Goal: Task Accomplishment & Management: Manage account settings

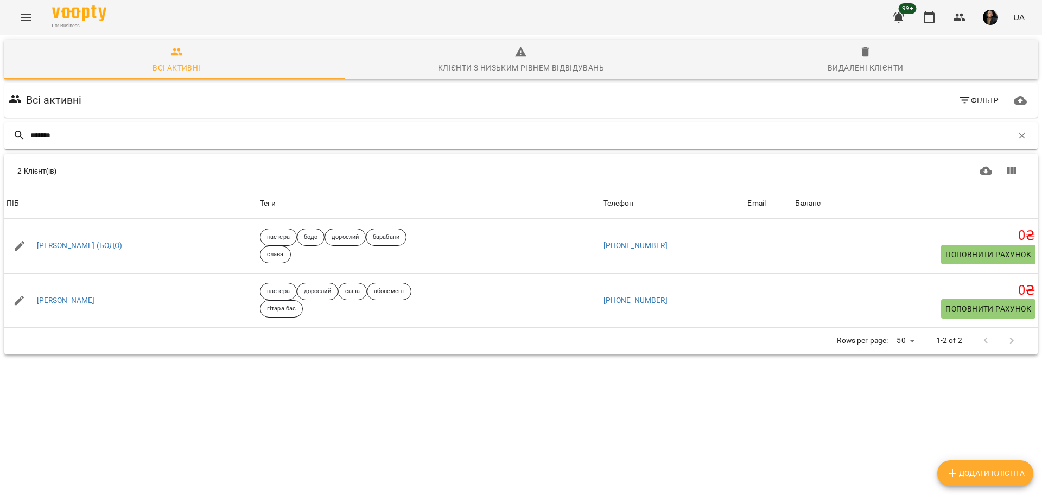
click at [429, 125] on div "*******" at bounding box center [520, 135] width 1033 height 27
click at [409, 129] on input "*******" at bounding box center [521, 135] width 982 height 18
type input "*"
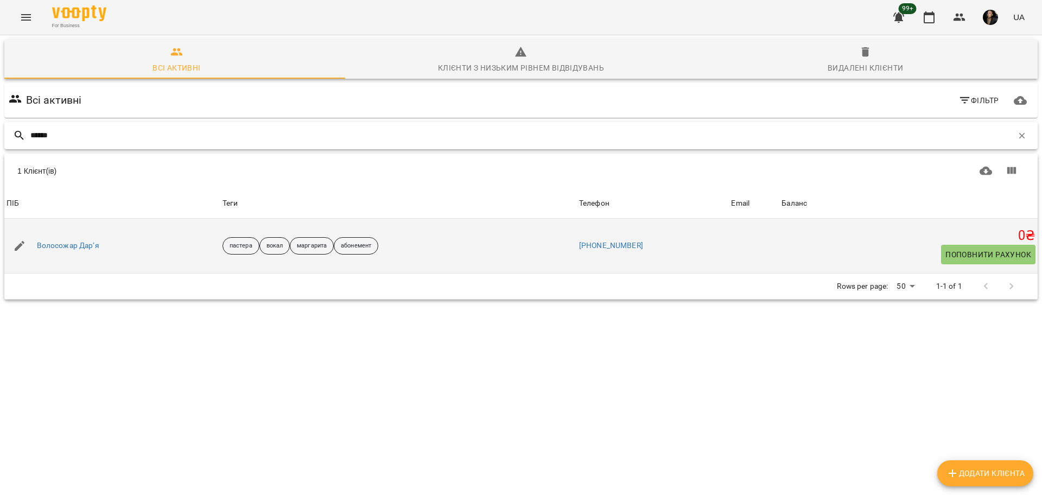
type input "******"
click at [65, 256] on div "Волосожар Дарʼя" at bounding box center [112, 246] width 216 height 30
click at [63, 244] on link "Волосожар Дарʼя" at bounding box center [68, 245] width 62 height 11
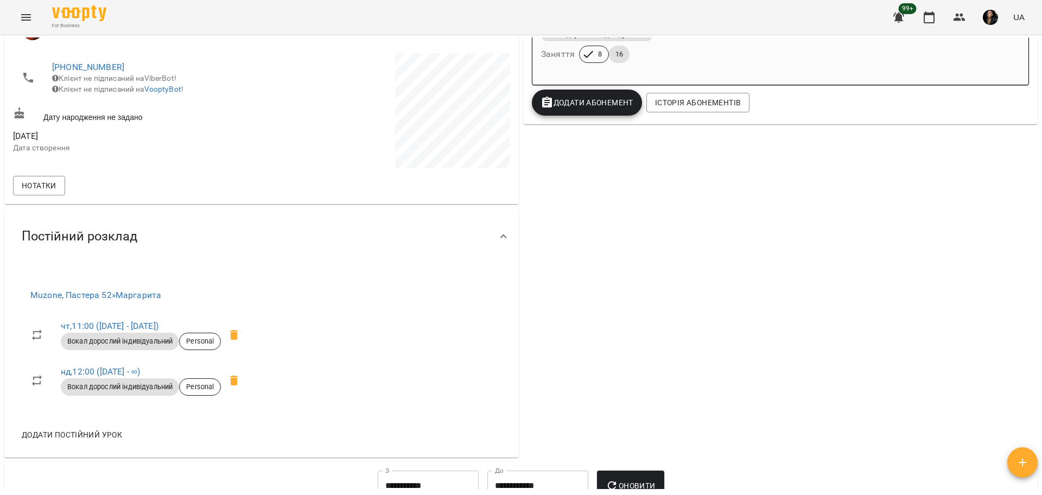
scroll to position [271, 0]
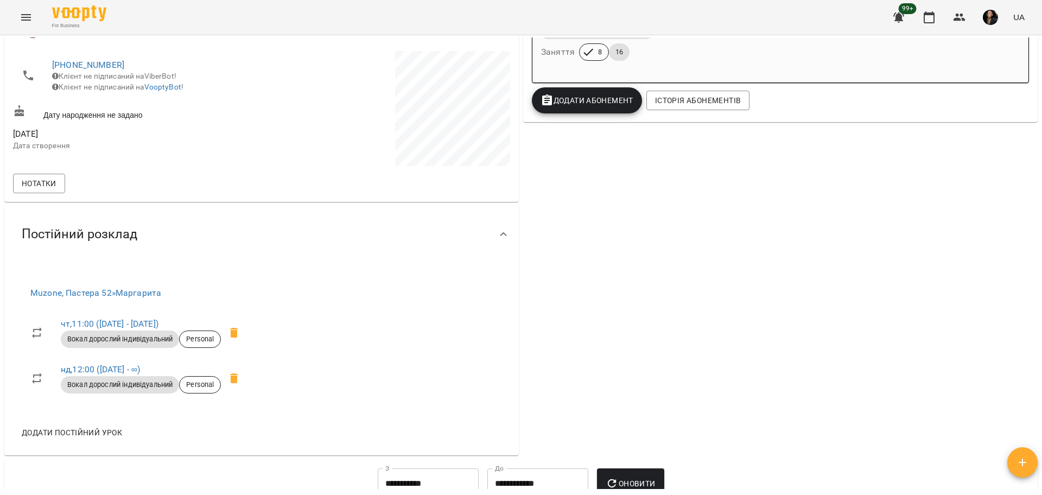
click at [88, 432] on span "Додати постійний урок" at bounding box center [72, 432] width 100 height 13
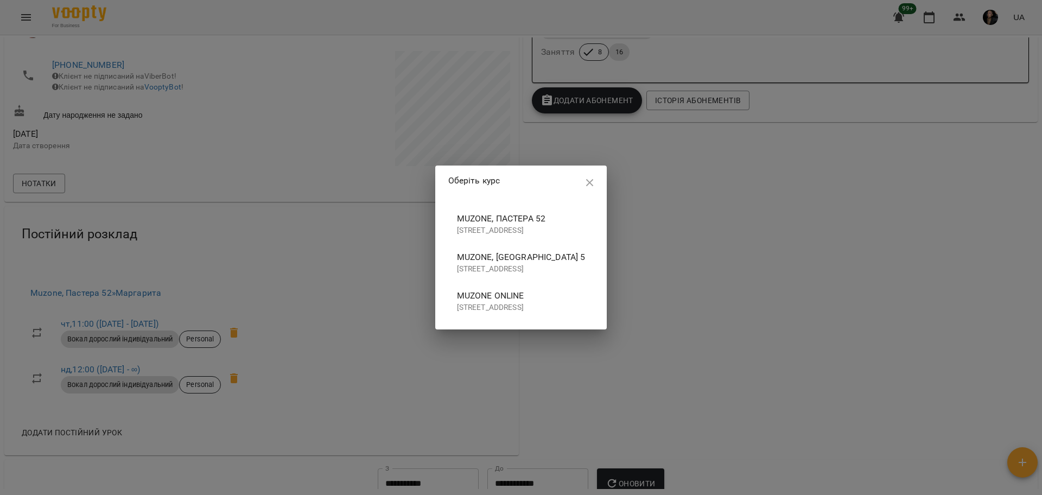
click at [509, 228] on p "[STREET_ADDRESS]" at bounding box center [521, 230] width 129 height 11
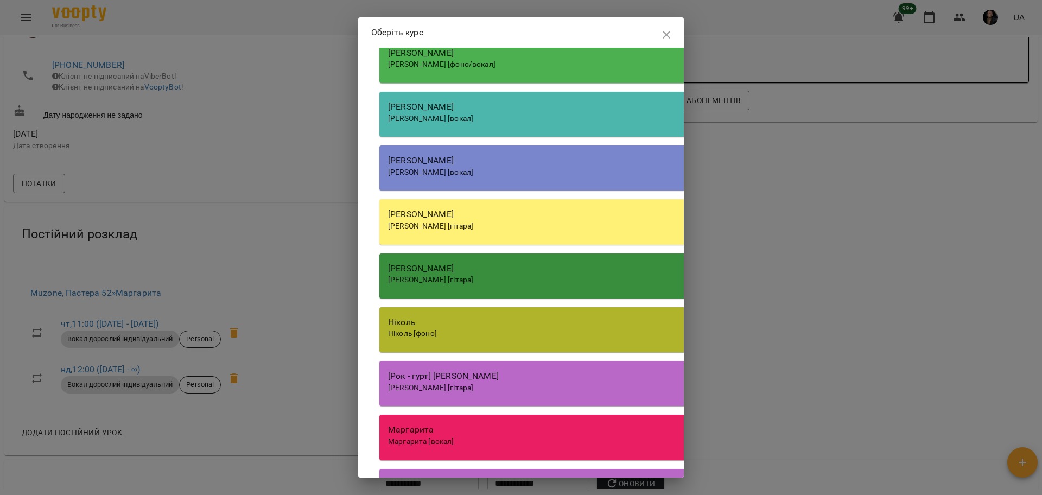
scroll to position [1289, 0]
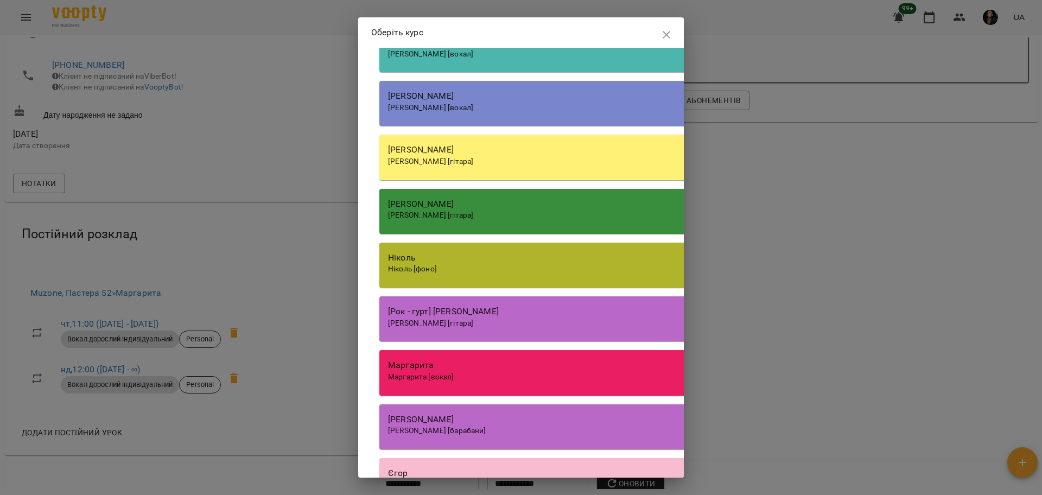
click at [436, 381] on span "Маргарита [вокал]" at bounding box center [421, 376] width 66 height 9
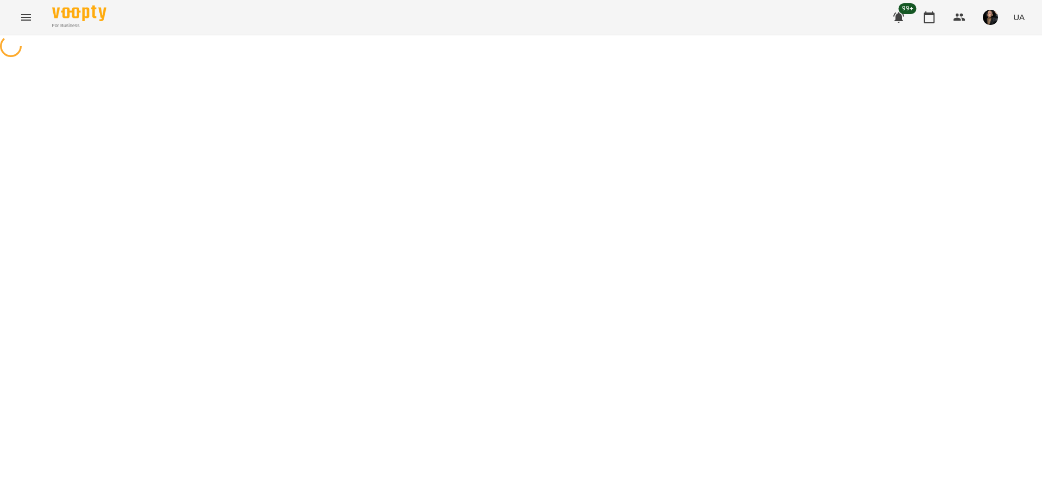
select select "**********"
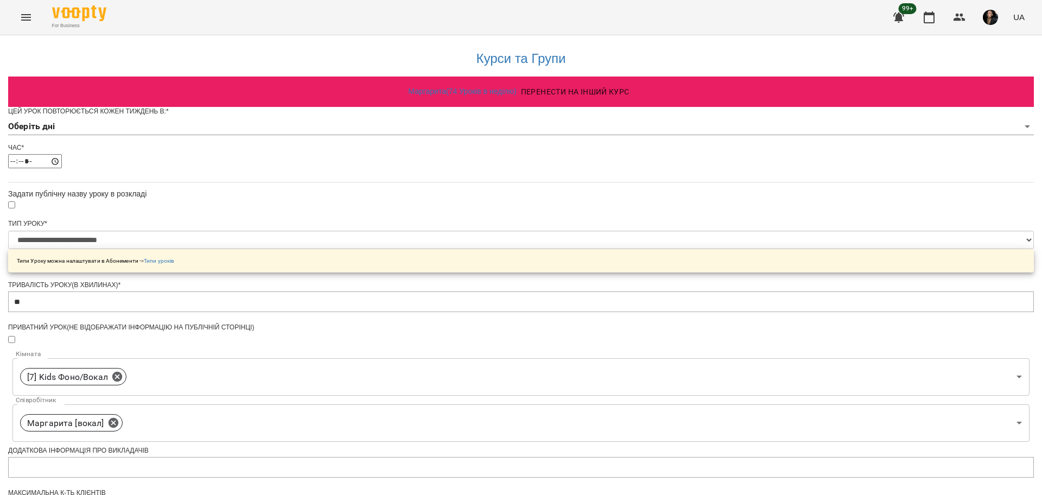
click at [443, 149] on body "**********" at bounding box center [521, 349] width 1042 height 699
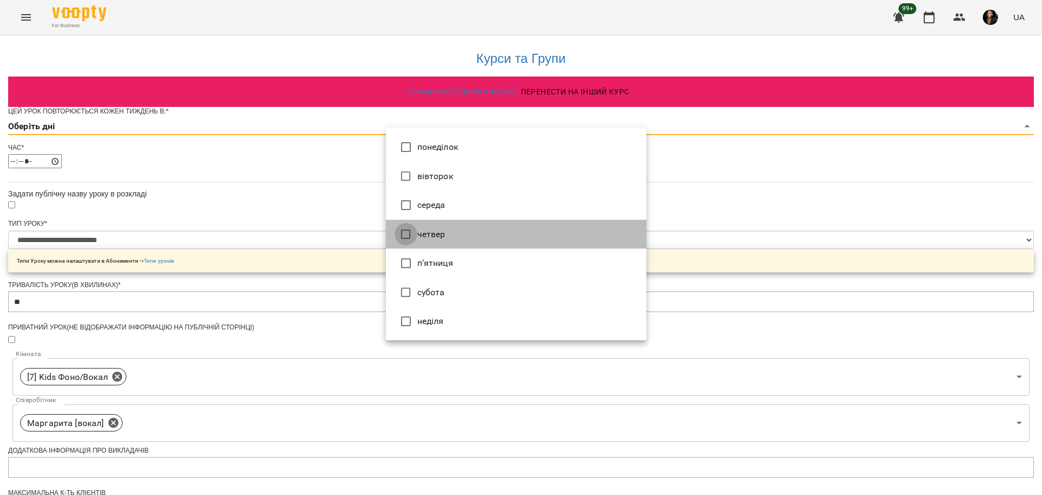
type input "*"
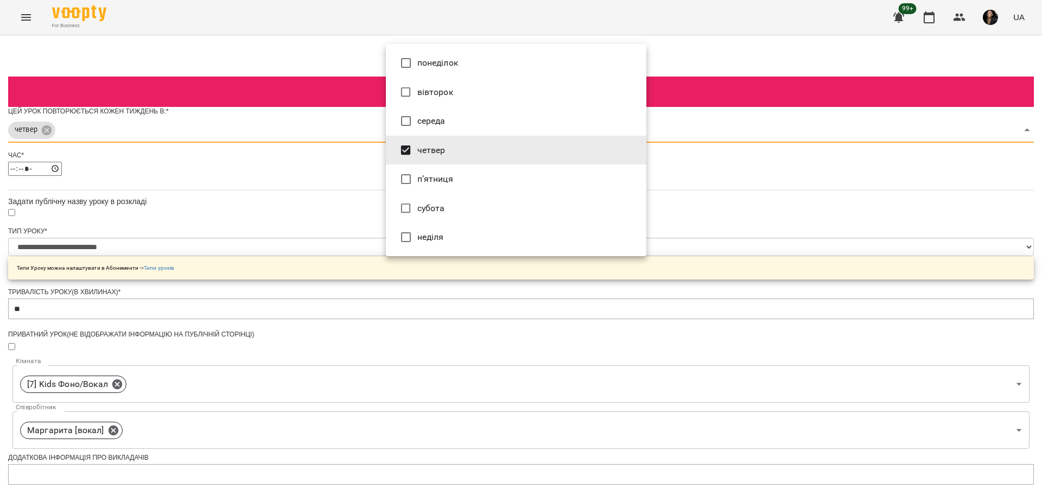
click at [281, 211] on div at bounding box center [521, 247] width 1042 height 495
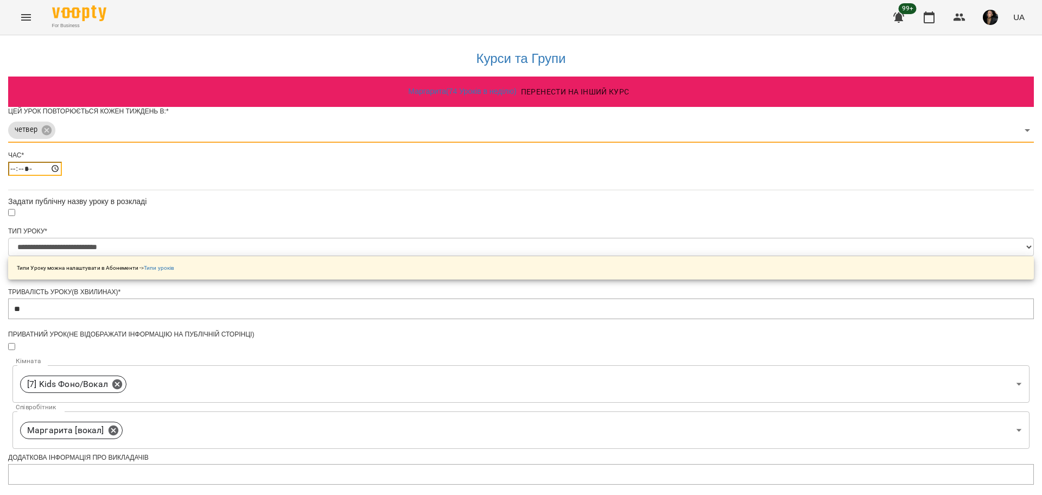
click at [62, 176] on input "*****" at bounding box center [35, 169] width 54 height 14
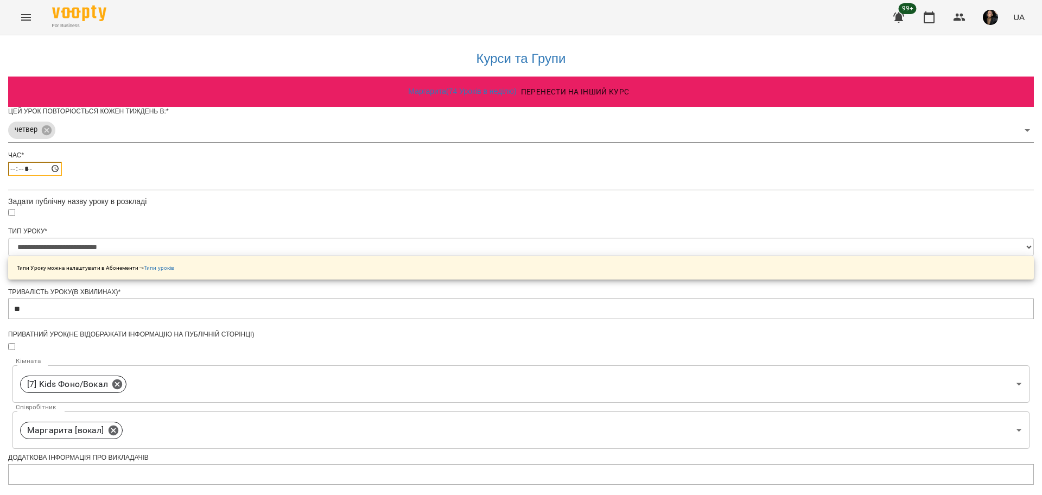
type input "*****"
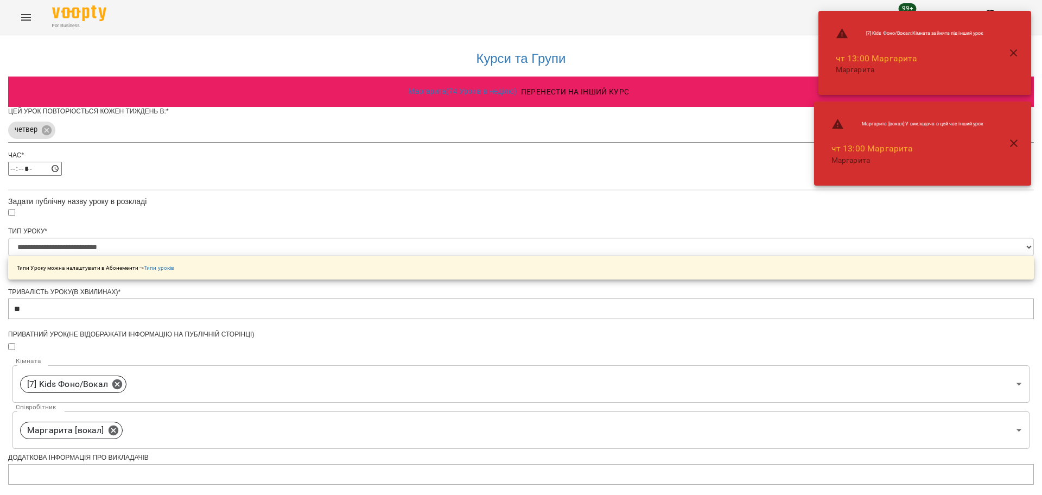
click at [772, 294] on div "**********" at bounding box center [521, 372] width 1026 height 674
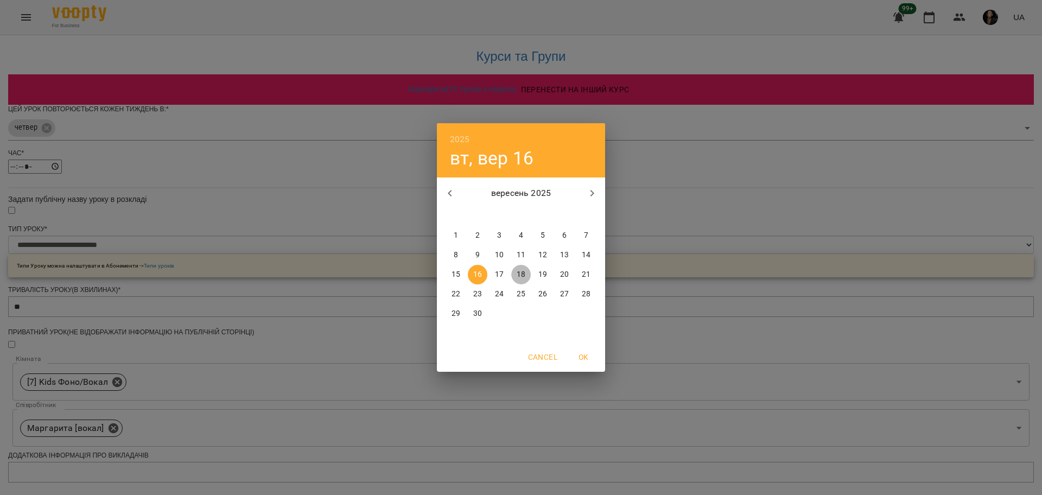
click at [517, 271] on p "18" at bounding box center [521, 274] width 9 height 11
type input "**********"
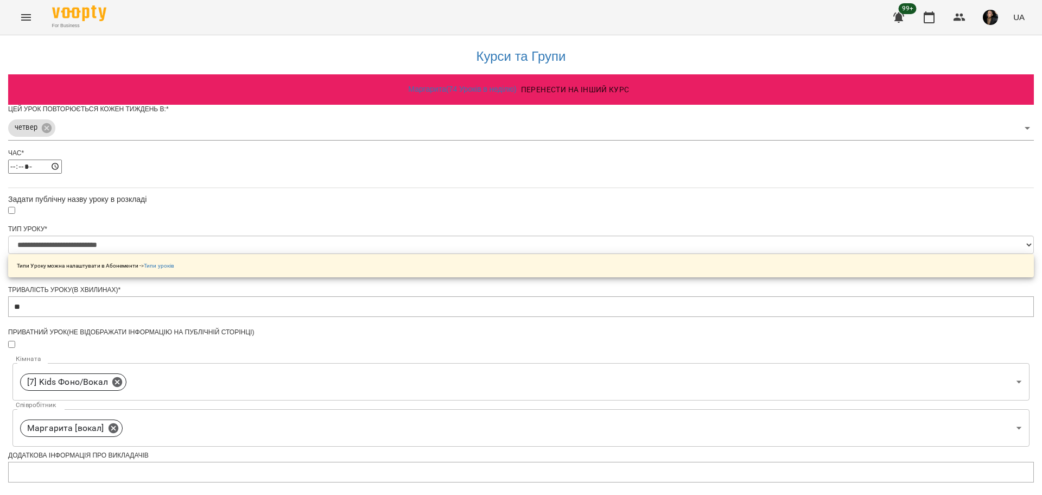
click at [756, 344] on div "**********" at bounding box center [521, 385] width 1026 height 704
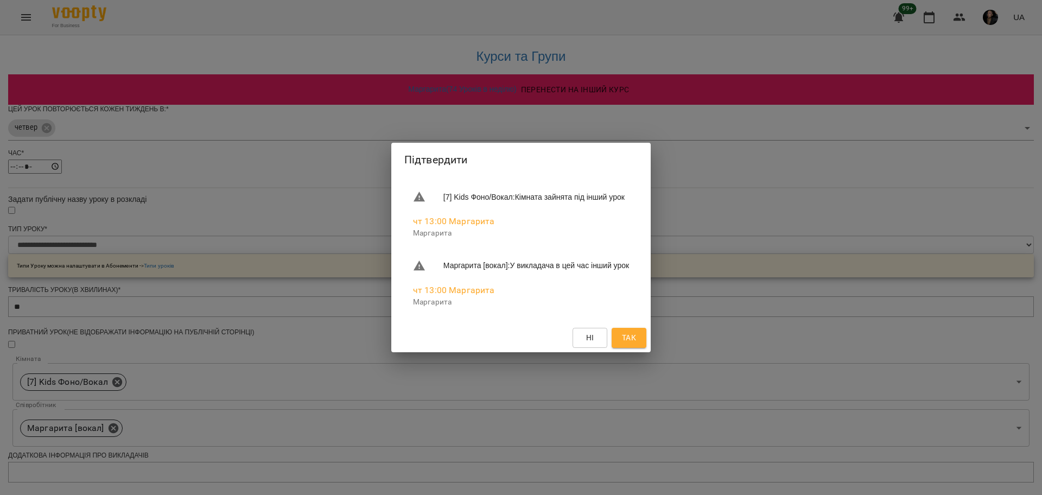
click at [646, 346] on button "Так" at bounding box center [629, 338] width 35 height 20
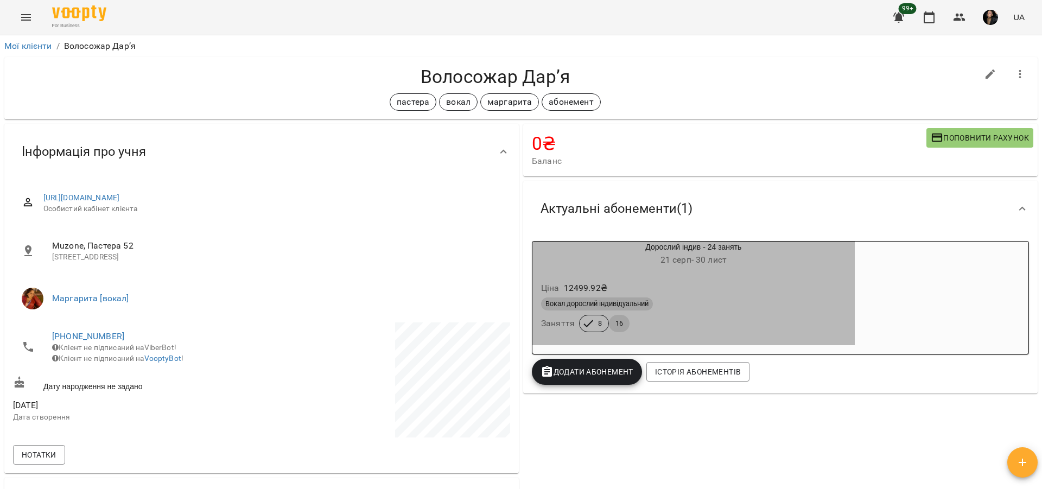
click at [672, 327] on div "Вокал дорослий індивідуальний Заняття 8 16" at bounding box center [693, 314] width 309 height 39
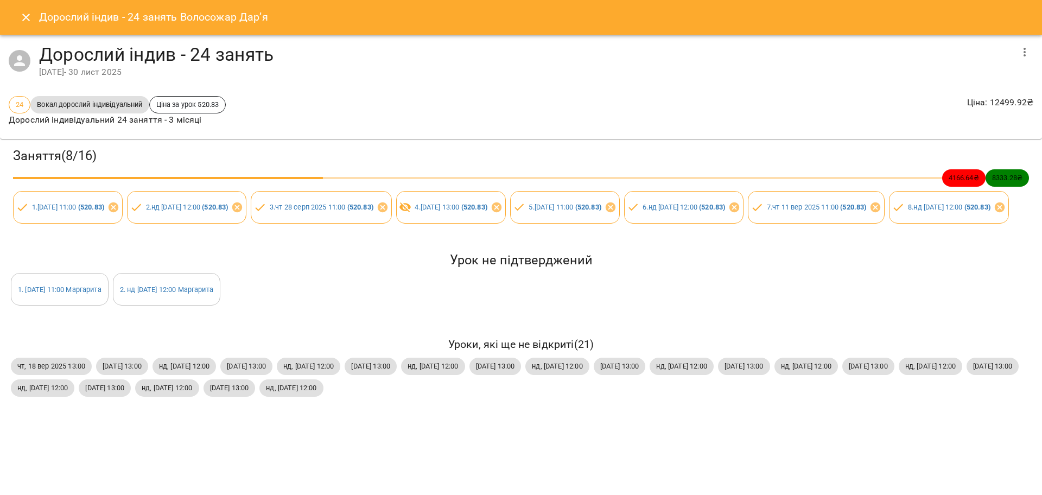
drag, startPoint x: 28, startPoint y: 398, endPoint x: 456, endPoint y: 428, distance: 429.6
click at [456, 398] on div "Уроки, які ще не відкриті ( 21 ) чт, 18 вер 2025 13:00 чт, 25 вер 2025 13:00 нд…" at bounding box center [521, 366] width 1024 height 65
copy div "Уроки, які ще не відкриті ( 21 ) чт, 18 вер 2025 13:00 чт, 25 вер 2025 13:00 нд…"
click at [341, 354] on div "Заняття ( 8 / 16 ) 4166.64 ₴ 8333.28 ₴ 1 . чт 21 серп 2025 11:00 ( 520.83 ) 2 .…" at bounding box center [521, 273] width 1050 height 277
click at [16, 15] on button "Close" at bounding box center [26, 17] width 26 height 26
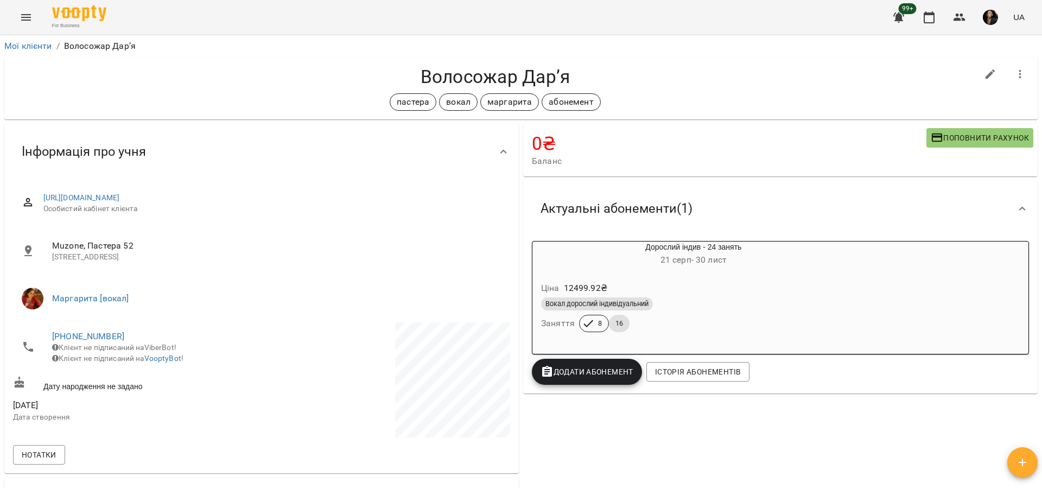
click at [17, 10] on button "Menu" at bounding box center [26, 17] width 26 height 26
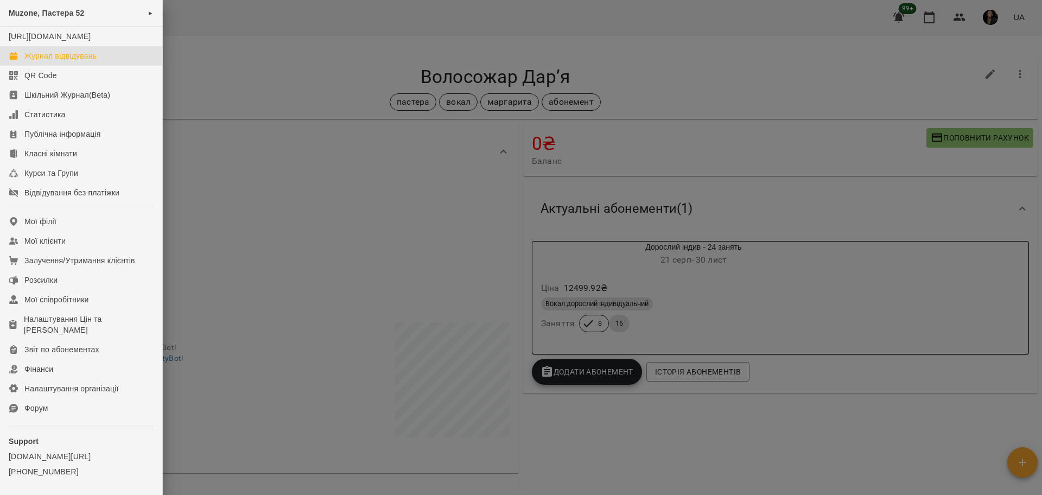
click at [73, 61] on div "Журнал відвідувань" at bounding box center [60, 55] width 72 height 11
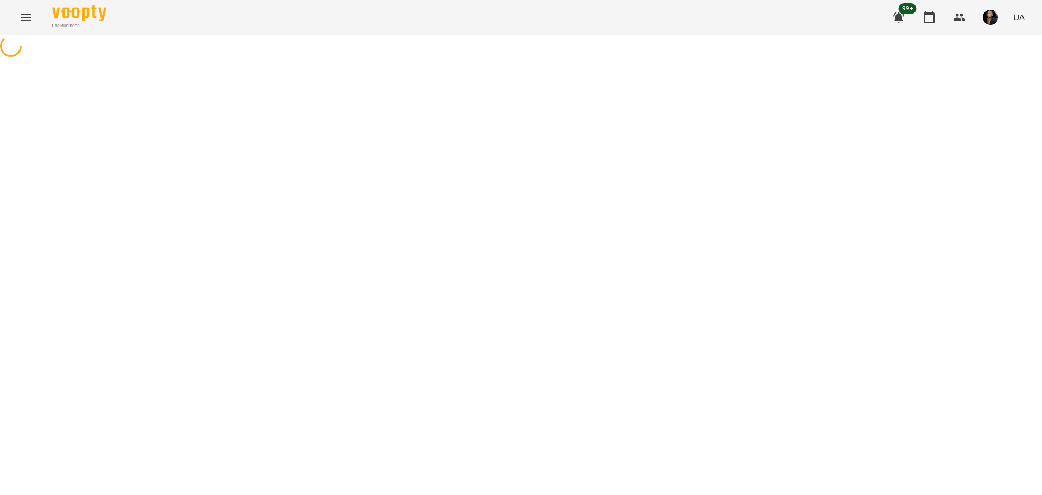
click at [22, 26] on button "Menu" at bounding box center [26, 17] width 26 height 26
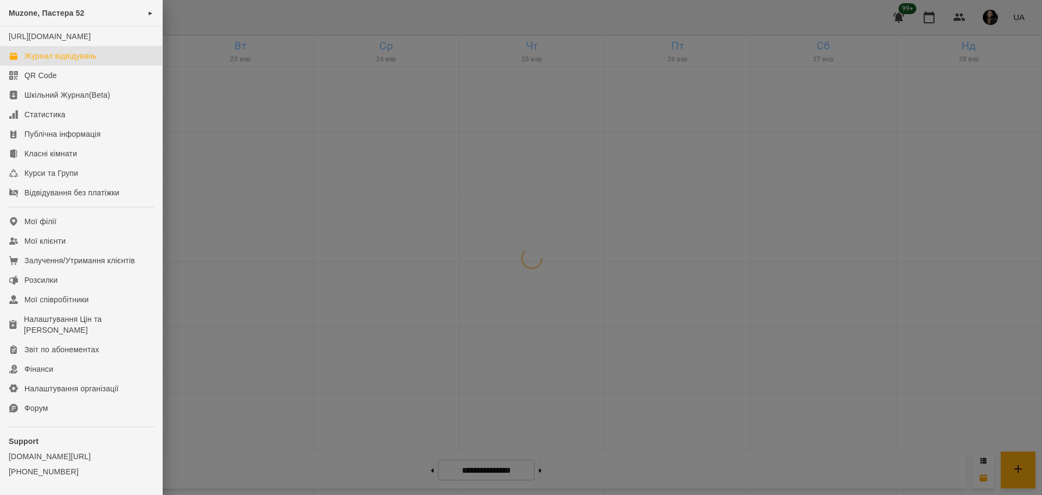
click at [457, 120] on div at bounding box center [521, 247] width 1042 height 495
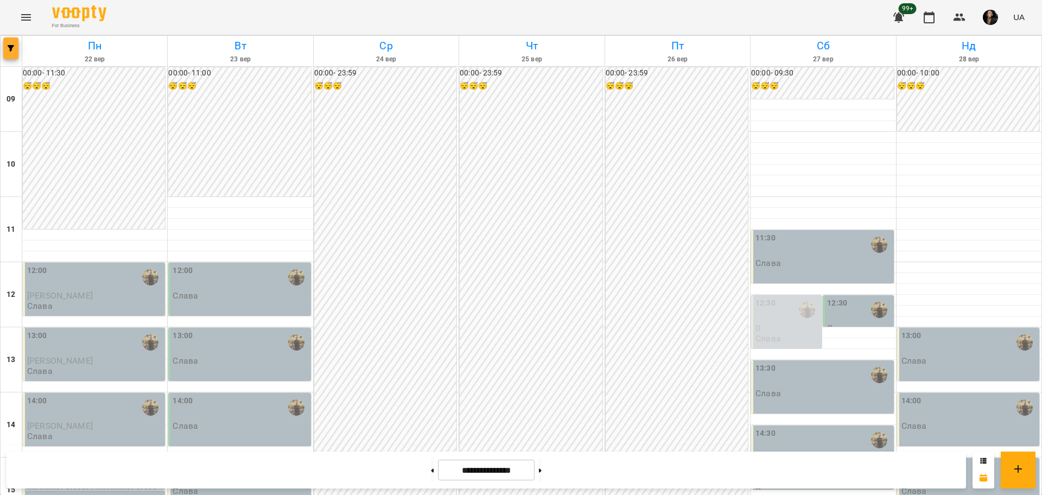
click at [10, 45] on icon "button" at bounding box center [11, 48] width 7 height 7
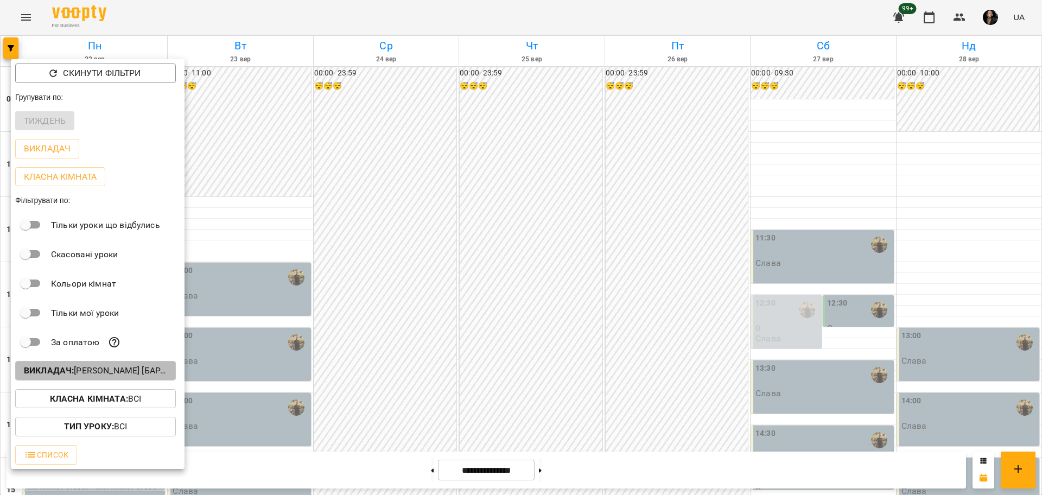
click at [123, 372] on p "Викладач : Слава Болбі [барабани/перкусія]" at bounding box center [95, 370] width 143 height 13
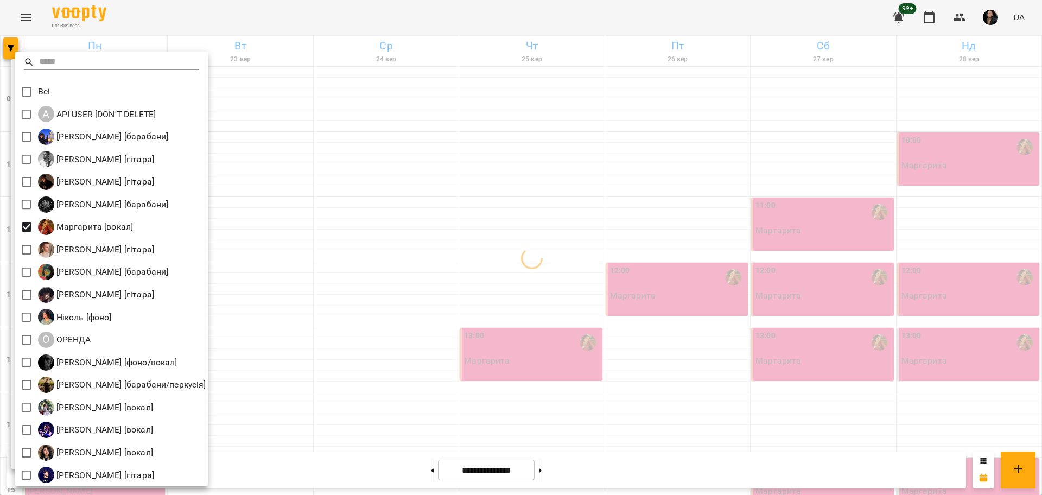
drag, startPoint x: 301, startPoint y: 302, endPoint x: 283, endPoint y: 291, distance: 21.7
click at [302, 302] on div at bounding box center [521, 247] width 1042 height 495
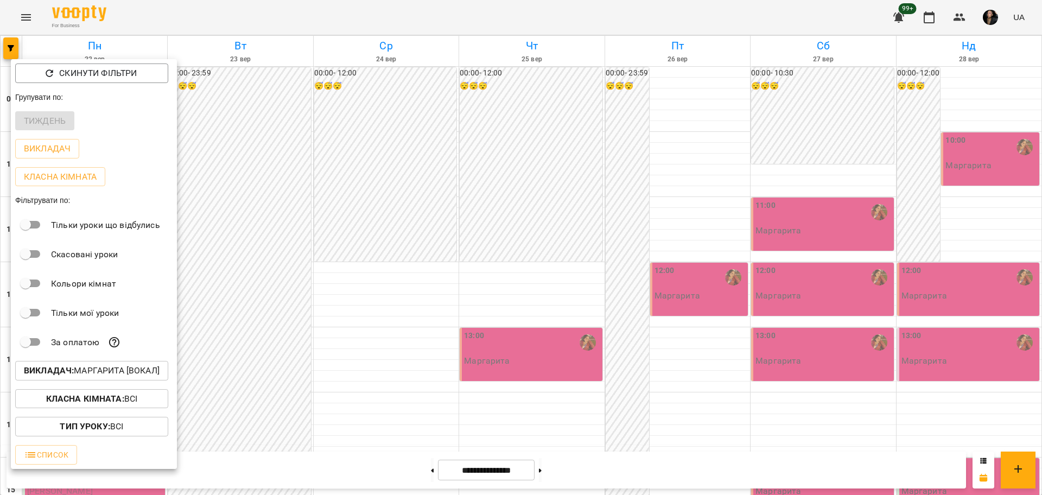
click at [513, 196] on div at bounding box center [521, 247] width 1042 height 495
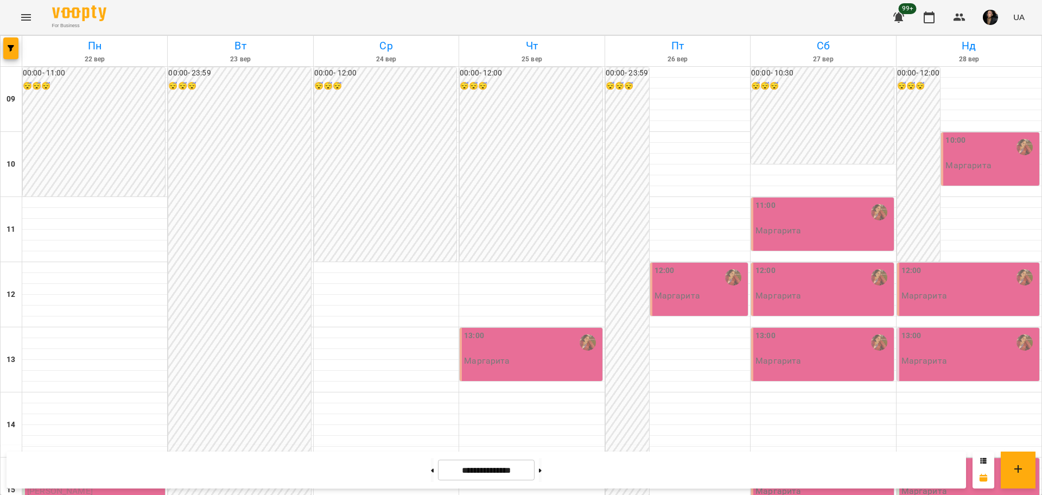
scroll to position [271, 0]
click at [546, 481] on div at bounding box center [539, 470] width 11 height 24
click at [542, 471] on button at bounding box center [540, 470] width 3 height 24
type input "**********"
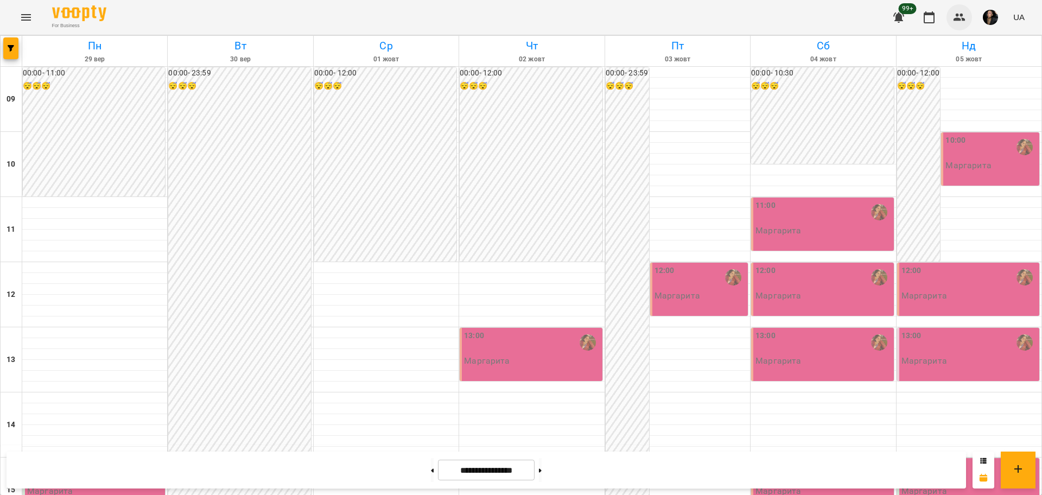
click at [966, 20] on button "button" at bounding box center [959, 17] width 26 height 26
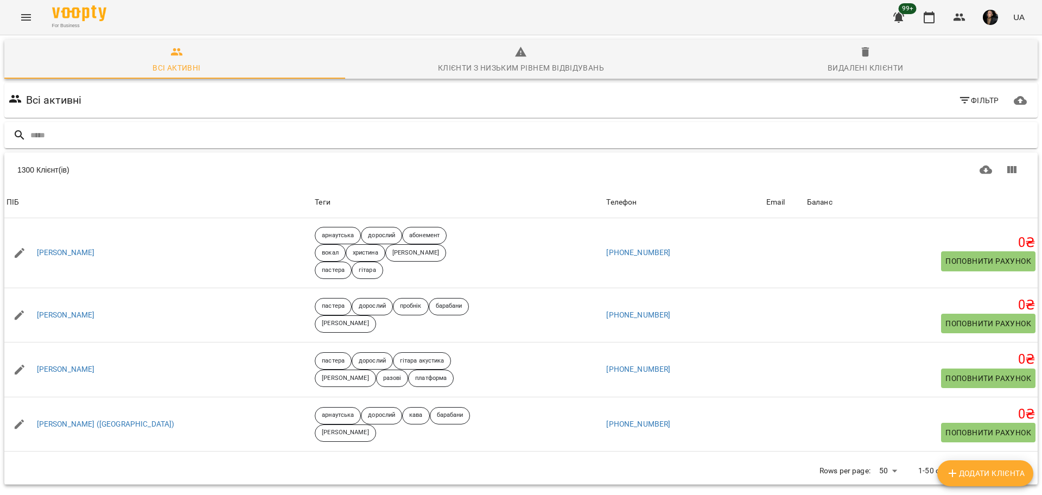
click at [328, 130] on input "text" at bounding box center [531, 135] width 1003 height 18
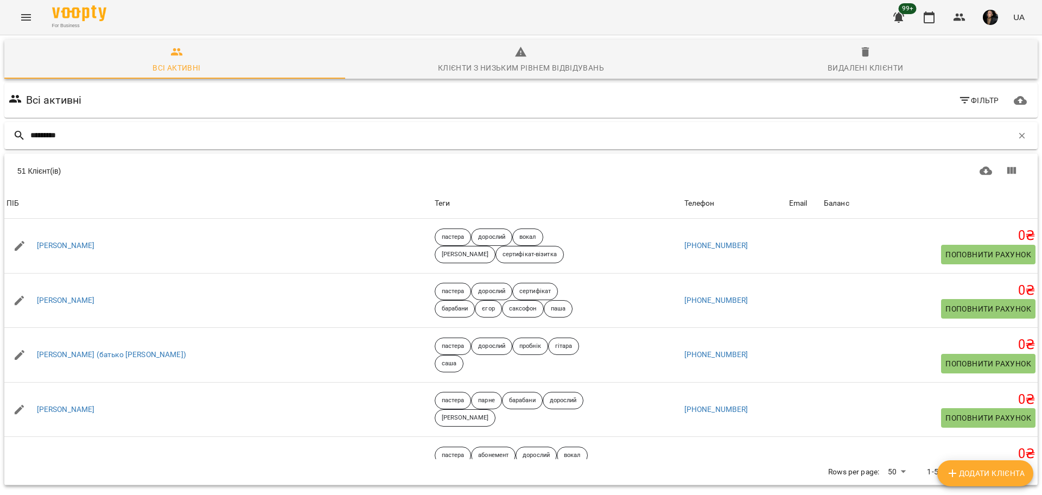
click at [81, 131] on input "*********" at bounding box center [521, 135] width 982 height 18
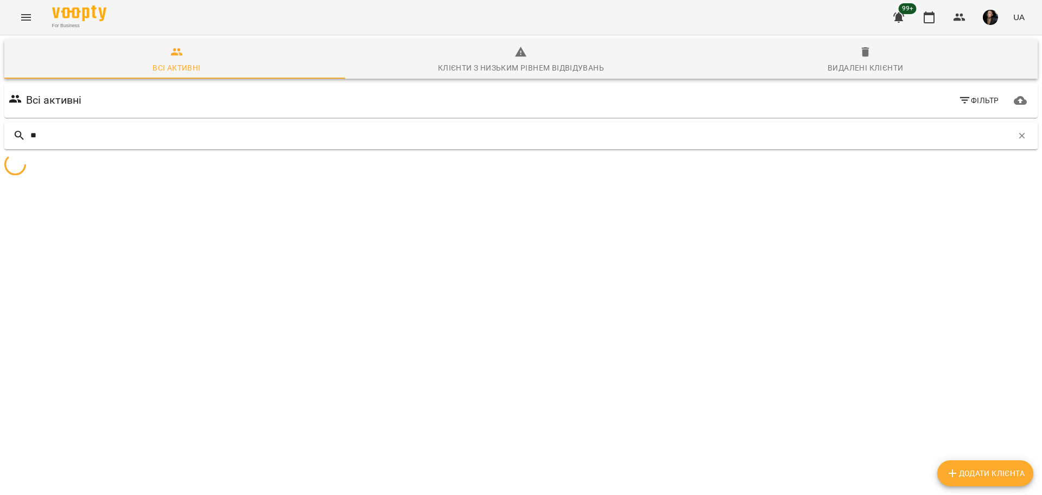
type input "*"
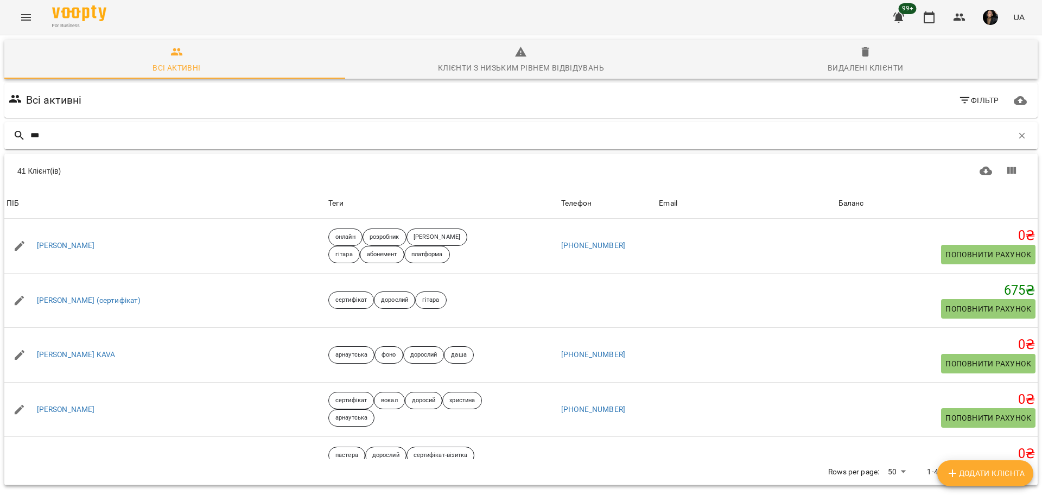
click at [64, 131] on input "***" at bounding box center [521, 135] width 982 height 18
drag, startPoint x: 68, startPoint y: 133, endPoint x: 34, endPoint y: 138, distance: 34.5
click at [34, 138] on input "***" at bounding box center [521, 135] width 982 height 18
type input "*"
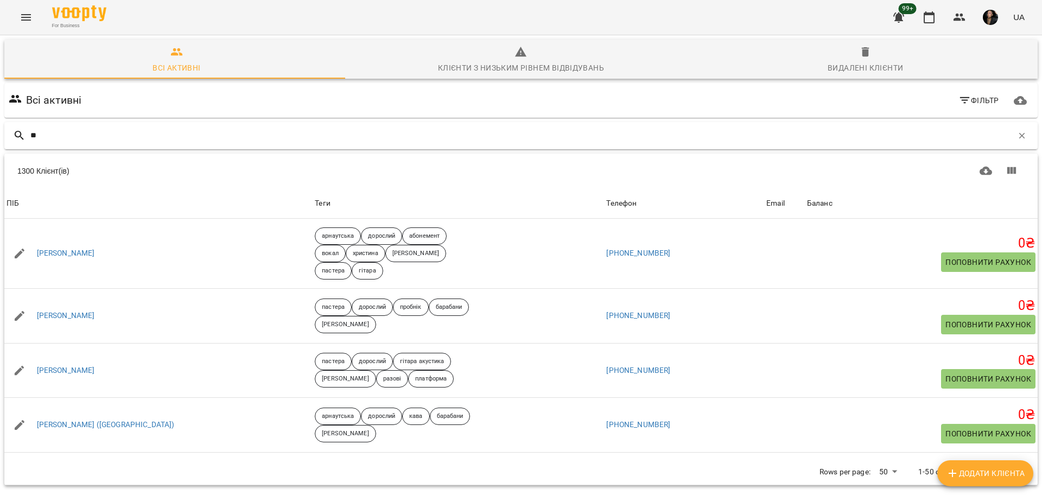
type input "*"
click at [377, 129] on input "text" at bounding box center [531, 135] width 1003 height 18
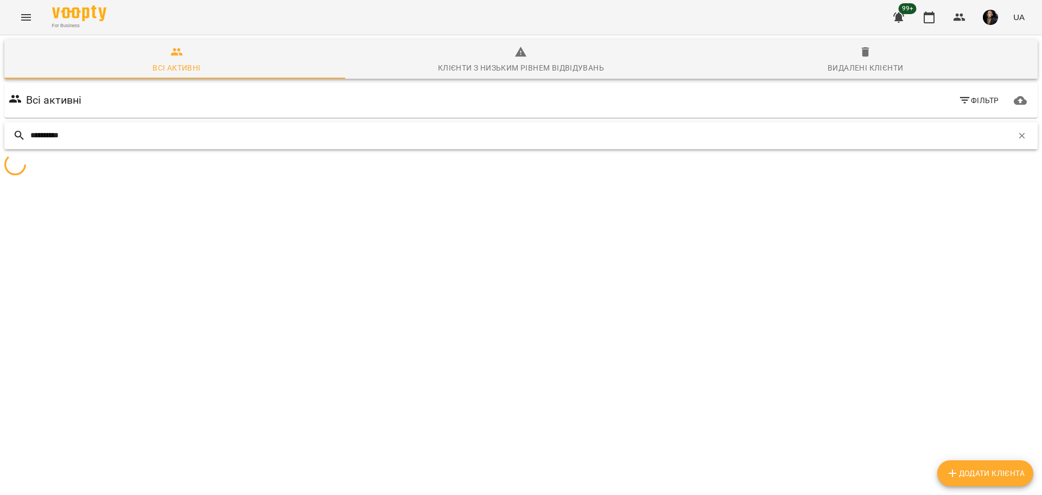
type input "**********"
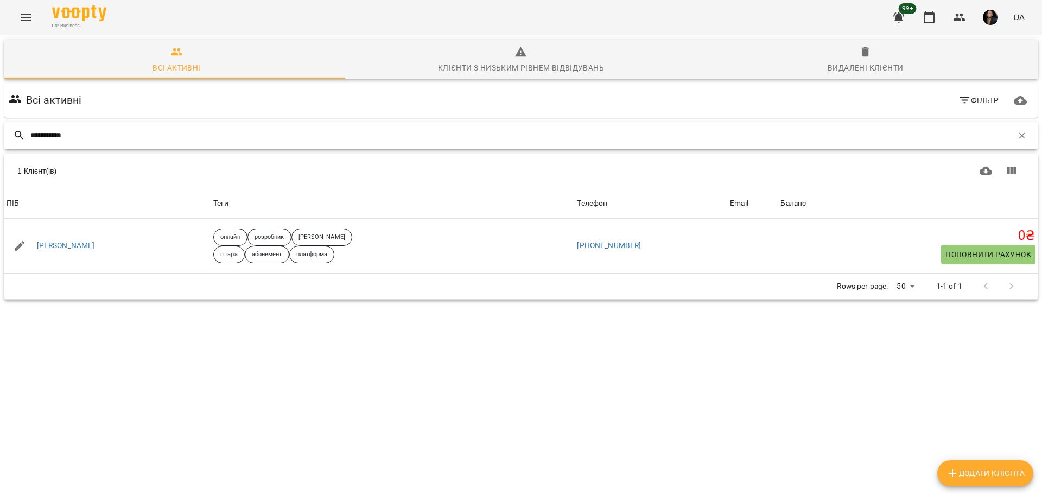
drag, startPoint x: 113, startPoint y: 128, endPoint x: 107, endPoint y: 129, distance: 6.6
click at [112, 128] on input "**********" at bounding box center [521, 135] width 982 height 18
drag, startPoint x: 93, startPoint y: 128, endPoint x: 42, endPoint y: 138, distance: 51.9
click at [42, 138] on input "**********" at bounding box center [521, 135] width 982 height 18
click at [90, 133] on input "**********" at bounding box center [521, 135] width 982 height 18
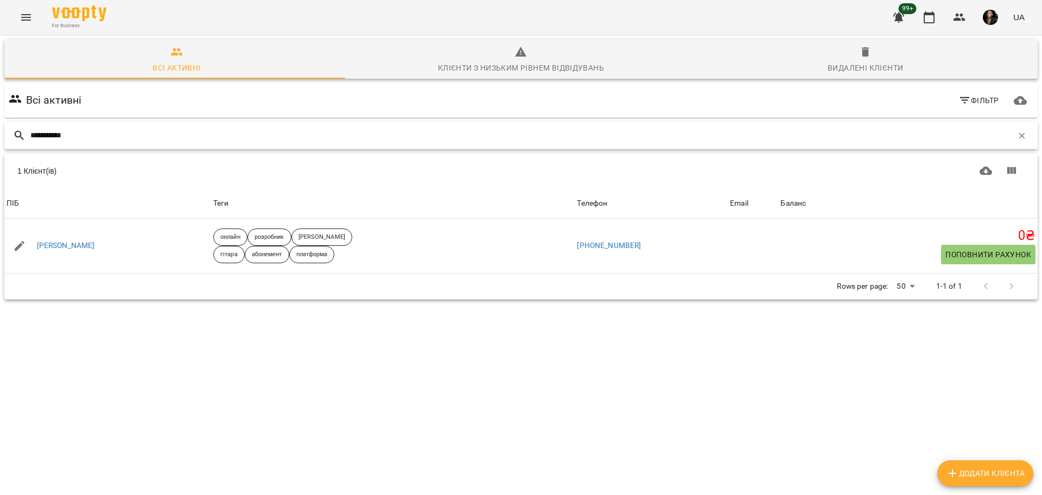
click at [107, 129] on input "**********" at bounding box center [521, 135] width 982 height 18
drag, startPoint x: 103, startPoint y: 132, endPoint x: 28, endPoint y: 139, distance: 74.7
click at [28, 139] on div "**********" at bounding box center [520, 135] width 1033 height 27
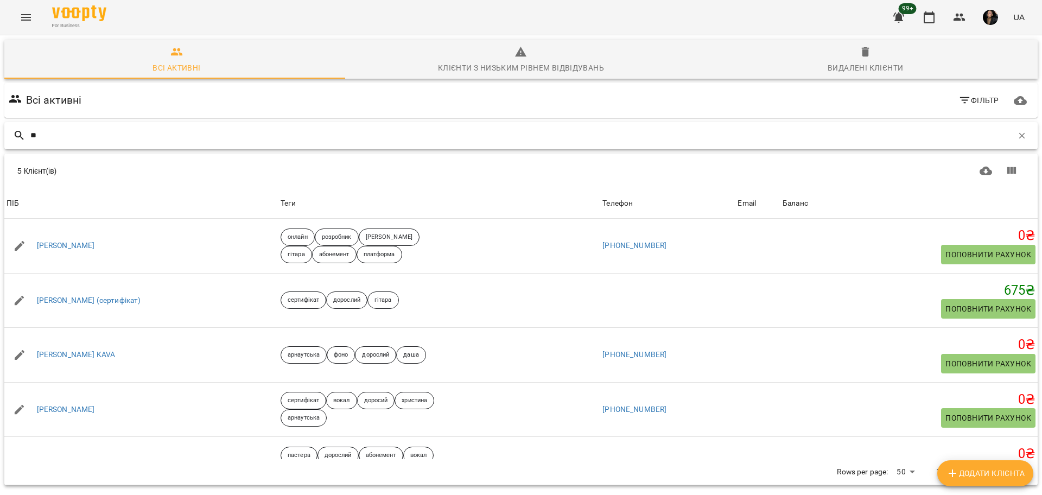
type input "*"
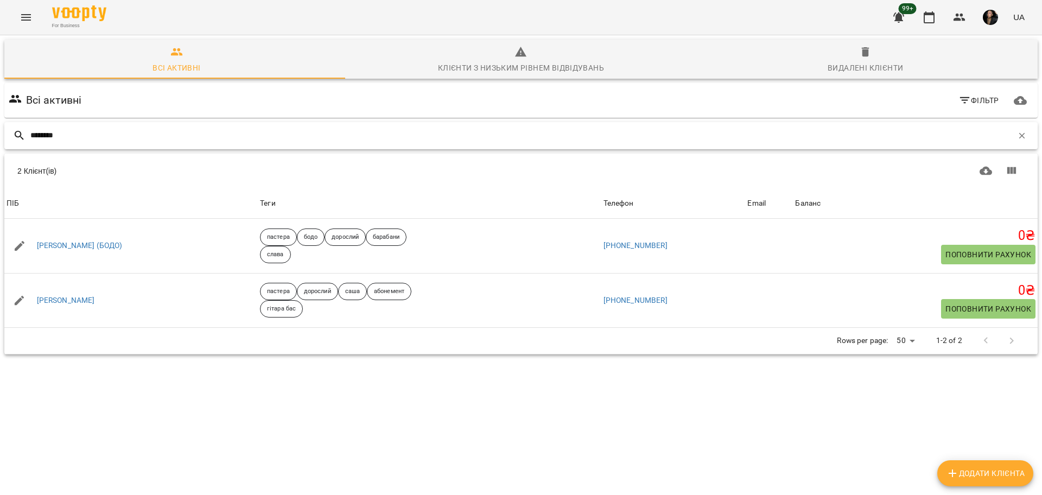
type input "*******"
click at [11, 9] on div "For Business 99+ UA" at bounding box center [521, 17] width 1042 height 35
click at [42, 16] on div "For Business 99+ UA" at bounding box center [521, 17] width 1042 height 35
click at [33, 21] on button "Menu" at bounding box center [26, 17] width 26 height 26
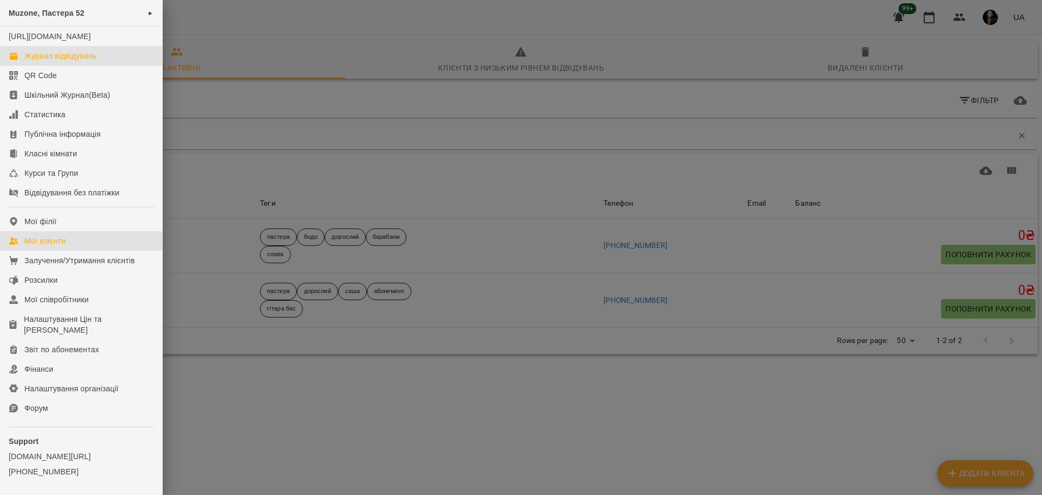
click at [85, 61] on div "Журнал відвідувань" at bounding box center [60, 55] width 72 height 11
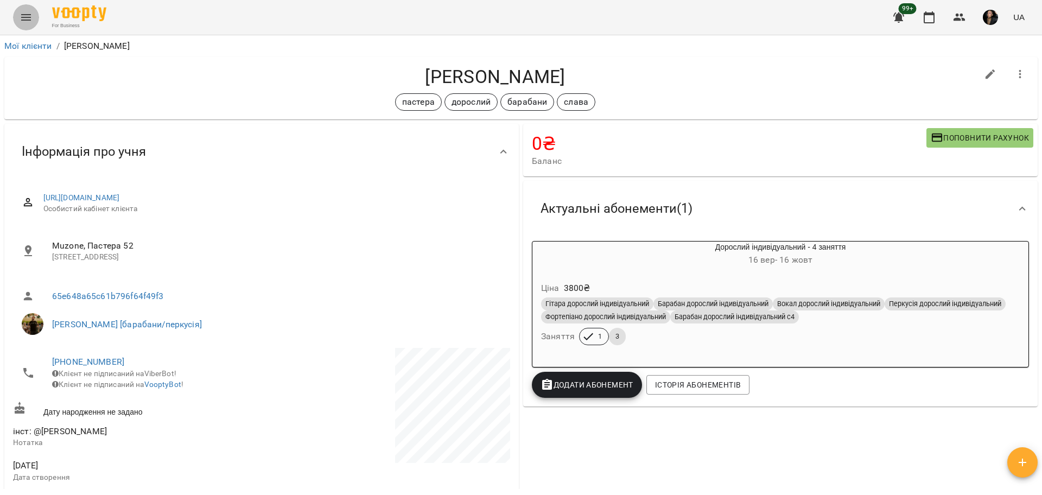
click at [31, 23] on icon "Menu" at bounding box center [26, 17] width 13 height 13
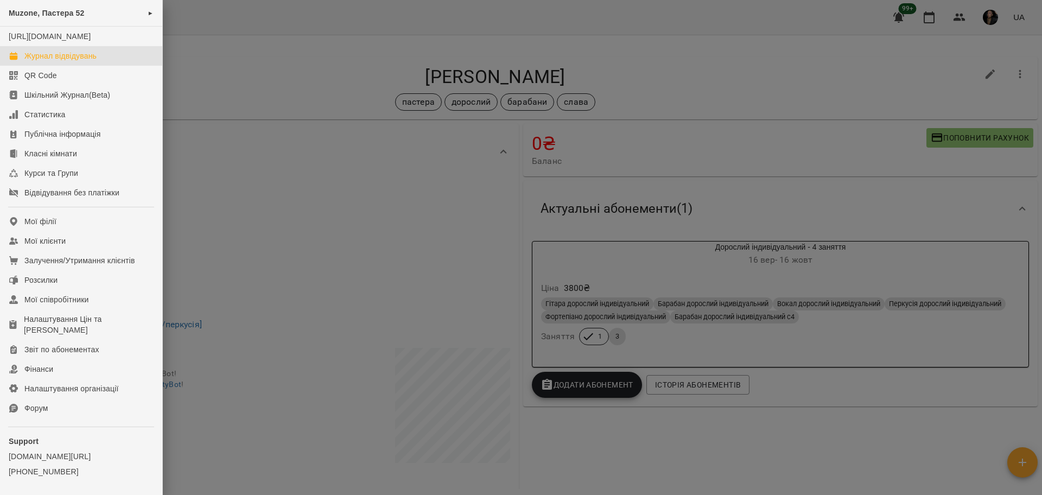
click at [74, 61] on div "Журнал відвідувань" at bounding box center [60, 55] width 72 height 11
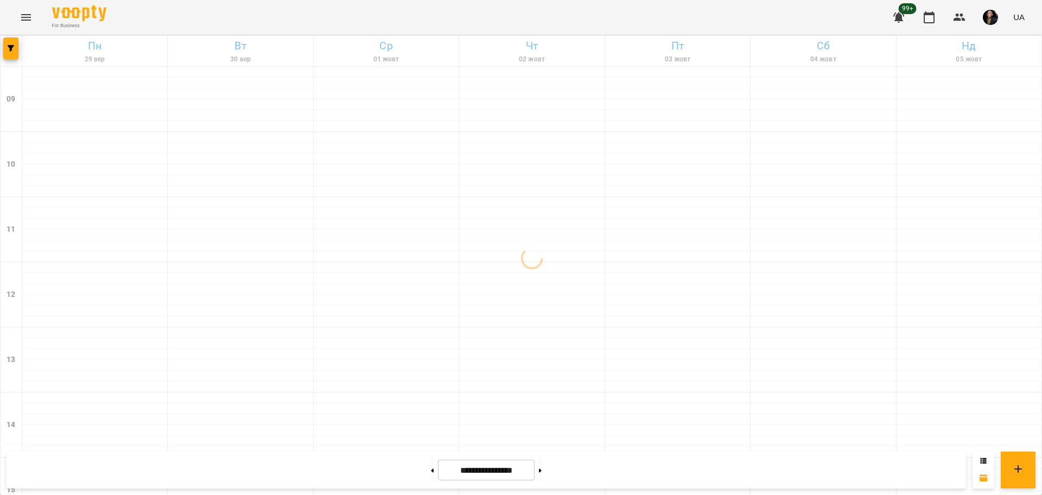
click at [38, 18] on button "Menu" at bounding box center [26, 17] width 26 height 26
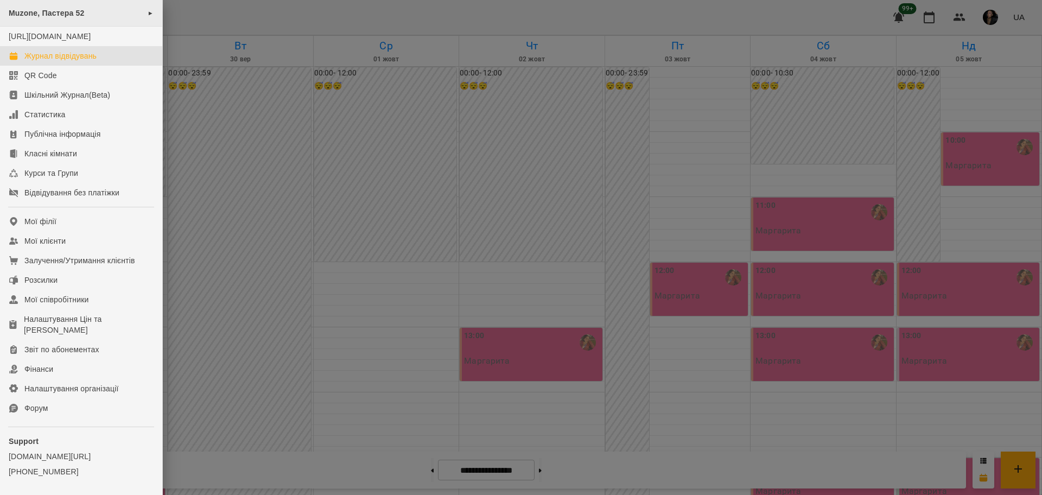
click at [104, 17] on div "Muzone, Пастера 52 ►" at bounding box center [81, 13] width 162 height 27
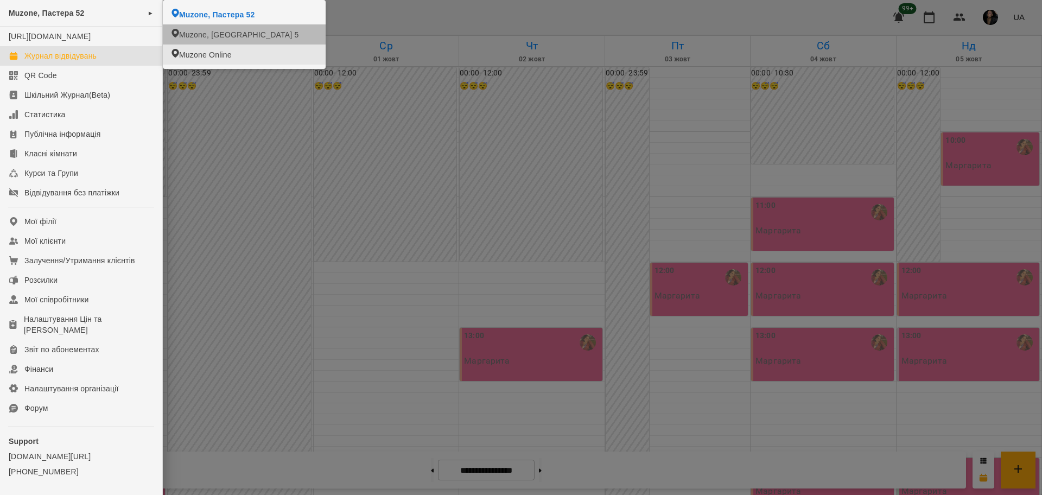
click at [216, 117] on div at bounding box center [521, 247] width 1042 height 495
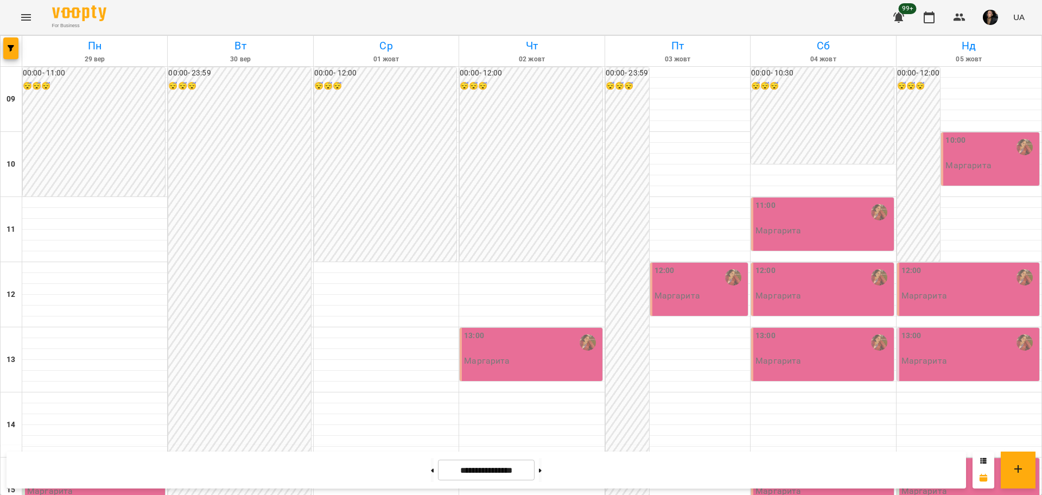
scroll to position [136, 0]
click at [426, 463] on div at bounding box center [431, 470] width 11 height 24
click at [431, 467] on button at bounding box center [432, 470] width 3 height 24
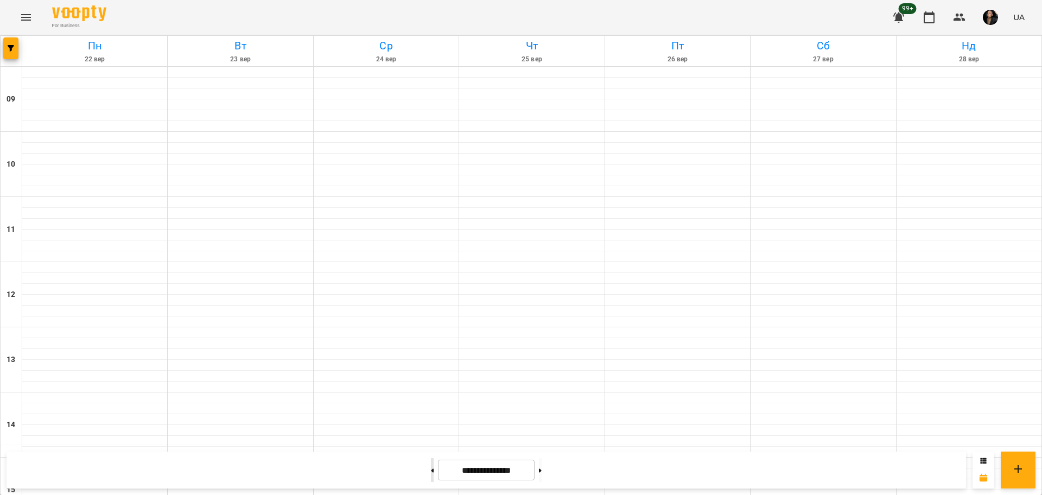
click at [431, 467] on button at bounding box center [432, 470] width 3 height 24
type input "**********"
click at [431, 470] on button at bounding box center [432, 470] width 3 height 24
click at [542, 476] on button at bounding box center [540, 470] width 3 height 24
type input "**********"
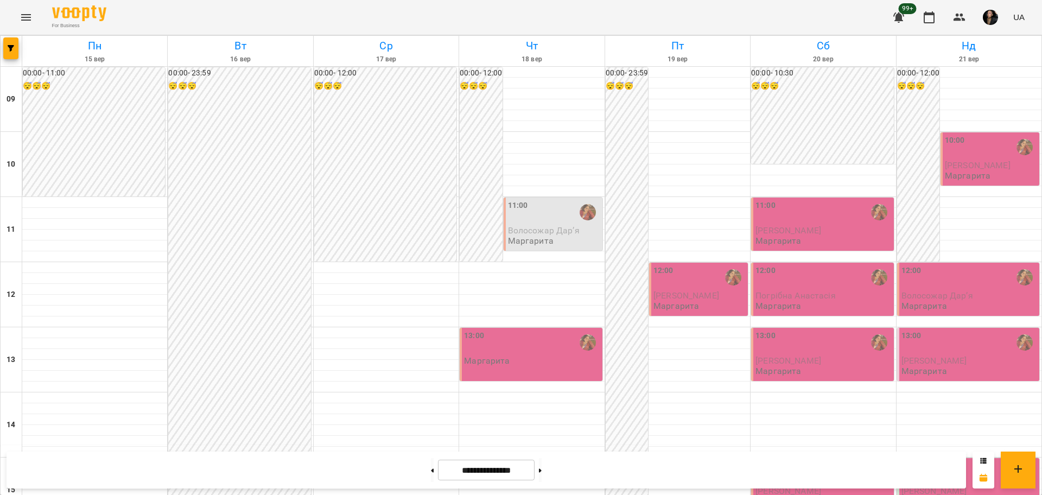
click at [24, 9] on button "Menu" at bounding box center [26, 17] width 26 height 26
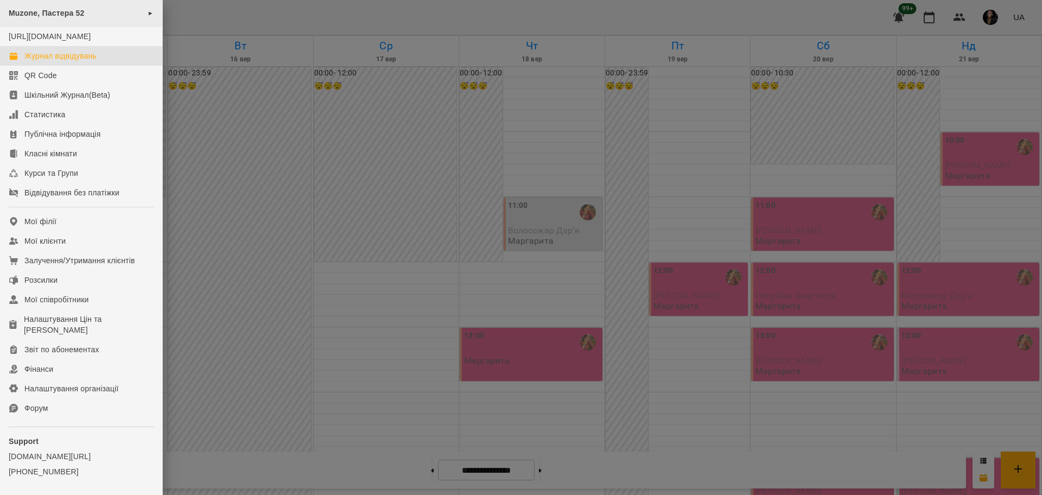
click at [109, 20] on div "Muzone, Пастера 52 ►" at bounding box center [81, 13] width 162 height 27
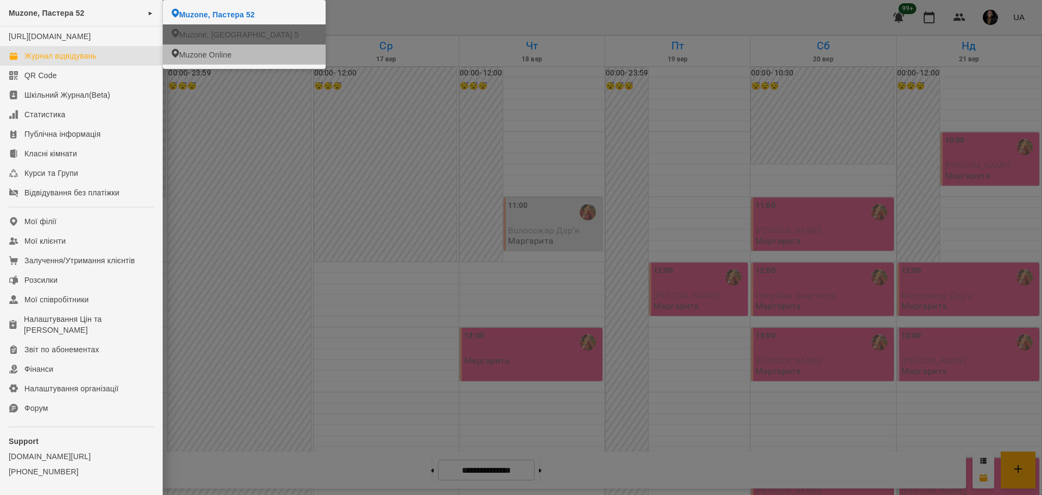
click at [247, 33] on span "Muzone, [GEOGRAPHIC_DATA] 5" at bounding box center [238, 34] width 119 height 11
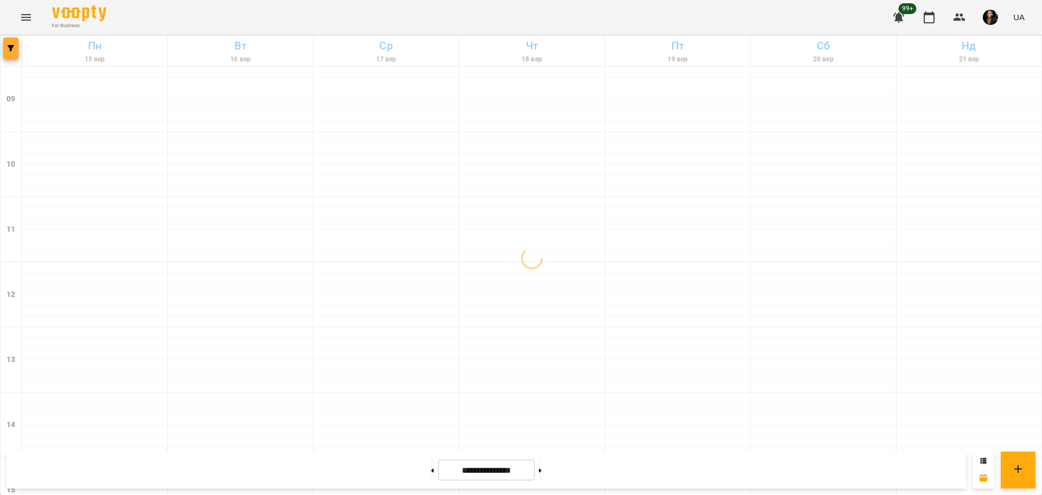
click at [16, 55] on button "button" at bounding box center [10, 48] width 15 height 22
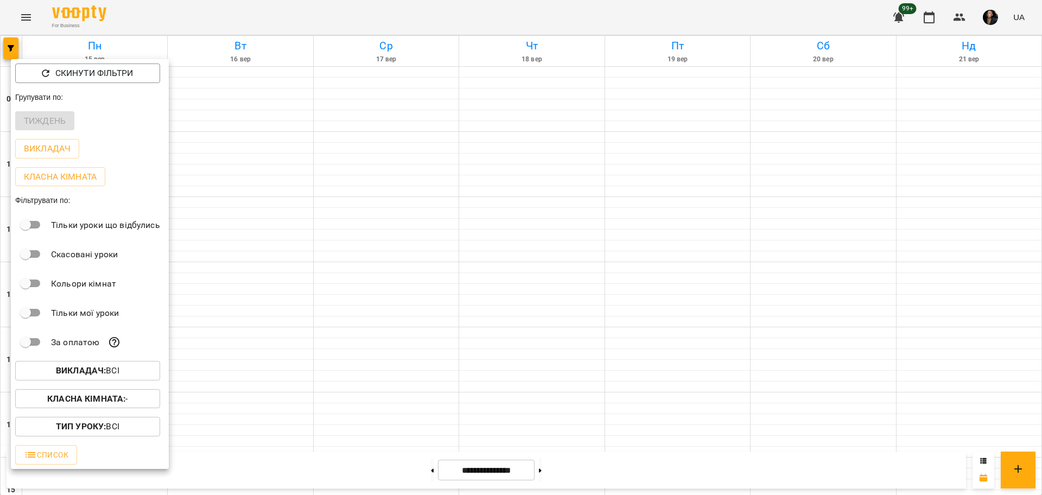
click at [124, 376] on span "Викладач : Всі" at bounding box center [88, 370] width 128 height 13
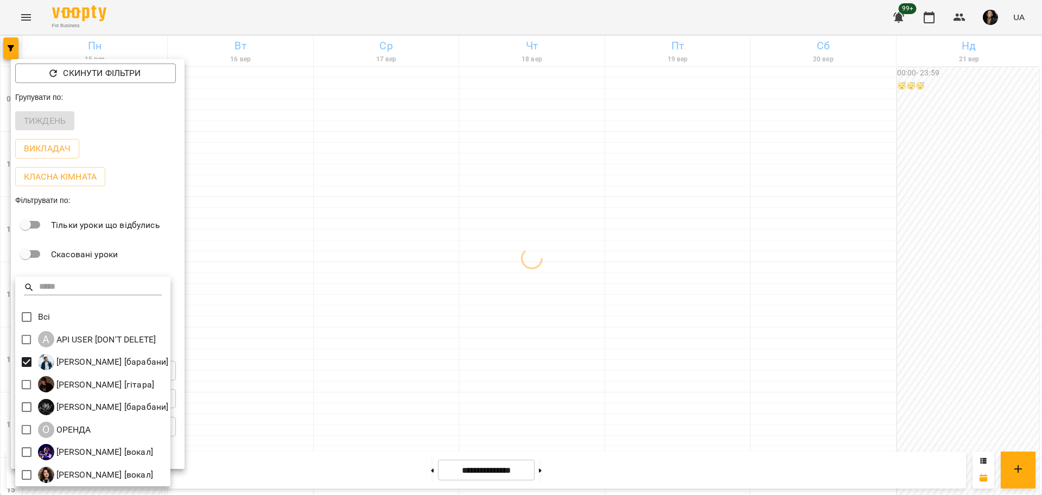
click at [318, 358] on div at bounding box center [521, 247] width 1042 height 495
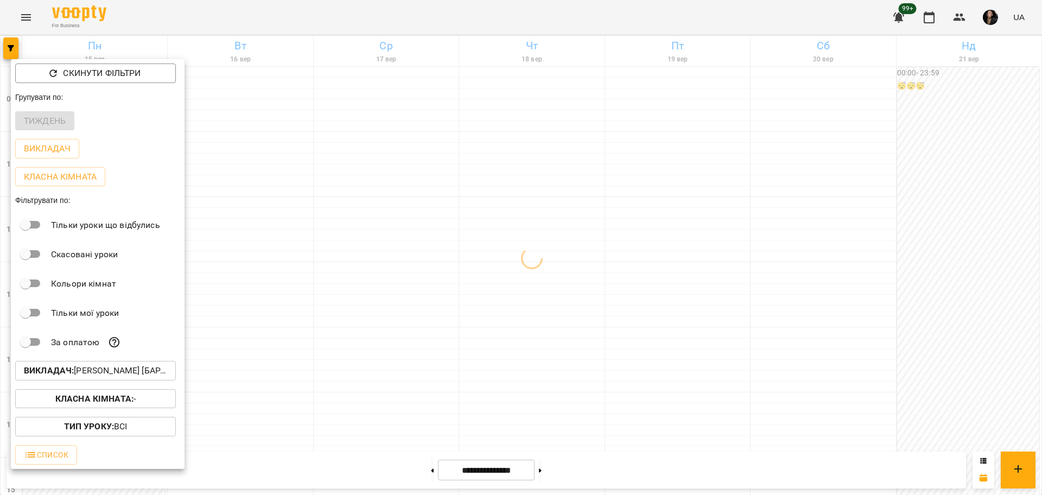
click at [135, 400] on span "Класна кімната : -" at bounding box center [95, 398] width 143 height 13
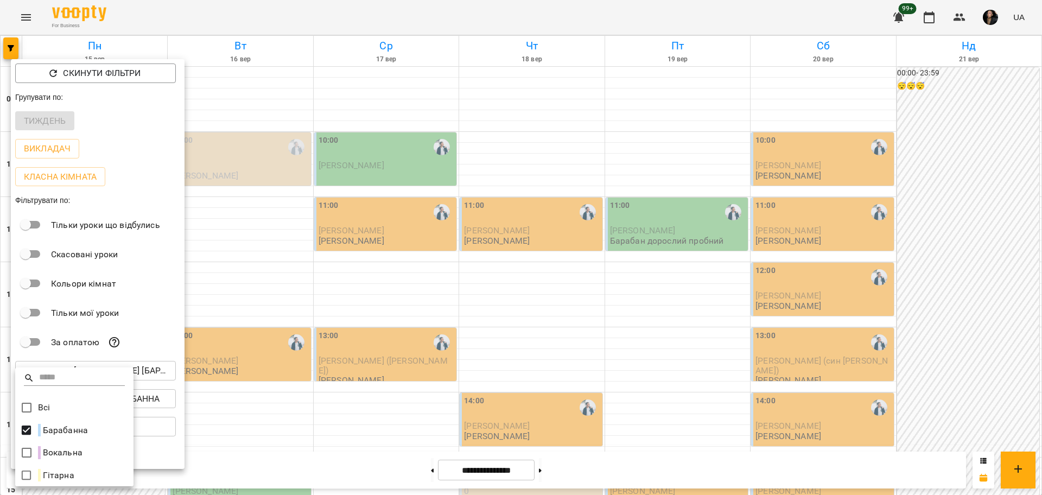
click at [386, 317] on div at bounding box center [521, 247] width 1042 height 495
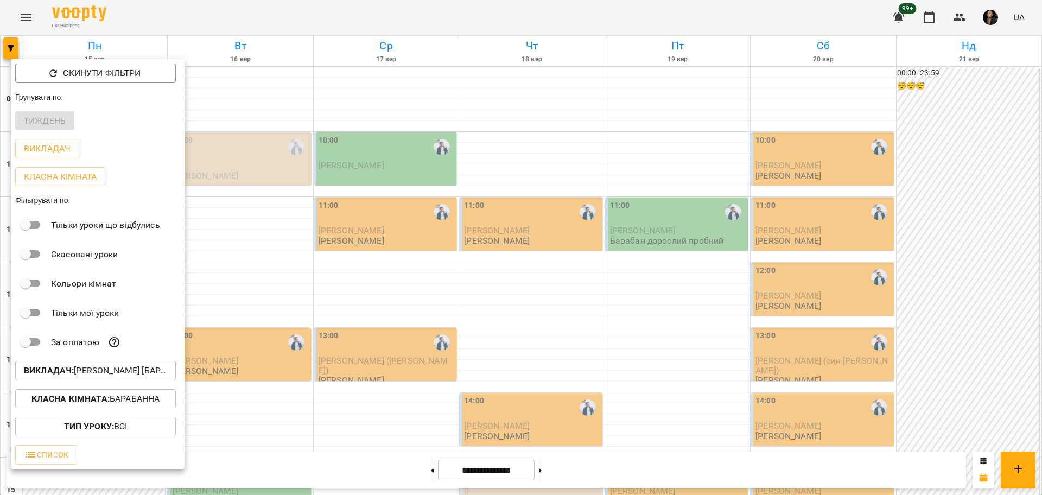
click at [453, 266] on div at bounding box center [521, 247] width 1042 height 495
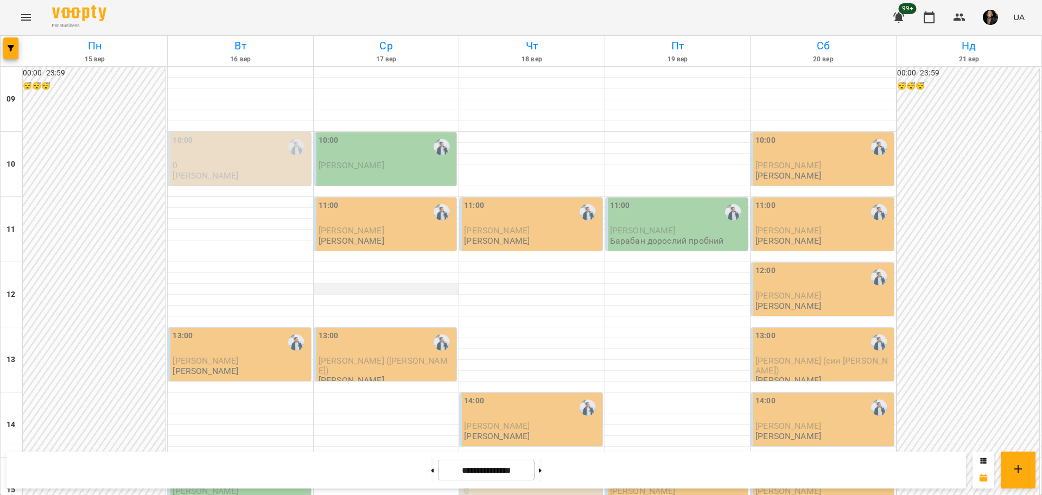
scroll to position [203, 0]
click at [15, 57] on button "button" at bounding box center [10, 48] width 15 height 22
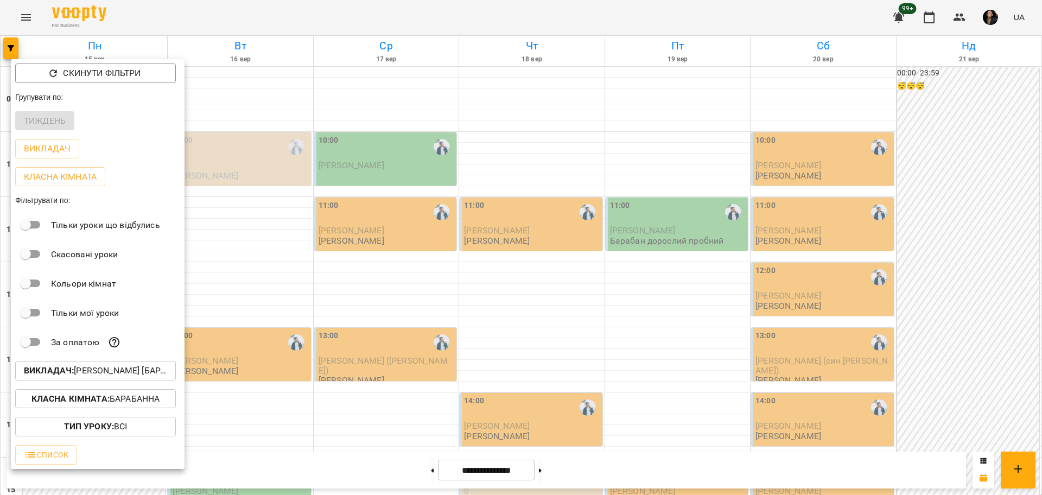
click at [94, 376] on p "Викладач : [PERSON_NAME] [барабани]" at bounding box center [95, 370] width 143 height 13
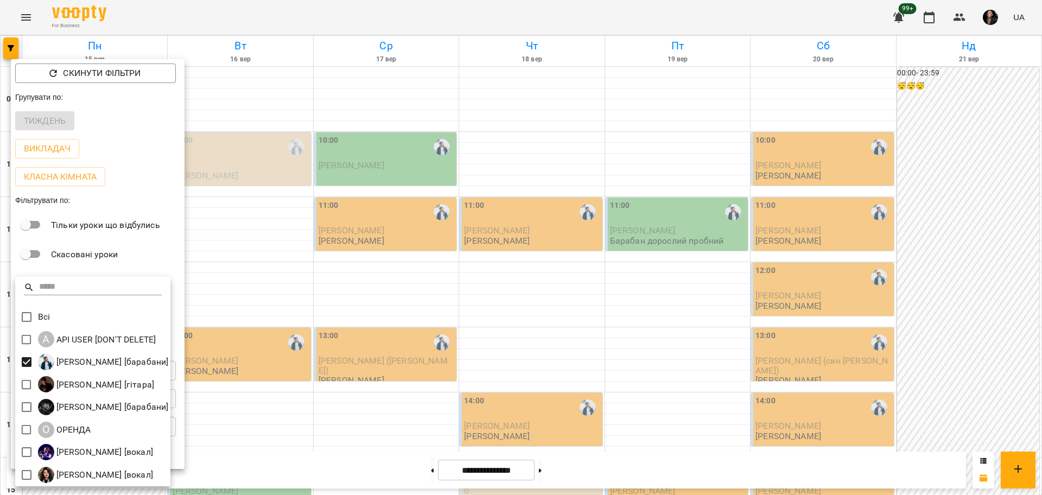
click at [317, 258] on div at bounding box center [521, 247] width 1042 height 495
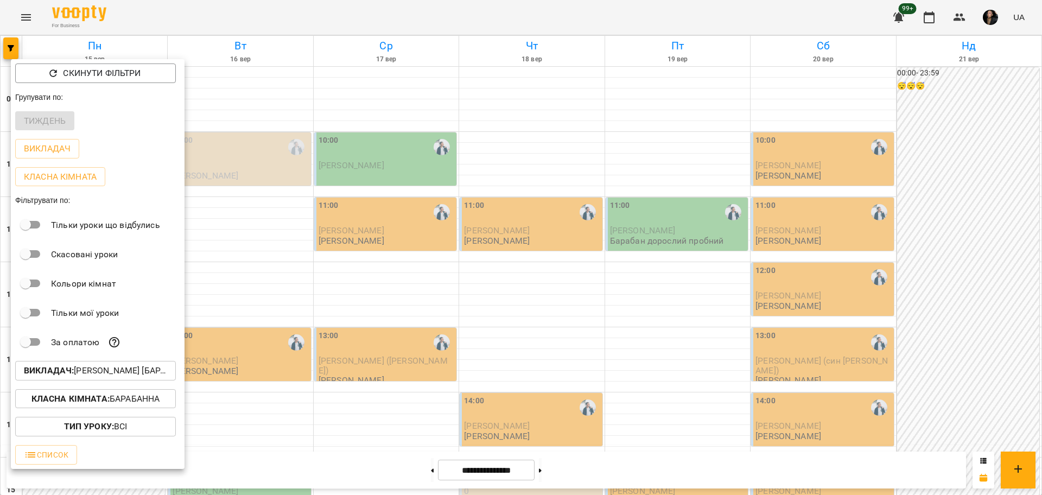
click at [44, 50] on div at bounding box center [521, 247] width 1042 height 495
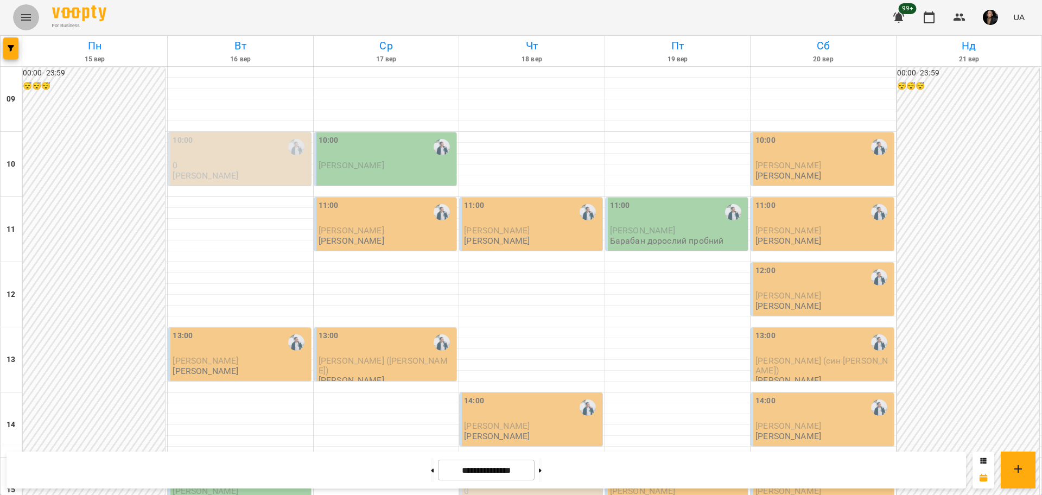
click at [31, 24] on button "Menu" at bounding box center [26, 17] width 26 height 26
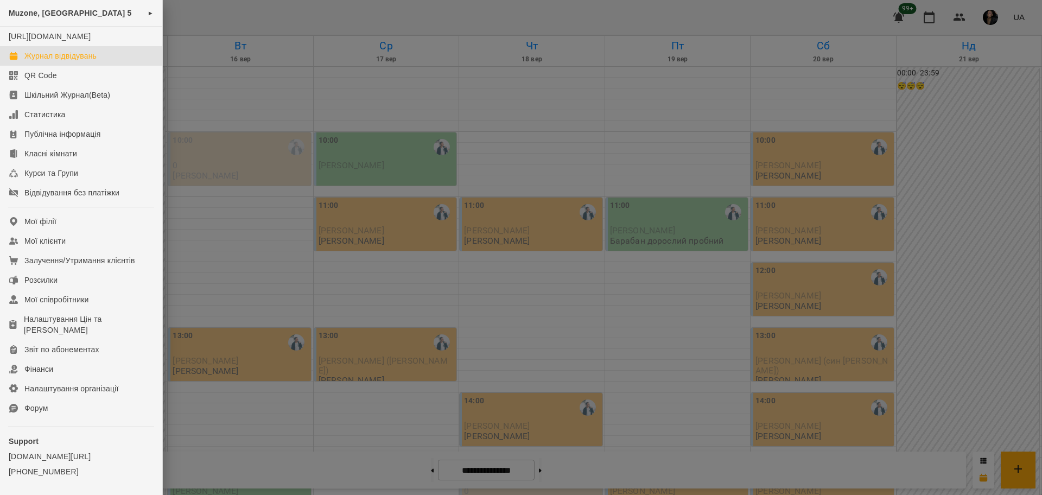
click at [76, 21] on div "Muzone, [GEOGRAPHIC_DATA] 5 ►" at bounding box center [81, 13] width 162 height 27
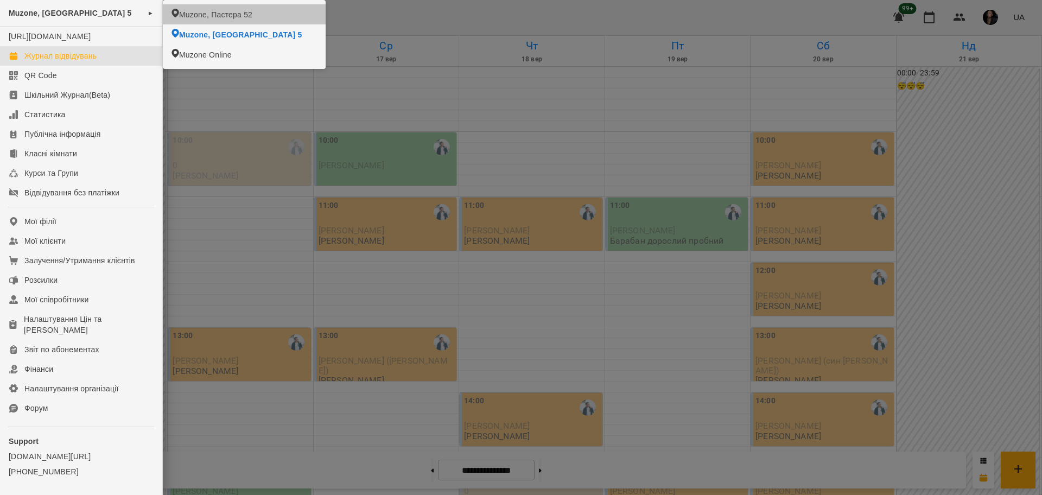
click at [238, 12] on span "Muzone, Пастера 52" at bounding box center [215, 14] width 73 height 11
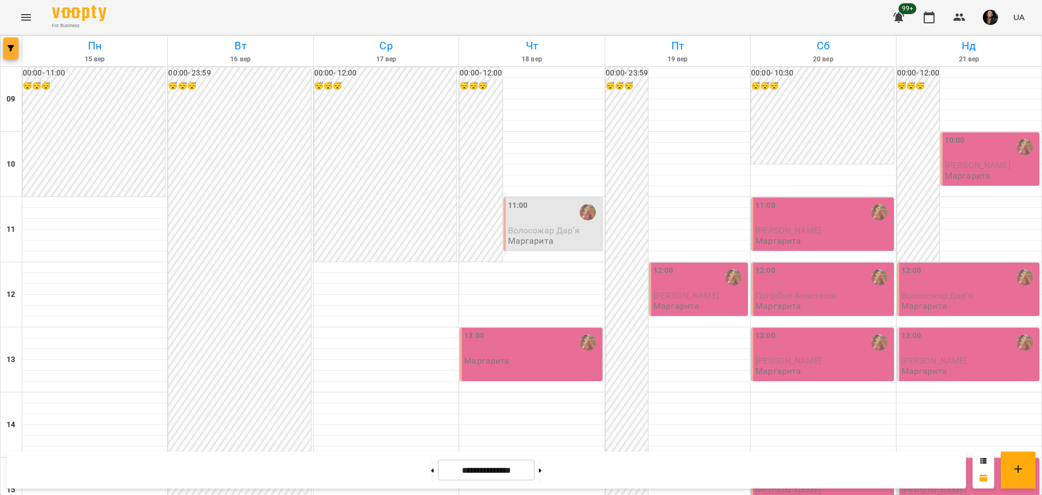
click at [3, 41] on button "button" at bounding box center [10, 48] width 15 height 22
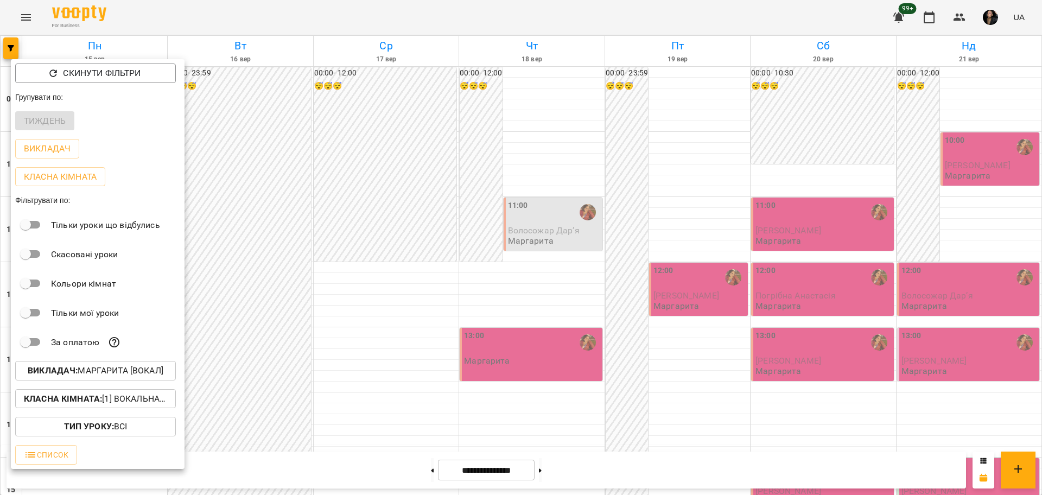
click at [104, 374] on p "Викладач : Маргарита [вокал]" at bounding box center [96, 370] width 136 height 13
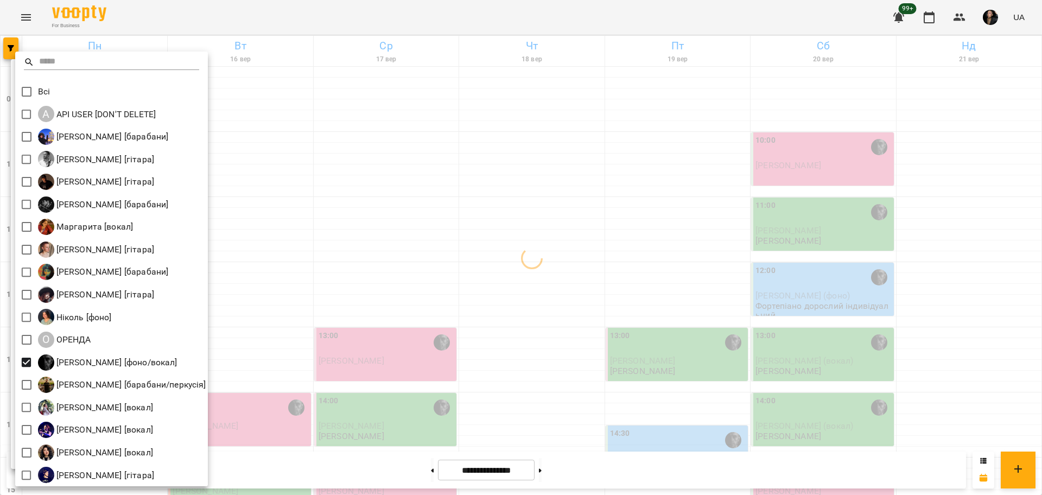
drag, startPoint x: 302, startPoint y: 336, endPoint x: 295, endPoint y: 341, distance: 9.3
click at [305, 335] on div at bounding box center [521, 247] width 1042 height 495
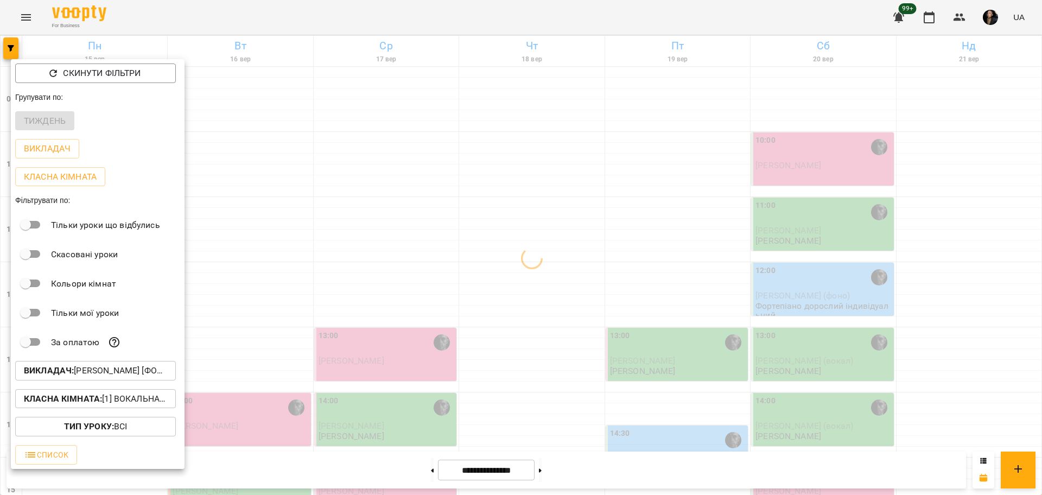
click at [95, 403] on b "Класна кімната :" at bounding box center [63, 398] width 78 height 10
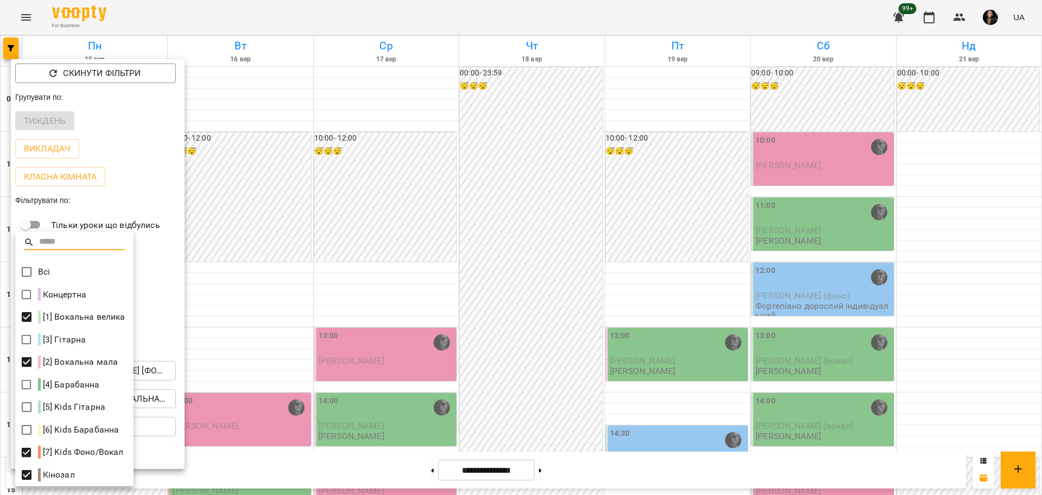
click at [317, 285] on div at bounding box center [521, 247] width 1042 height 495
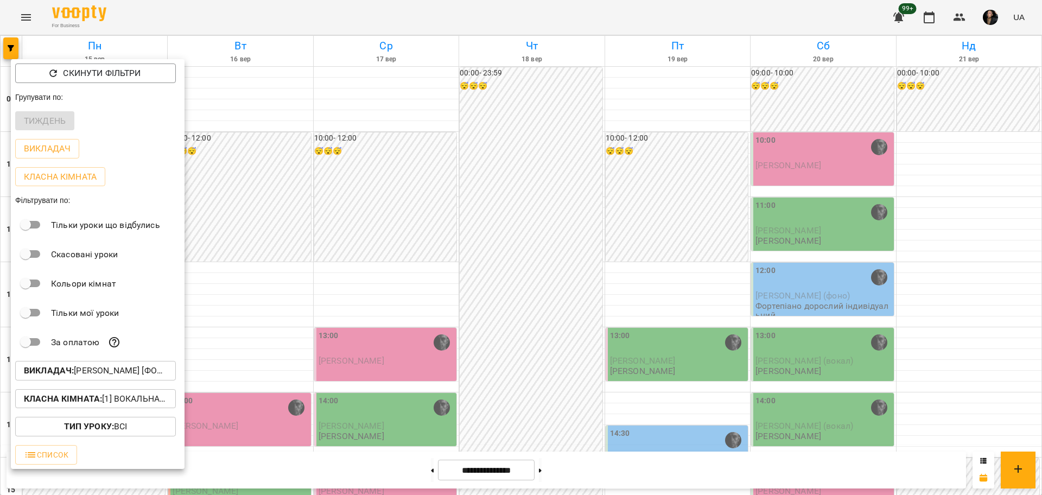
click at [369, 184] on div at bounding box center [521, 247] width 1042 height 495
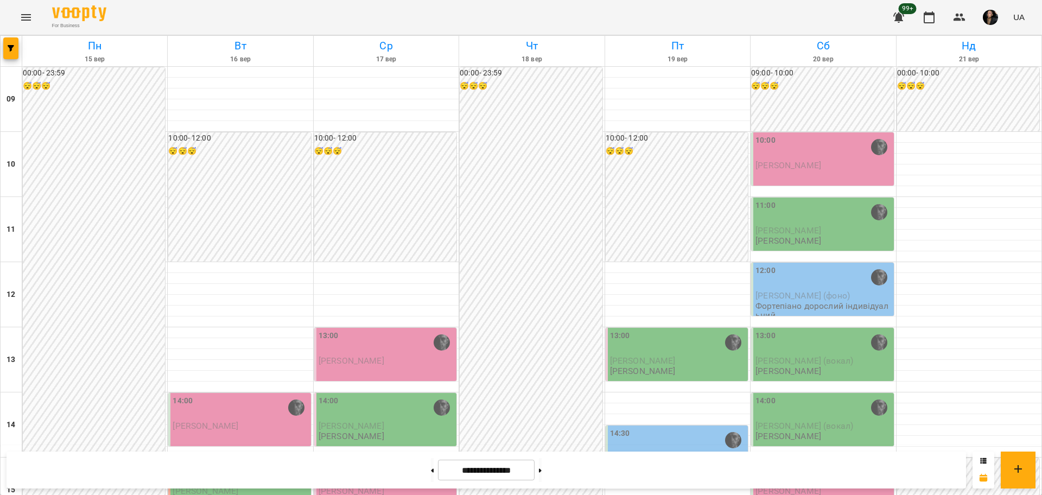
scroll to position [407, 0]
click at [577, 467] on div "**********" at bounding box center [486, 469] width 959 height 37
click at [542, 468] on button at bounding box center [540, 470] width 3 height 24
type input "**********"
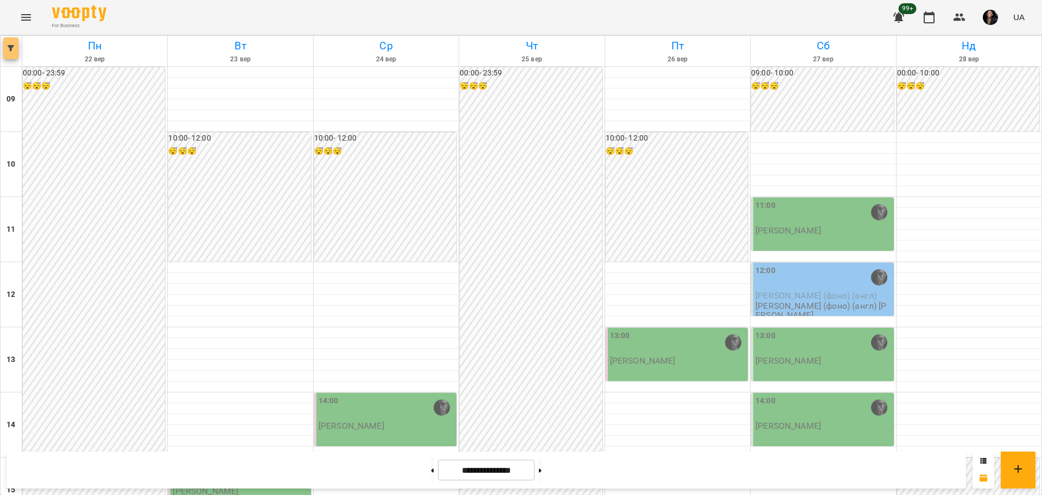
click at [9, 49] on icon "button" at bounding box center [11, 48] width 7 height 7
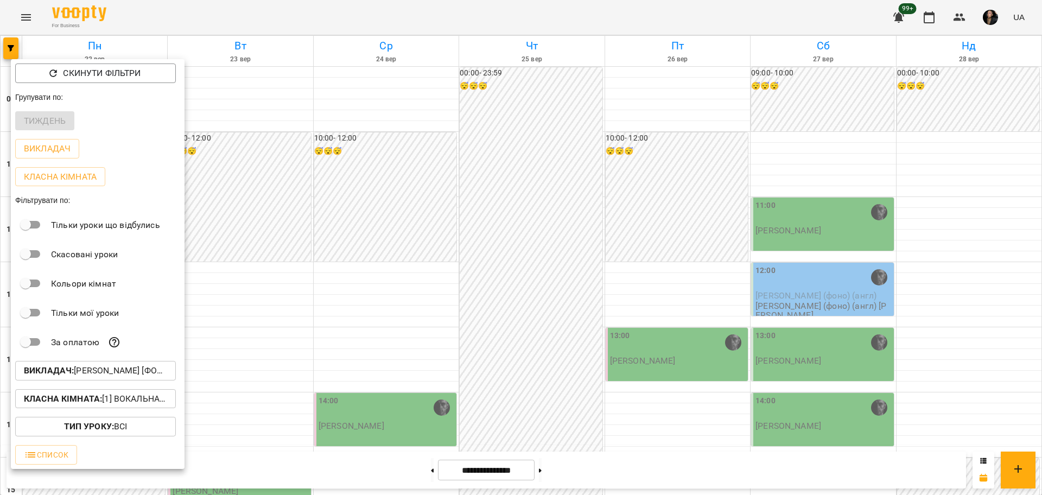
click at [556, 416] on div at bounding box center [521, 247] width 1042 height 495
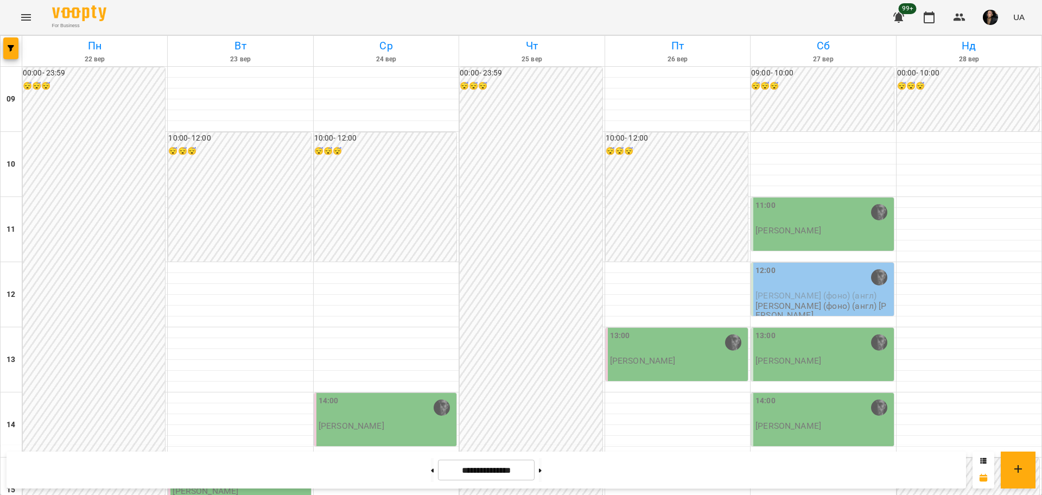
click at [0, 51] on div "Пн 22 вер Вт 23 вер Ср 24 вер Чт 25 вер Пт 26 вер Сб 27 вер Нд 28 вер 09 10 11 …" at bounding box center [521, 498] width 1042 height 927
click at [30, 18] on icon "Menu" at bounding box center [26, 17] width 13 height 13
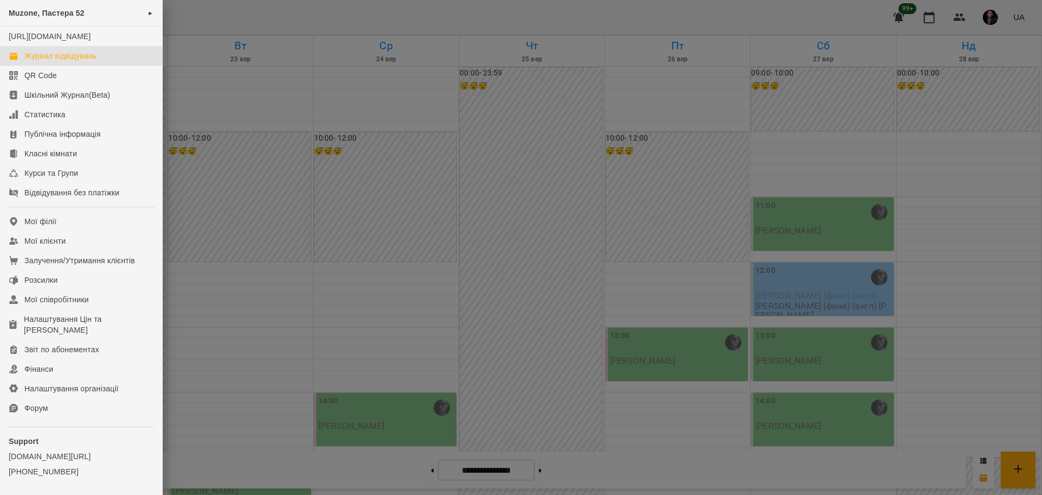
click at [64, 61] on link "Журнал відвідувань" at bounding box center [81, 56] width 162 height 20
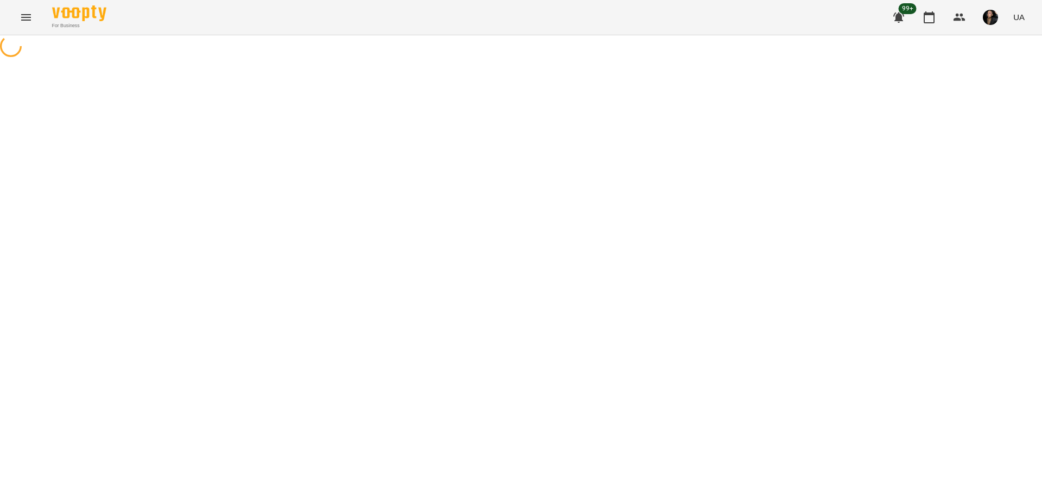
click at [8, 53] on icon at bounding box center [11, 46] width 22 height 22
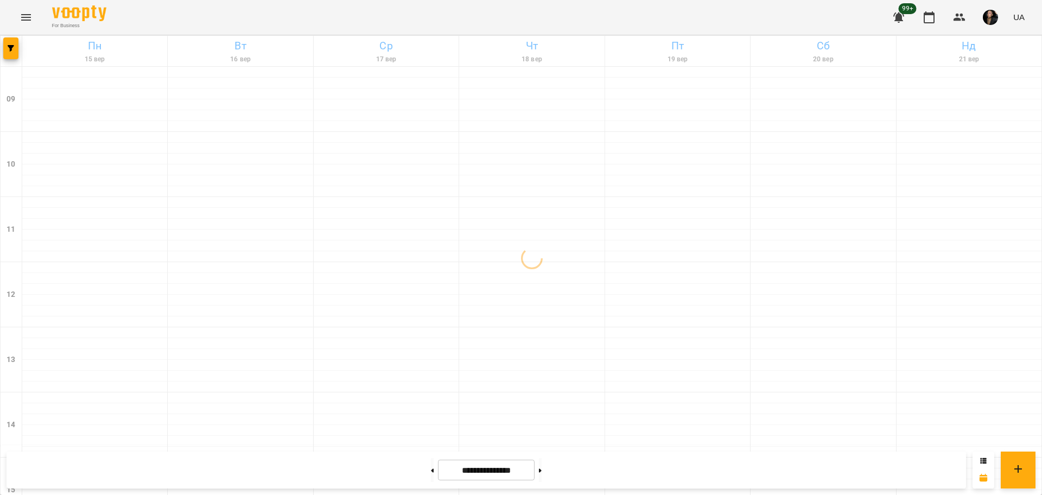
click at [12, 67] on div "09" at bounding box center [12, 99] width 22 height 65
click at [2, 49] on div at bounding box center [12, 51] width 22 height 30
click at [11, 42] on button "button" at bounding box center [10, 48] width 15 height 22
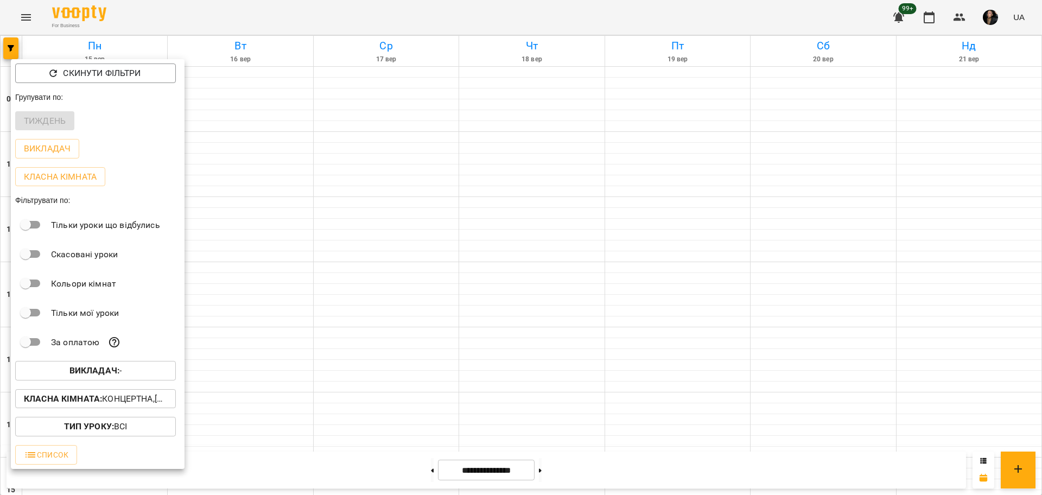
click at [77, 368] on b "Викладач :" at bounding box center [94, 370] width 50 height 10
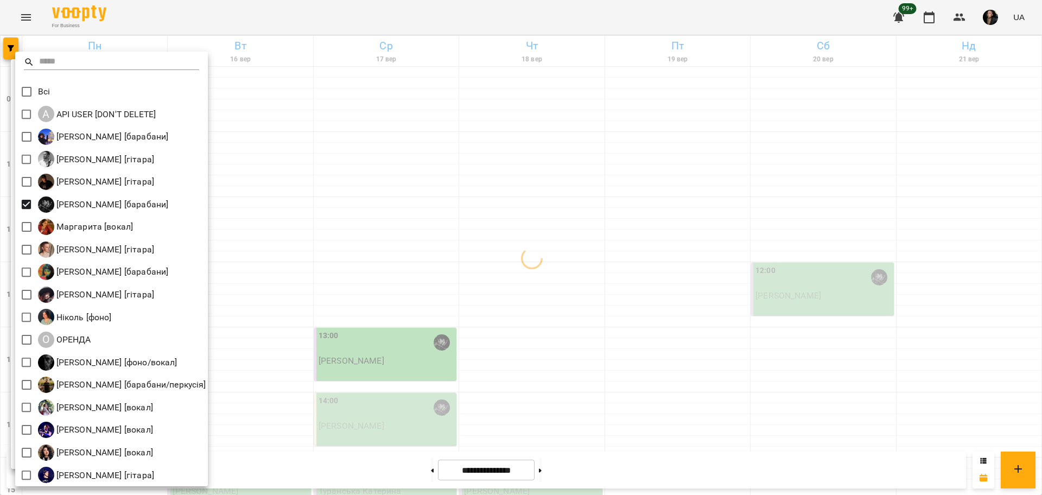
click at [434, 249] on div at bounding box center [521, 247] width 1042 height 495
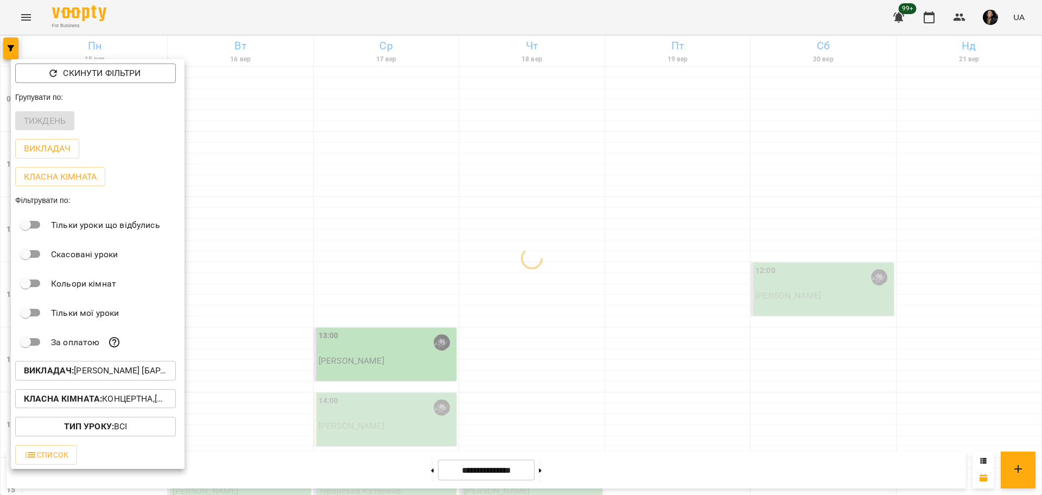
click at [113, 402] on p "Класна кімната : Концертна,[2] Вокальна мала,[6] Kids Барабанна" at bounding box center [95, 398] width 143 height 13
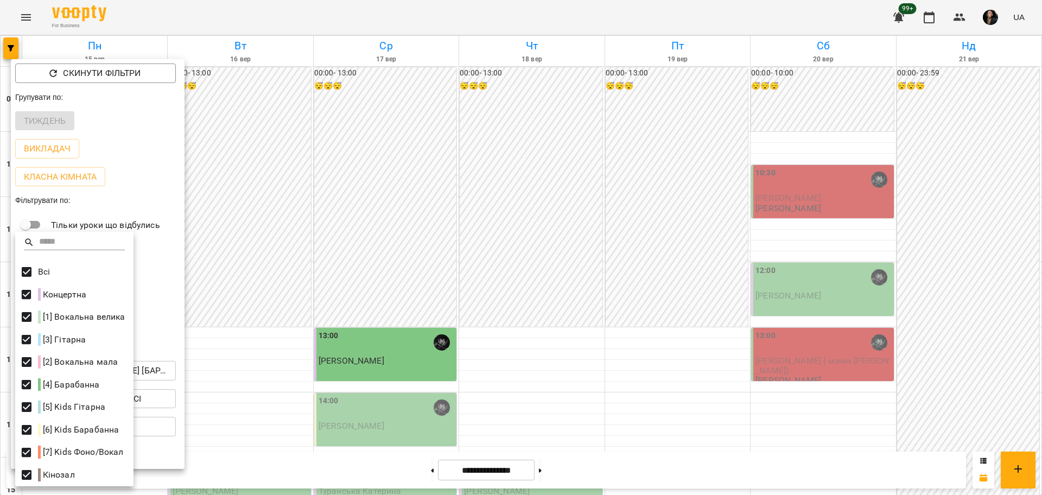
click at [610, 289] on div at bounding box center [521, 247] width 1042 height 495
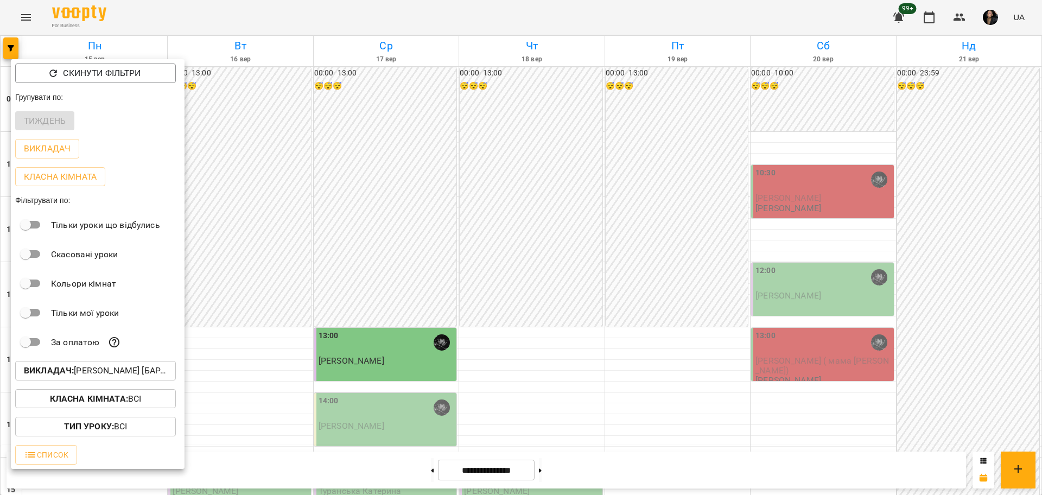
click at [526, 255] on div at bounding box center [521, 247] width 1042 height 495
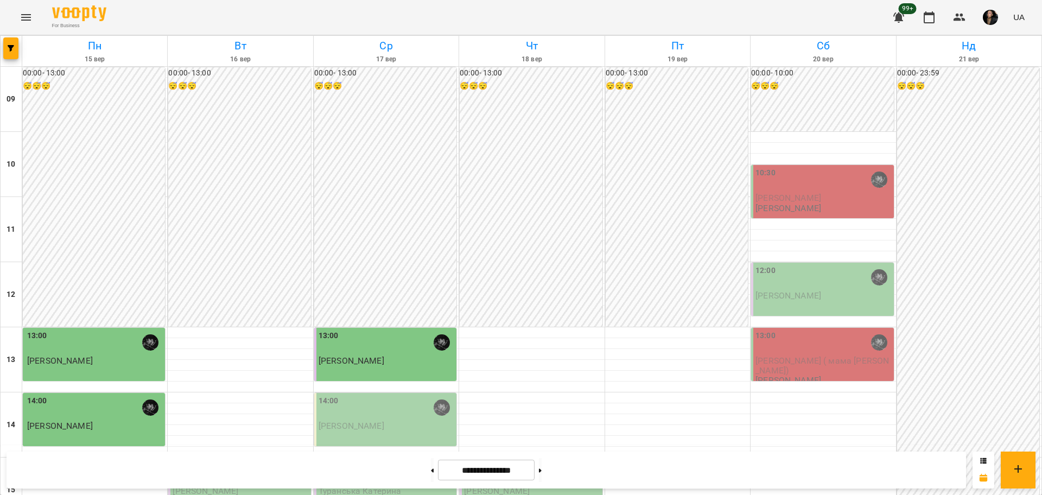
scroll to position [203, 0]
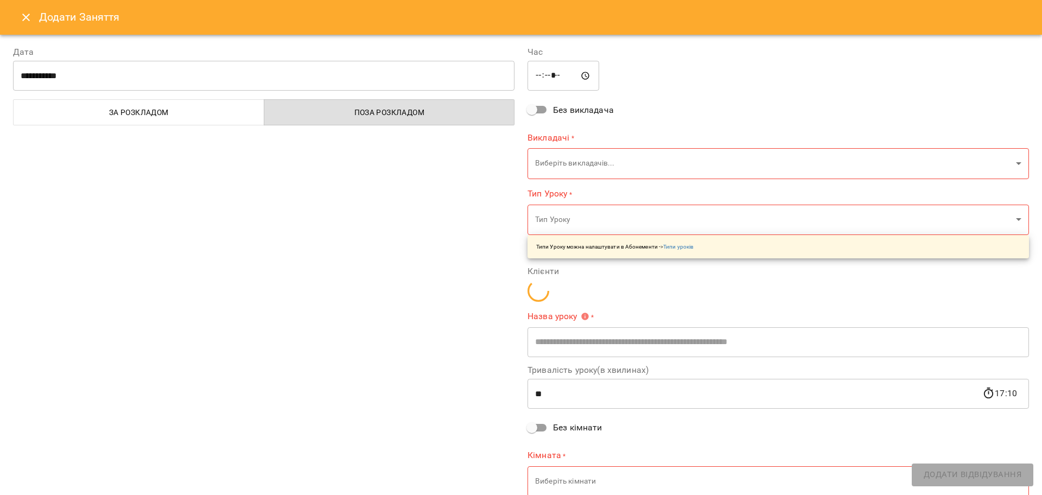
type input "**********"
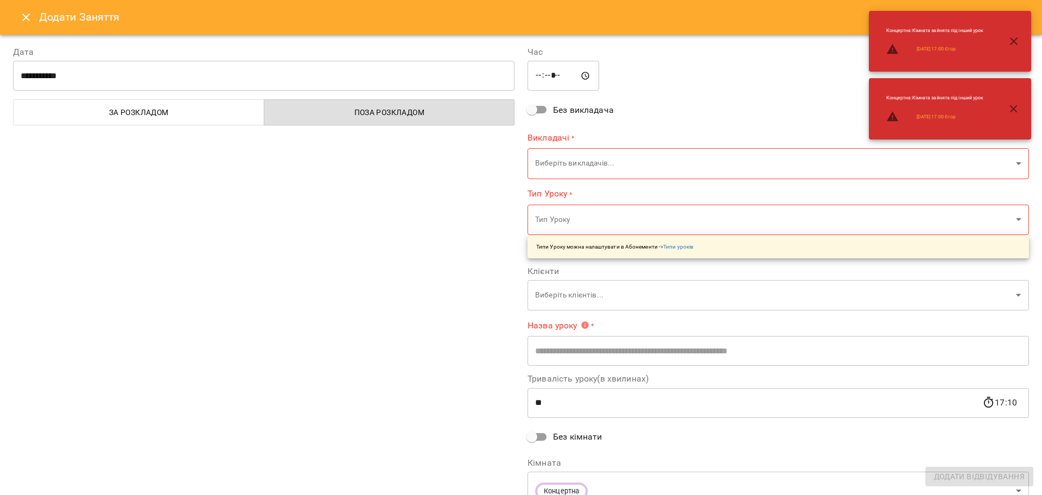
click at [551, 70] on input "*****" at bounding box center [563, 76] width 72 height 30
type input "*****"
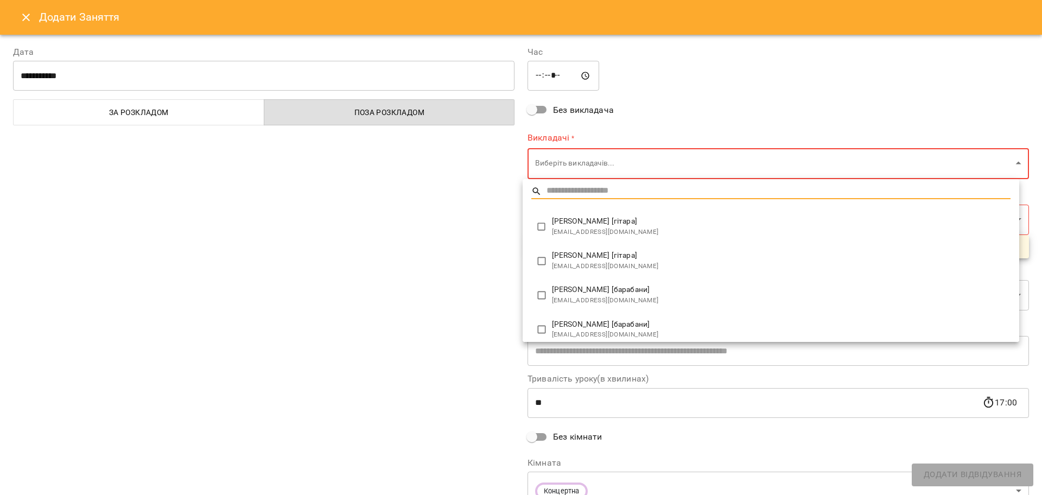
click at [551, 170] on body "For Business 99+ UA Пн 15 вер Вт 16 вер Ср 17 вер Чт 18 вер Пт 19 вер Сб 20 вер…" at bounding box center [521, 481] width 1042 height 962
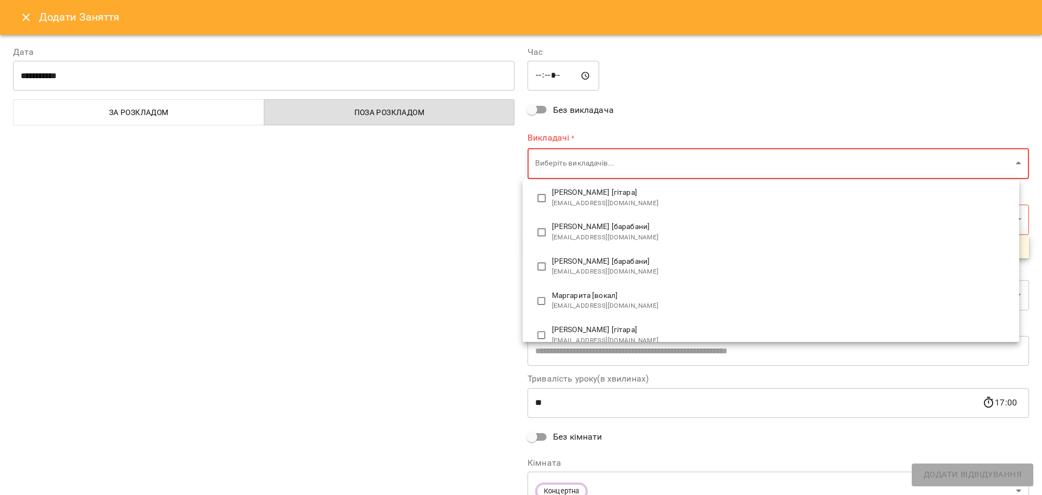
scroll to position [68, 0]
type input "**********"
type input "**"
type input "**********"
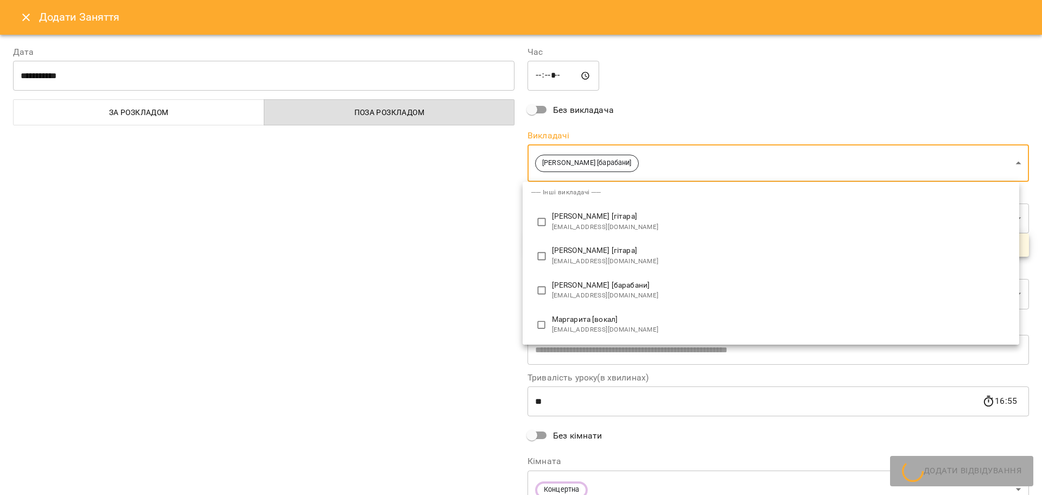
scroll to position [0, 0]
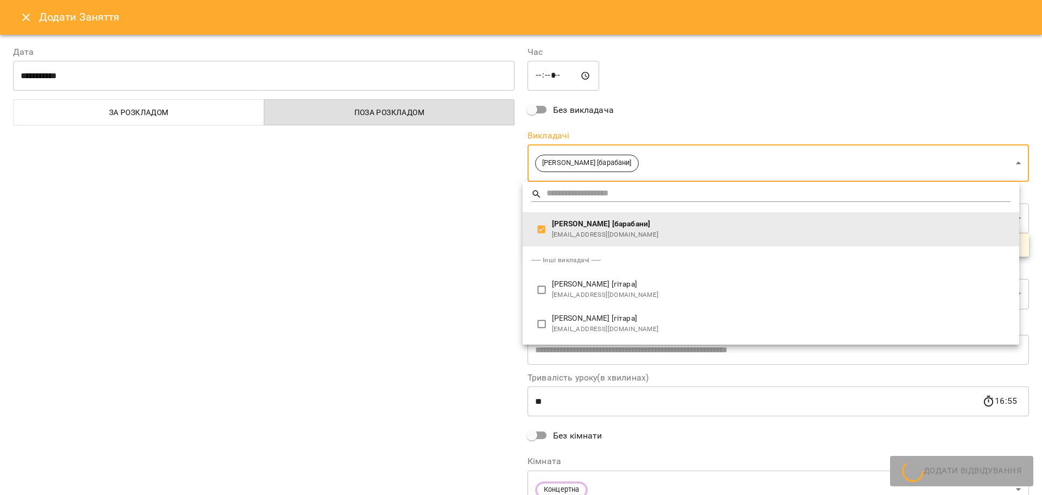
click at [429, 273] on div at bounding box center [521, 247] width 1042 height 495
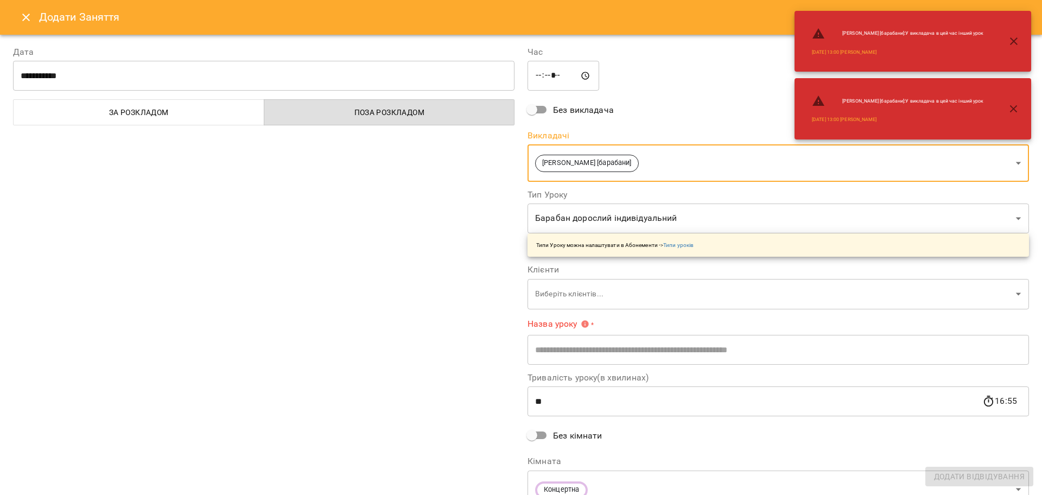
click at [583, 224] on body "For Business 99+ UA Пн 15 вер Вт 16 вер Ср 17 вер Чт 18 вер Пт 19 вер Сб 20 вер…" at bounding box center [521, 481] width 1042 height 962
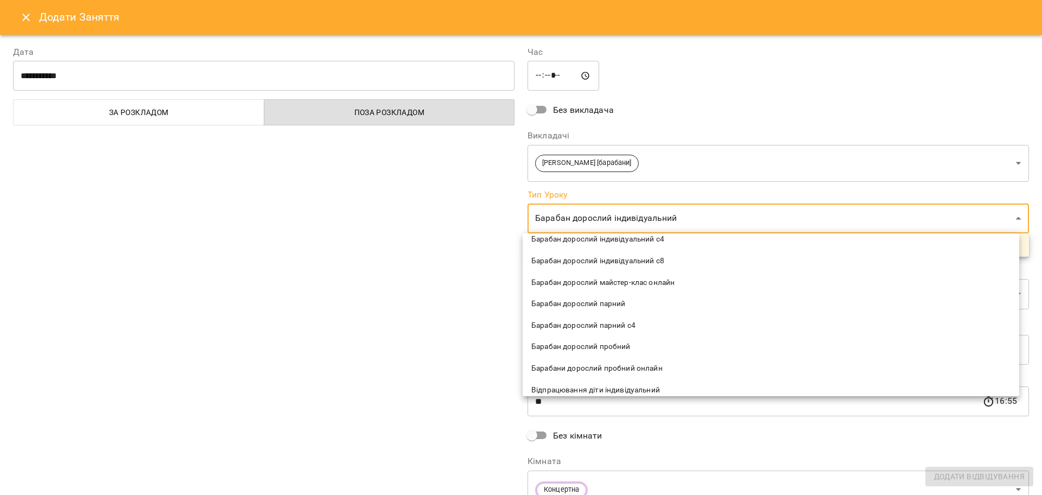
scroll to position [339, 0]
click at [569, 348] on span "Барабан дорослий пробний" at bounding box center [770, 344] width 479 height 11
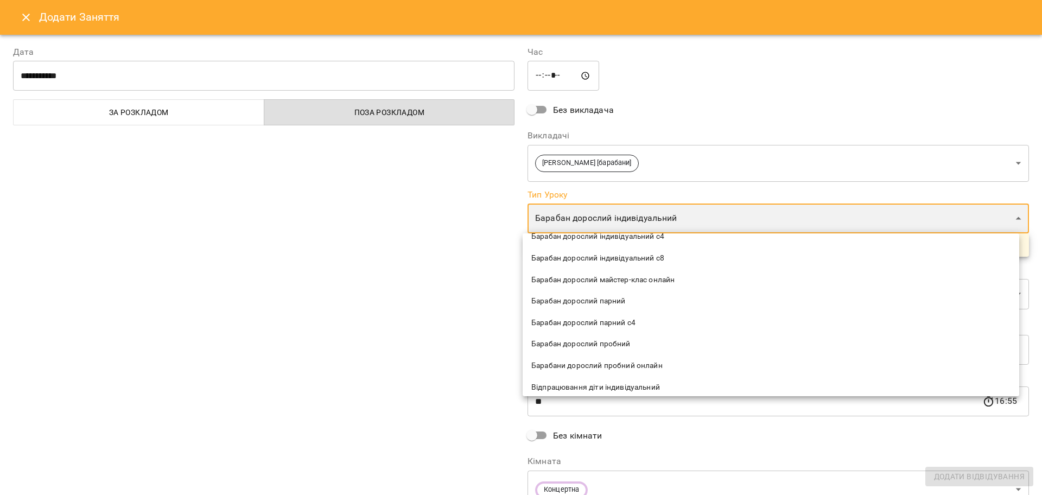
type input "**********"
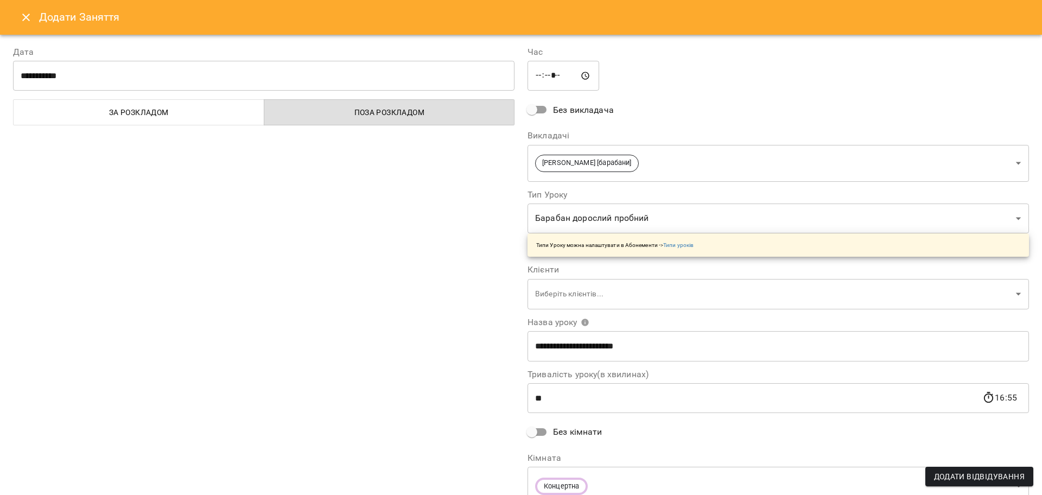
click at [473, 297] on div "**********" at bounding box center [264, 277] width 514 height 488
click at [576, 296] on body "For Business 99+ UA Пн 15 вер Вт 16 вер Ср 17 вер Чт 18 вер Пт 19 вер Сб 20 вер…" at bounding box center [521, 481] width 1042 height 962
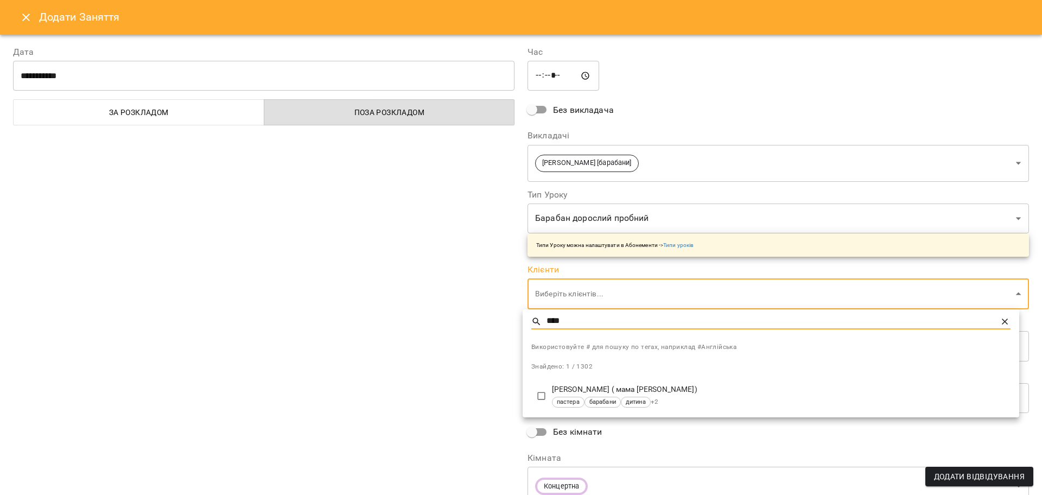
type input "****"
type input "**********"
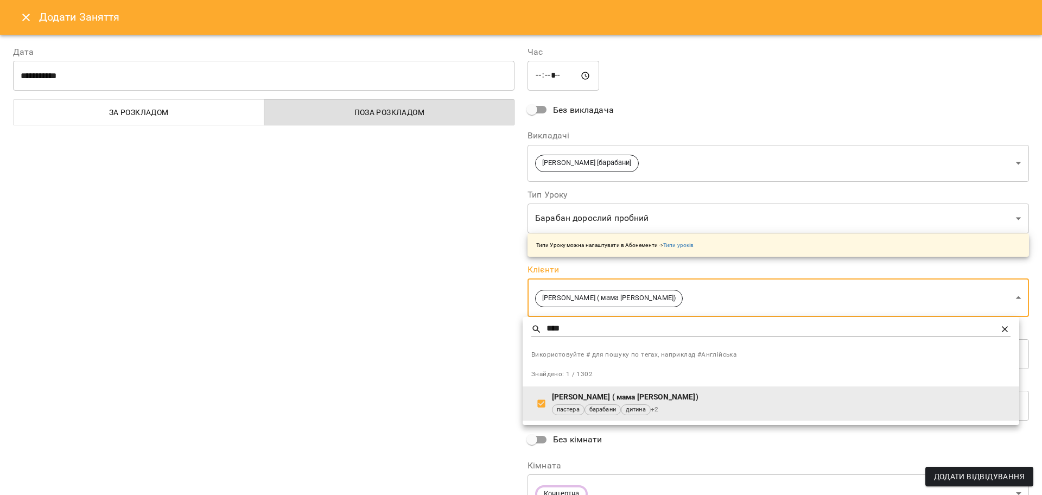
click at [462, 370] on div at bounding box center [521, 247] width 1042 height 495
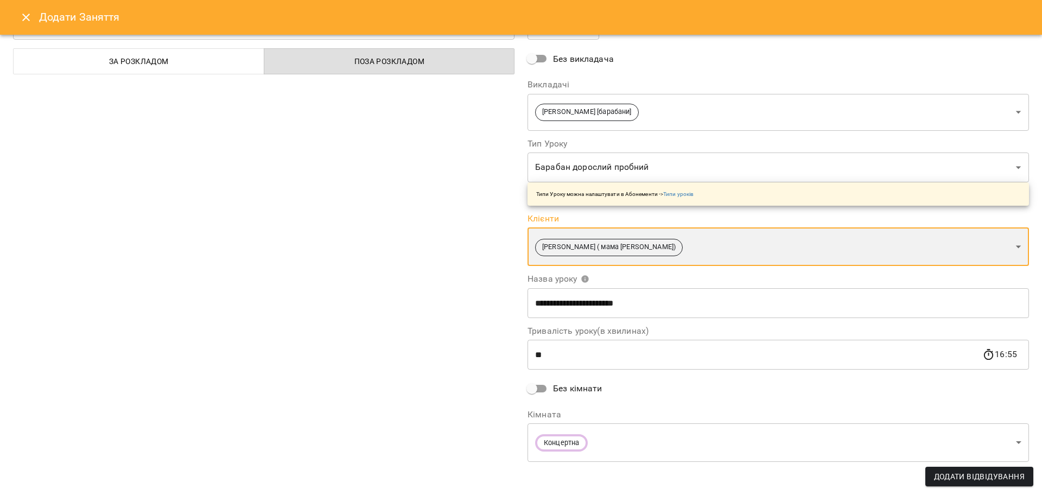
scroll to position [55, 0]
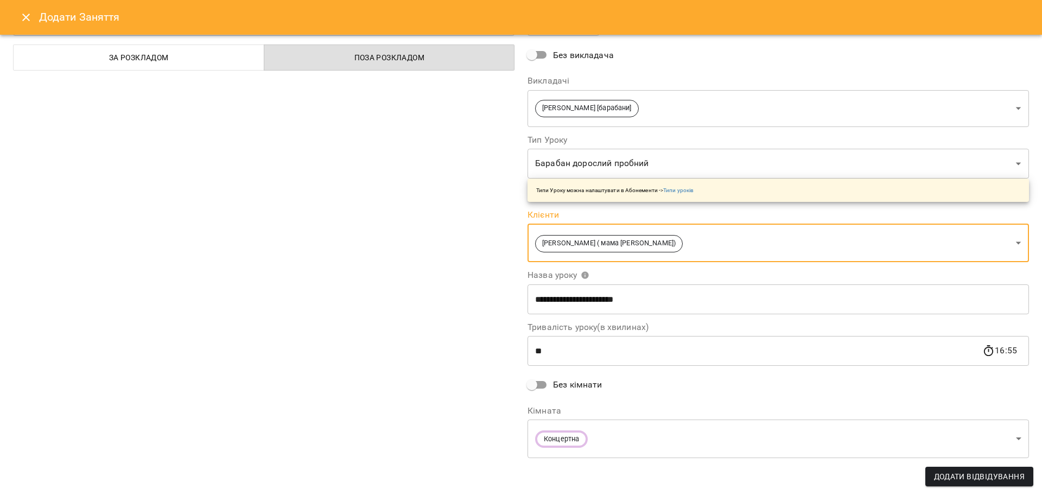
click at [960, 473] on span "Додати Відвідування" at bounding box center [979, 476] width 91 height 13
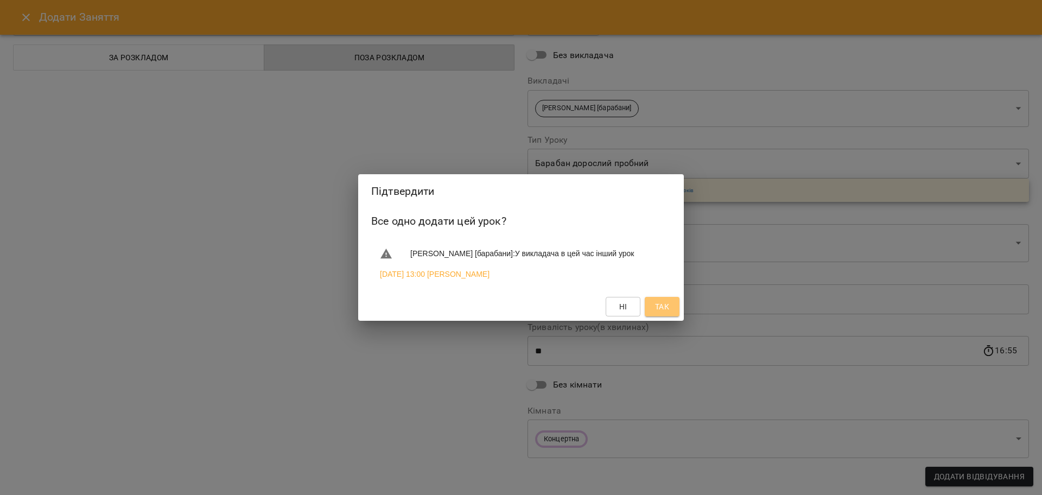
click at [672, 315] on button "Так" at bounding box center [662, 307] width 35 height 20
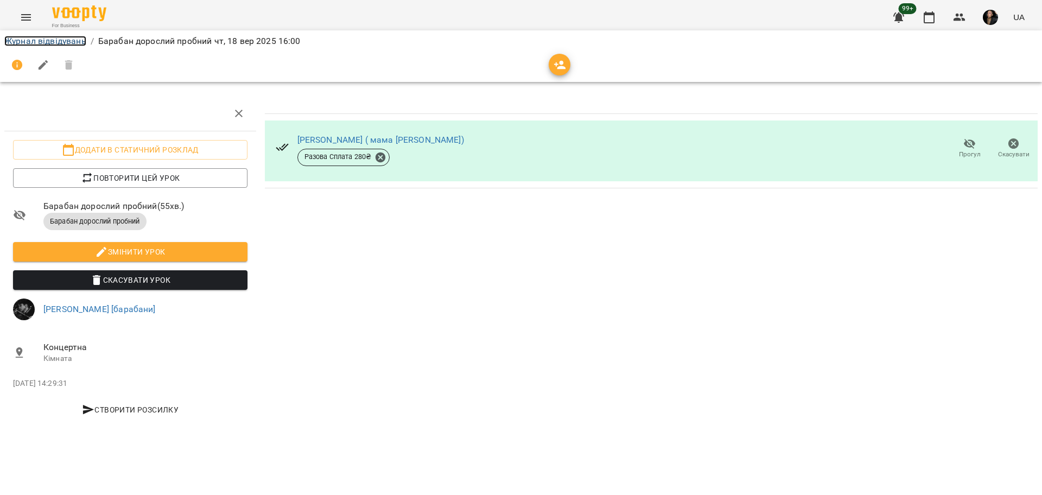
click at [62, 39] on link "Журнал відвідувань" at bounding box center [45, 41] width 82 height 10
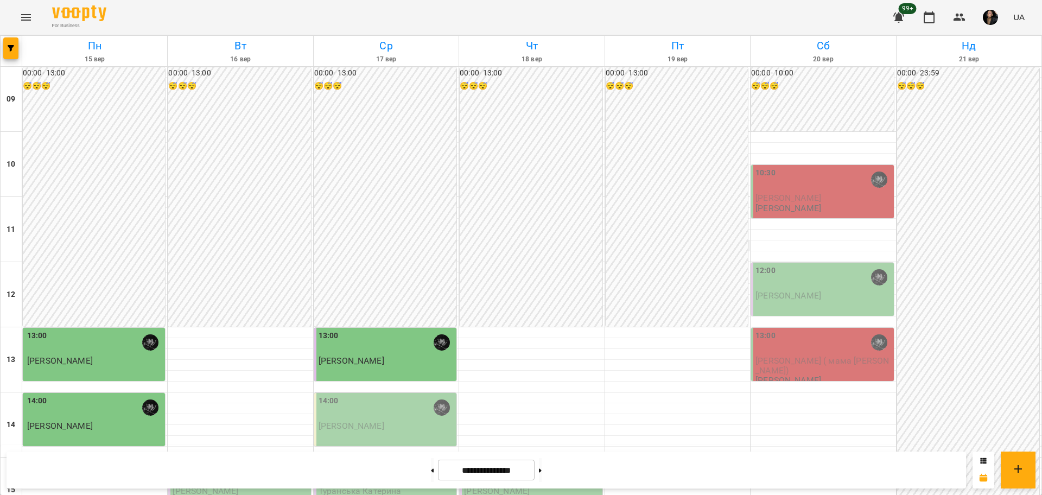
scroll to position [271, 0]
click at [10, 50] on icon "button" at bounding box center [11, 48] width 7 height 7
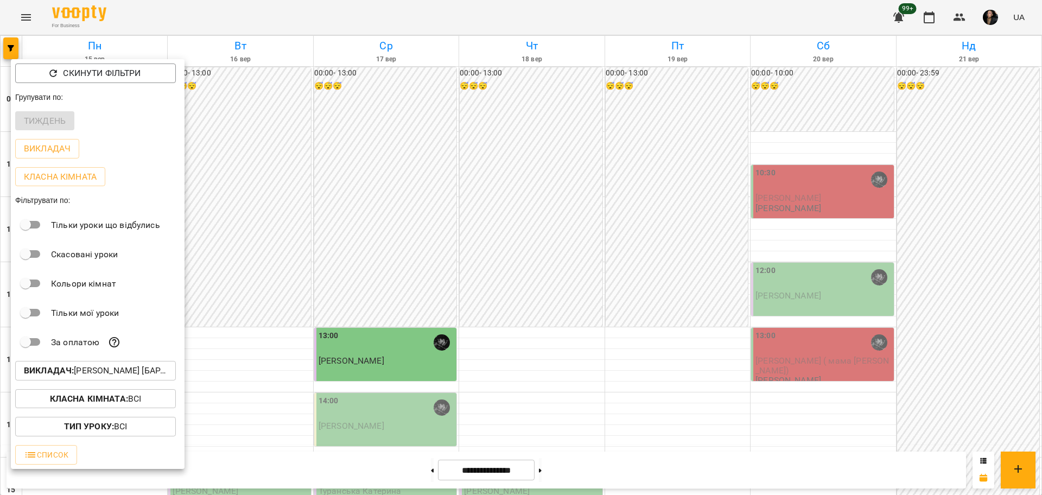
click at [114, 366] on button "Викладач : Козаченко Євгеній [барабани]" at bounding box center [95, 371] width 161 height 20
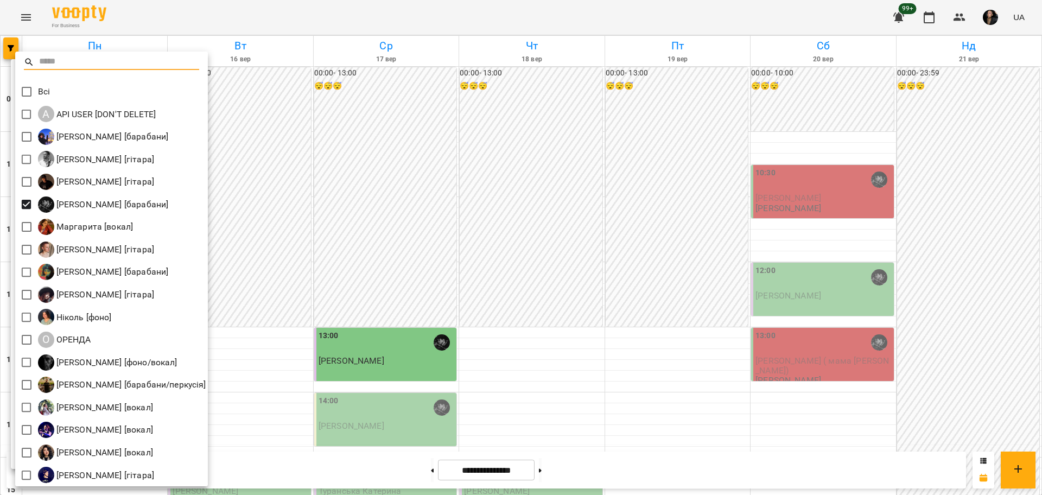
click at [27, 79] on div at bounding box center [111, 67] width 193 height 26
click at [390, 294] on div at bounding box center [521, 247] width 1042 height 495
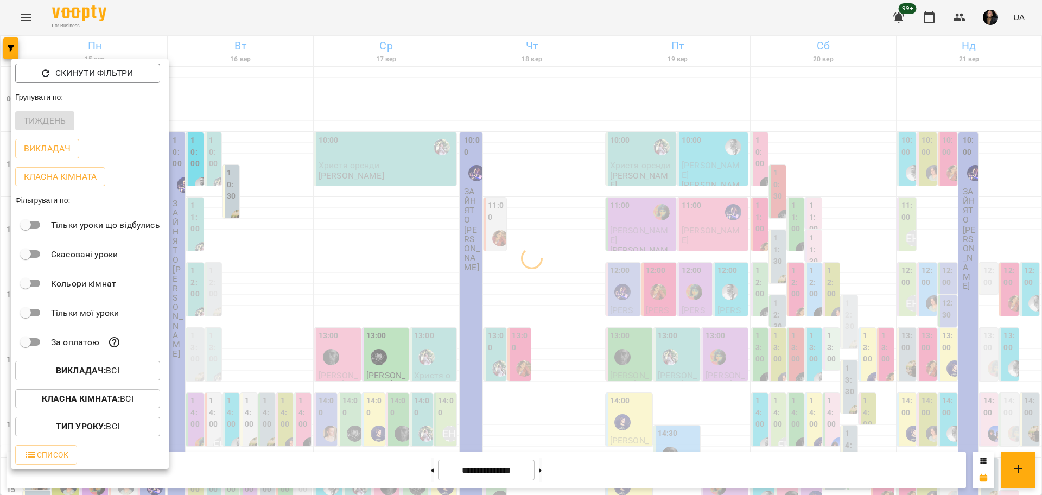
click at [131, 405] on p "Класна кімната : Всі" at bounding box center [88, 398] width 92 height 13
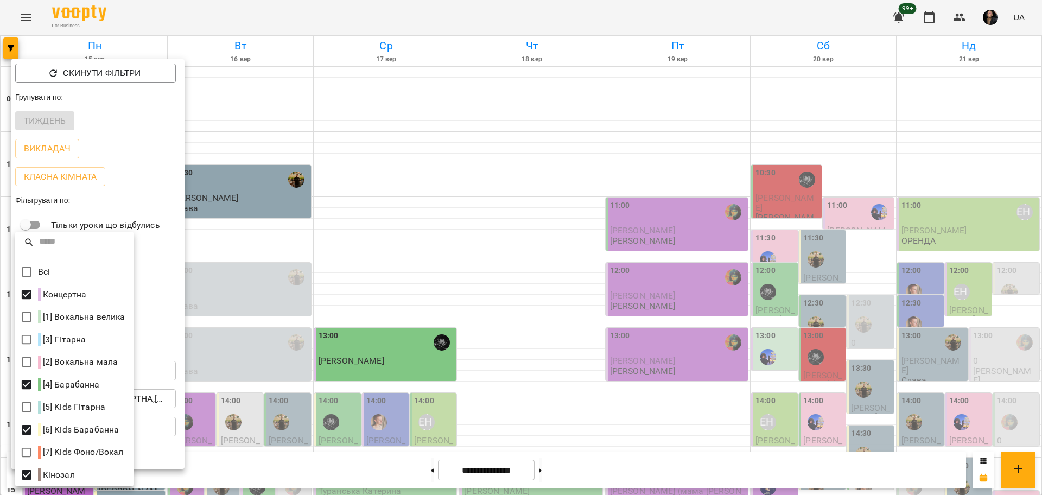
click at [628, 282] on div at bounding box center [521, 247] width 1042 height 495
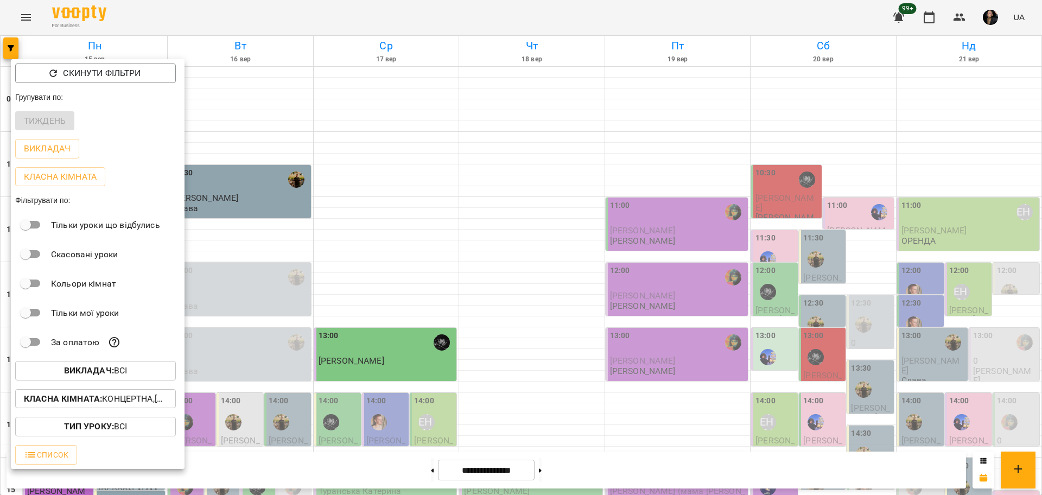
click at [136, 377] on span "Викладач : Всі" at bounding box center [95, 370] width 143 height 13
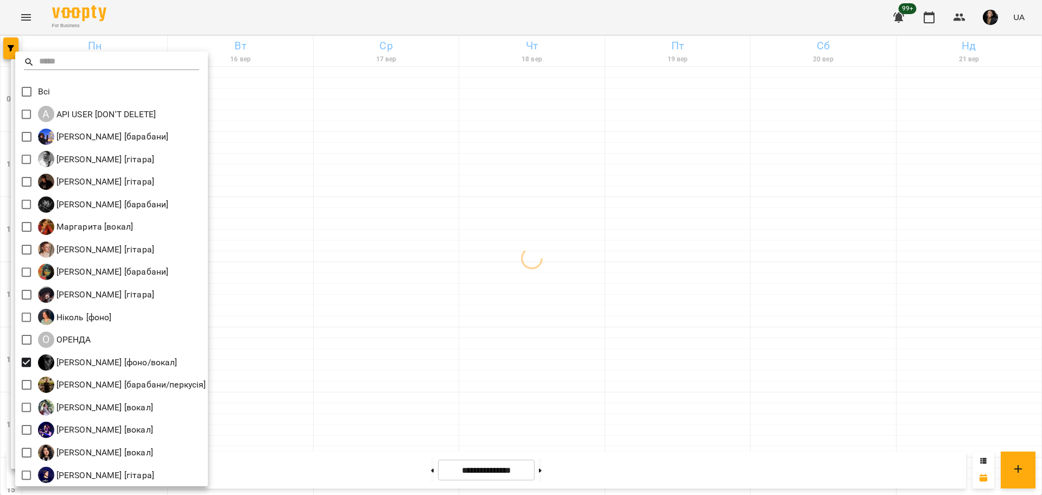
click at [438, 360] on div at bounding box center [521, 247] width 1042 height 495
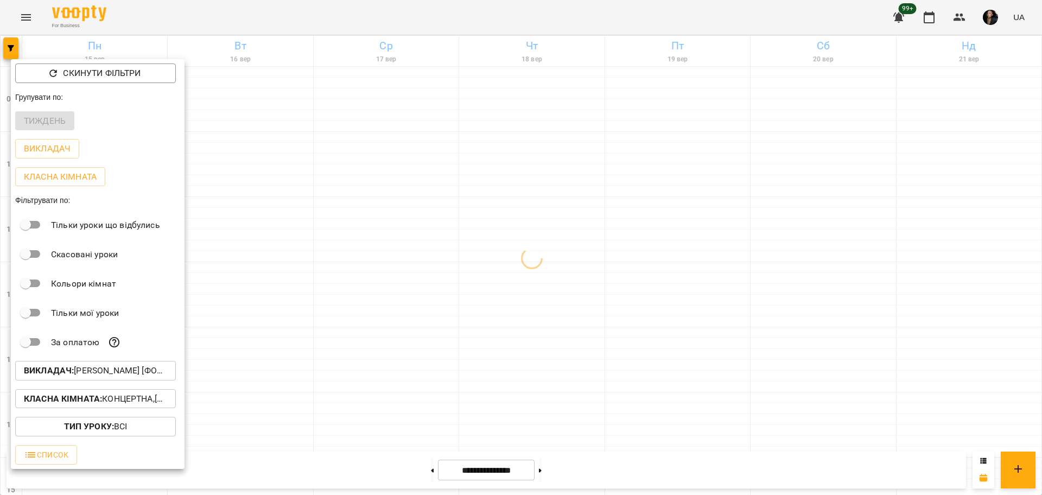
click at [119, 397] on p "Класна кімната : Концертна,[4] Барабанна,[6] Kids Барабанна,Кінозал" at bounding box center [95, 398] width 143 height 13
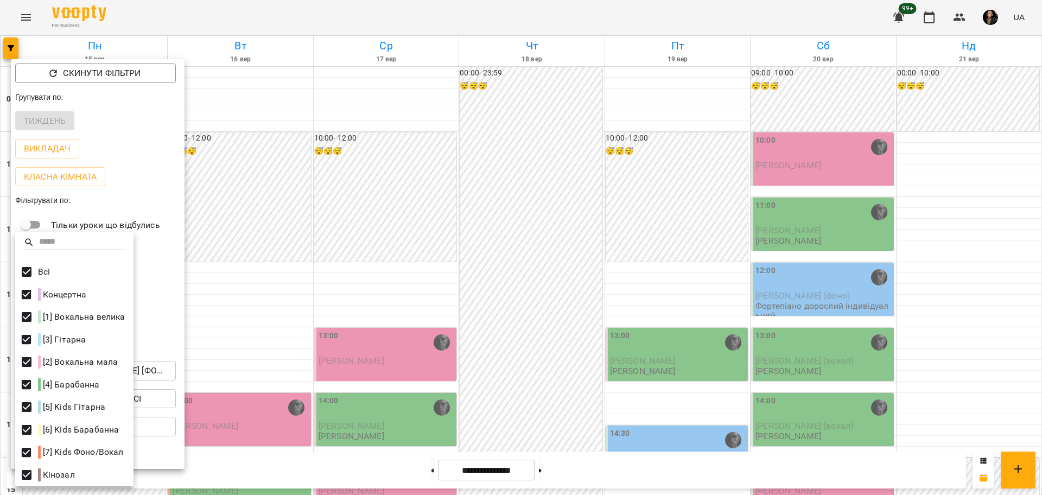
click at [378, 313] on div at bounding box center [521, 247] width 1042 height 495
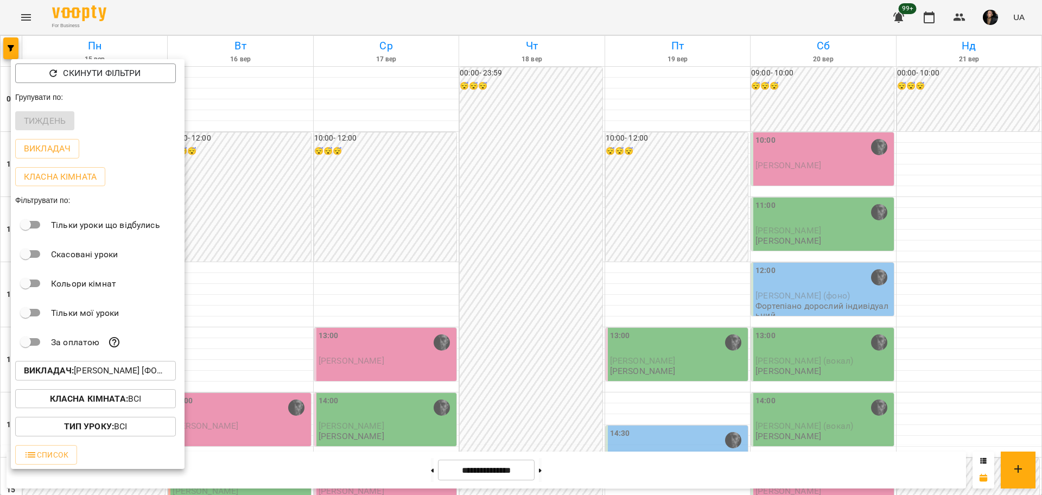
click at [536, 387] on div at bounding box center [521, 247] width 1042 height 495
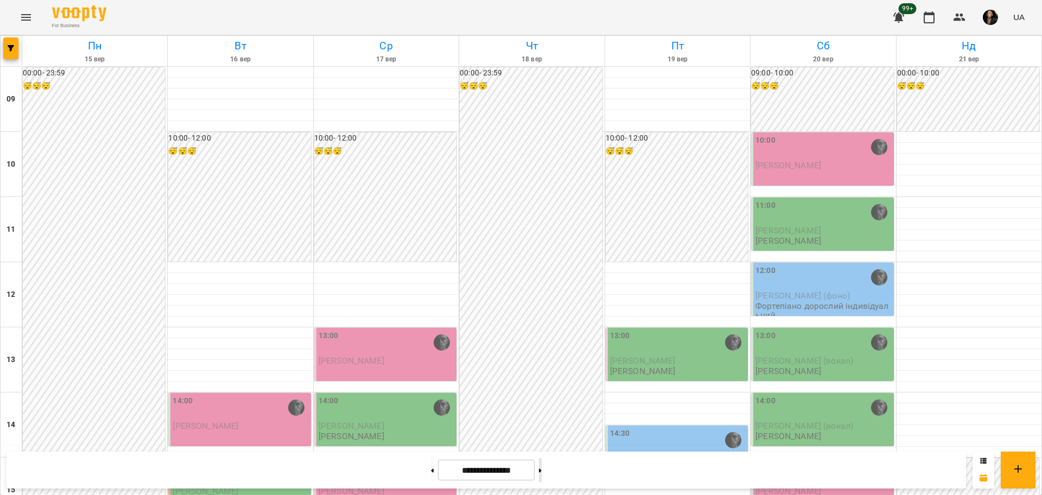
click at [542, 470] on button at bounding box center [540, 470] width 3 height 24
type input "**********"
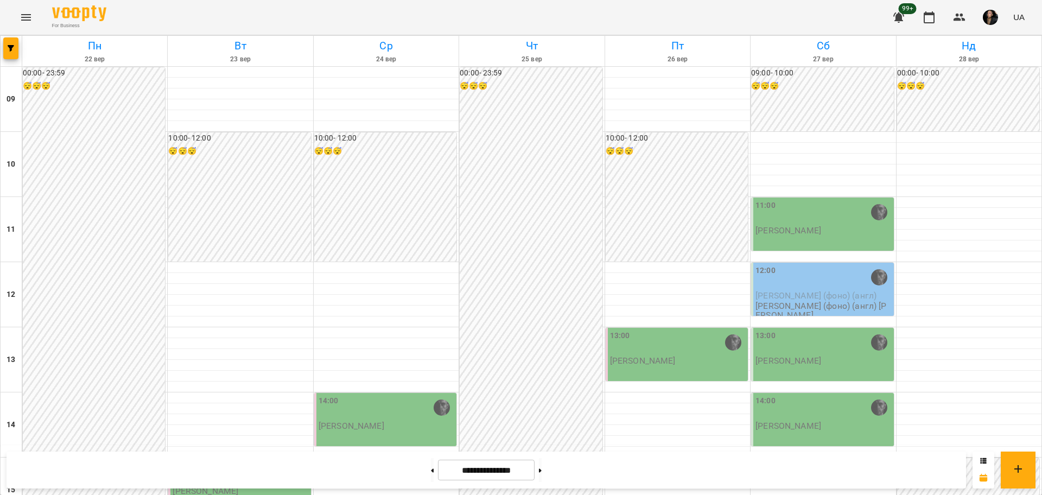
scroll to position [467, 0]
click at [7, 50] on span "button" at bounding box center [10, 48] width 15 height 7
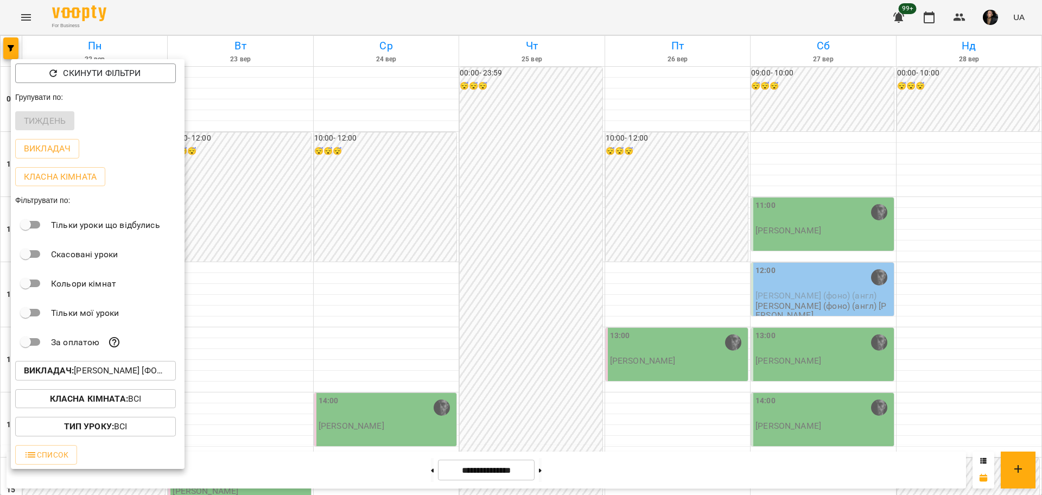
click at [123, 399] on b "Класна кімната :" at bounding box center [89, 398] width 78 height 10
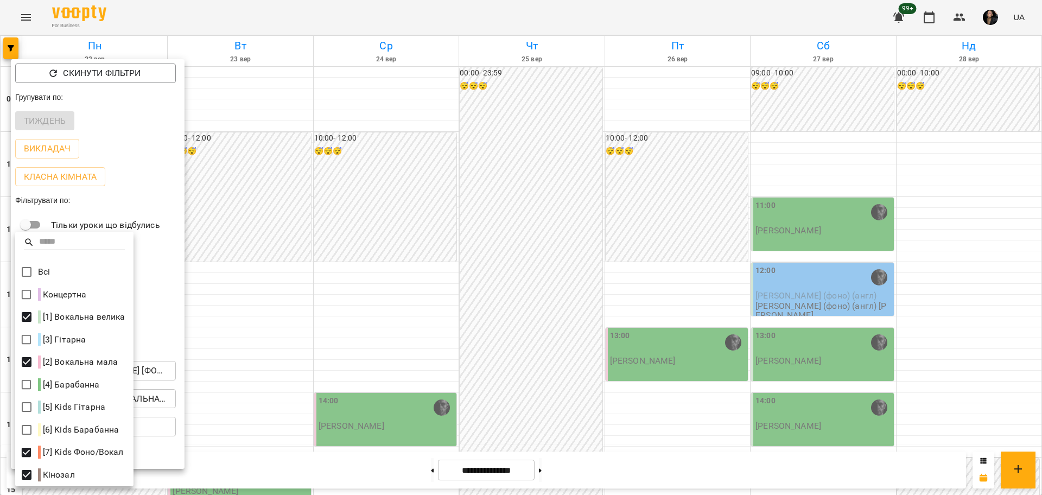
drag, startPoint x: 384, startPoint y: 406, endPoint x: 278, endPoint y: 406, distance: 105.3
click at [385, 406] on div at bounding box center [521, 247] width 1042 height 495
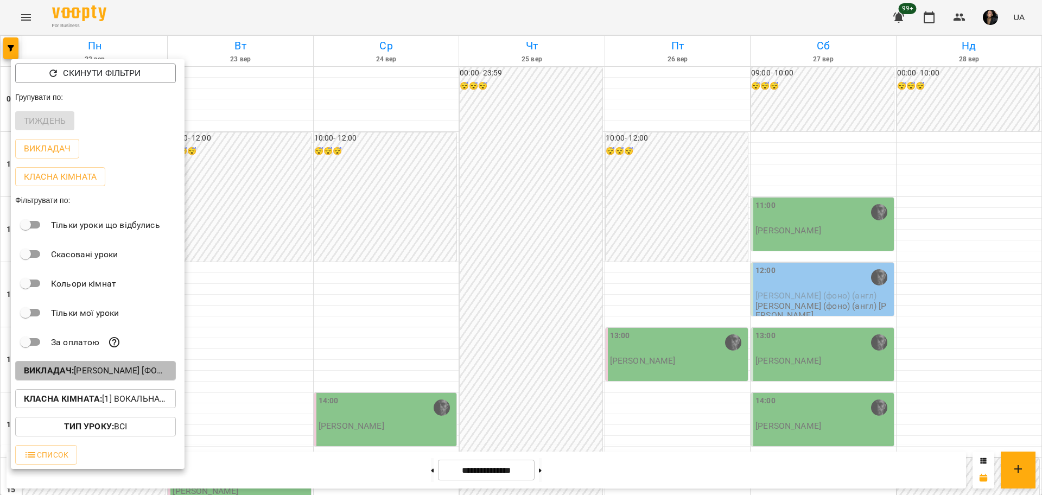
click at [136, 375] on p "Викладач : Олег [фоно/вокал]" at bounding box center [95, 370] width 143 height 13
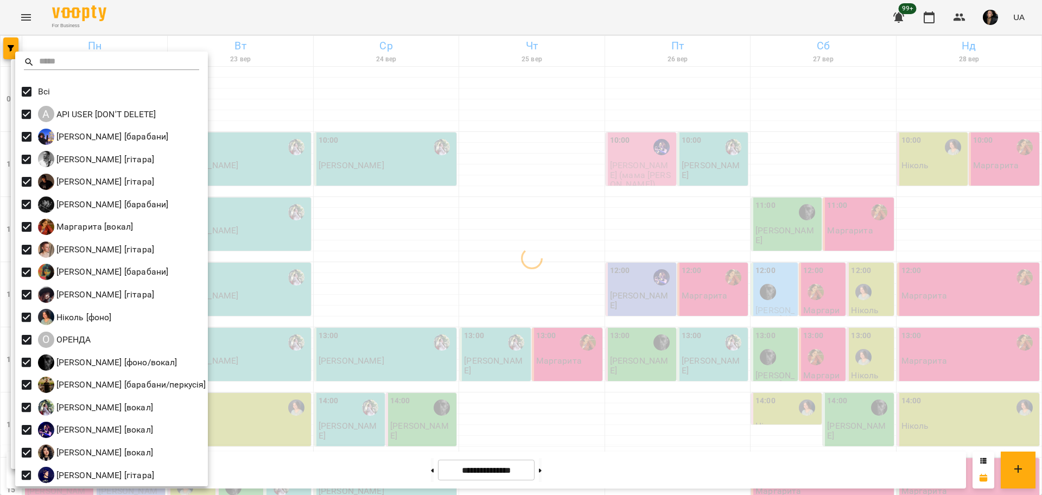
click at [548, 375] on div at bounding box center [521, 247] width 1042 height 495
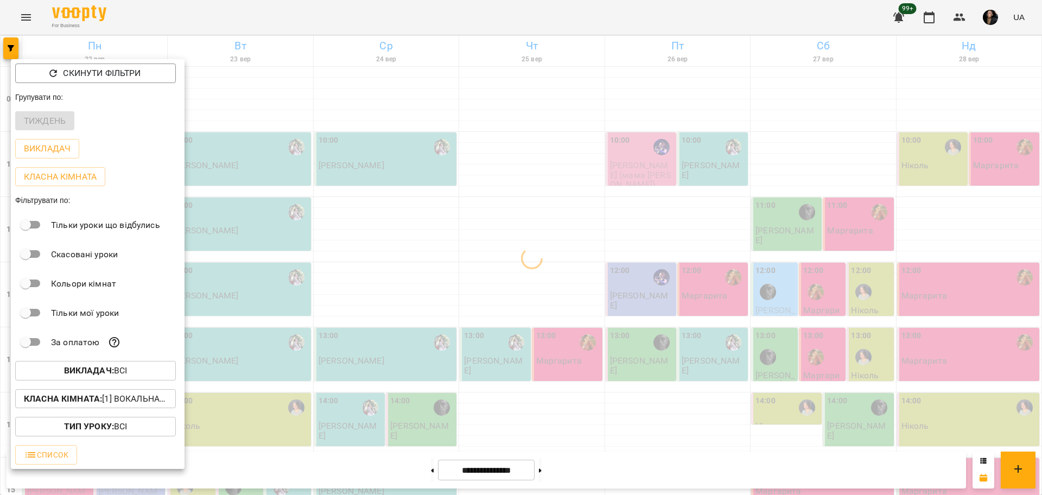
click at [361, 381] on div at bounding box center [521, 247] width 1042 height 495
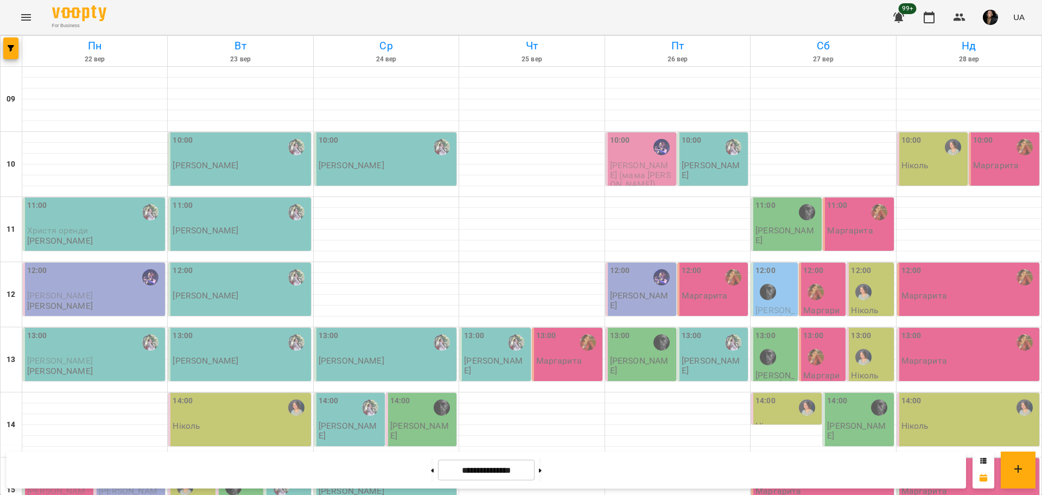
scroll to position [128, 0]
click at [16, 53] on button "button" at bounding box center [10, 48] width 15 height 22
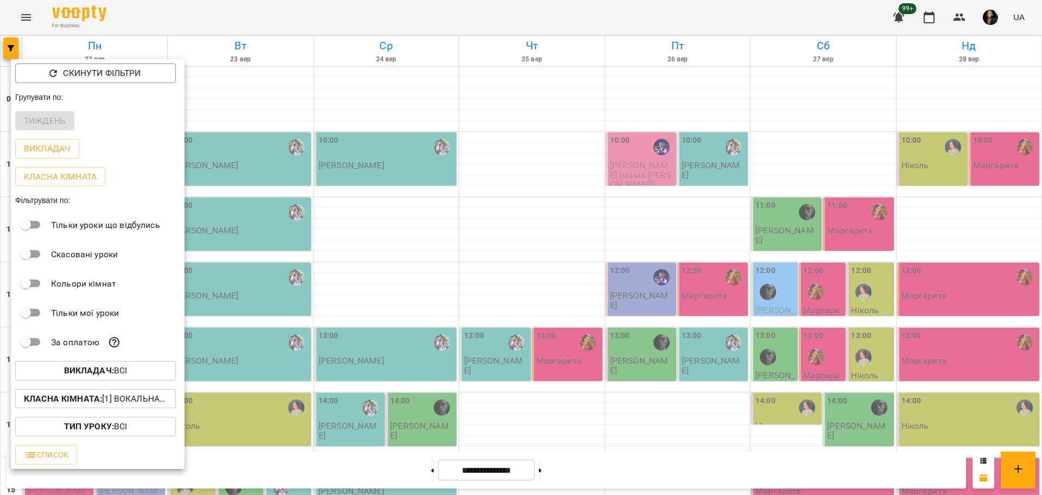
click at [143, 374] on span "Викладач : Всі" at bounding box center [95, 370] width 143 height 13
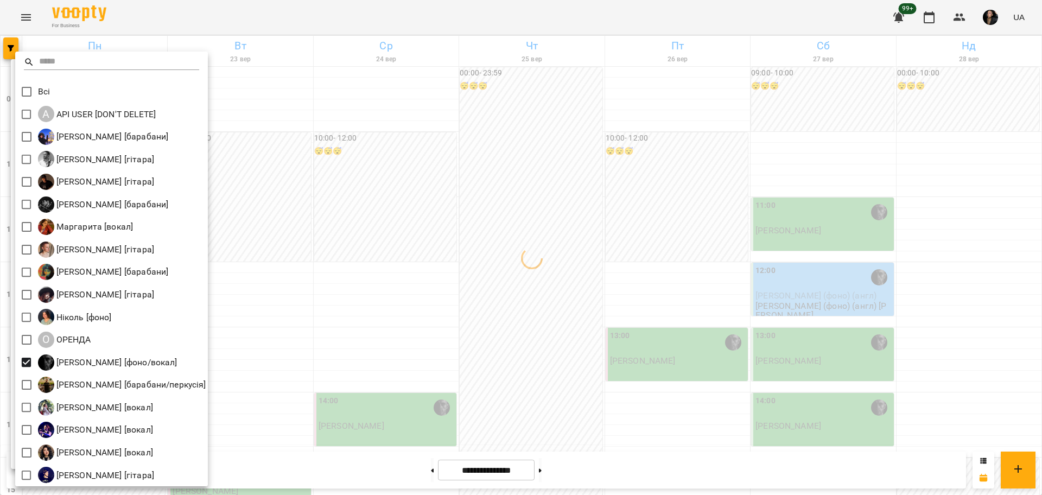
click at [406, 251] on div at bounding box center [521, 247] width 1042 height 495
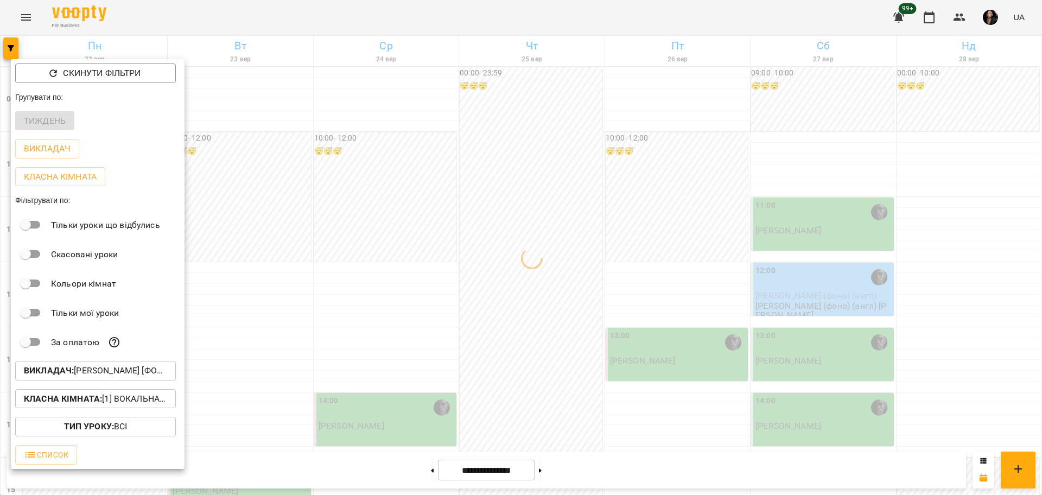
click at [252, 352] on div at bounding box center [521, 247] width 1042 height 495
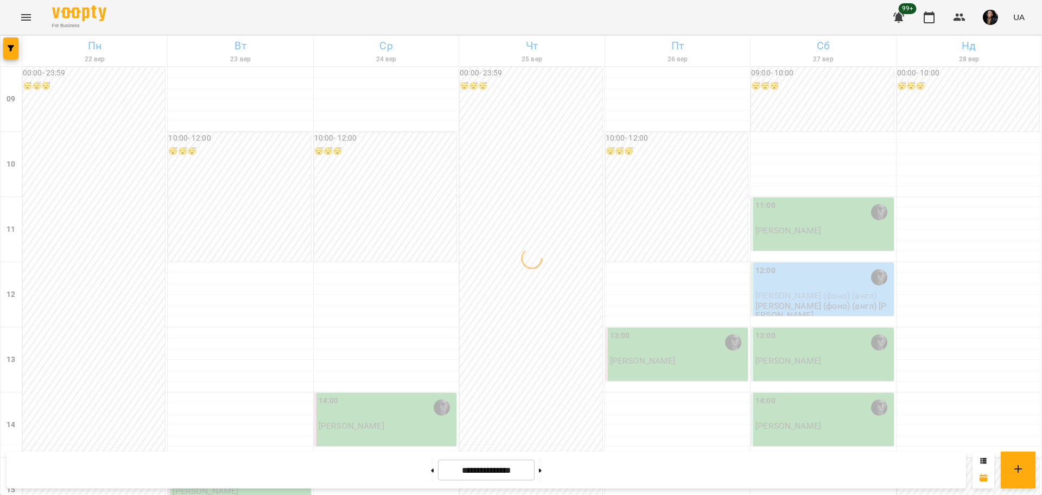
click at [78, 202] on div "00:00 - 23:59 😴😴😴" at bounding box center [94, 489] width 142 height 845
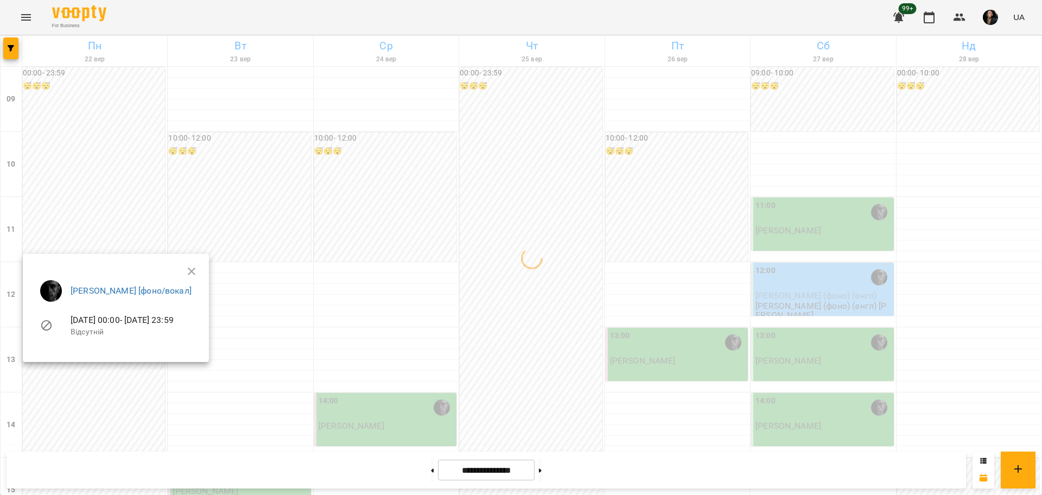
click at [71, 150] on div at bounding box center [521, 247] width 1042 height 495
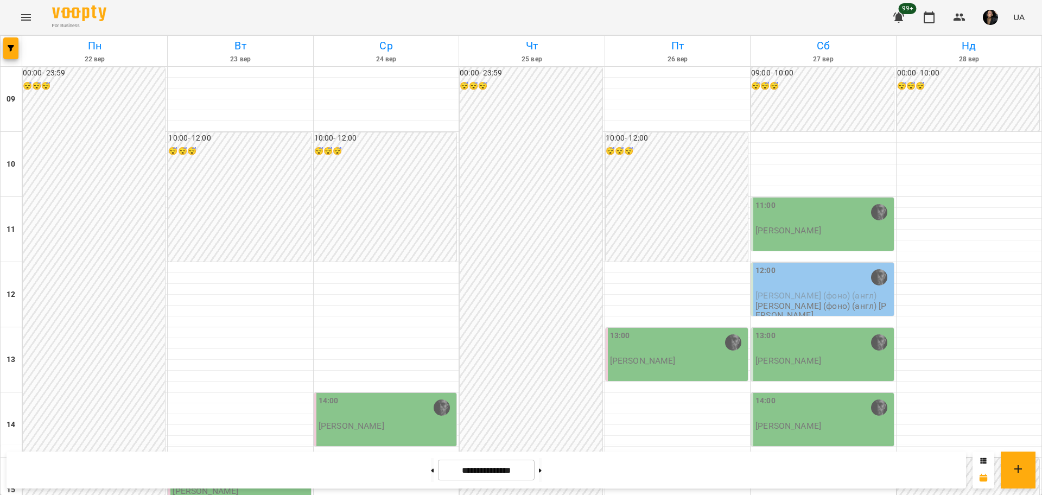
scroll to position [399, 0]
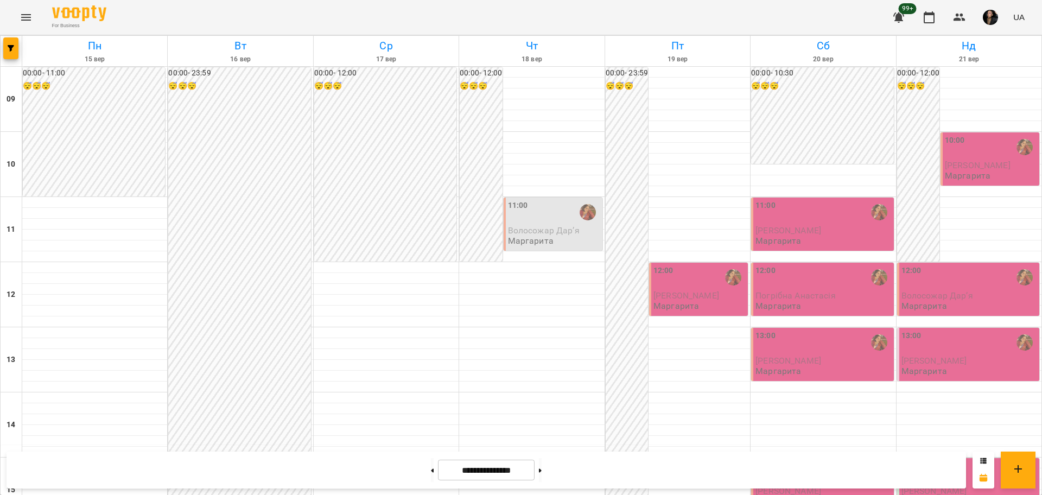
click at [11, 28] on div "For Business 99+ UA" at bounding box center [521, 17] width 1042 height 35
click at [4, 54] on button "button" at bounding box center [10, 48] width 15 height 22
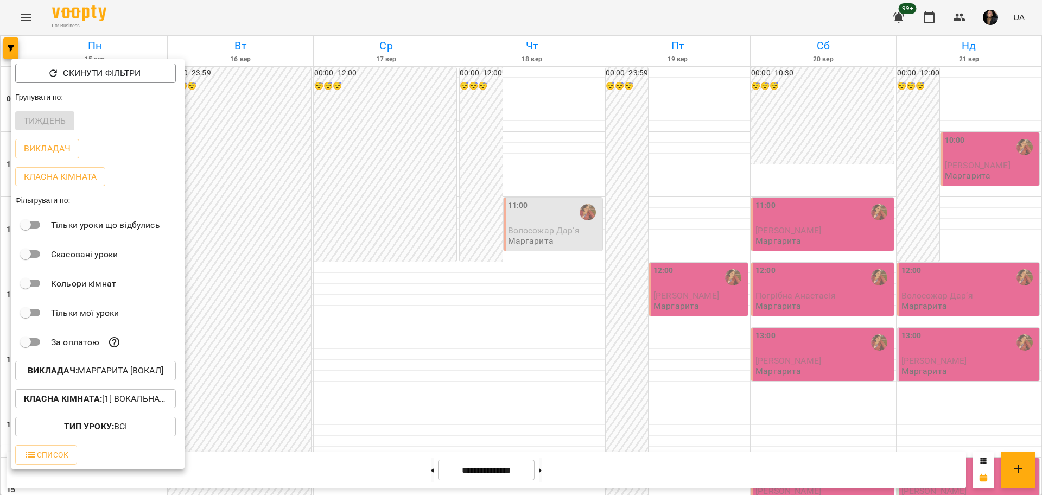
click at [129, 377] on p "Викладач : [PERSON_NAME] [вокал]" at bounding box center [96, 370] width 136 height 13
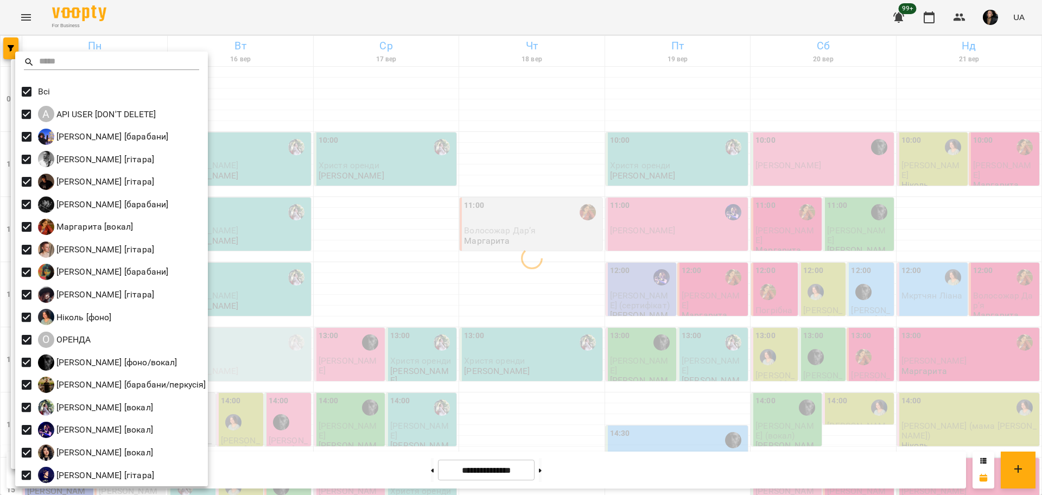
click at [256, 170] on div at bounding box center [521, 247] width 1042 height 495
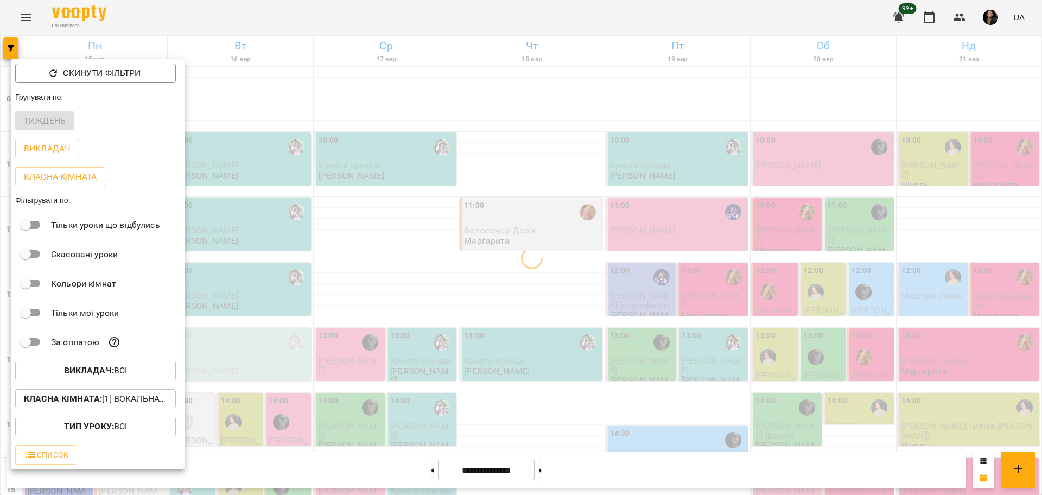
click at [128, 397] on p "Класна кімната : [1] Вокальна велика,[2] Вокальна мала,[7] Kids Фоно/Вокал,Кіно…" at bounding box center [95, 398] width 143 height 13
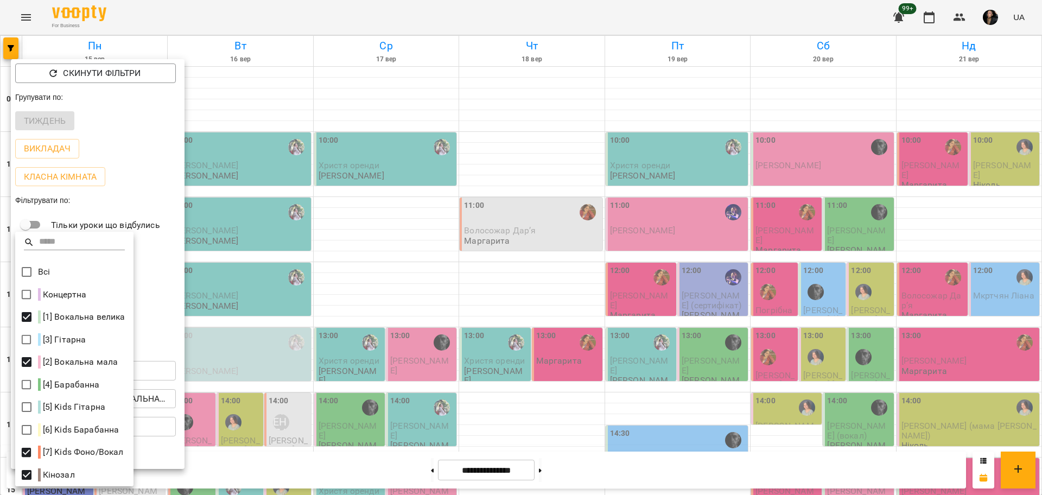
click at [781, 375] on div at bounding box center [521, 247] width 1042 height 495
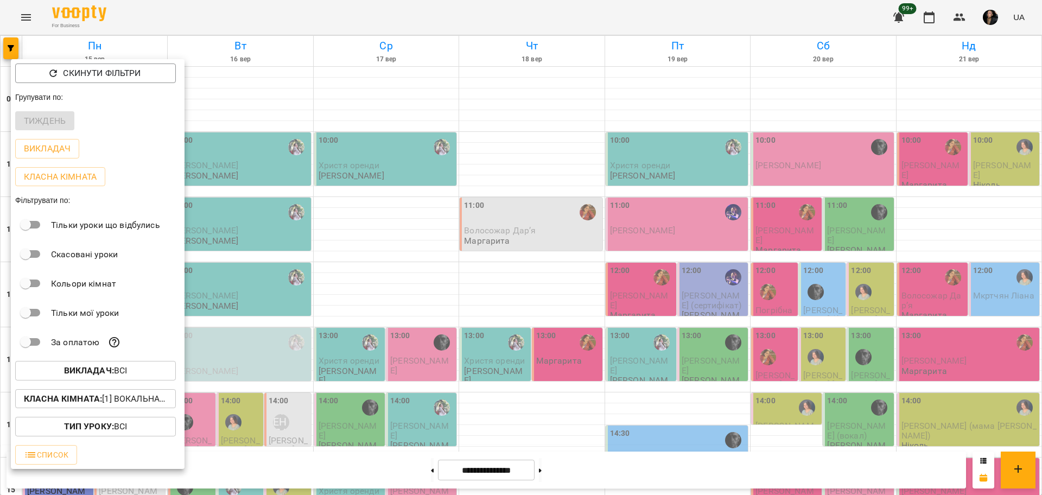
click at [814, 356] on div at bounding box center [521, 247] width 1042 height 495
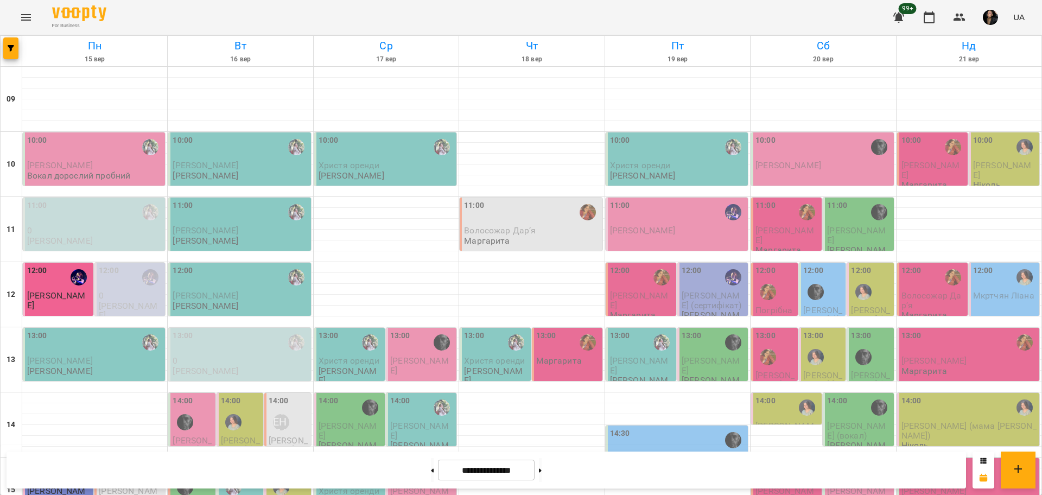
click at [794, 395] on div at bounding box center [806, 407] width 25 height 25
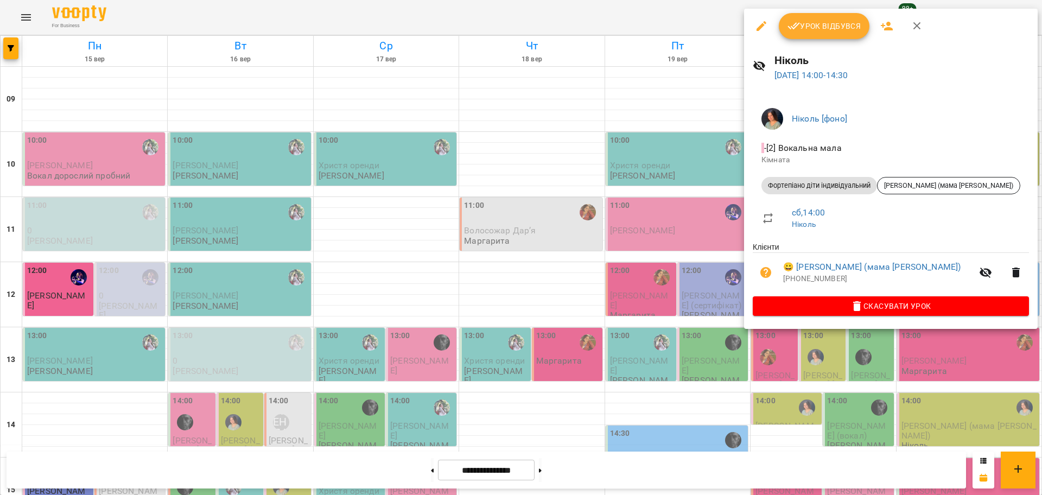
click at [691, 269] on div at bounding box center [521, 247] width 1042 height 495
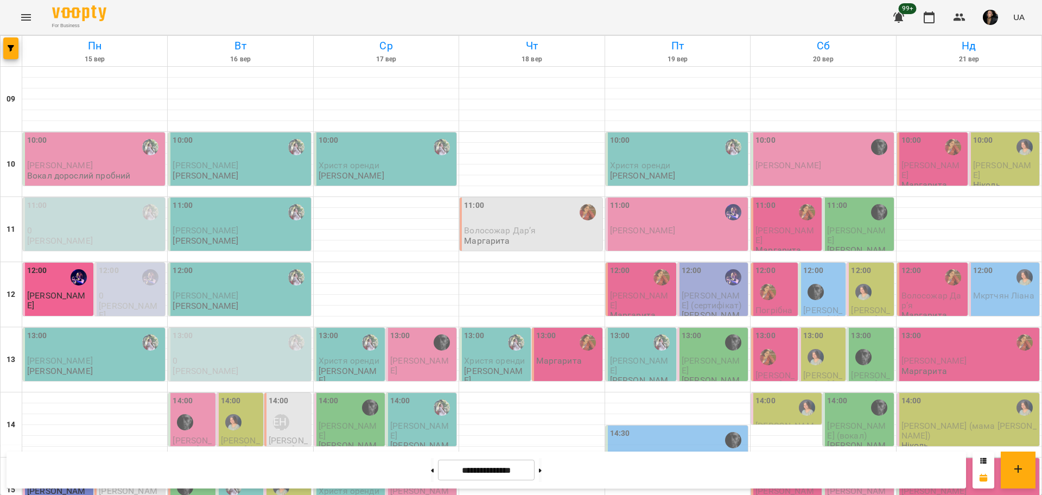
click at [18, 50] on div at bounding box center [12, 51] width 22 height 30
click at [8, 51] on icon "button" at bounding box center [11, 48] width 7 height 7
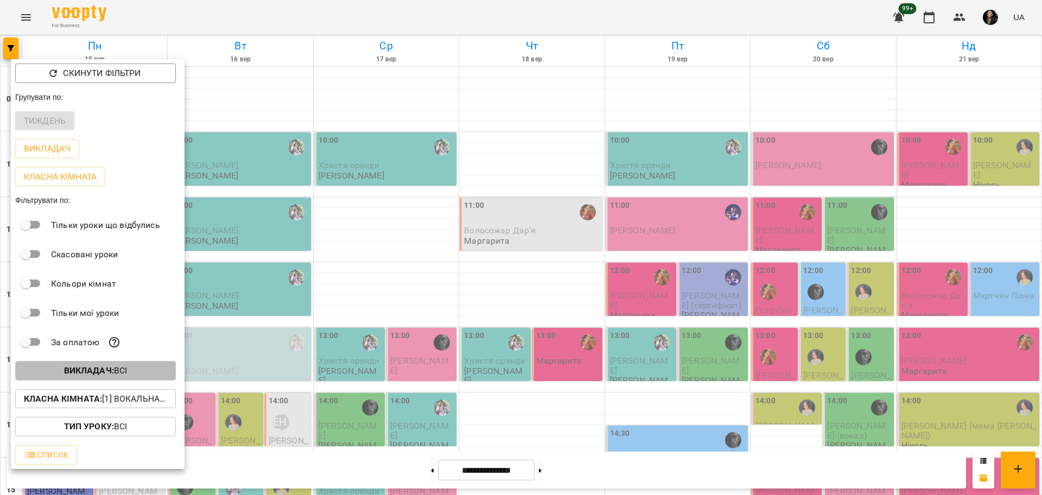
click at [147, 373] on span "Викладач : Всі" at bounding box center [95, 370] width 143 height 13
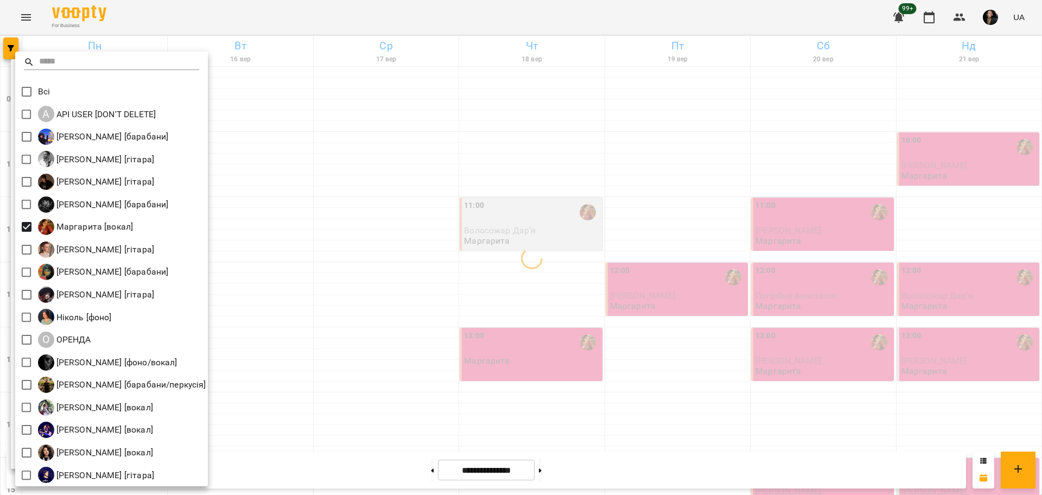
click at [336, 256] on div at bounding box center [521, 247] width 1042 height 495
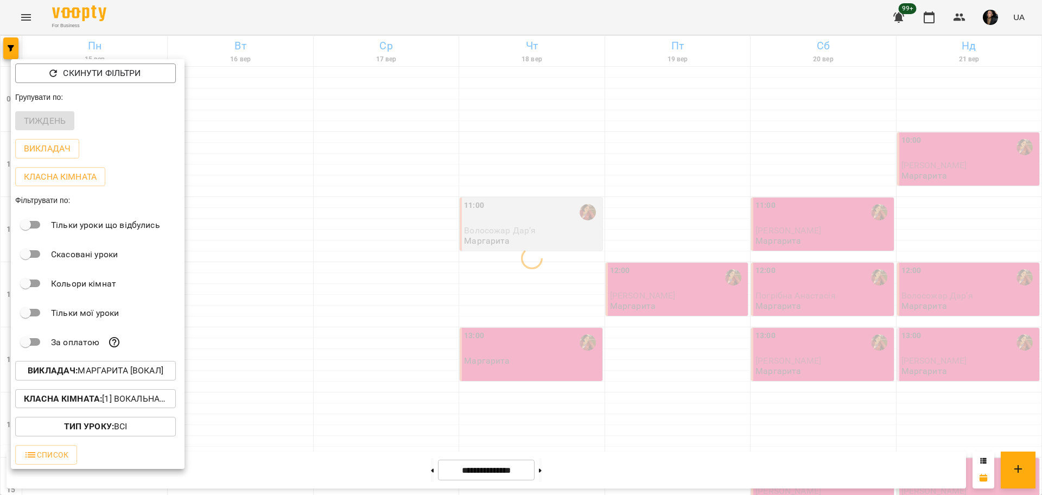
click at [138, 399] on p "Класна кімната : [1] Вокальна велика,[2] Вокальна мала,[7] Kids Фоно/Вокал,Кіно…" at bounding box center [95, 398] width 143 height 13
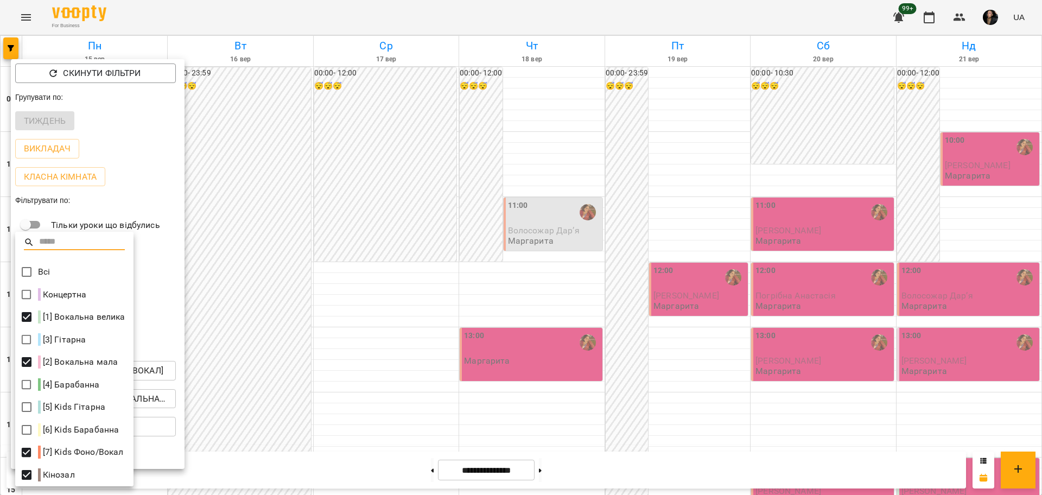
click at [256, 336] on div at bounding box center [521, 247] width 1042 height 495
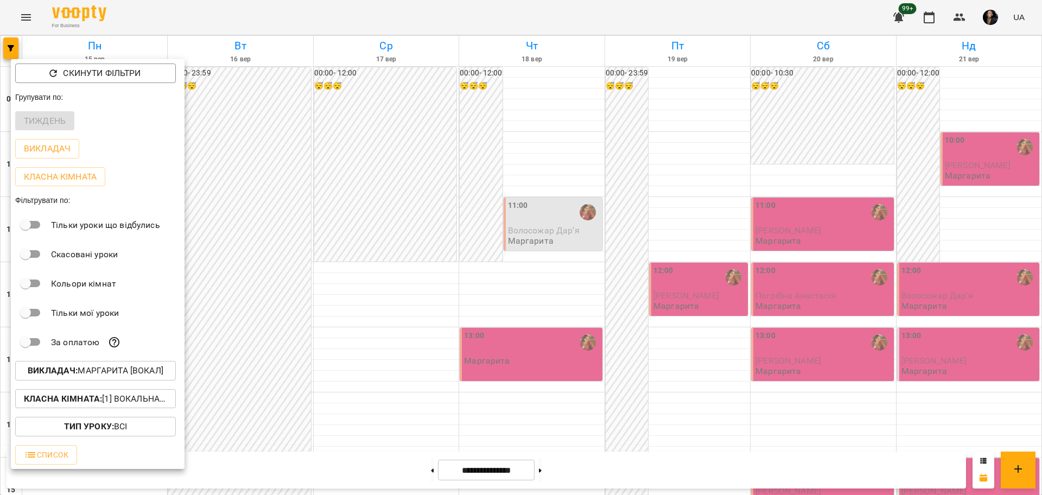
click at [625, 247] on div at bounding box center [521, 247] width 1042 height 495
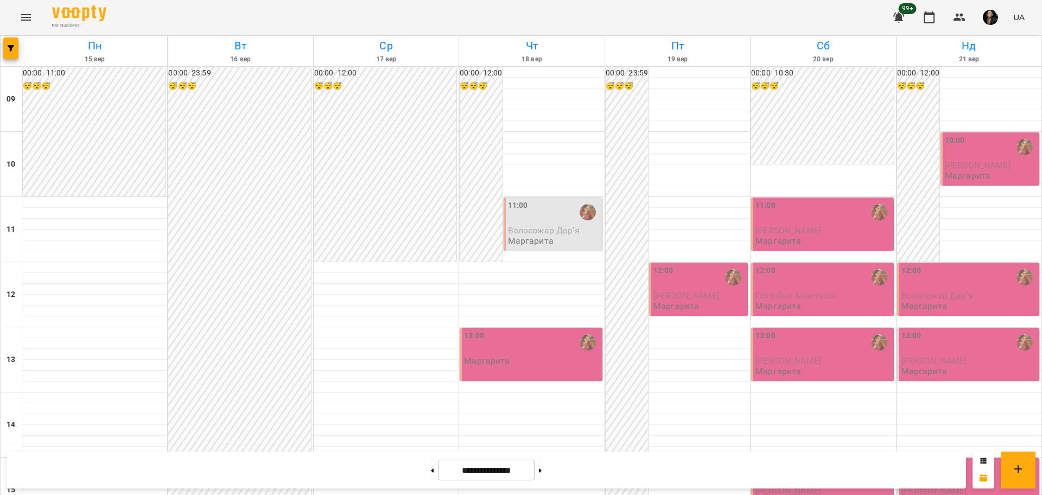
click at [602, 24] on div "For Business 99+ UA" at bounding box center [521, 17] width 1042 height 35
click at [607, 470] on div "**********" at bounding box center [486, 469] width 959 height 37
click at [619, 137] on div "00:00 - 23:59 😴😴😴" at bounding box center [627, 489] width 42 height 845
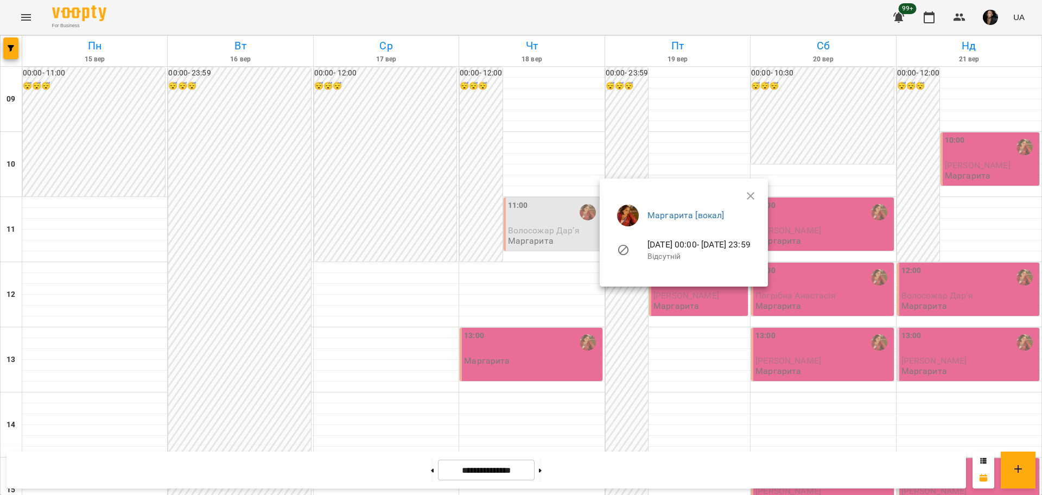
click at [192, 180] on div at bounding box center [521, 247] width 1042 height 495
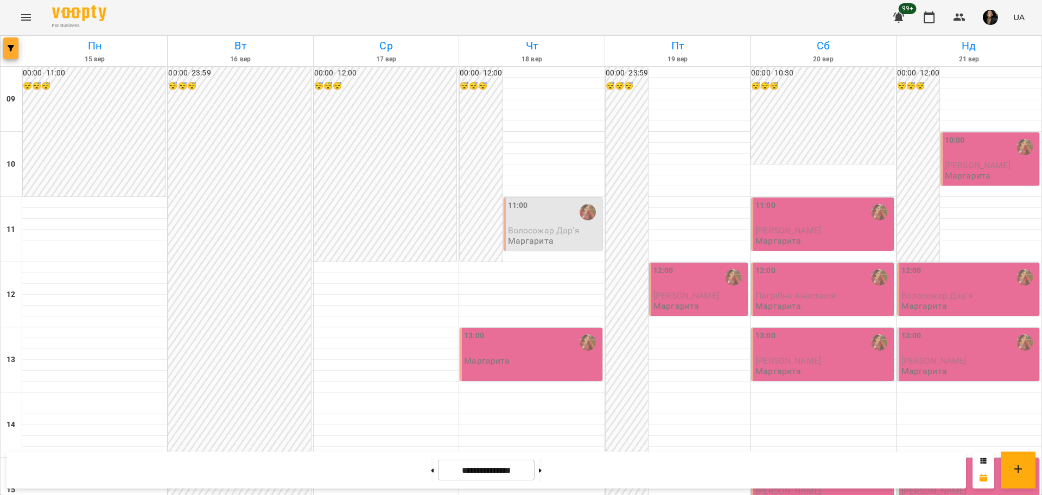
click at [8, 43] on button "button" at bounding box center [10, 48] width 15 height 22
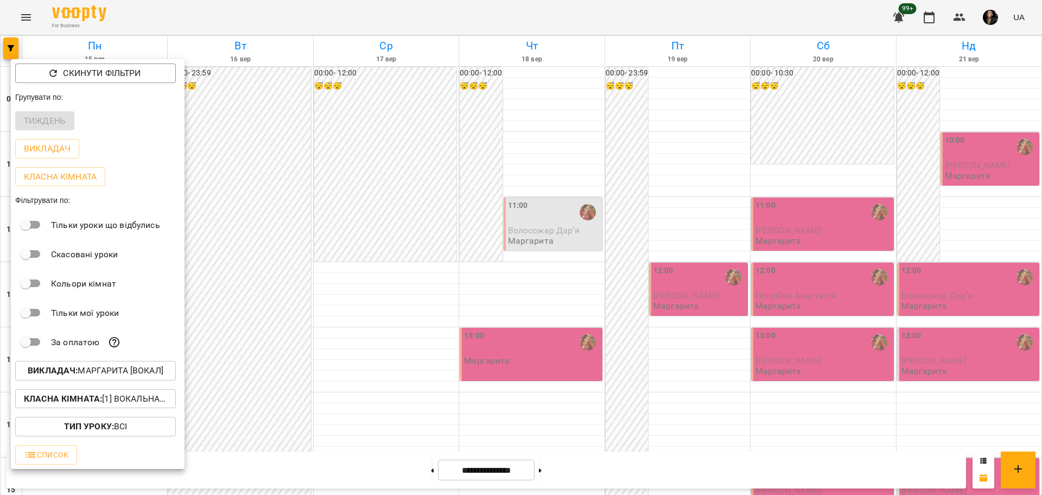
click at [283, 138] on div at bounding box center [521, 247] width 1042 height 495
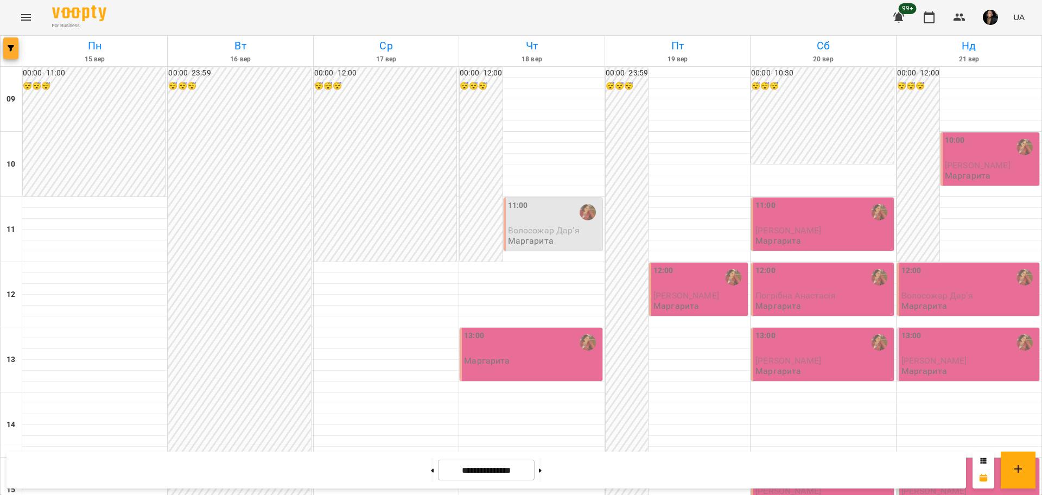
click at [11, 43] on button "button" at bounding box center [10, 48] width 15 height 22
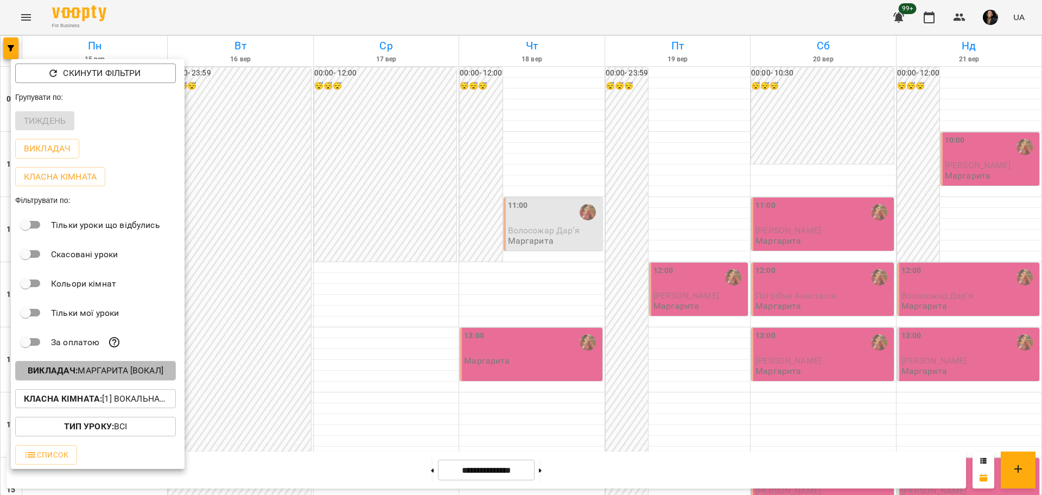
click at [88, 375] on p "Викладач : Маргарита [вокал]" at bounding box center [96, 370] width 136 height 13
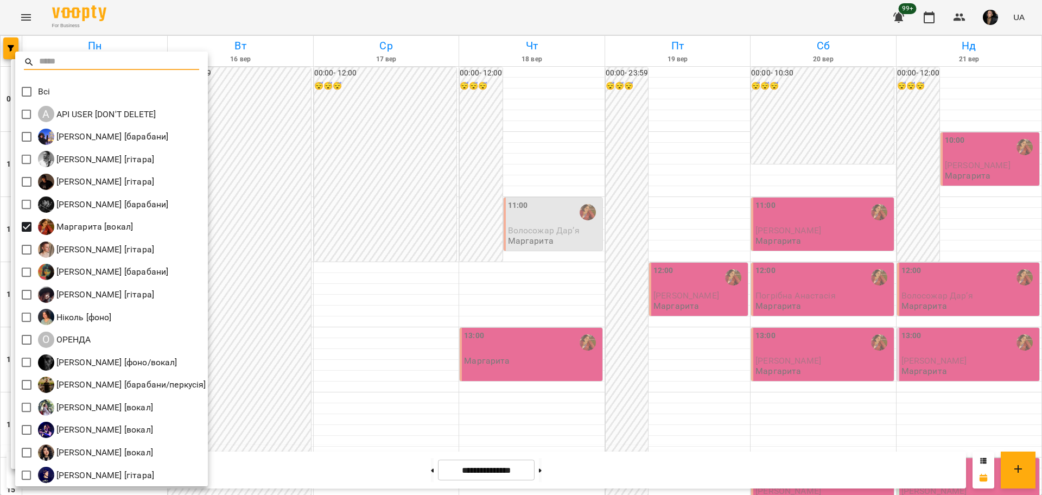
click at [323, 169] on div at bounding box center [521, 247] width 1042 height 495
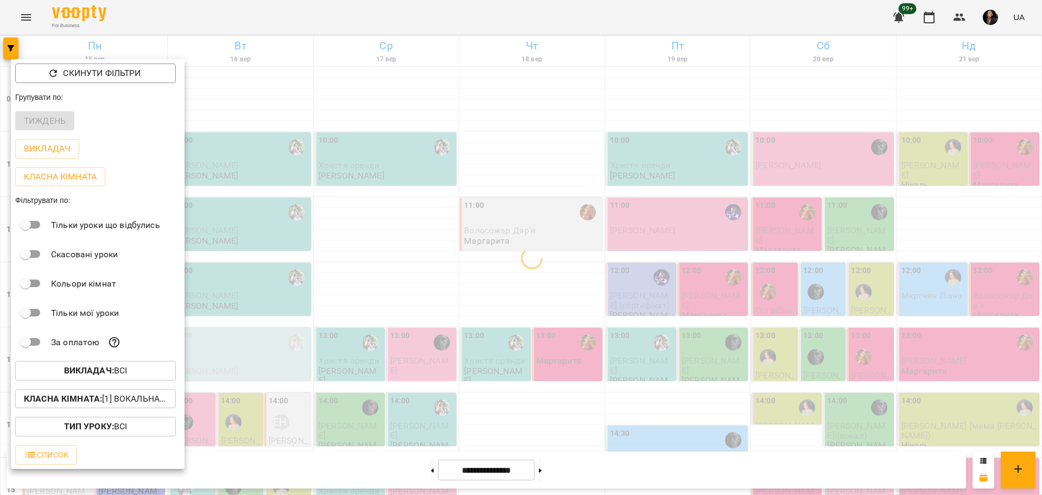
click at [309, 279] on div at bounding box center [521, 247] width 1042 height 495
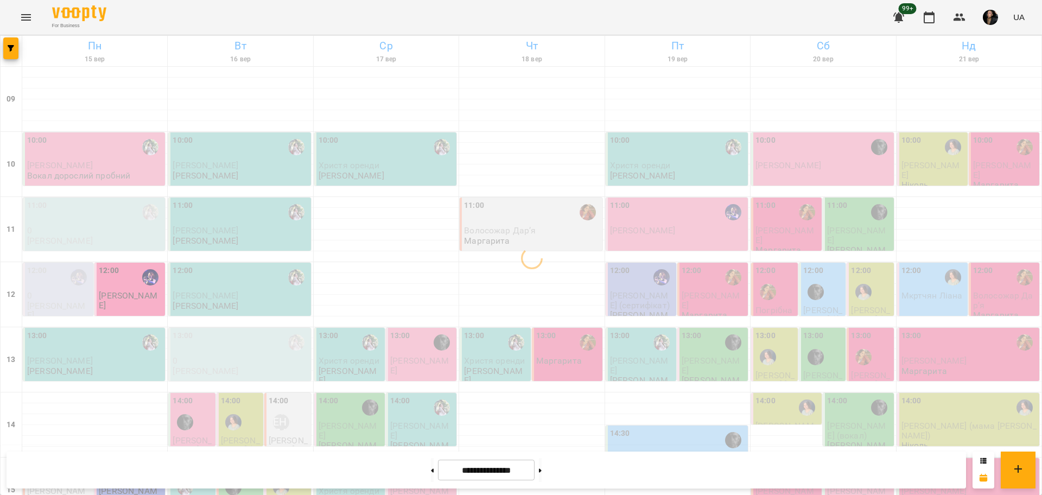
click at [301, 460] on div "15:00" at bounding box center [289, 480] width 40 height 40
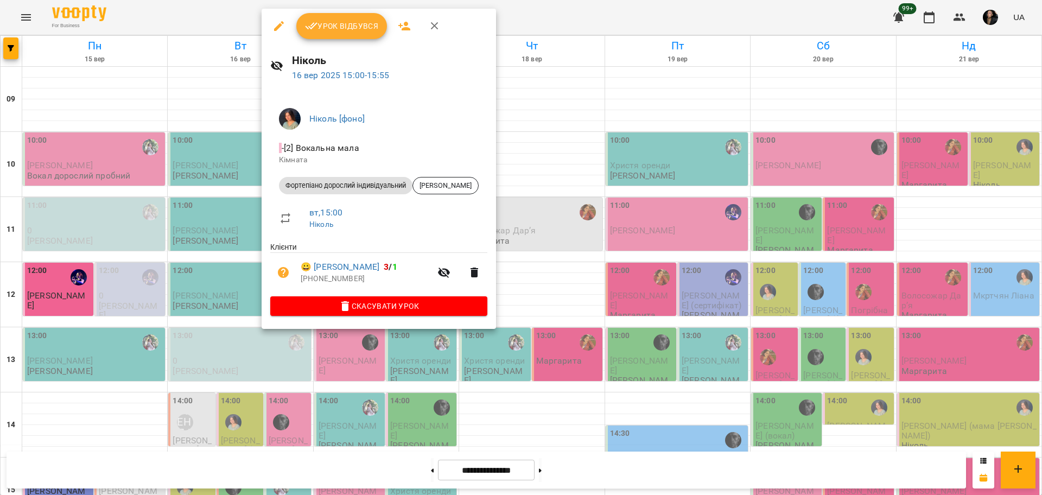
click at [205, 326] on div at bounding box center [521, 247] width 1042 height 495
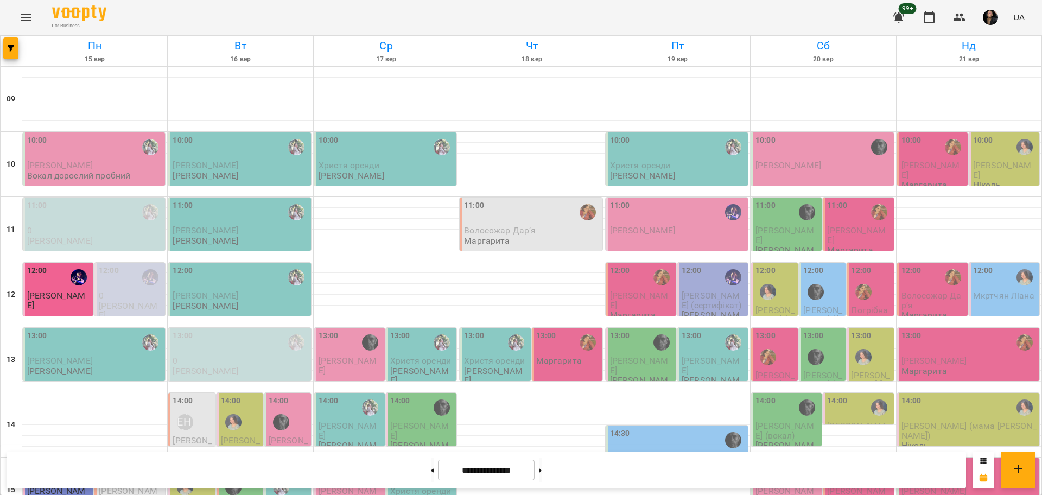
click at [233, 395] on div "14:00" at bounding box center [231, 402] width 20 height 15
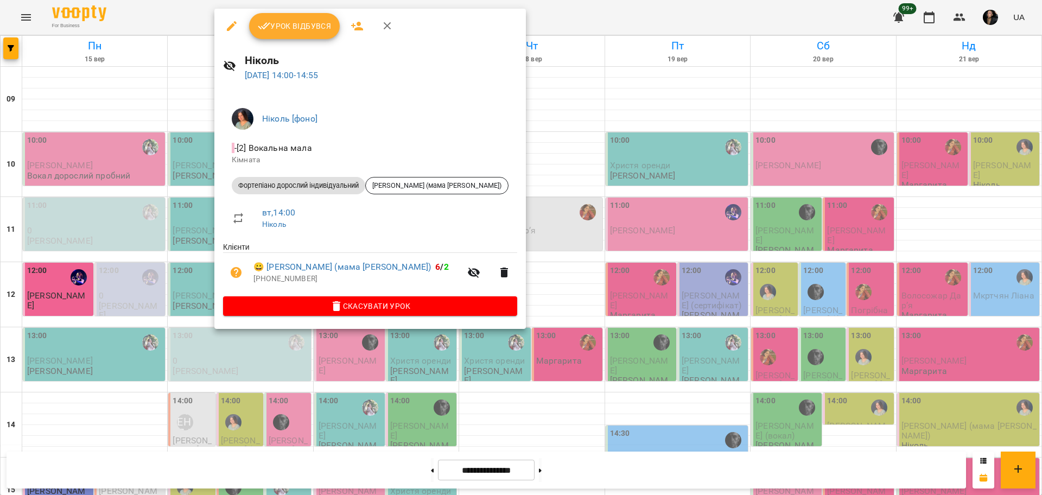
click at [172, 339] on div at bounding box center [521, 247] width 1042 height 495
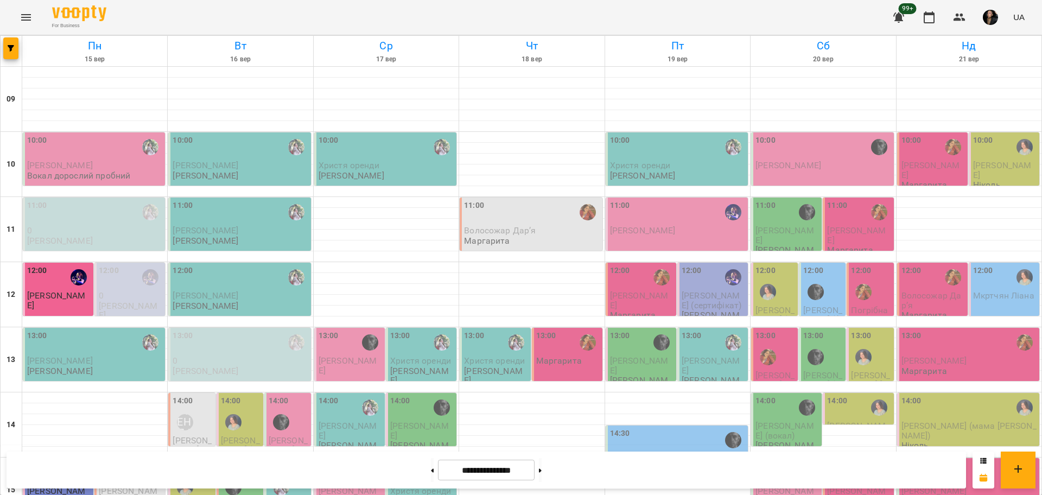
click at [216, 392] on div "14:00 Поповський Олександр (мама Тетяна) Ніколь" at bounding box center [240, 419] width 48 height 54
click at [278, 414] on img "Олег [фоно/вокал]" at bounding box center [281, 422] width 16 height 16
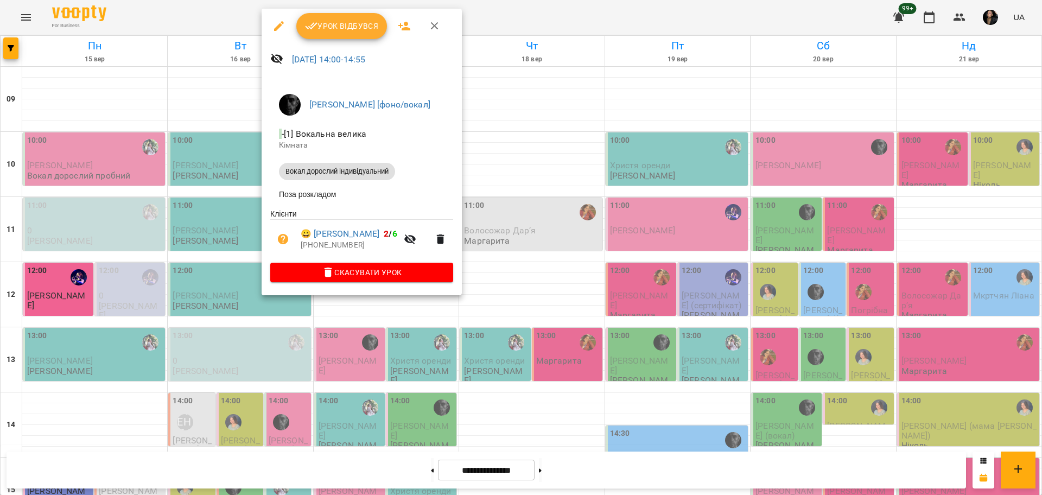
click at [214, 284] on div at bounding box center [521, 247] width 1042 height 495
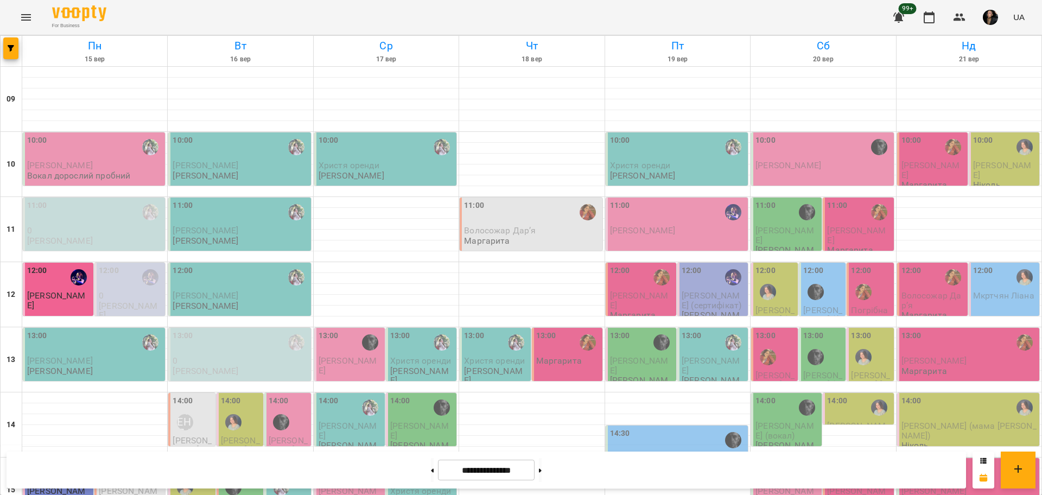
click at [252, 395] on div "14:00" at bounding box center [241, 415] width 40 height 40
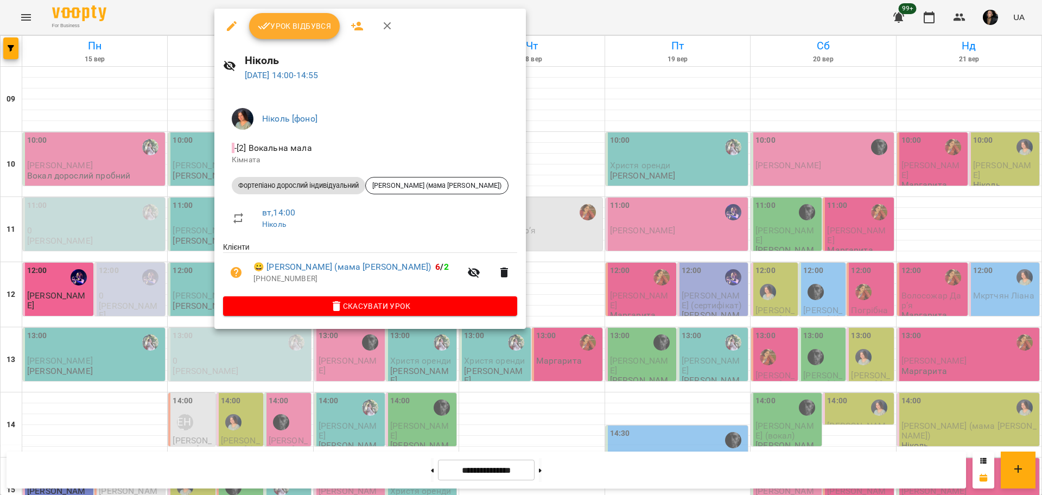
click at [191, 253] on div at bounding box center [521, 247] width 1042 height 495
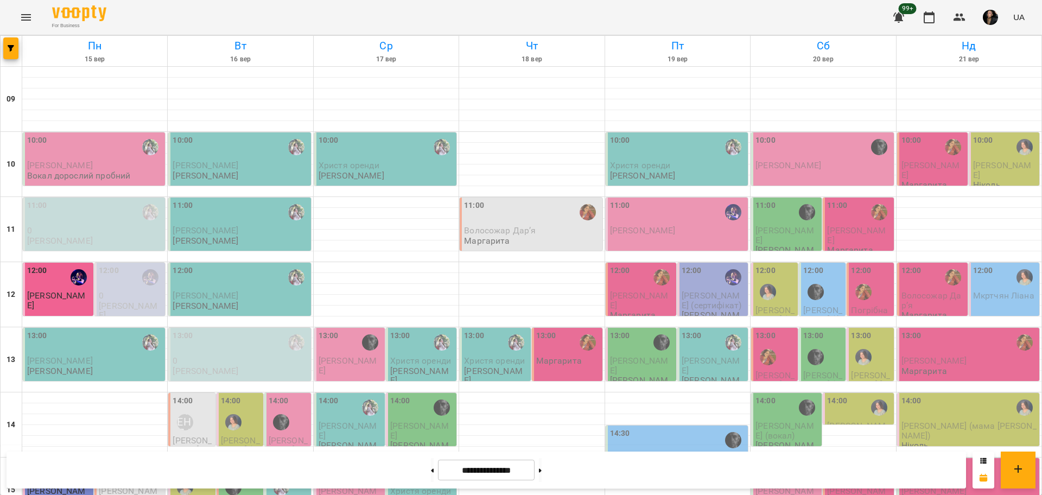
click at [194, 435] on span "Кучерова-Мазур Аліна" at bounding box center [192, 445] width 39 height 20
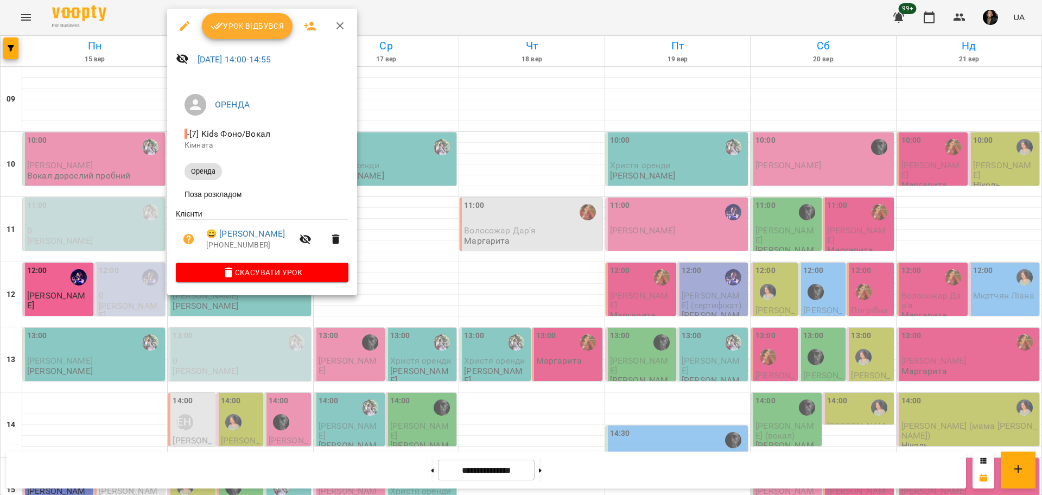
click at [232, 332] on div at bounding box center [521, 247] width 1042 height 495
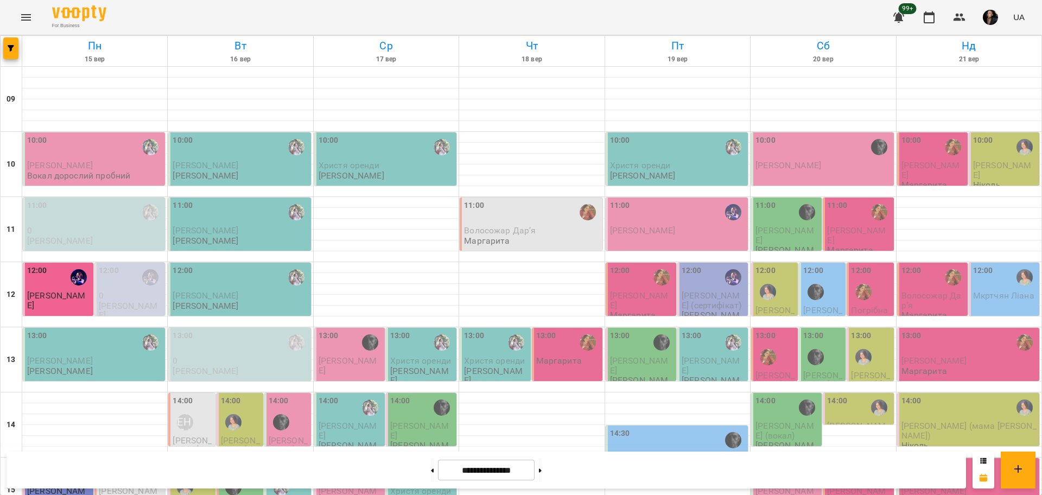
click at [2, 49] on div at bounding box center [12, 51] width 22 height 30
click at [4, 50] on span "button" at bounding box center [10, 48] width 15 height 7
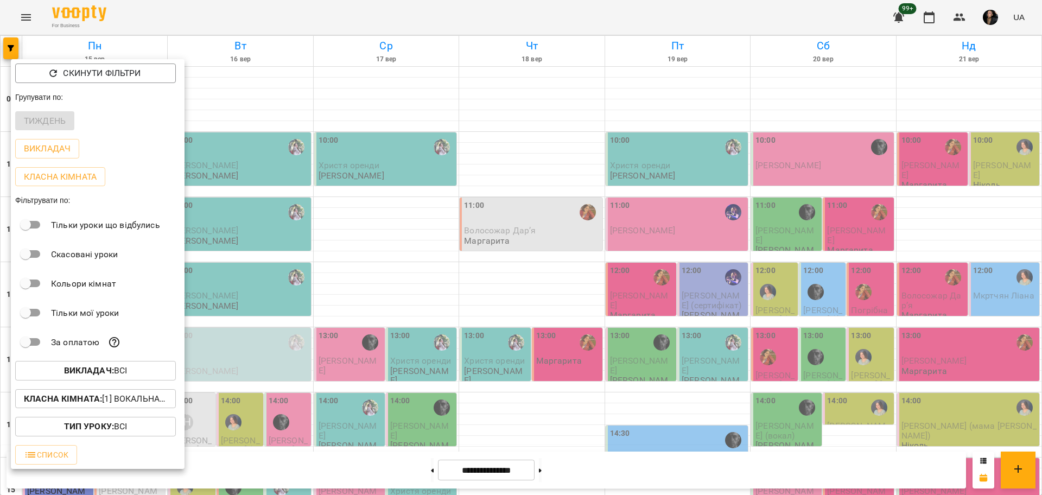
click at [151, 370] on span "Викладач : Всі" at bounding box center [95, 370] width 143 height 13
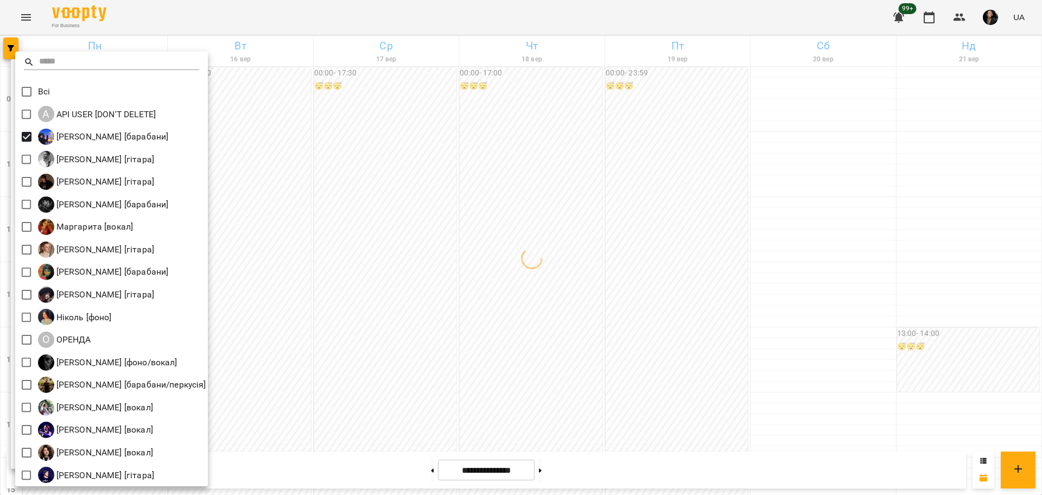
click at [524, 278] on div at bounding box center [521, 247] width 1042 height 495
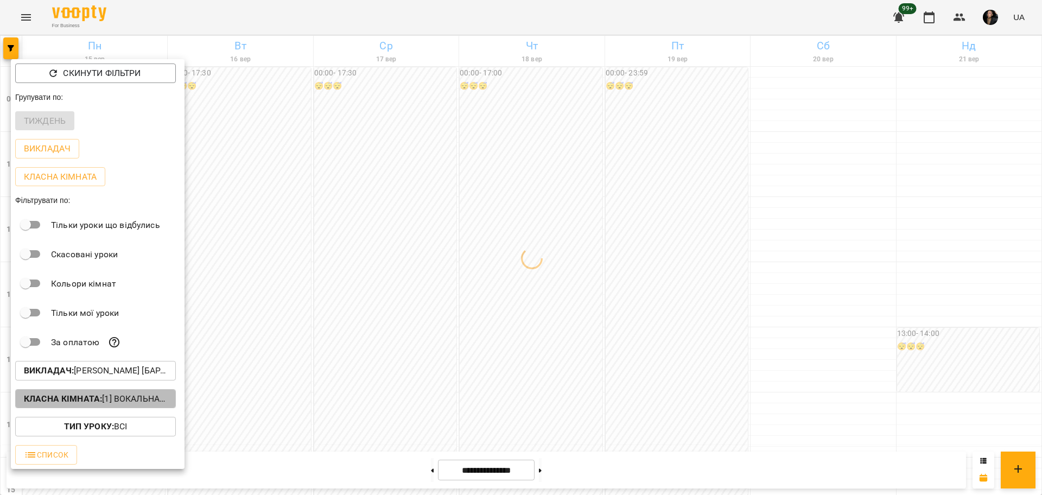
click at [144, 399] on p "Класна кімната : [1] Вокальна велика,[2] Вокальна мала,[7] Kids Фоно/Вокал,Кіно…" at bounding box center [95, 398] width 143 height 13
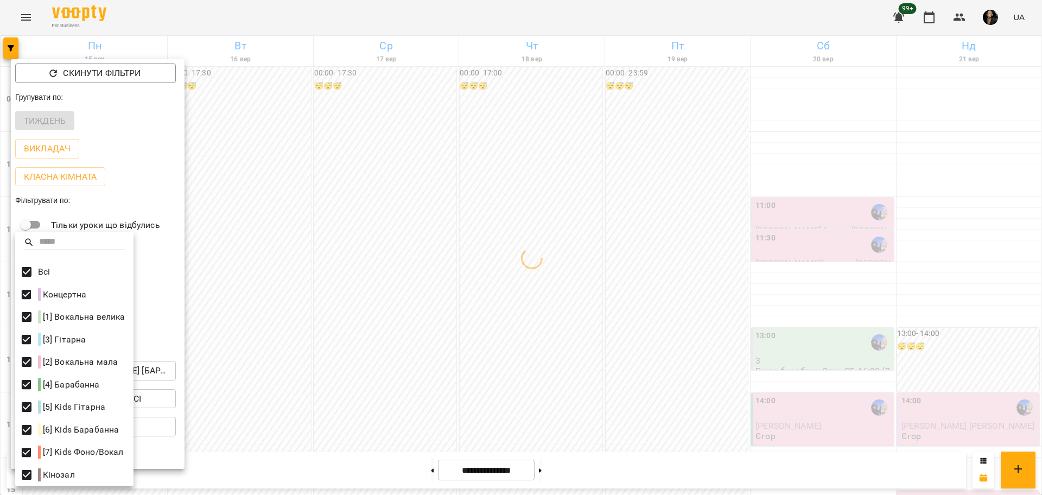
click at [346, 291] on div at bounding box center [521, 247] width 1042 height 495
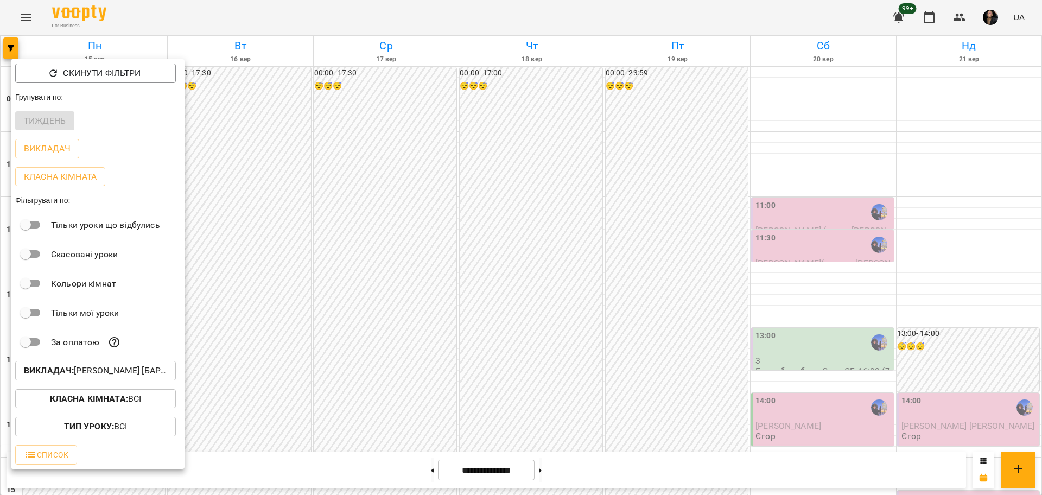
click at [505, 262] on div at bounding box center [521, 247] width 1042 height 495
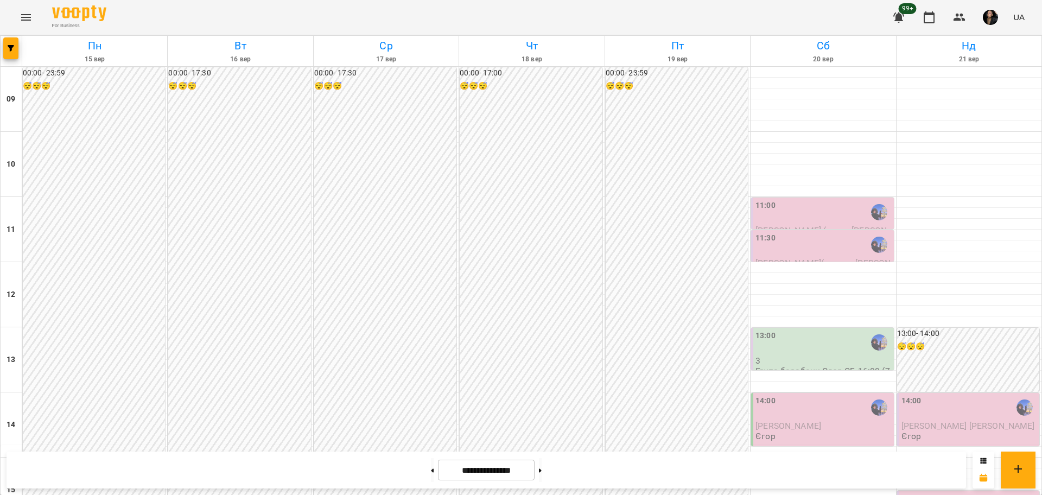
scroll to position [467, 0]
click at [5, 41] on button "button" at bounding box center [10, 48] width 15 height 22
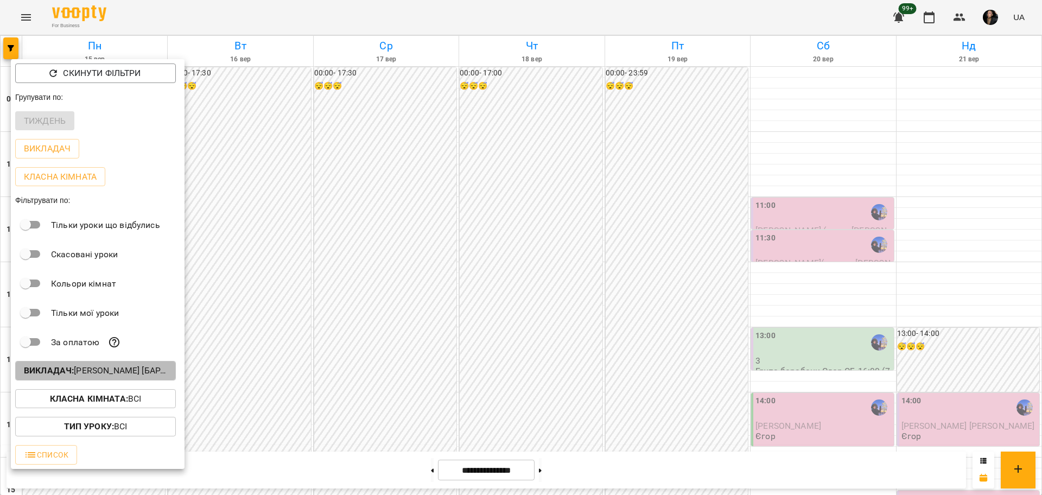
click at [132, 369] on p "Викладач : Єгор [барабани]" at bounding box center [95, 370] width 143 height 13
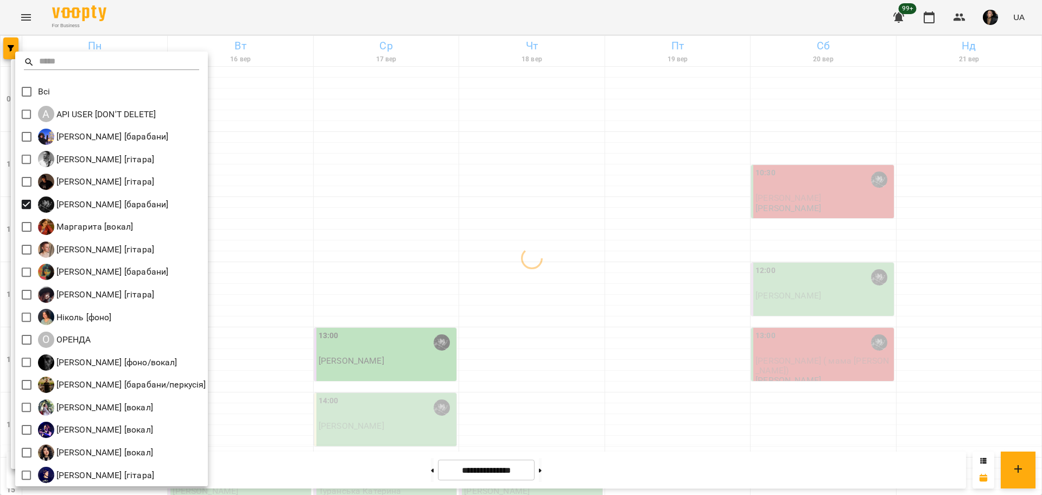
click at [566, 235] on div at bounding box center [521, 247] width 1042 height 495
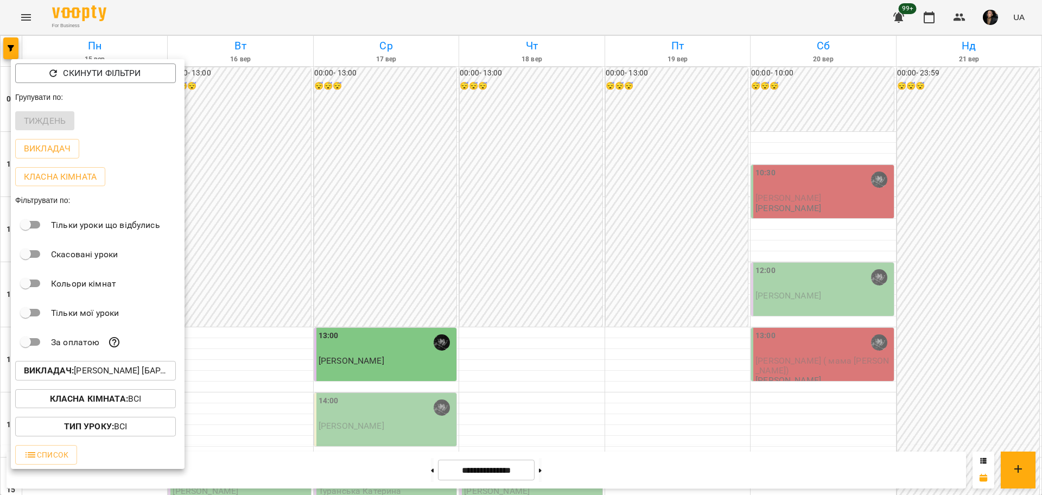
click at [465, 309] on div at bounding box center [521, 247] width 1042 height 495
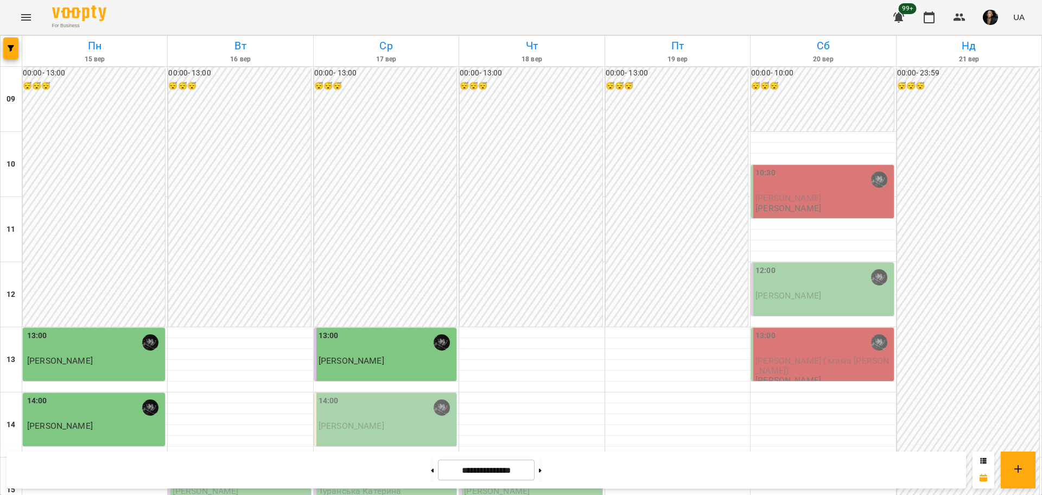
scroll to position [264, 0]
click at [7, 46] on span "button" at bounding box center [10, 48] width 15 height 7
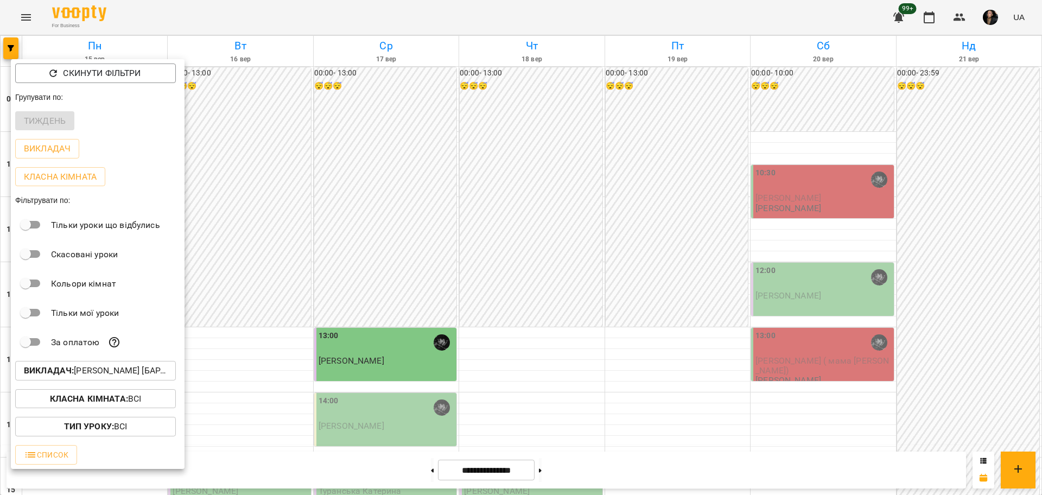
click at [550, 313] on div at bounding box center [521, 247] width 1042 height 495
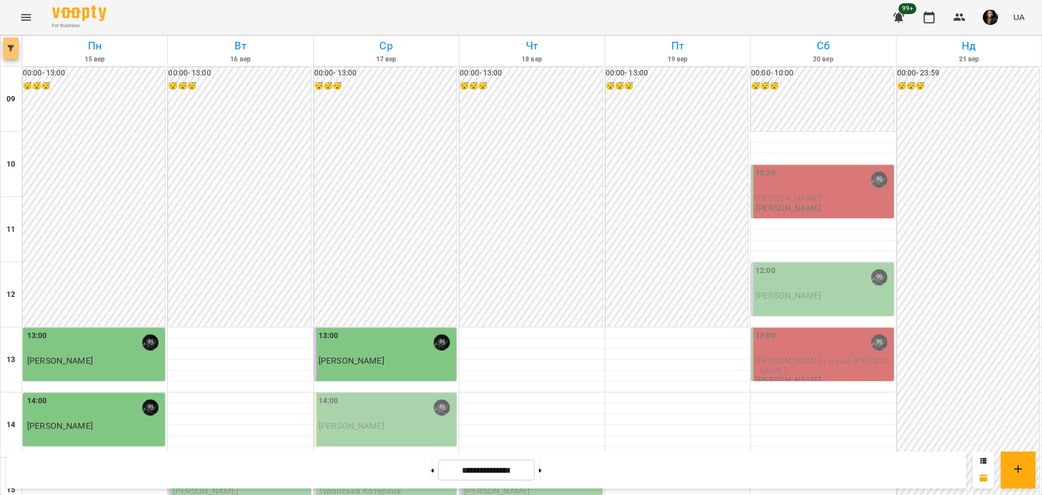
click at [8, 41] on button "button" at bounding box center [10, 48] width 15 height 22
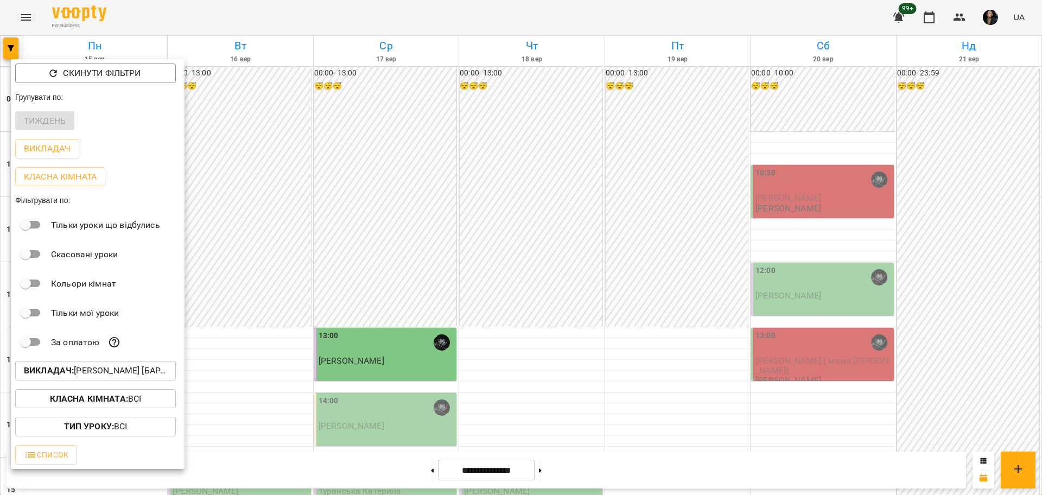
click at [71, 375] on b "Викладач :" at bounding box center [49, 370] width 50 height 10
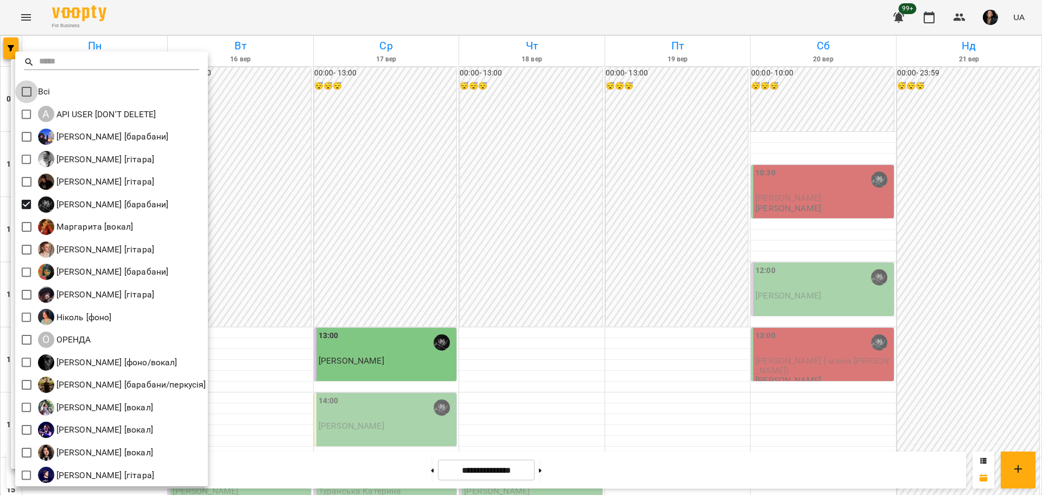
click at [29, 81] on span at bounding box center [26, 91] width 23 height 23
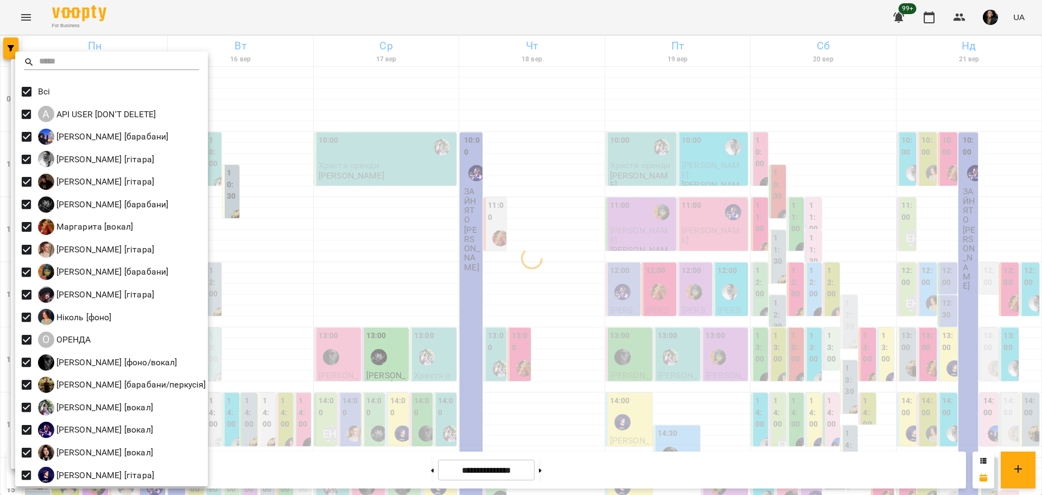
click at [244, 241] on div at bounding box center [521, 247] width 1042 height 495
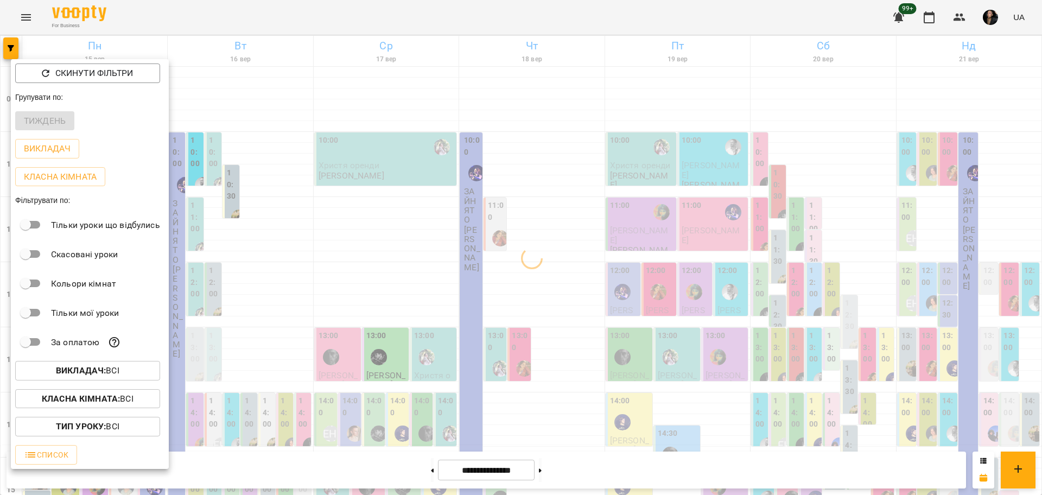
click at [88, 404] on b "Класна кімната :" at bounding box center [81, 398] width 78 height 10
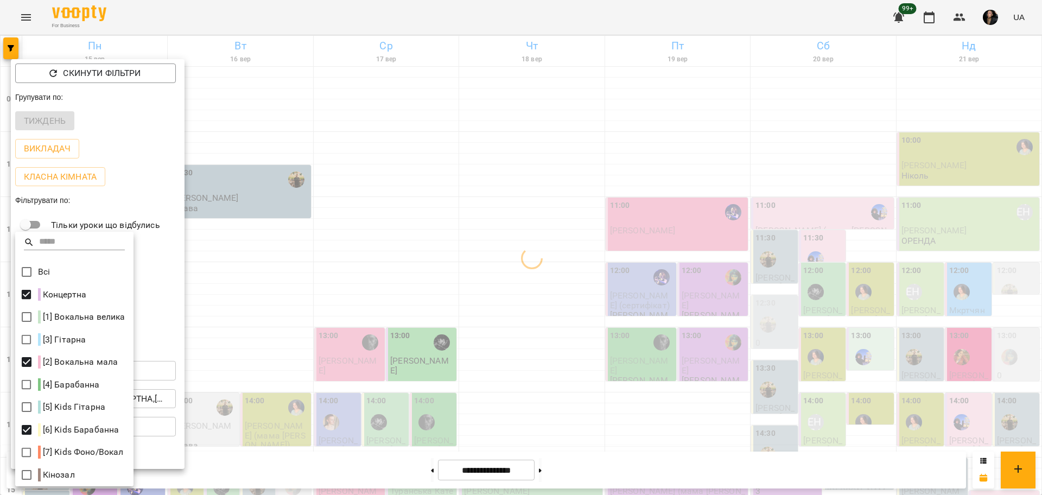
click at [390, 373] on div at bounding box center [521, 247] width 1042 height 495
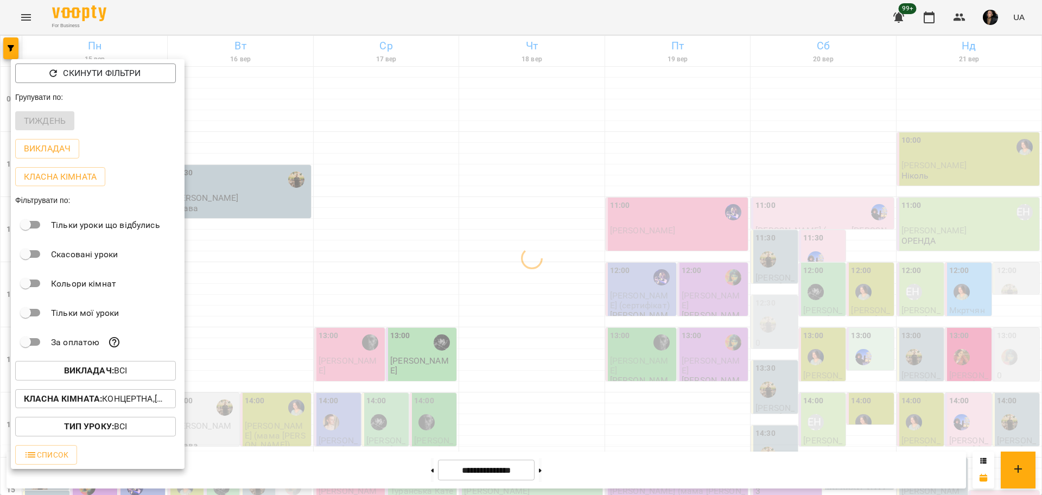
click at [360, 370] on div at bounding box center [521, 247] width 1042 height 495
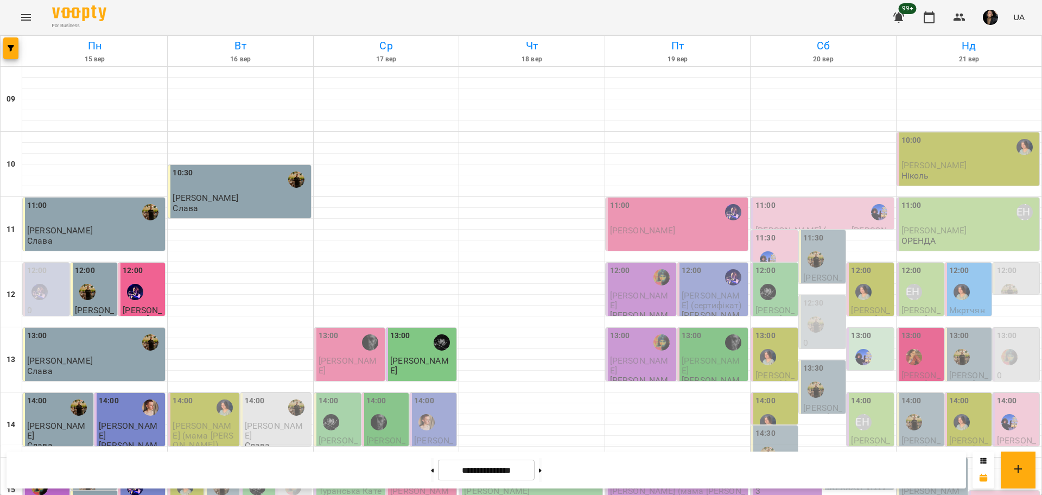
click at [25, 22] on icon "Menu" at bounding box center [26, 17] width 13 height 13
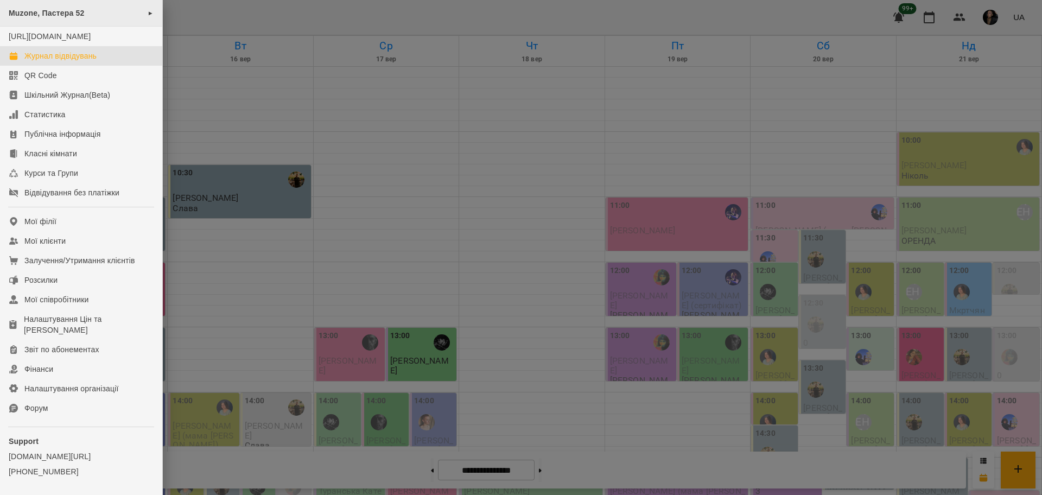
click at [79, 12] on span "Muzone, Пастера 52" at bounding box center [47, 13] width 76 height 9
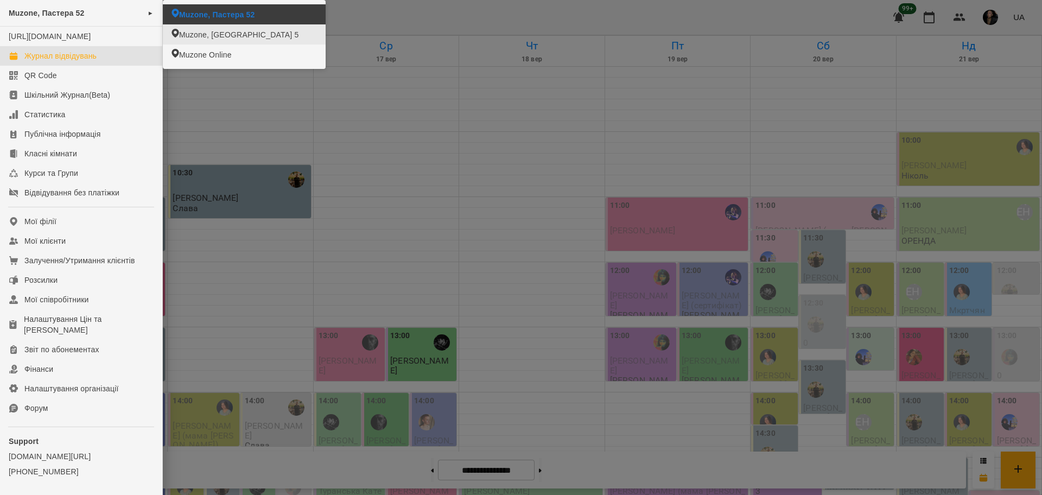
click at [207, 34] on span "Muzone, [GEOGRAPHIC_DATA] 5" at bounding box center [238, 34] width 119 height 11
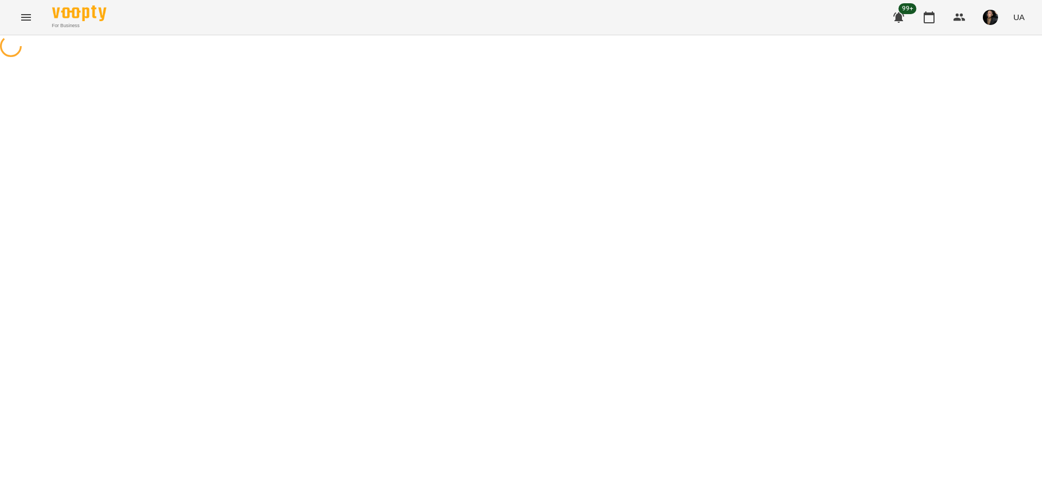
click at [14, 45] on icon at bounding box center [11, 46] width 22 height 22
click at [15, 52] on icon at bounding box center [10, 46] width 27 height 27
click at [37, 18] on button "Menu" at bounding box center [26, 17] width 26 height 26
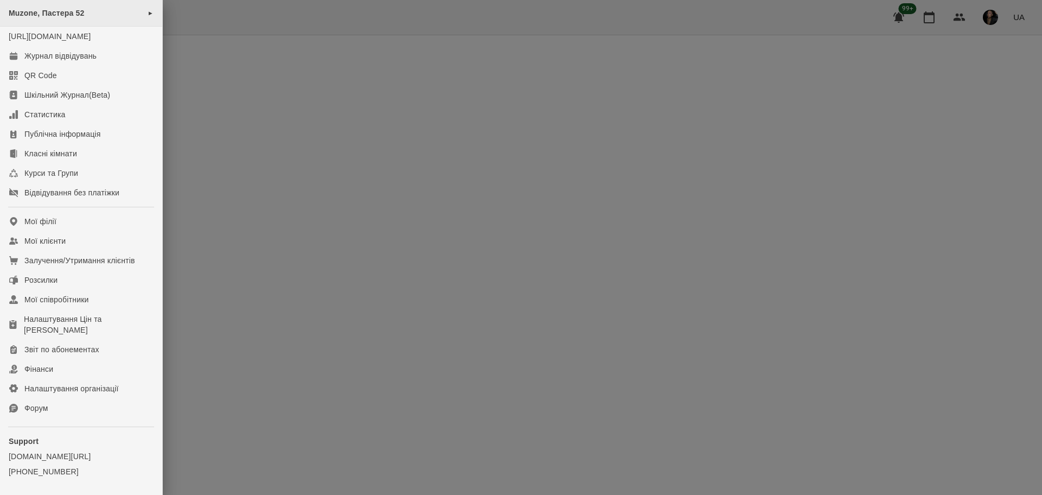
click at [131, 15] on div "Muzone, Пастера 52 ►" at bounding box center [81, 13] width 162 height 27
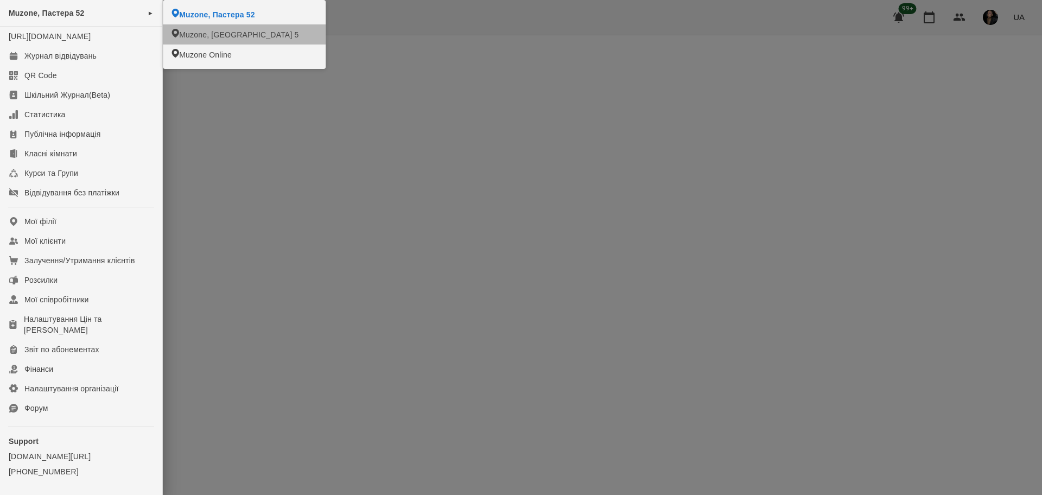
click at [187, 35] on span "Muzone, [GEOGRAPHIC_DATA] 5" at bounding box center [238, 34] width 119 height 11
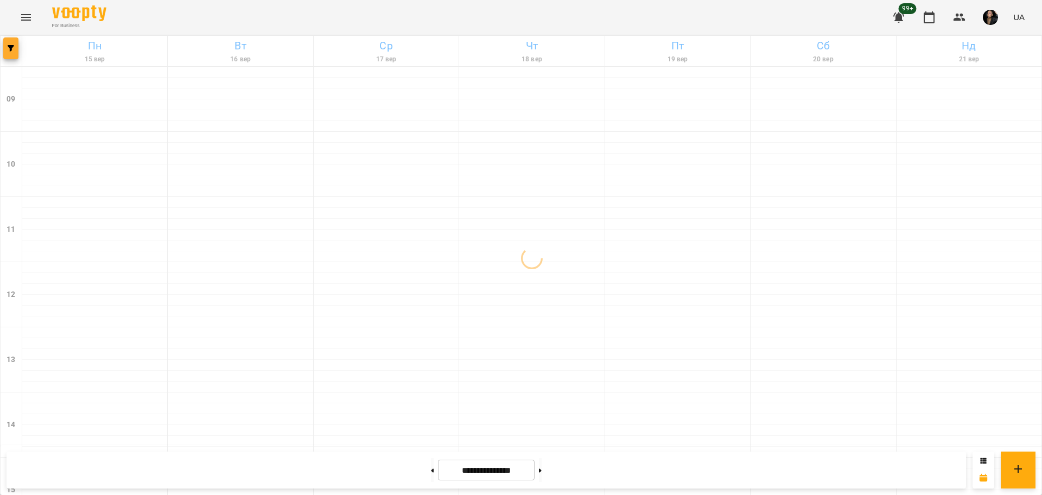
click at [10, 50] on icon "button" at bounding box center [11, 48] width 7 height 7
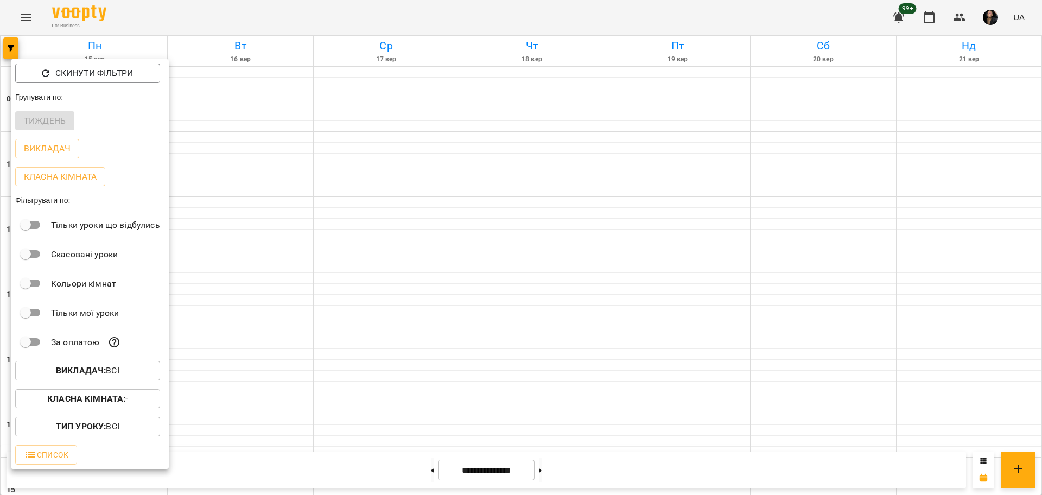
click at [113, 370] on p "Викладач : Всі" at bounding box center [87, 370] width 63 height 13
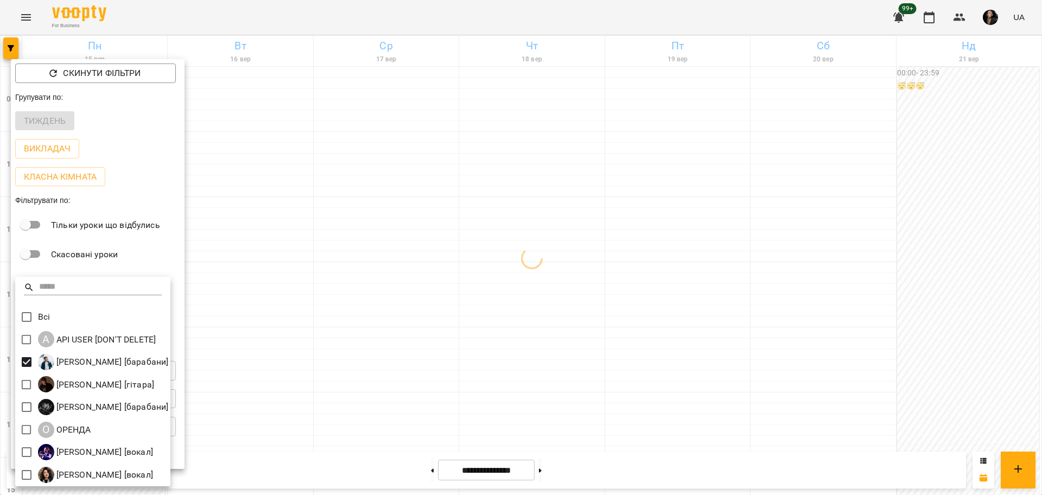
click at [366, 361] on div at bounding box center [521, 247] width 1042 height 495
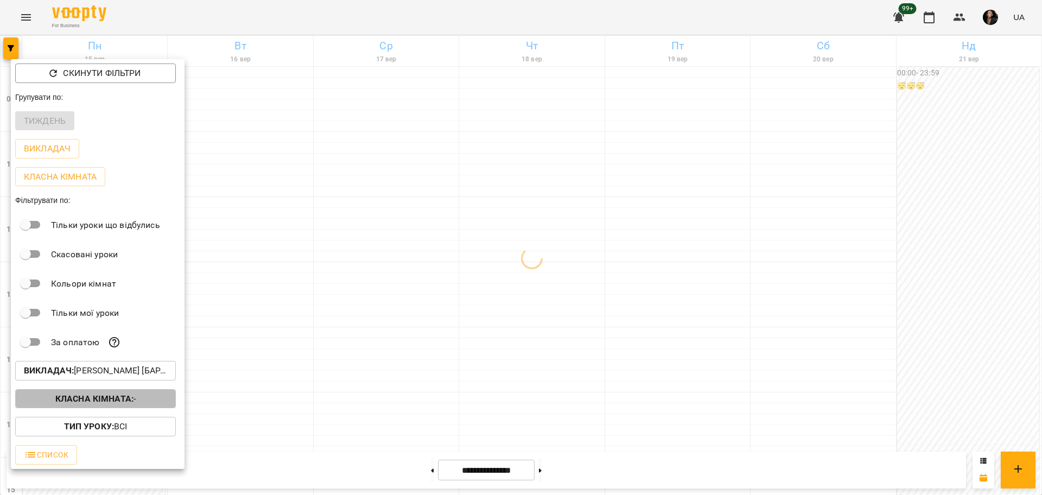
click at [109, 409] on button "Класна кімната : -" at bounding box center [95, 399] width 161 height 20
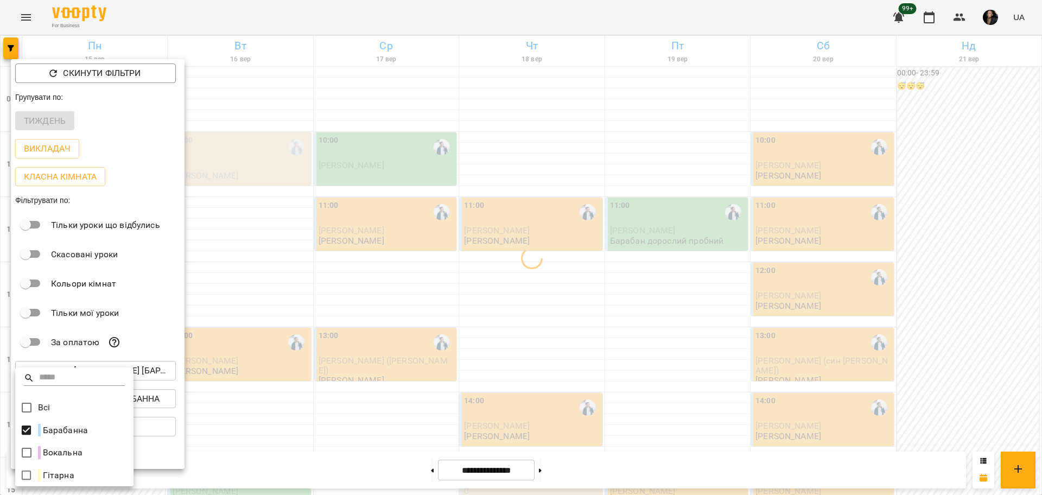
click at [352, 317] on div at bounding box center [521, 247] width 1042 height 495
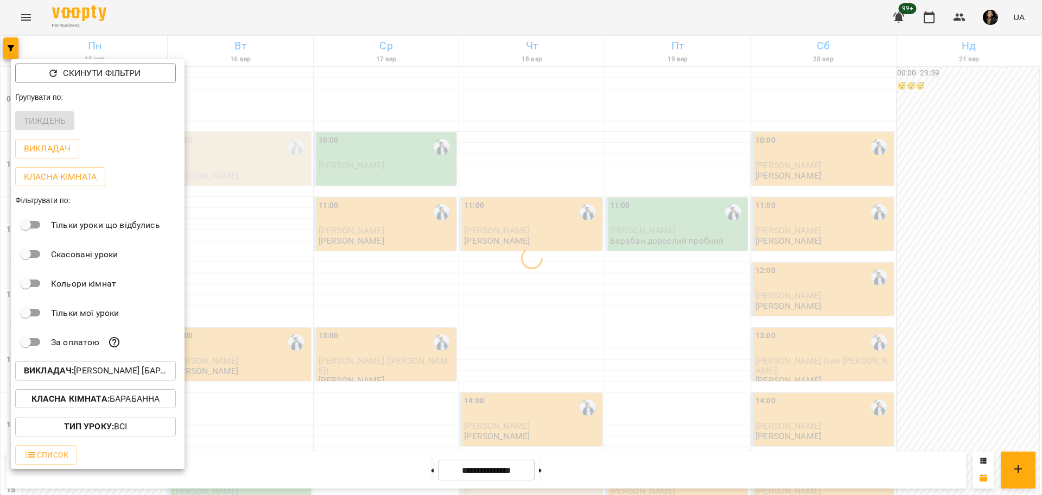
click at [361, 290] on div at bounding box center [521, 247] width 1042 height 495
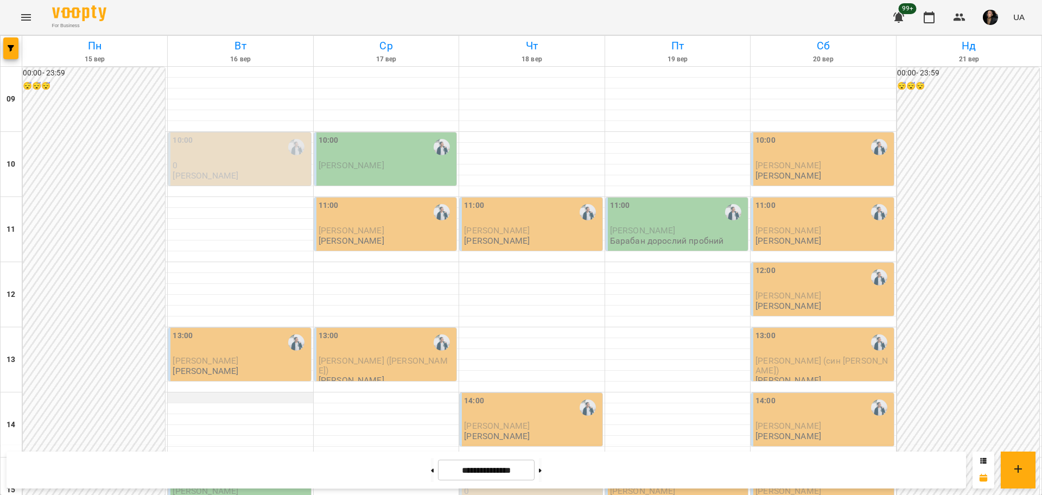
scroll to position [136, 0]
click at [245, 486] on p "Мороз Олександр" at bounding box center [241, 490] width 136 height 9
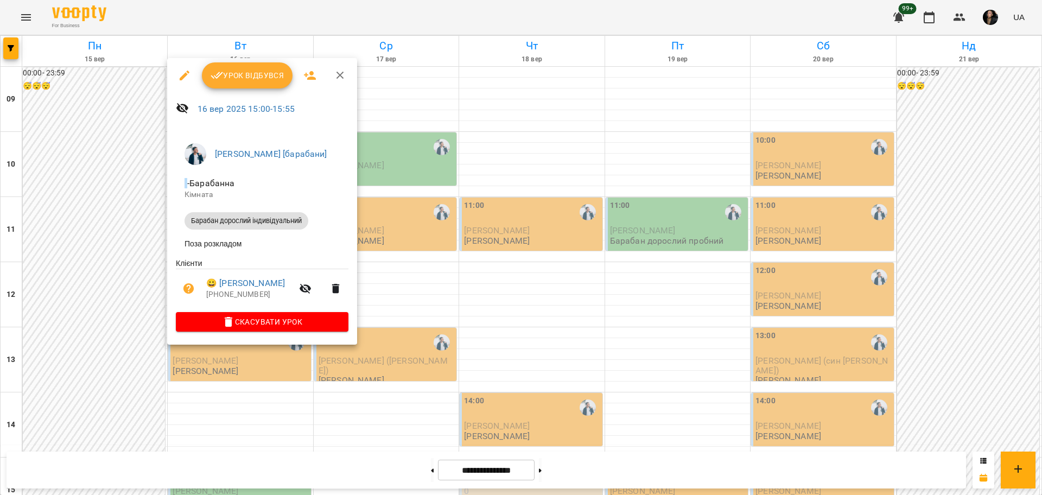
click at [246, 75] on span "Урок відбувся" at bounding box center [248, 75] width 74 height 13
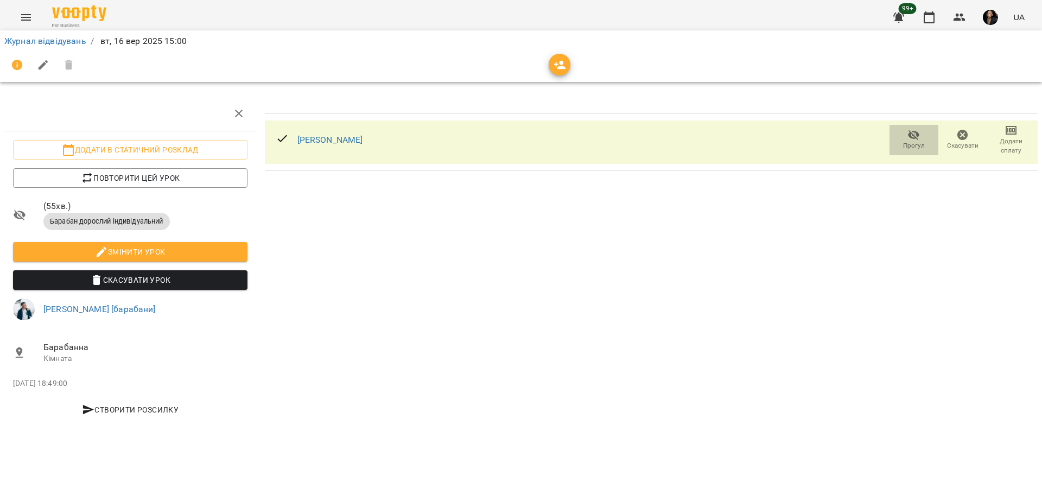
click at [913, 140] on icon "button" at bounding box center [913, 135] width 13 height 13
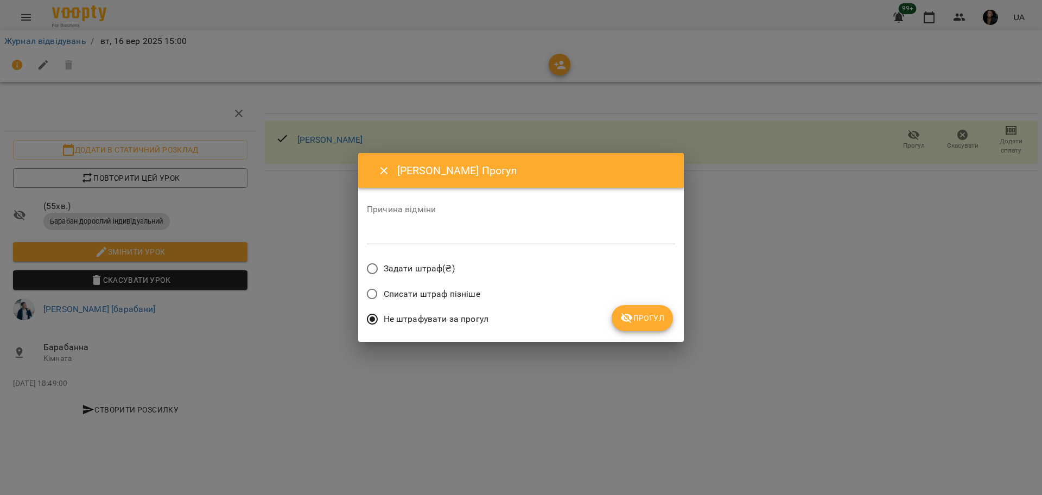
click at [633, 313] on icon "submit" at bounding box center [626, 317] width 13 height 13
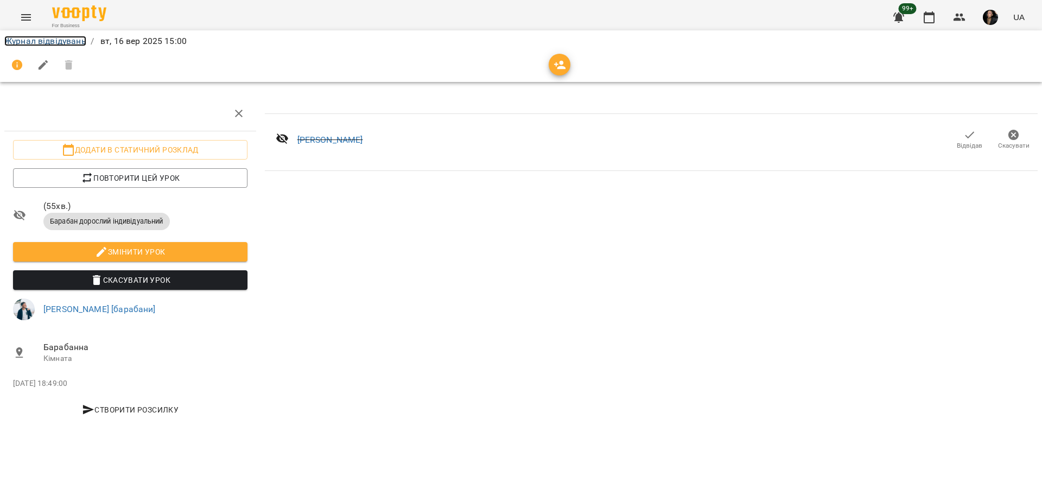
click at [77, 45] on link "Журнал відвідувань" at bounding box center [45, 41] width 82 height 10
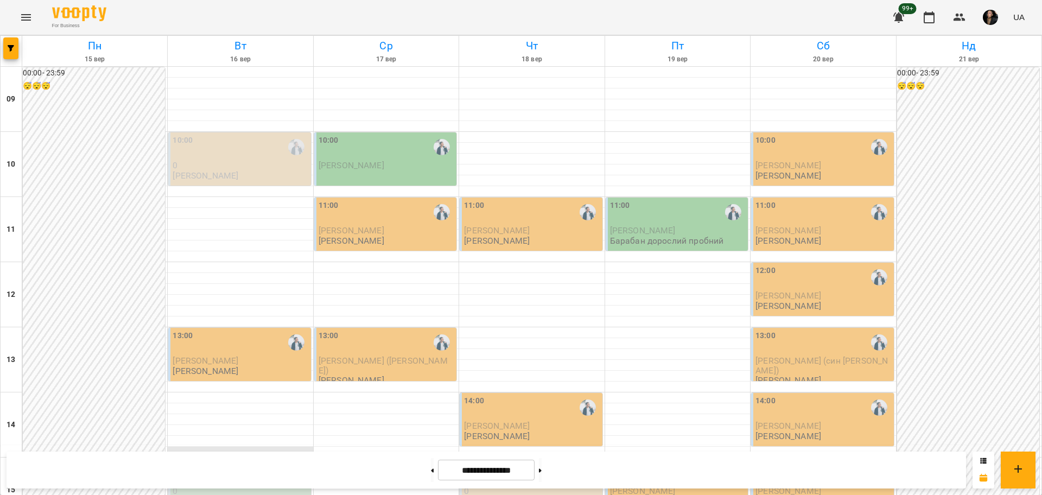
scroll to position [136, 0]
click at [235, 460] on div "15:00" at bounding box center [241, 473] width 136 height 26
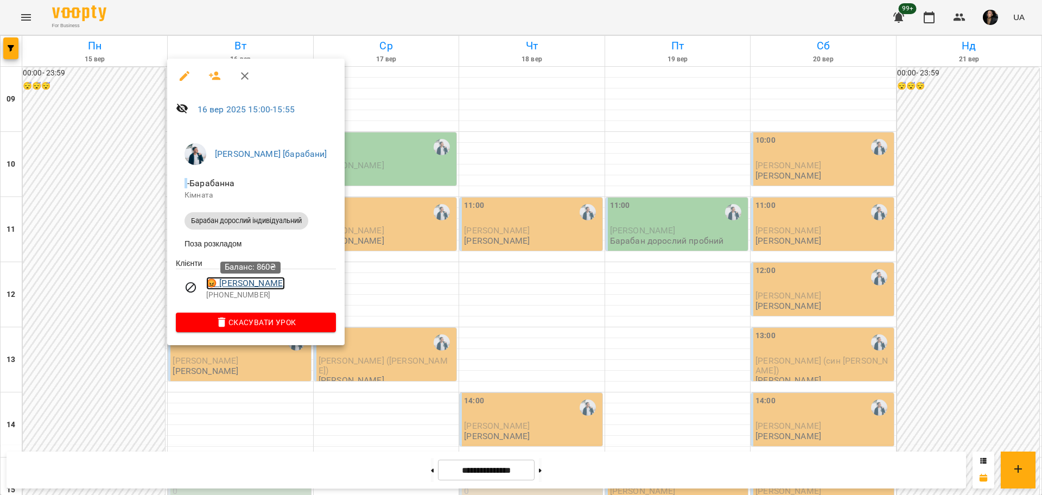
click at [266, 288] on link "😡 Мороз Олександр" at bounding box center [245, 283] width 79 height 13
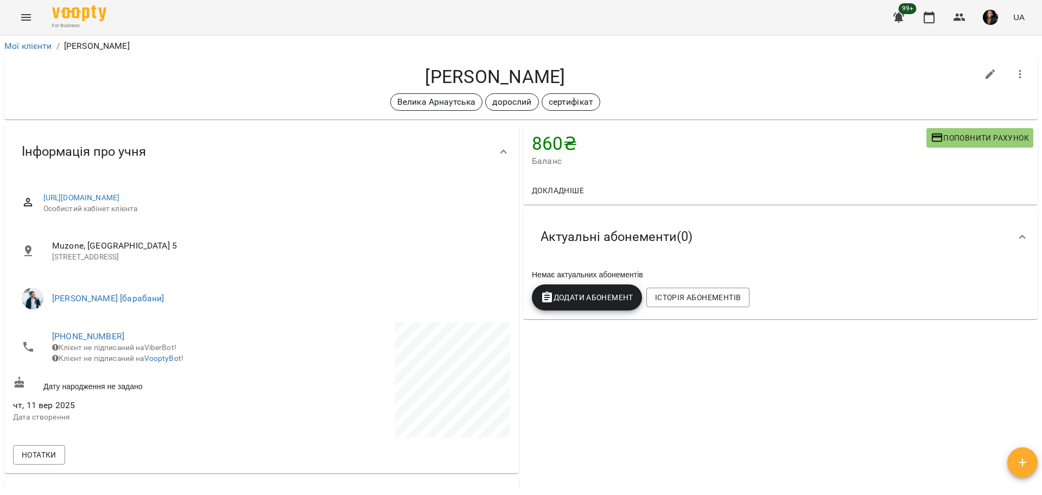
click at [29, 18] on icon "Menu" at bounding box center [26, 17] width 13 height 13
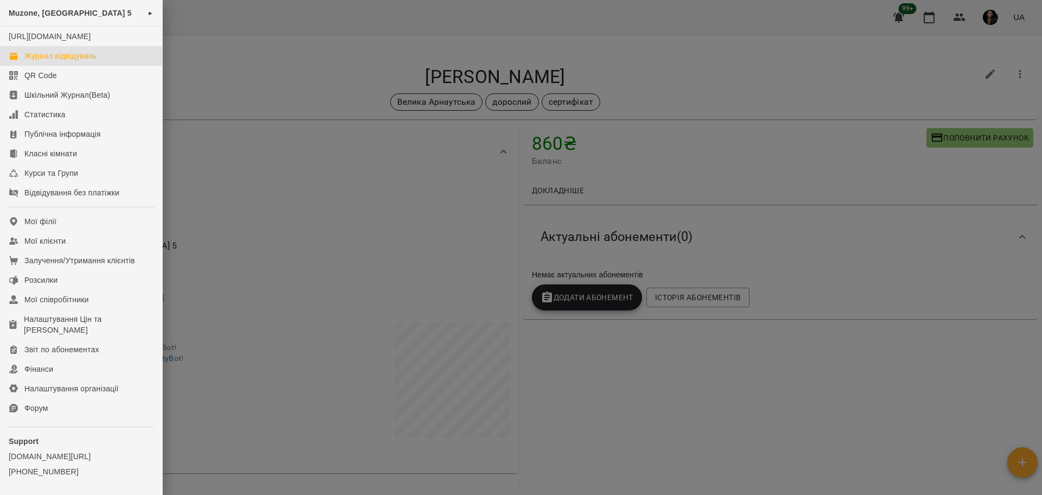
click at [93, 61] on div "Журнал відвідувань" at bounding box center [60, 55] width 72 height 11
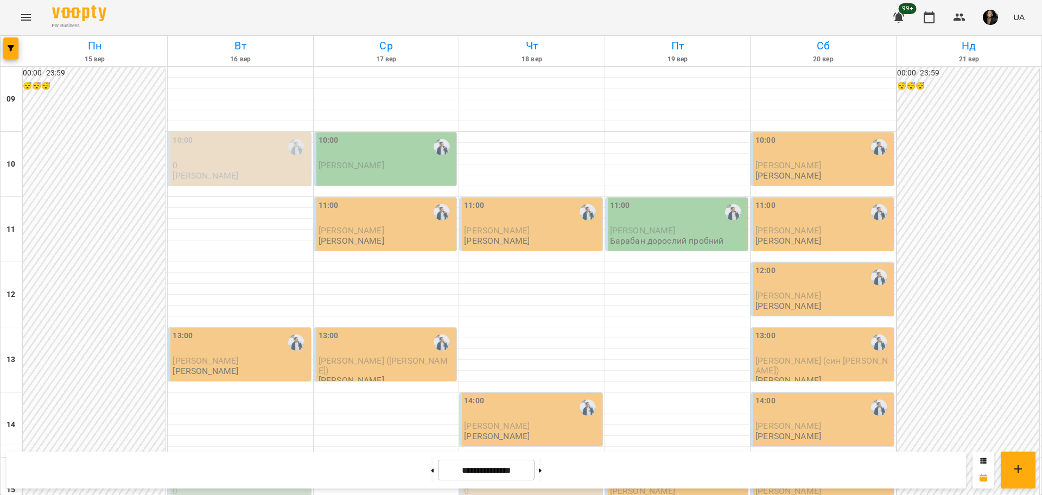
click at [17, 16] on button "Menu" at bounding box center [26, 17] width 26 height 26
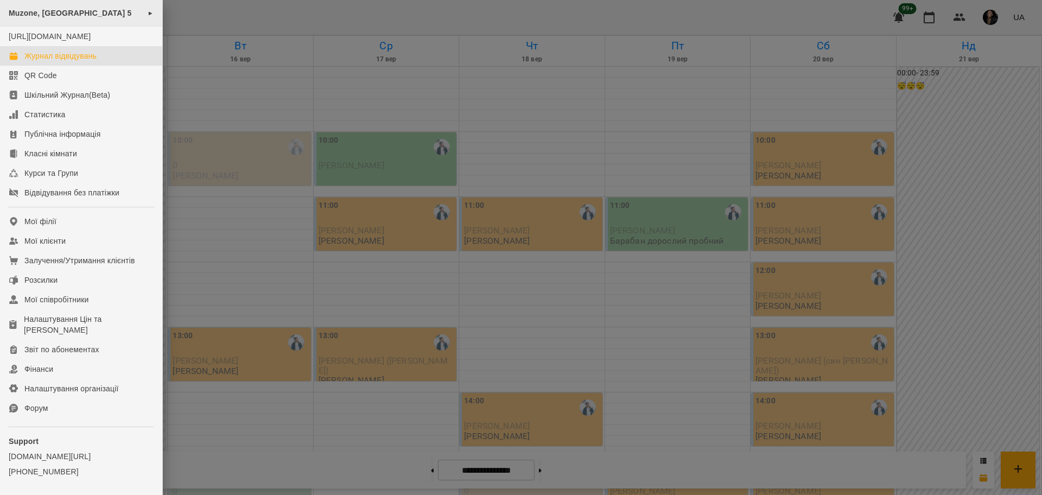
click at [92, 19] on div "Muzone, Велика Арнаутська 5 ►" at bounding box center [81, 13] width 162 height 27
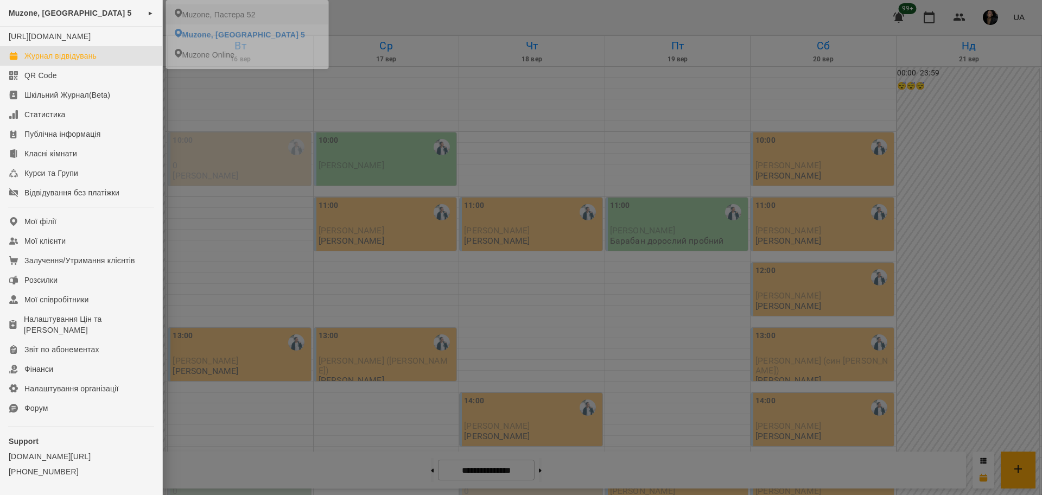
click at [175, 15] on icon at bounding box center [178, 13] width 7 height 9
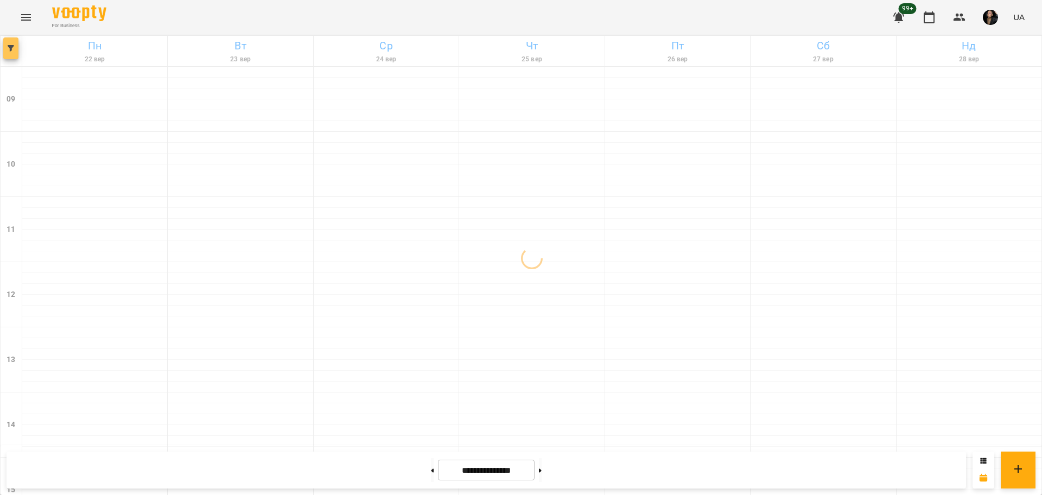
click at [14, 43] on button "button" at bounding box center [10, 48] width 15 height 22
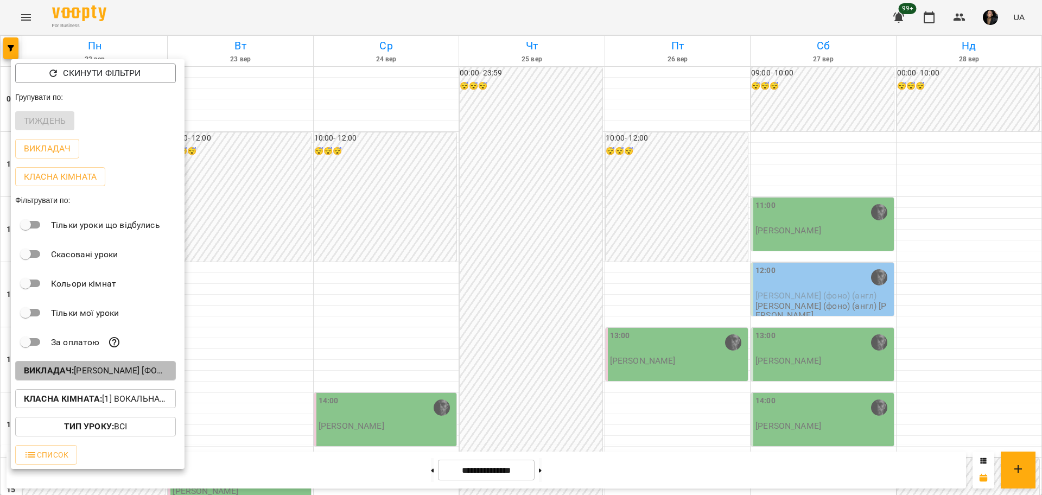
click at [88, 372] on p "Викладач : Олег [фоно/вокал]" at bounding box center [95, 370] width 143 height 13
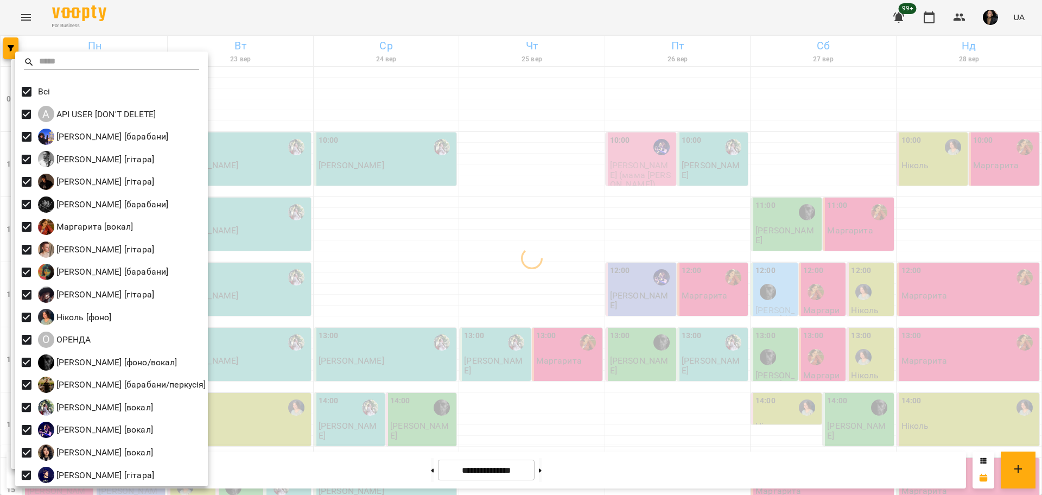
click at [375, 235] on div at bounding box center [521, 247] width 1042 height 495
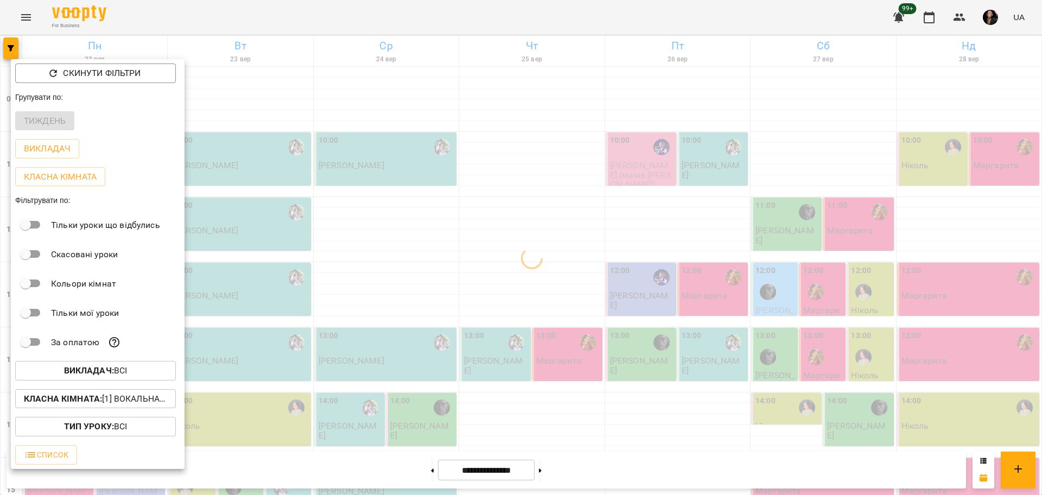
click at [93, 419] on div "Тип Уроку : Всі" at bounding box center [98, 426] width 174 height 28
click at [130, 403] on p "Класна кімната : [1] Вокальна велика,[2] Вокальна мала,[7] Kids Фоно/Вокал,Кіно…" at bounding box center [95, 398] width 143 height 13
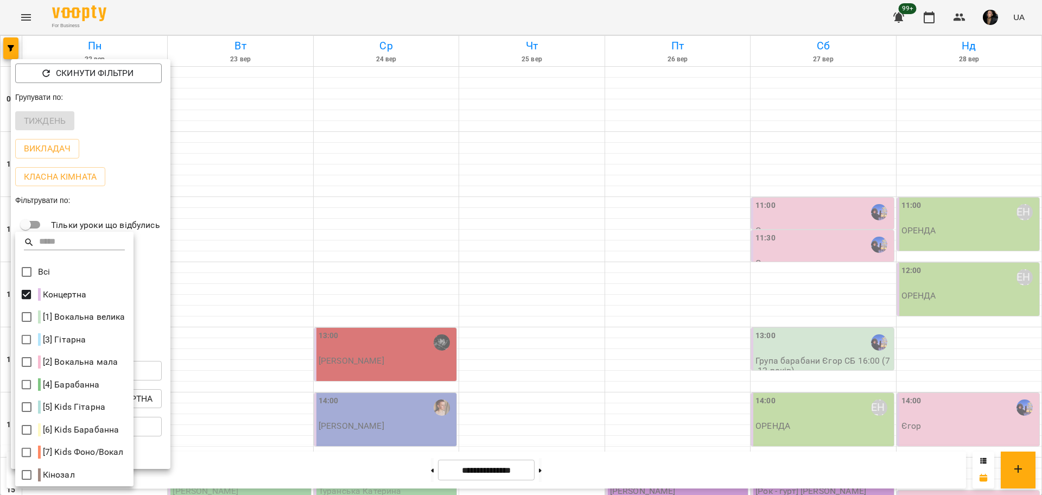
click at [364, 351] on div at bounding box center [521, 247] width 1042 height 495
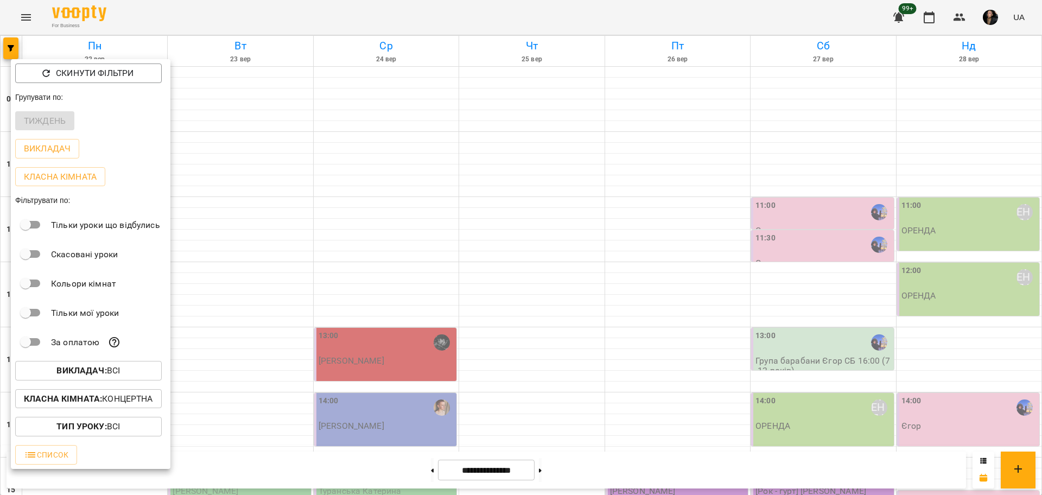
click at [450, 365] on div at bounding box center [521, 247] width 1042 height 495
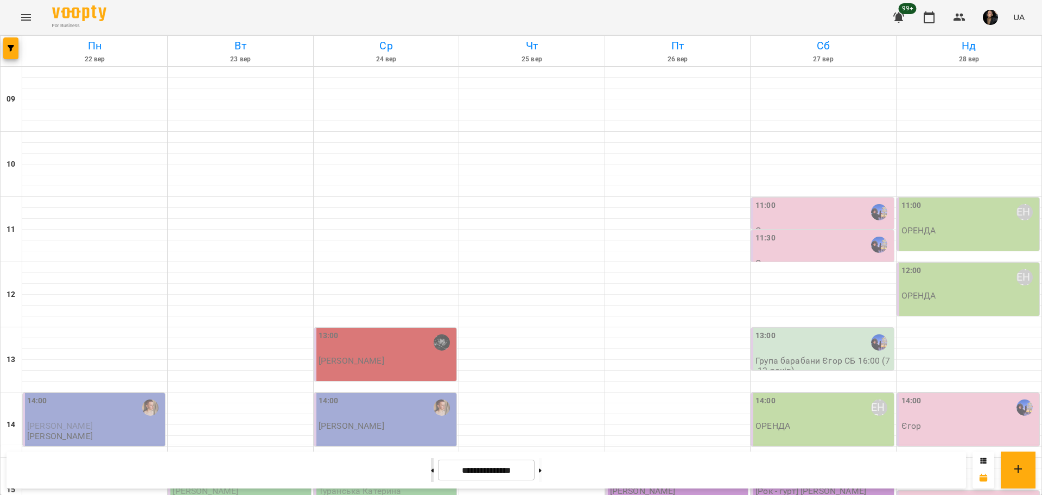
click at [431, 472] on button at bounding box center [432, 470] width 3 height 24
type input "**********"
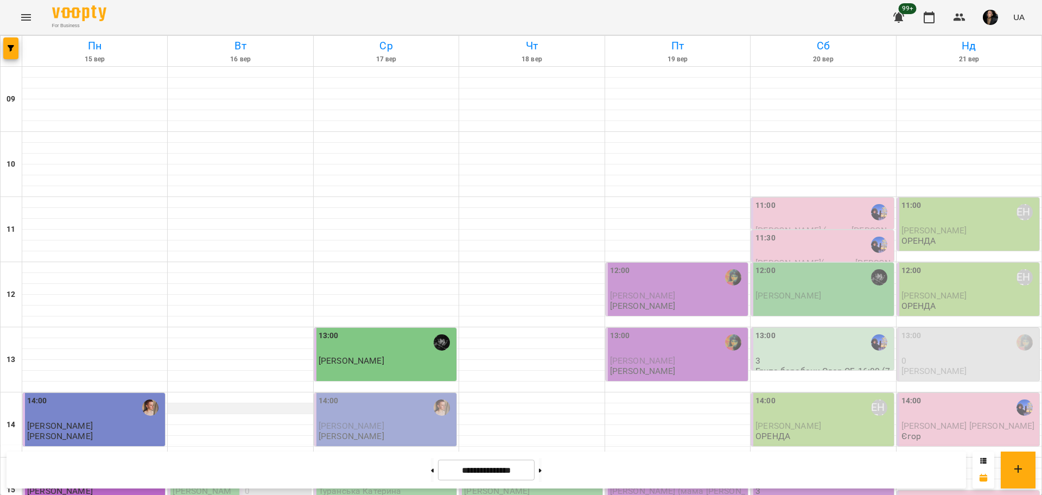
scroll to position [203, 0]
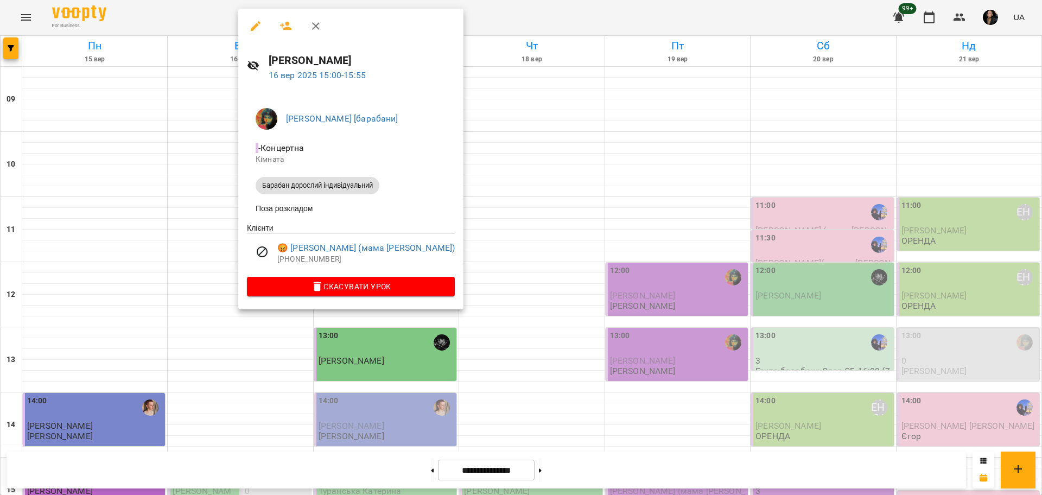
click at [253, 367] on div at bounding box center [521, 247] width 1042 height 495
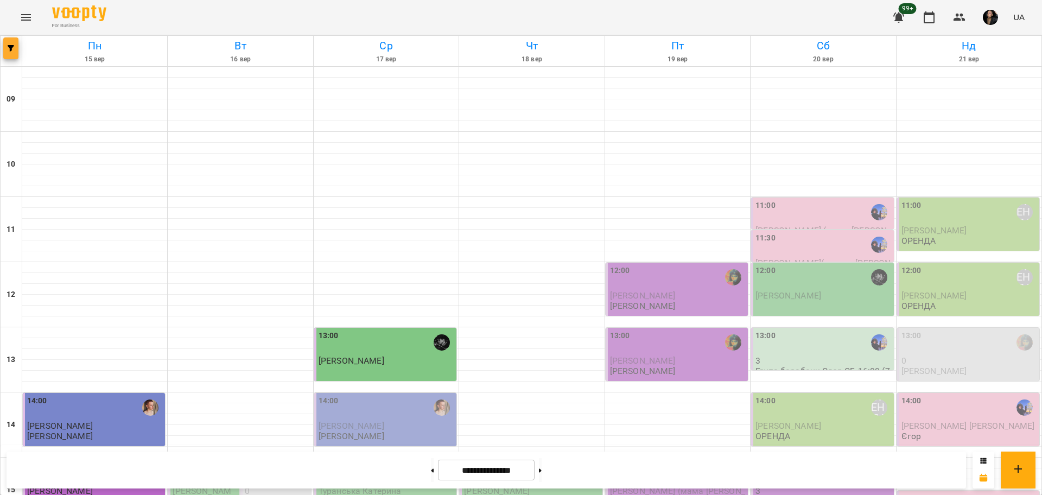
click at [13, 53] on button "button" at bounding box center [10, 48] width 15 height 22
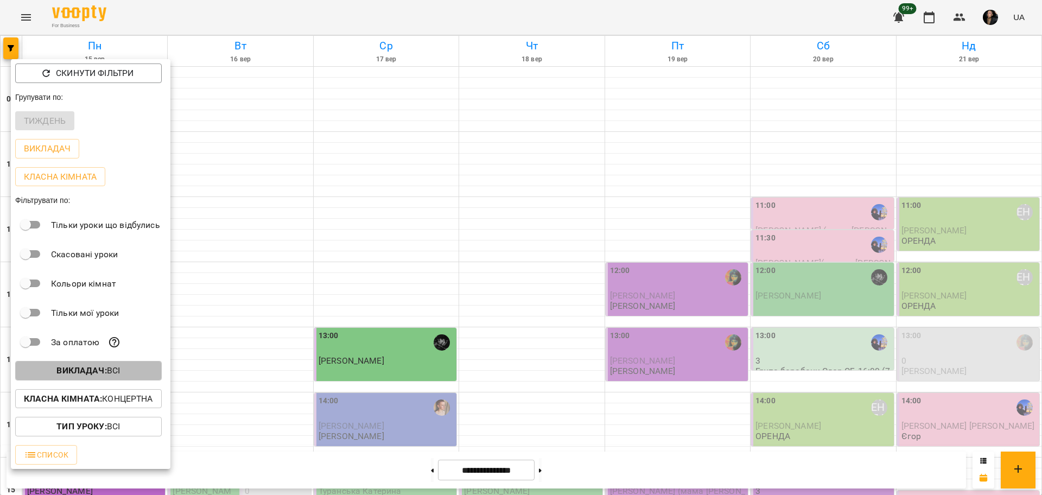
click at [124, 374] on span "Викладач : Всі" at bounding box center [88, 370] width 129 height 13
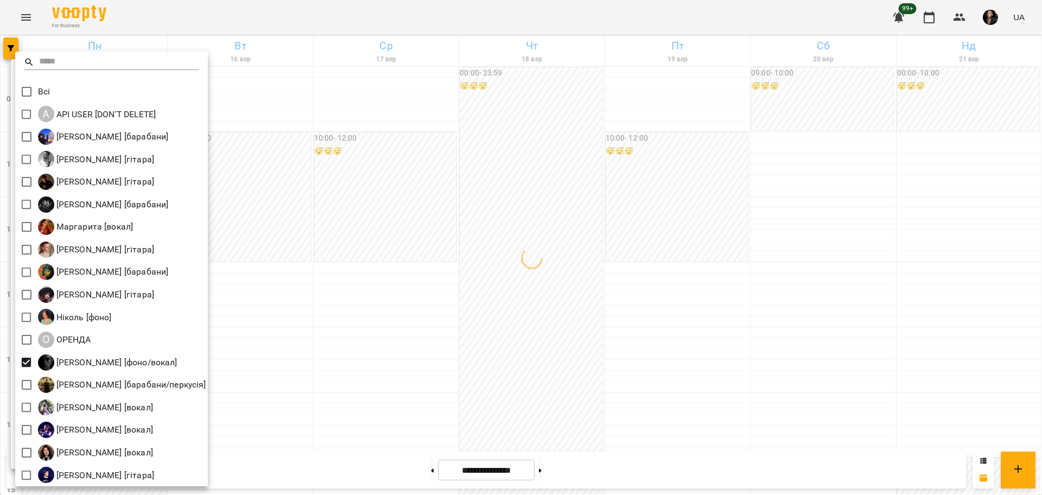
click at [407, 360] on div at bounding box center [521, 247] width 1042 height 495
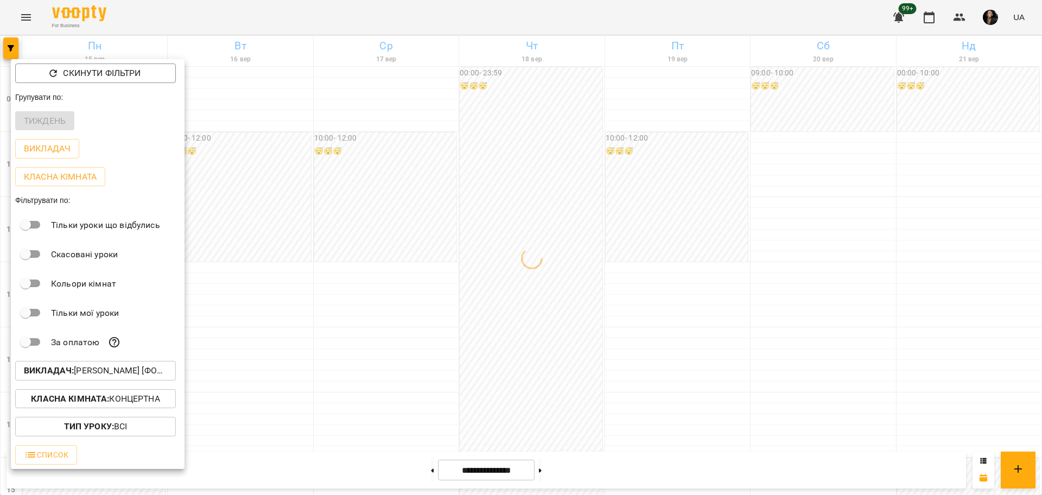
click at [88, 404] on b "Класна кімната :" at bounding box center [70, 398] width 78 height 10
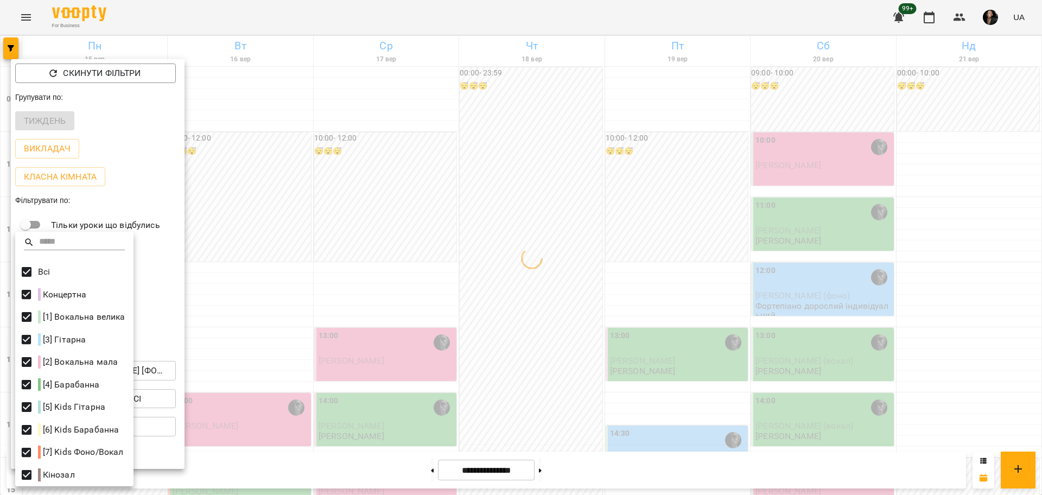
click at [516, 349] on div at bounding box center [521, 247] width 1042 height 495
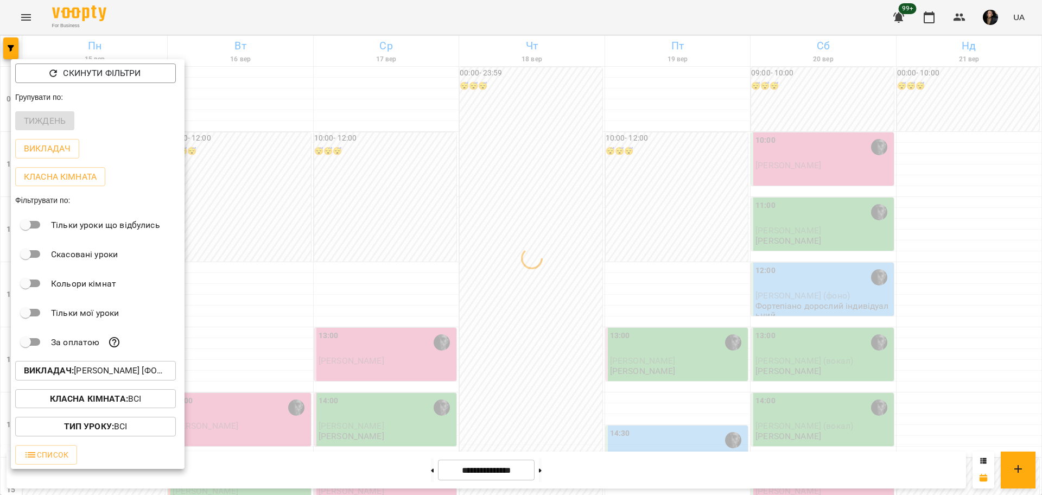
click at [543, 374] on div at bounding box center [521, 247] width 1042 height 495
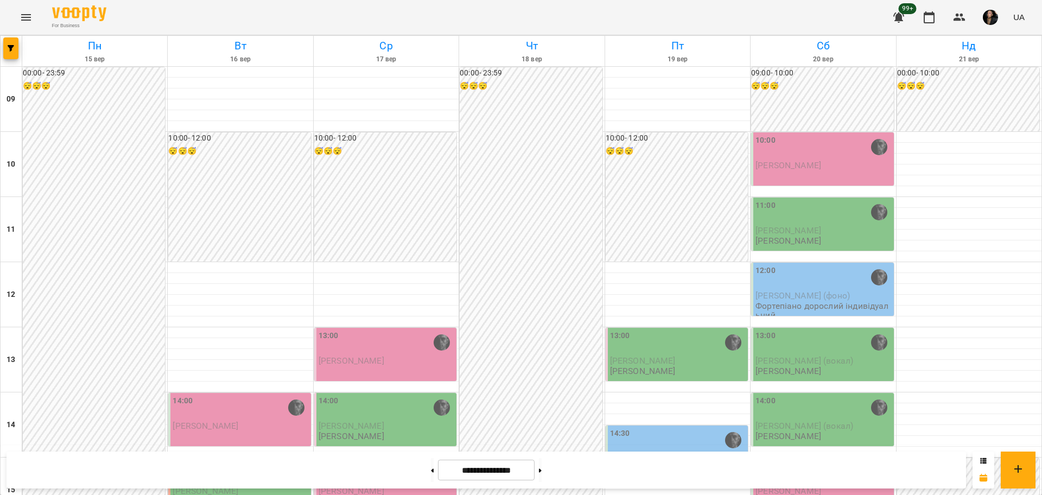
scroll to position [339, 0]
click at [245, 486] on p "Гайков Тимур" at bounding box center [241, 490] width 136 height 9
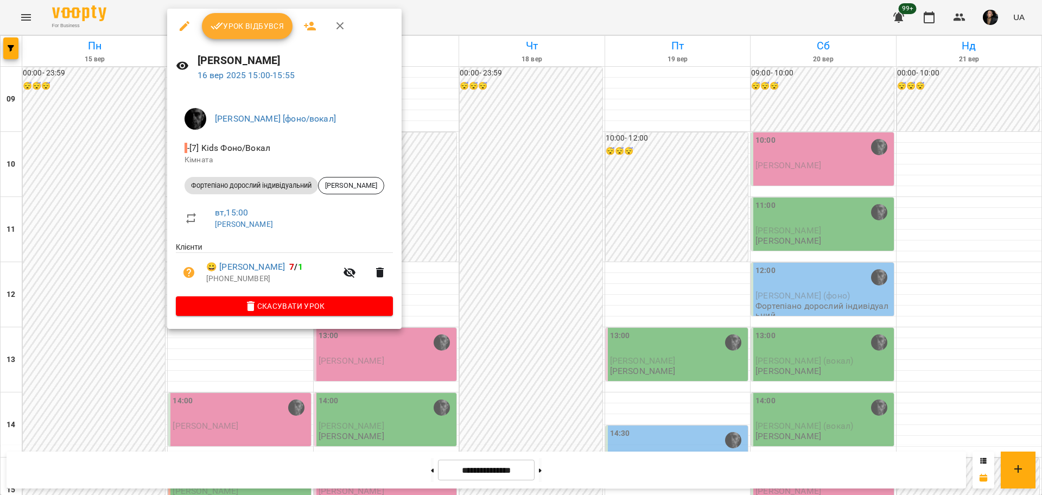
click at [90, 167] on div at bounding box center [521, 247] width 1042 height 495
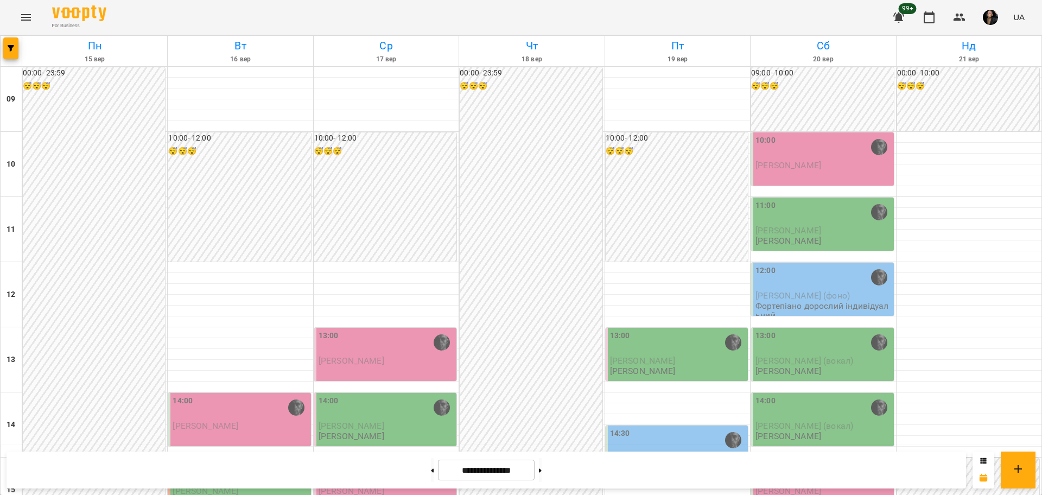
click at [704, 453] on span "Калаянова Васіліса ( мама Анна)" at bounding box center [676, 463] width 133 height 20
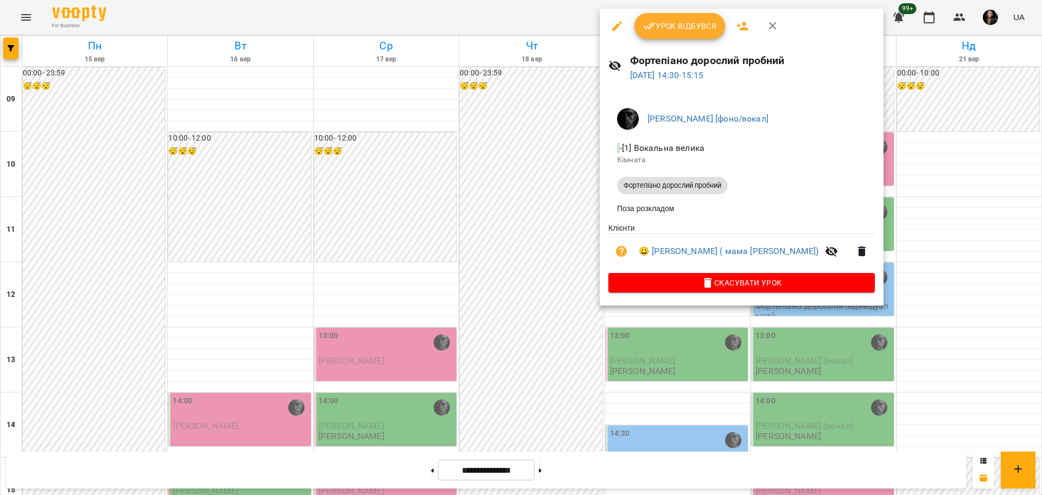
click at [536, 211] on div at bounding box center [521, 247] width 1042 height 495
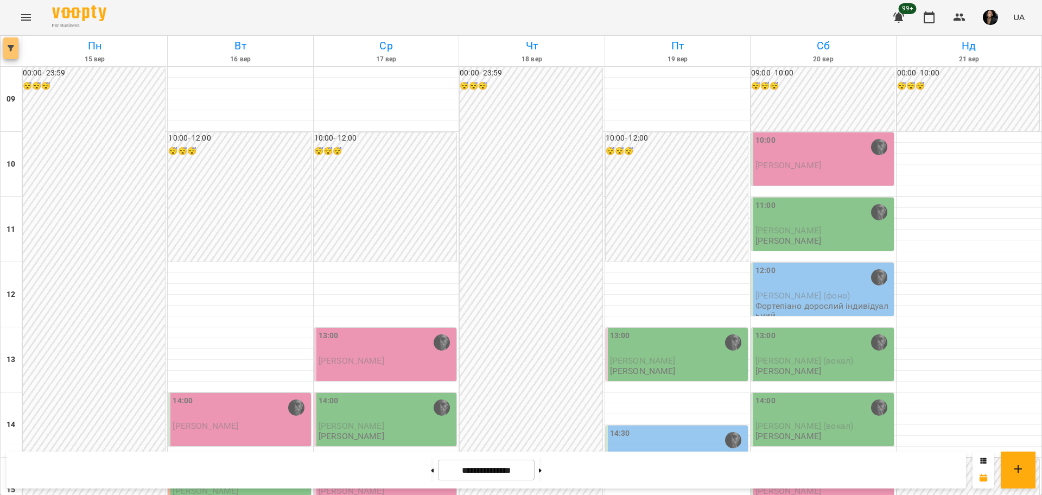
click at [5, 56] on button "button" at bounding box center [10, 48] width 15 height 22
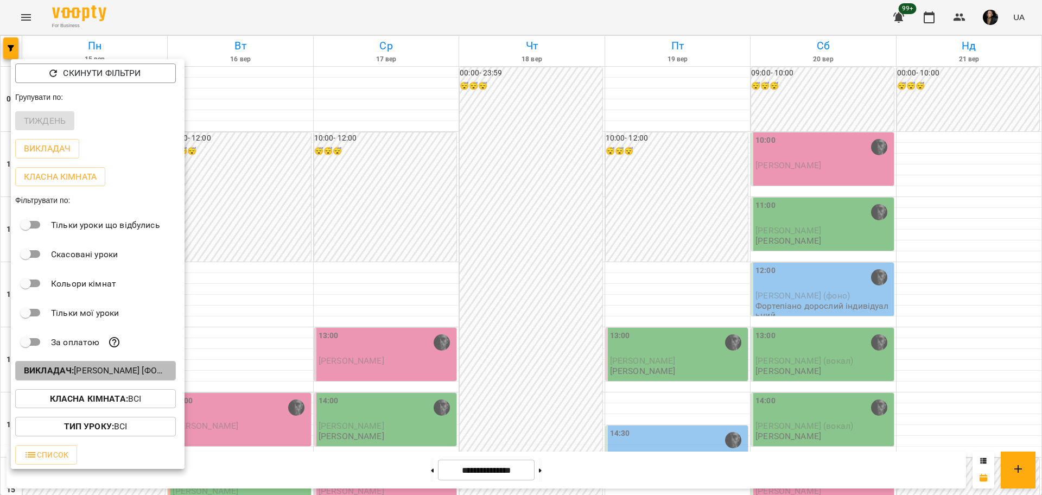
click at [127, 372] on p "Викладач : Олег [фоно/вокал]" at bounding box center [95, 370] width 143 height 13
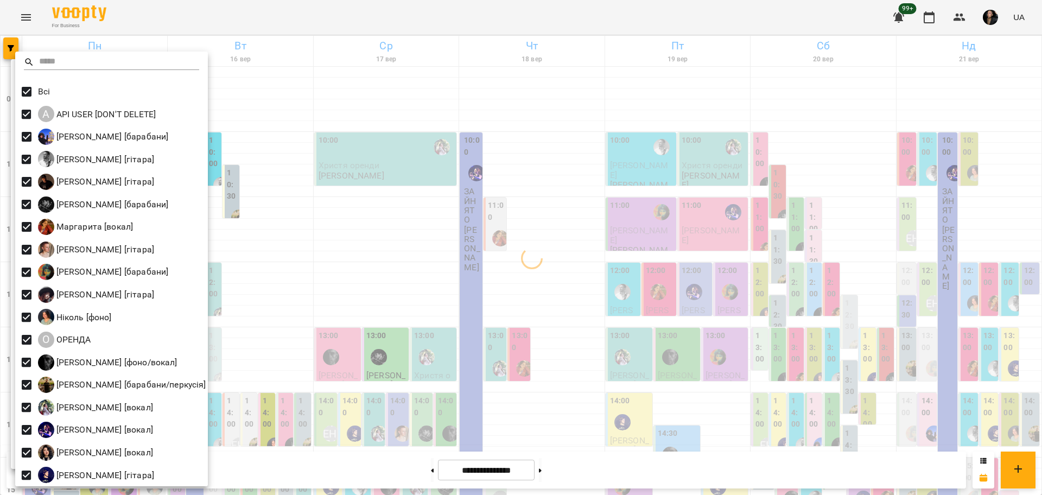
click at [346, 219] on div at bounding box center [521, 247] width 1042 height 495
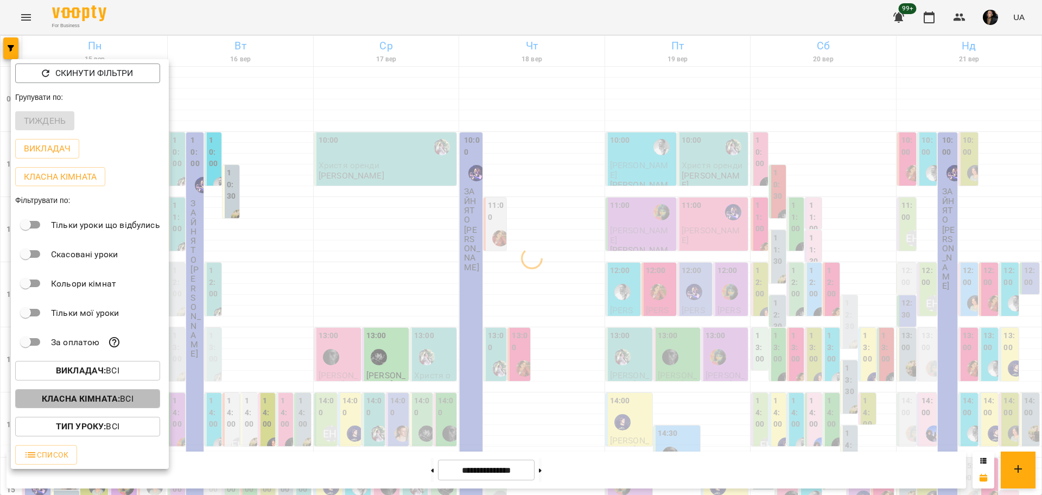
click at [111, 401] on b "Класна кімната :" at bounding box center [81, 398] width 78 height 10
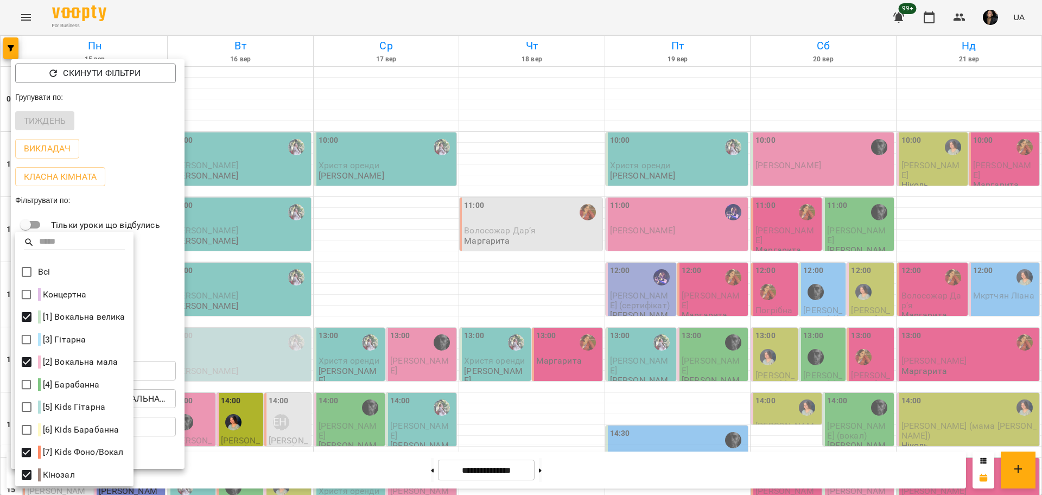
click at [297, 401] on div at bounding box center [521, 247] width 1042 height 495
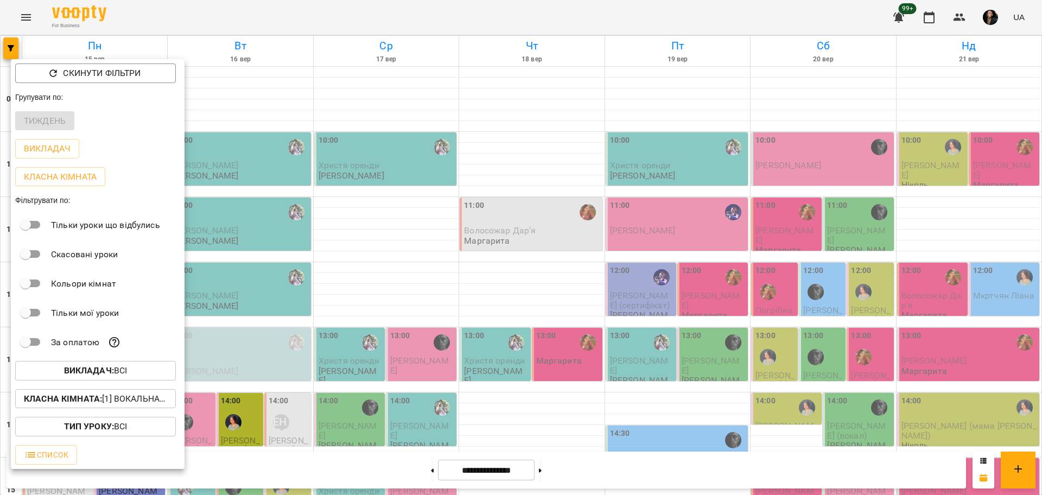
click at [125, 377] on p "Викладач : Всі" at bounding box center [95, 370] width 63 height 13
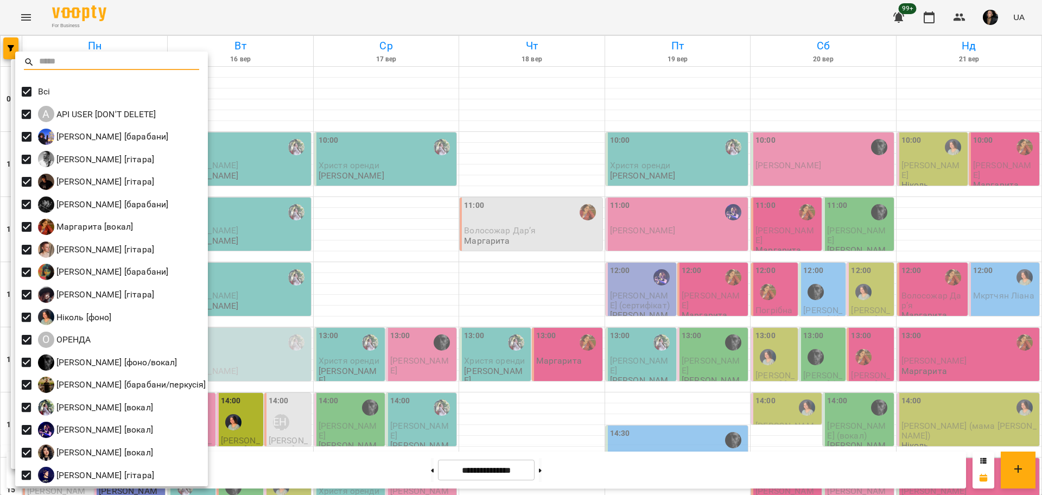
click at [648, 243] on div at bounding box center [521, 247] width 1042 height 495
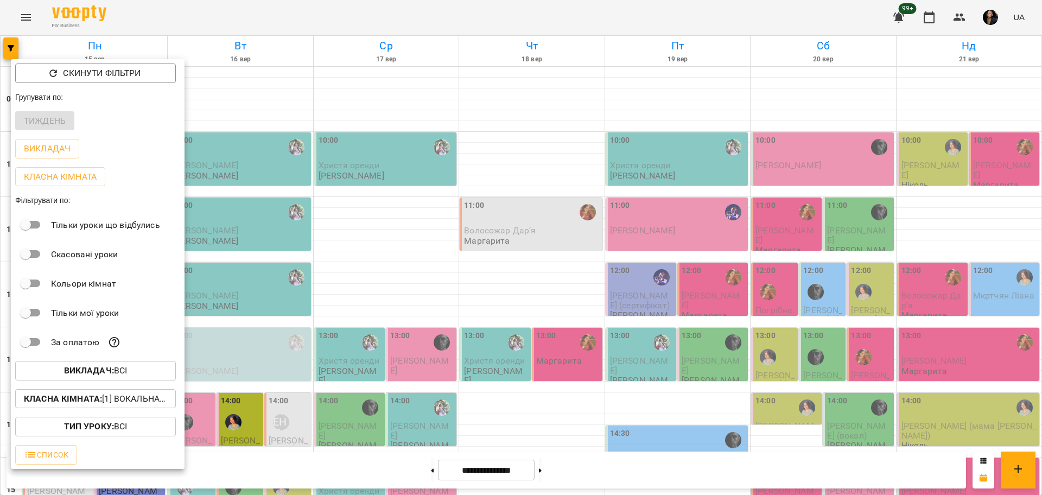
click at [647, 90] on div at bounding box center [521, 247] width 1042 height 495
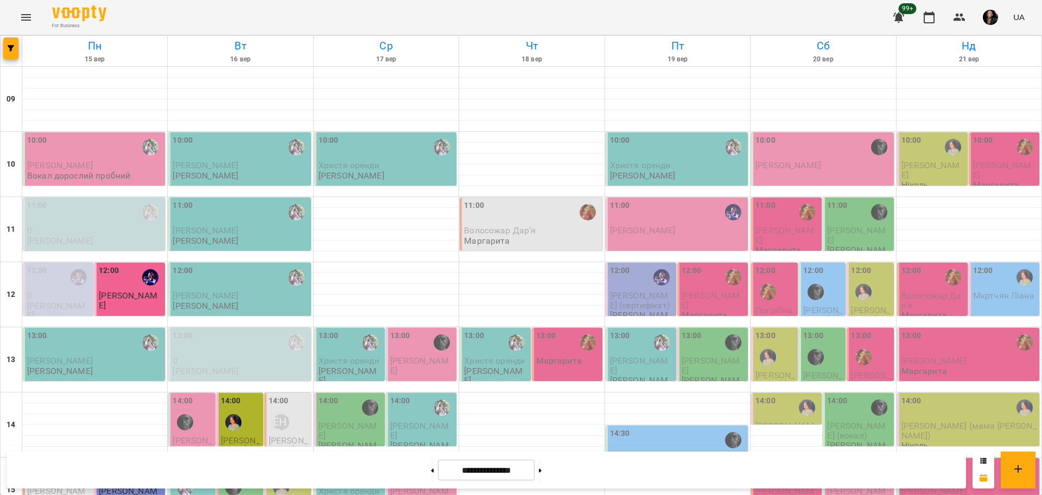
click at [634, 428] on div "14:30" at bounding box center [678, 440] width 136 height 25
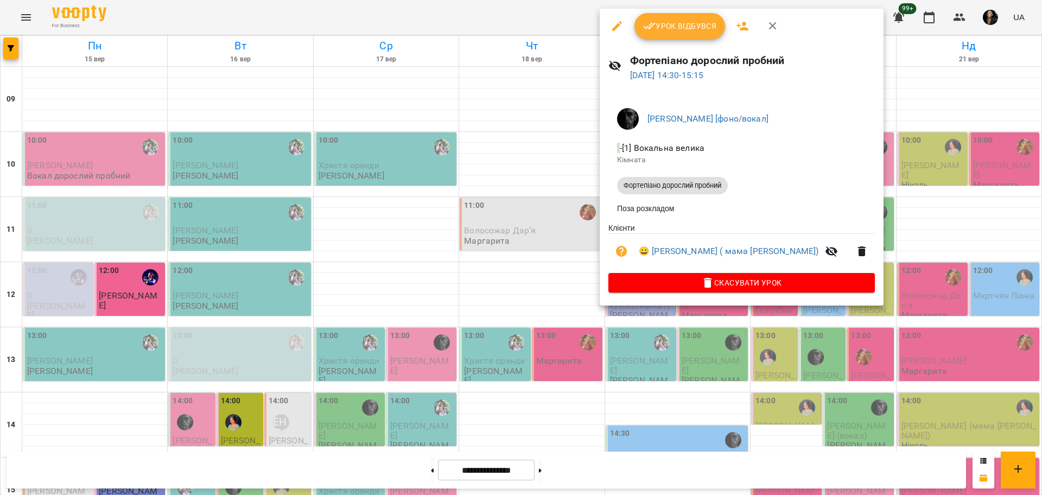
click at [515, 134] on div at bounding box center [521, 247] width 1042 height 495
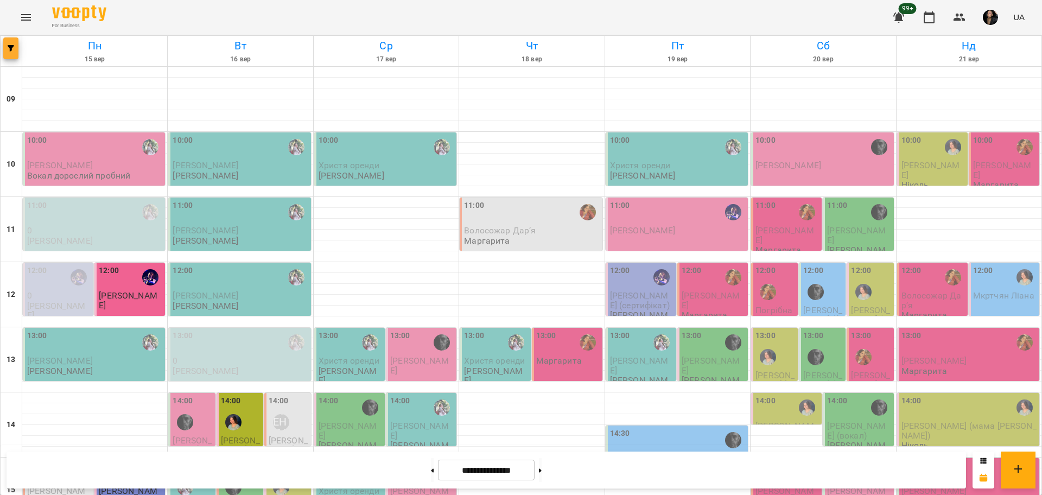
click at [11, 43] on button "button" at bounding box center [10, 48] width 15 height 22
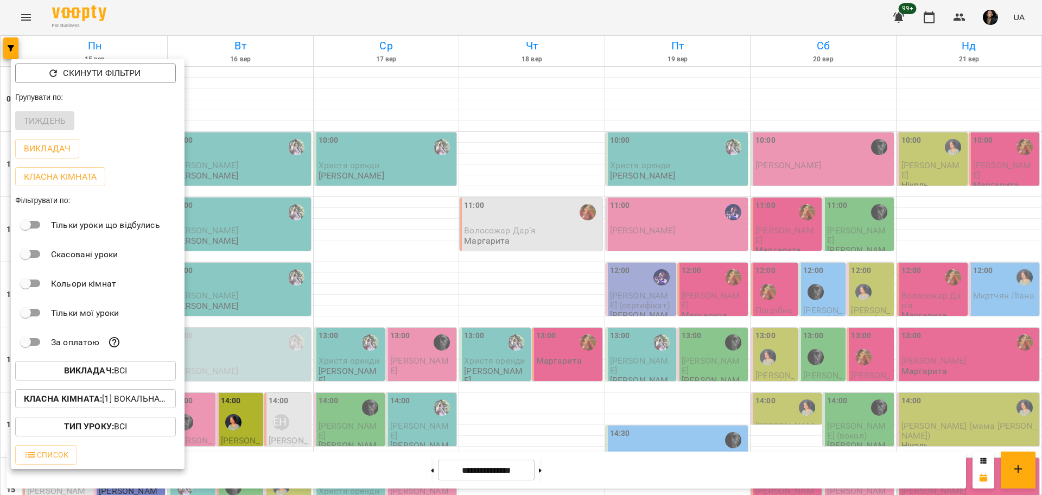
click at [127, 370] on p "Викладач : Всі" at bounding box center [95, 370] width 63 height 13
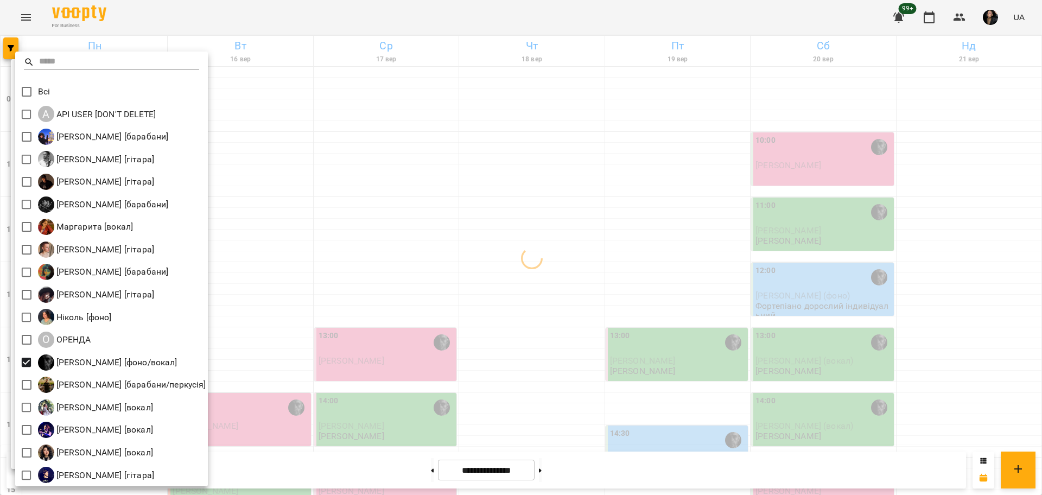
click at [654, 311] on div at bounding box center [521, 247] width 1042 height 495
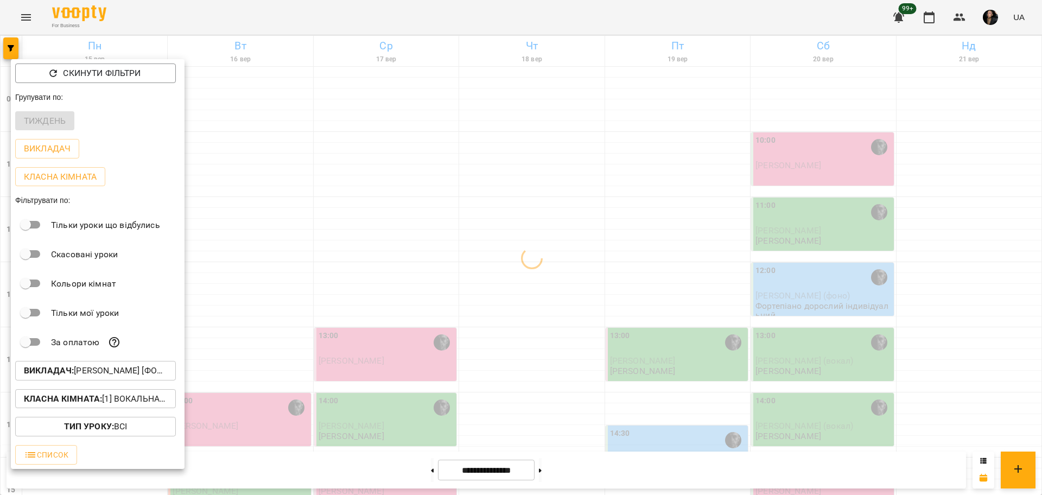
click at [704, 159] on div at bounding box center [521, 247] width 1042 height 495
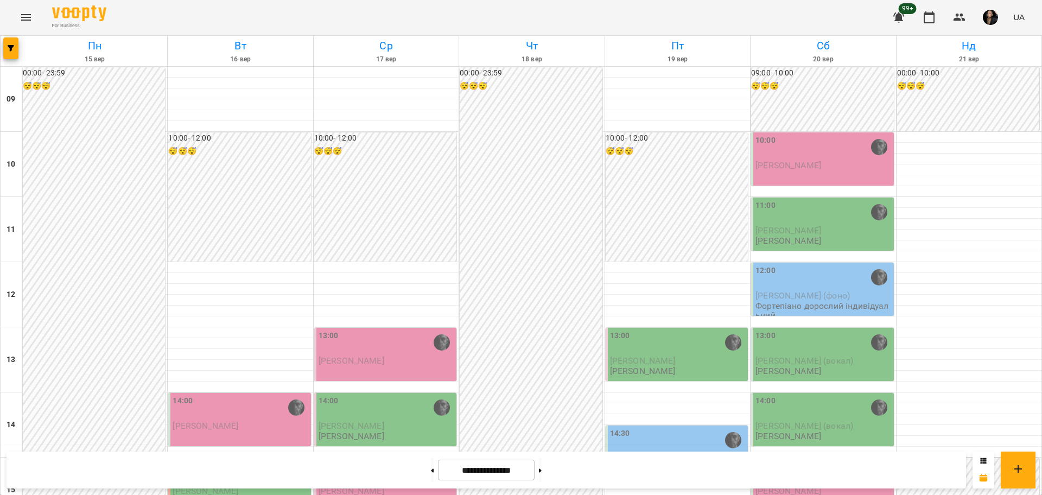
click at [235, 393] on div "14:00 Андрей Каганец" at bounding box center [239, 419] width 142 height 53
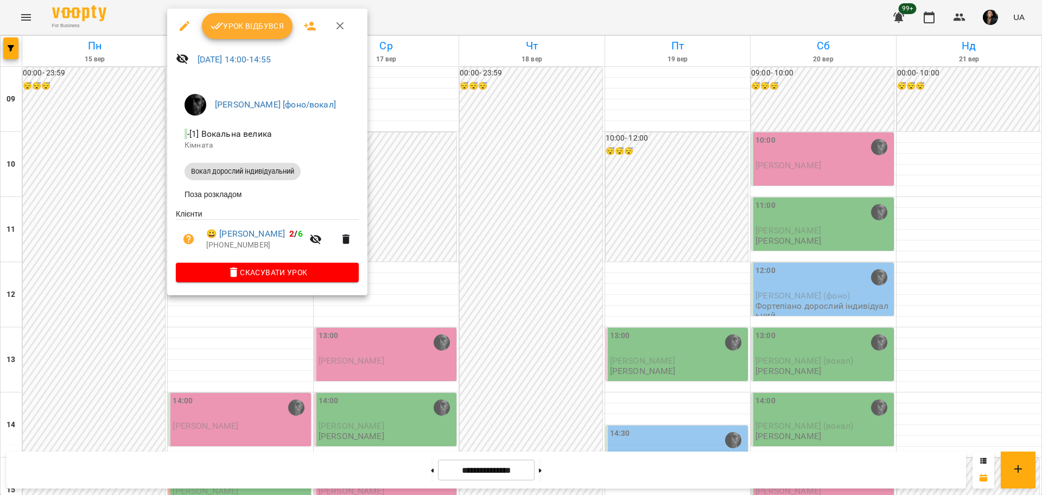
click at [533, 303] on div at bounding box center [521, 247] width 1042 height 495
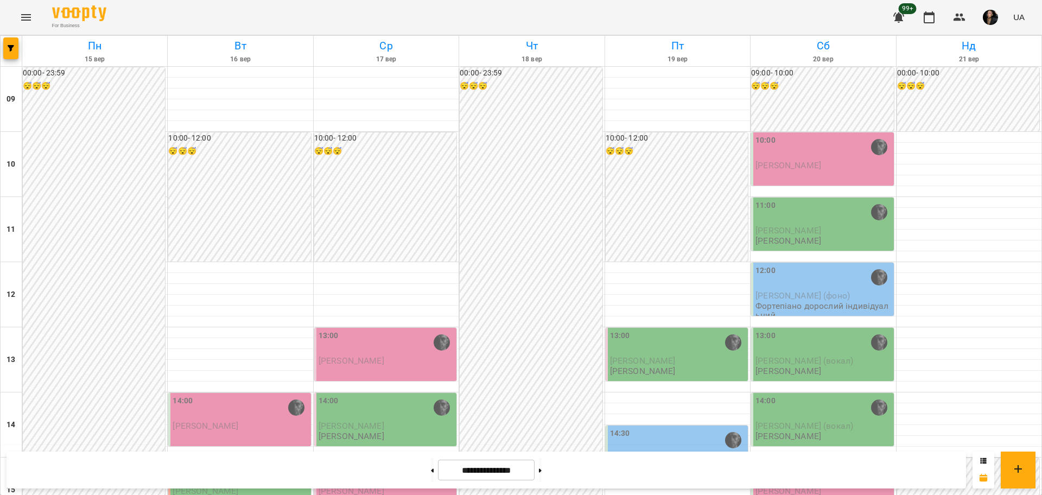
click at [642, 479] on div at bounding box center [677, 484] width 145 height 11
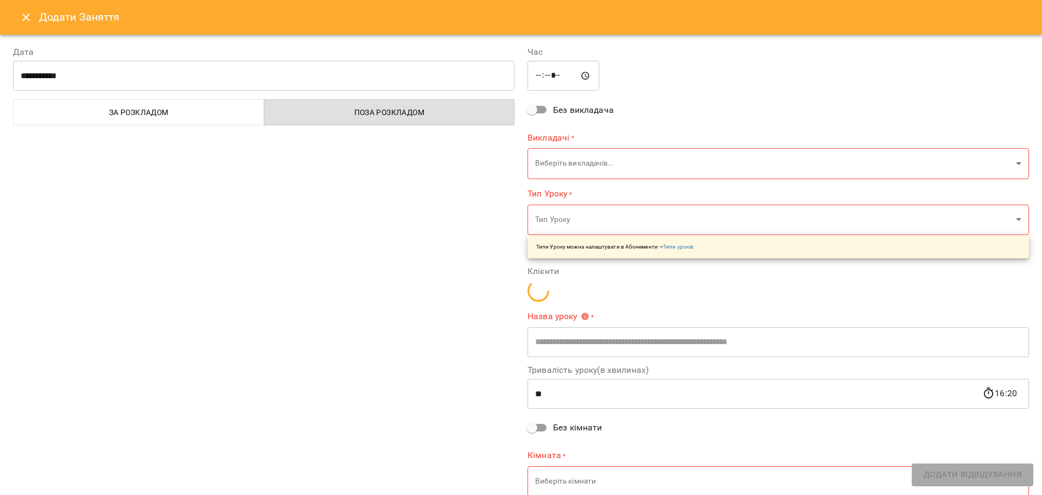
type input "**********"
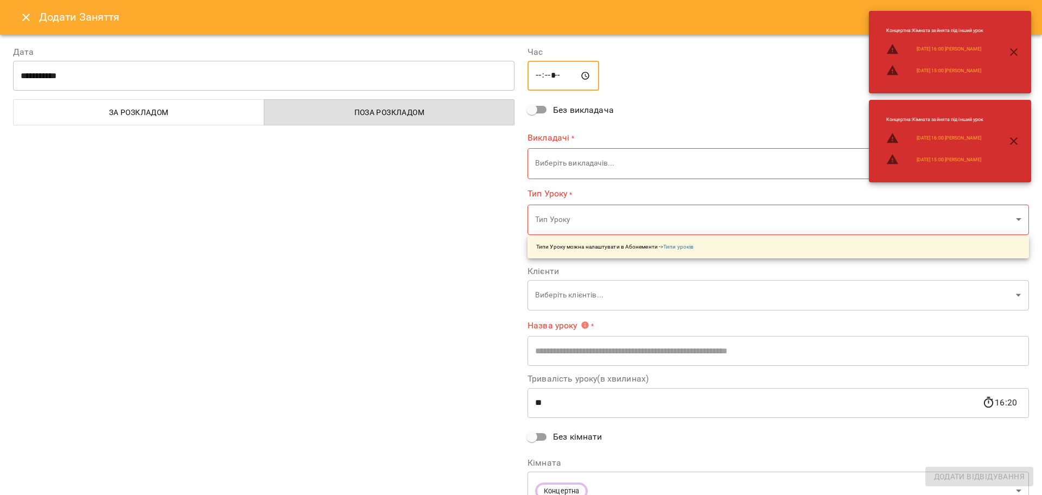
click at [534, 77] on input "*****" at bounding box center [563, 76] width 72 height 30
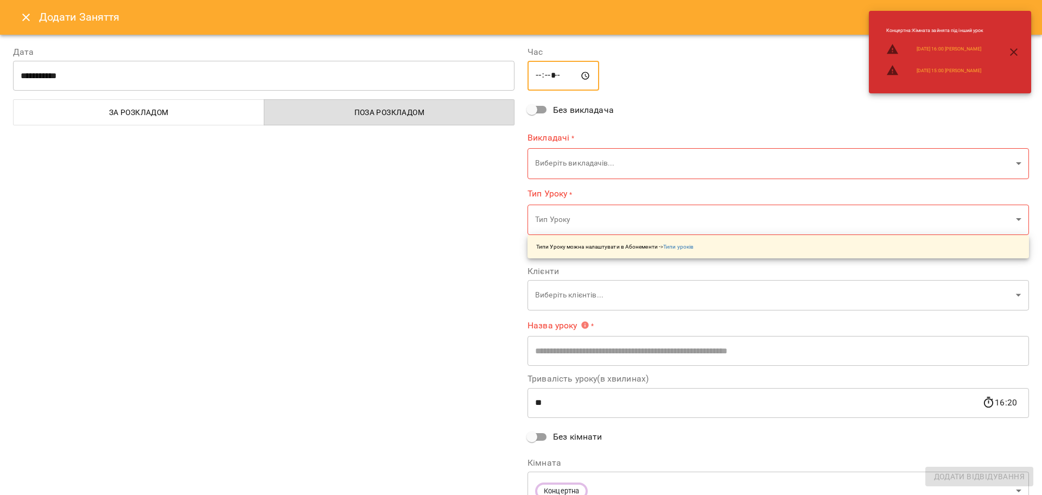
type input "*****"
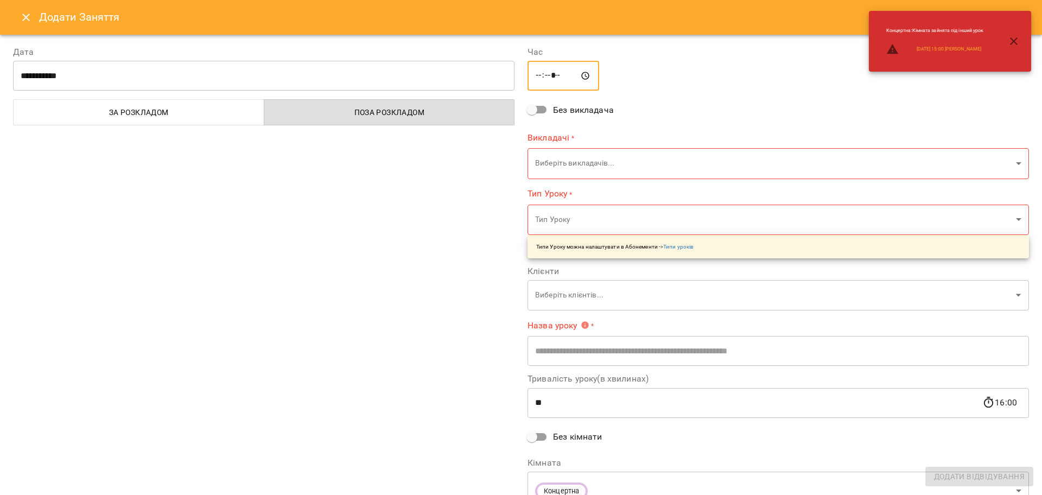
click at [593, 168] on body "For Business 99+ UA Пн 15 вер Вт 16 вер Ср 17 вер Чт 18 вер Пт 19 вер Сб 20 вер…" at bounding box center [521, 481] width 1042 height 962
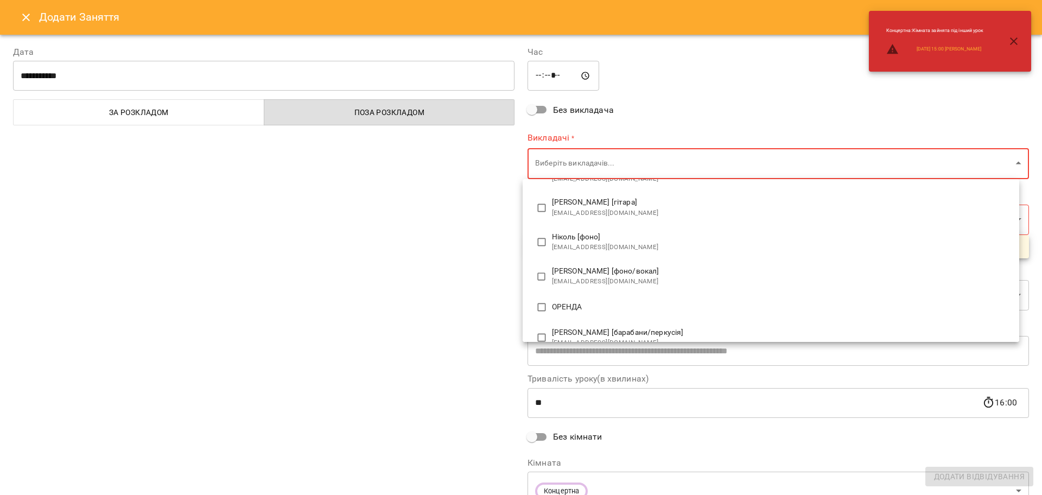
scroll to position [271, 0]
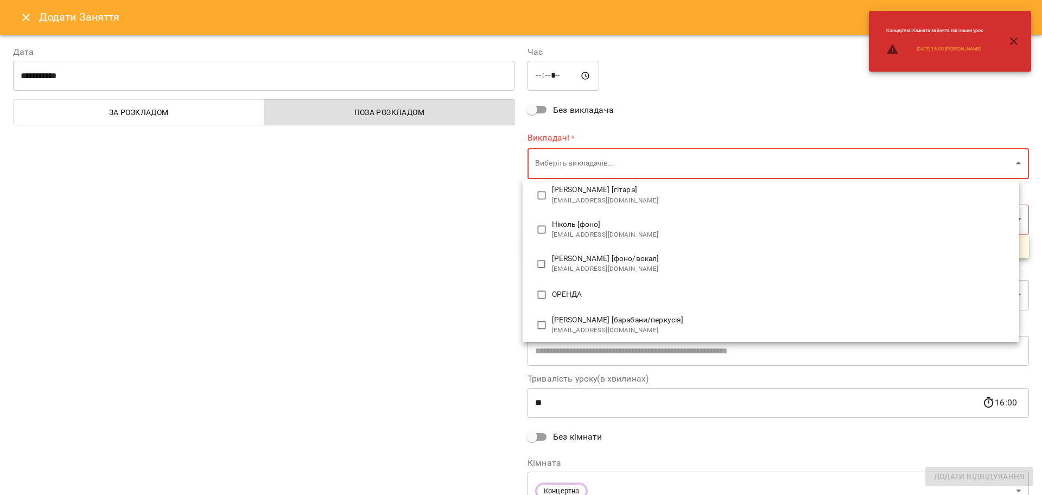
type input "**********"
type input "**"
type input "**********"
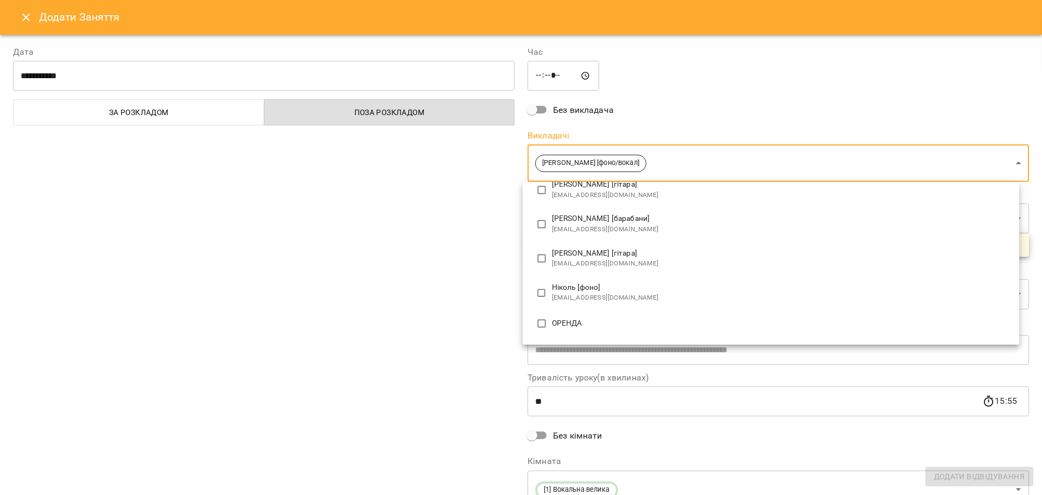
scroll to position [0, 0]
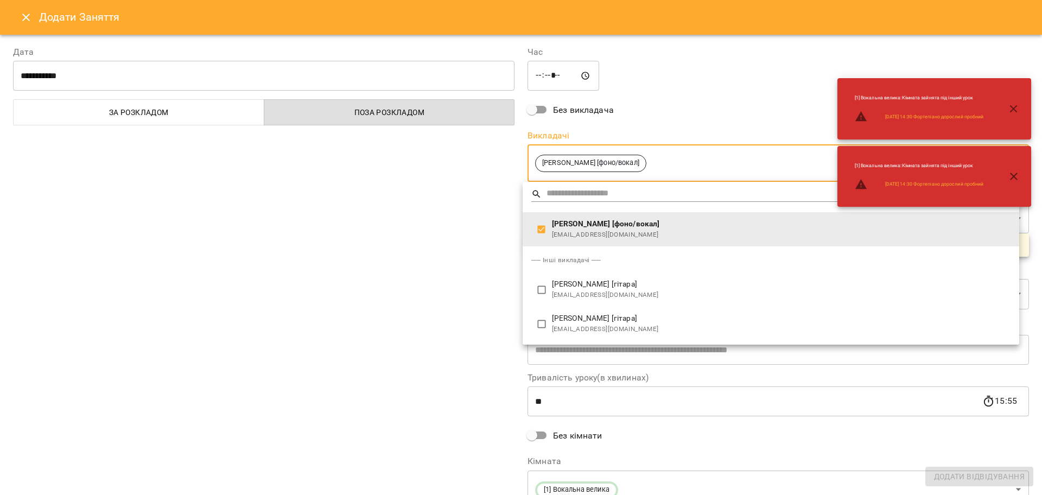
click at [442, 263] on div at bounding box center [521, 247] width 1042 height 495
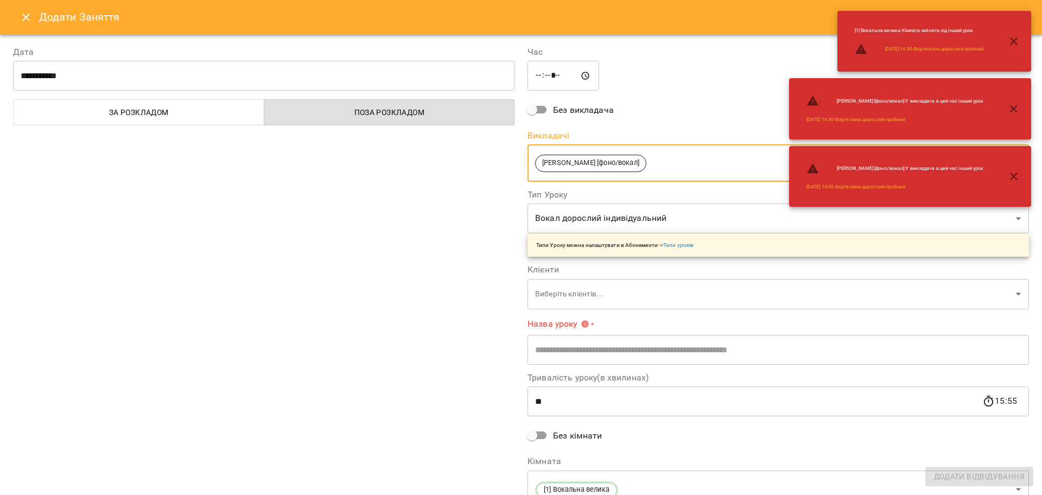
click at [587, 301] on body "For Business 99+ UA Пн 15 вер Вт 16 вер Ср 17 вер Чт 18 вер Пт 19 вер Сб 20 вер…" at bounding box center [521, 481] width 1042 height 962
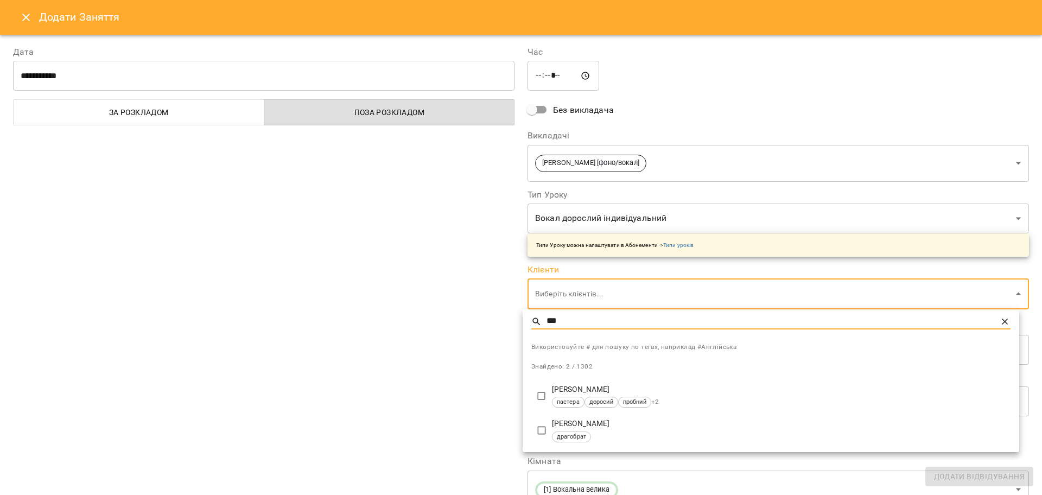
type input "***"
type input "**********"
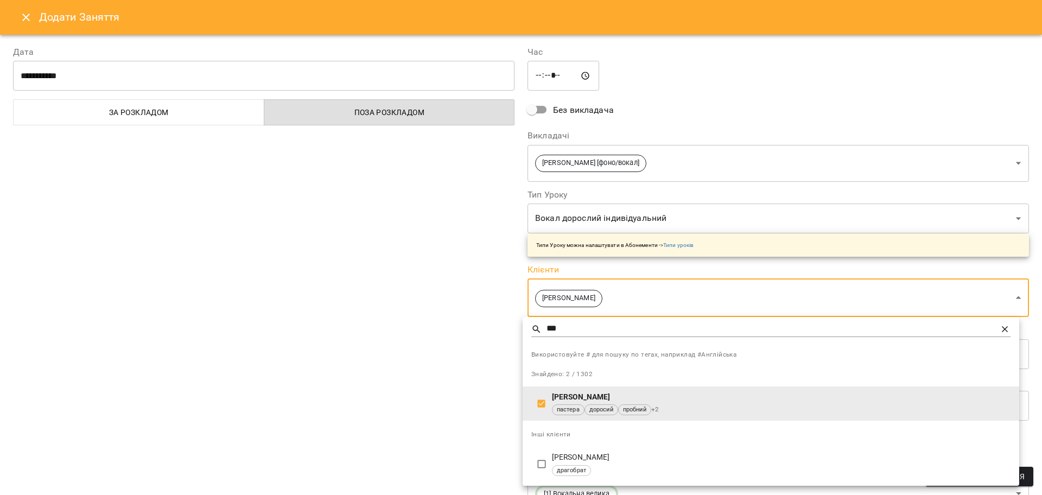
click at [404, 340] on div at bounding box center [521, 247] width 1042 height 495
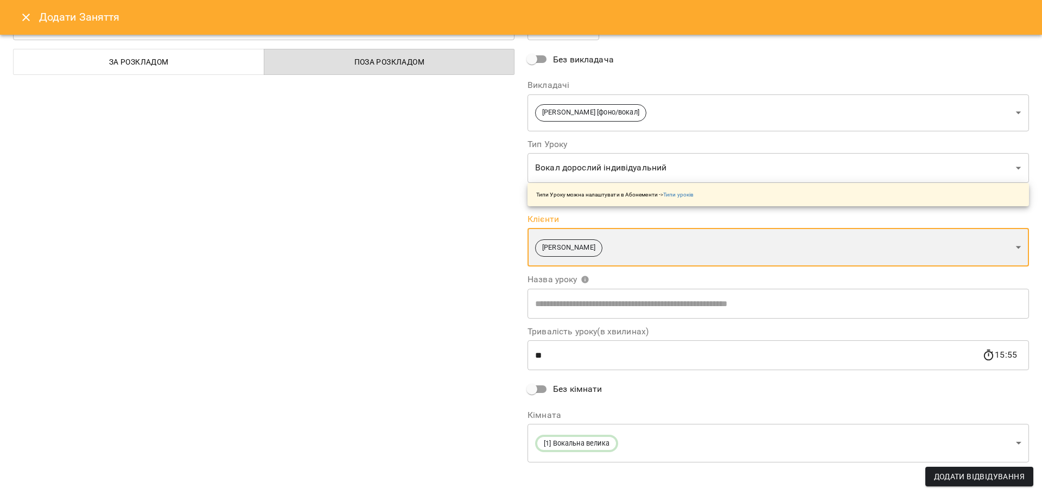
scroll to position [55, 0]
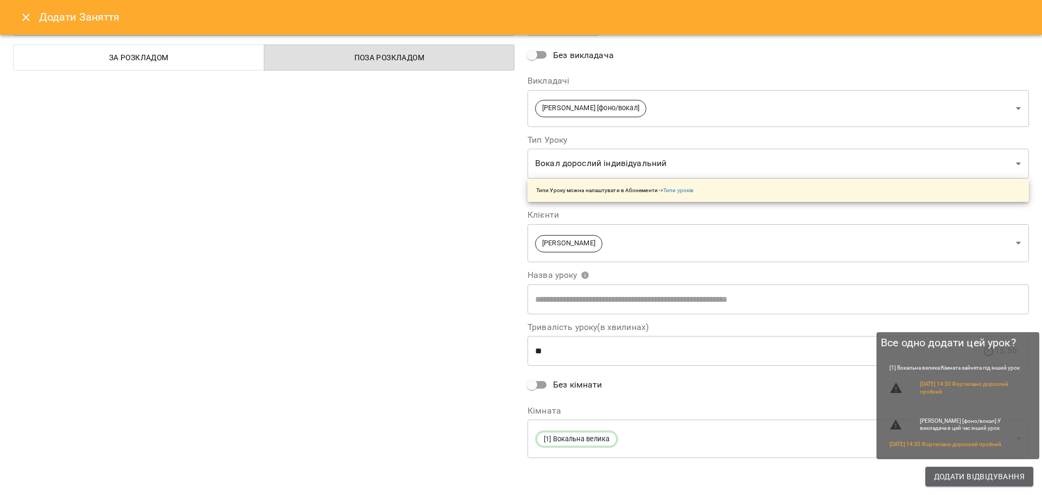
click at [954, 477] on span "Додати Відвідування" at bounding box center [979, 476] width 91 height 13
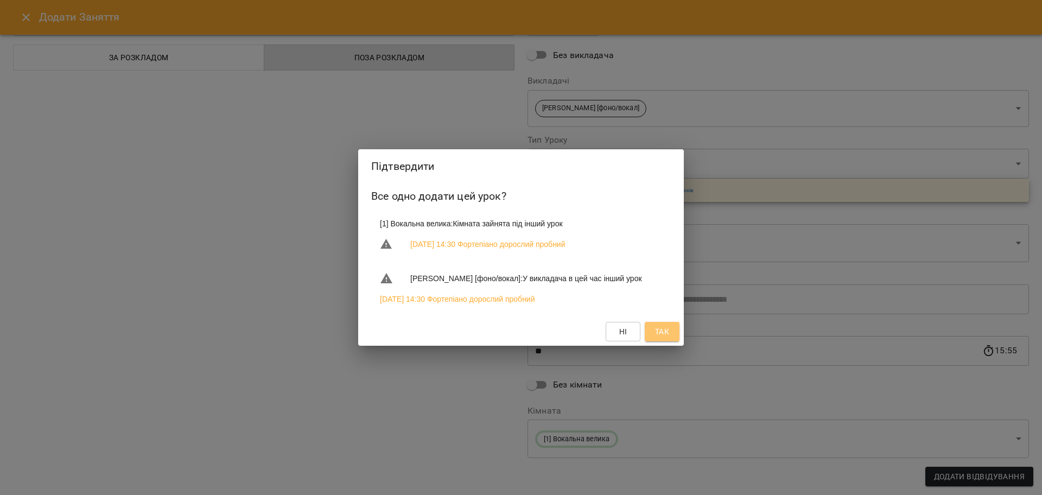
click at [657, 341] on button "Так" at bounding box center [662, 332] width 35 height 20
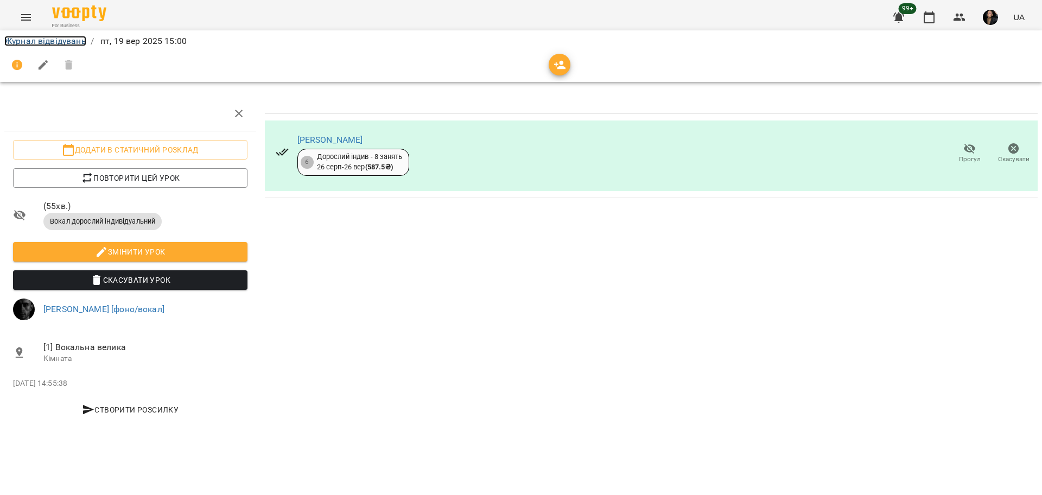
click at [24, 36] on link "Журнал відвідувань" at bounding box center [45, 41] width 82 height 10
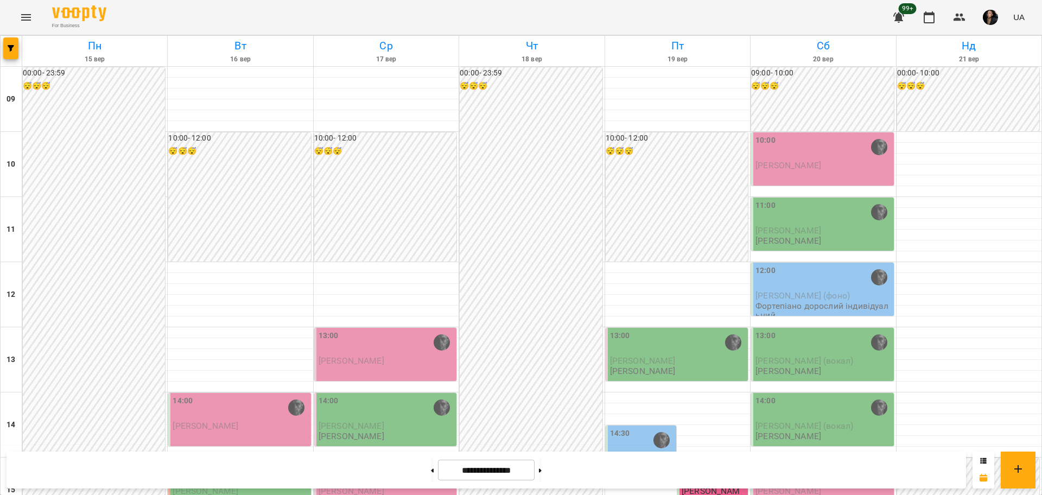
scroll to position [271, 0]
click at [14, 47] on span "button" at bounding box center [10, 48] width 15 height 7
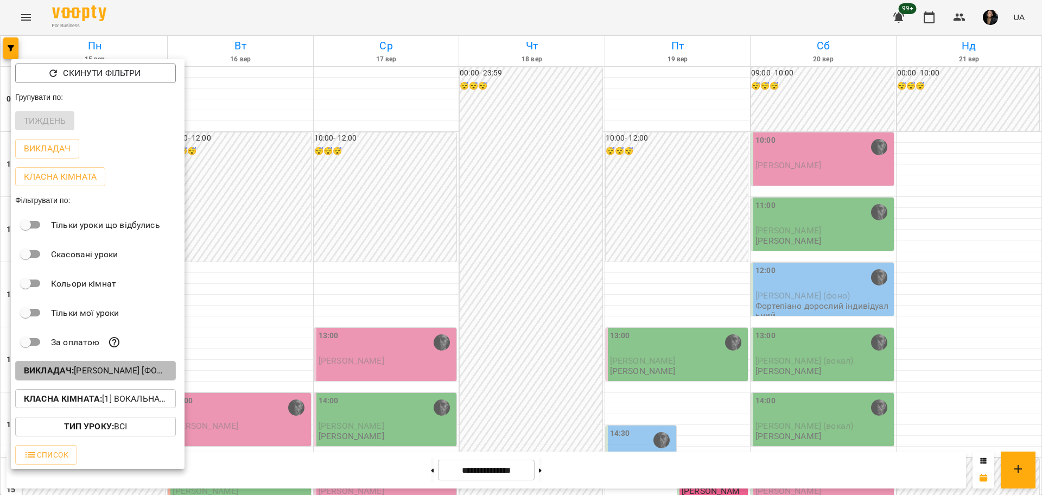
click at [101, 370] on p "Викладач : Олег [фоно/вокал]" at bounding box center [95, 370] width 143 height 13
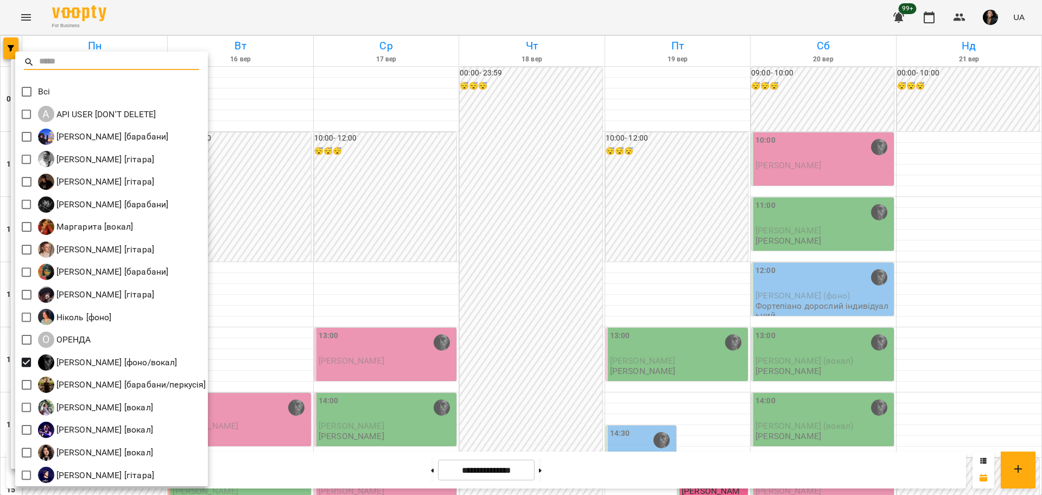
click at [901, 31] on div at bounding box center [521, 247] width 1042 height 495
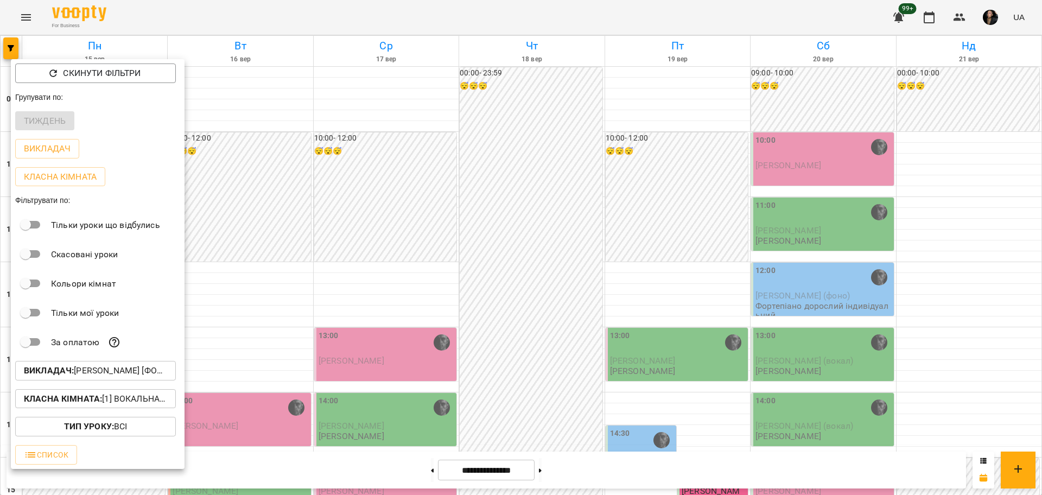
click at [968, 19] on div at bounding box center [521, 247] width 1042 height 495
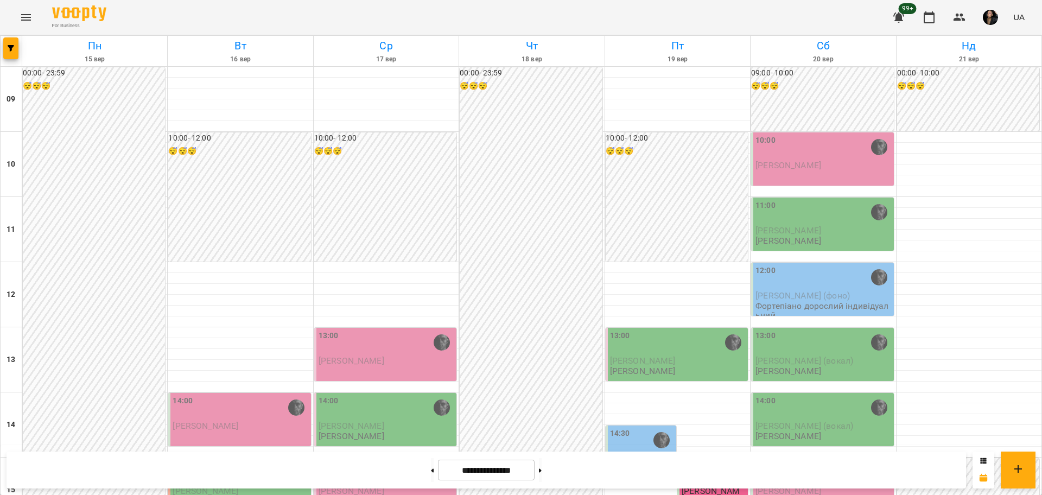
click at [960, 21] on div "Скинути фільтри Групувати по: Тиждень Викладач Класна кімната Фільтрувати по: Т…" at bounding box center [521, 247] width 1042 height 495
click at [960, 21] on icon "button" at bounding box center [959, 17] width 13 height 13
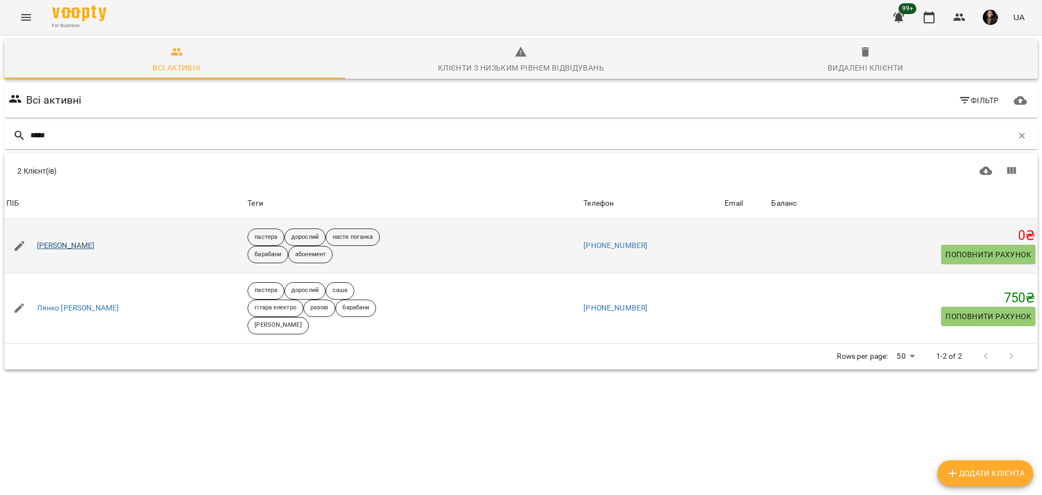
type input "*****"
click at [75, 249] on link "Лянко Євген" at bounding box center [66, 245] width 58 height 11
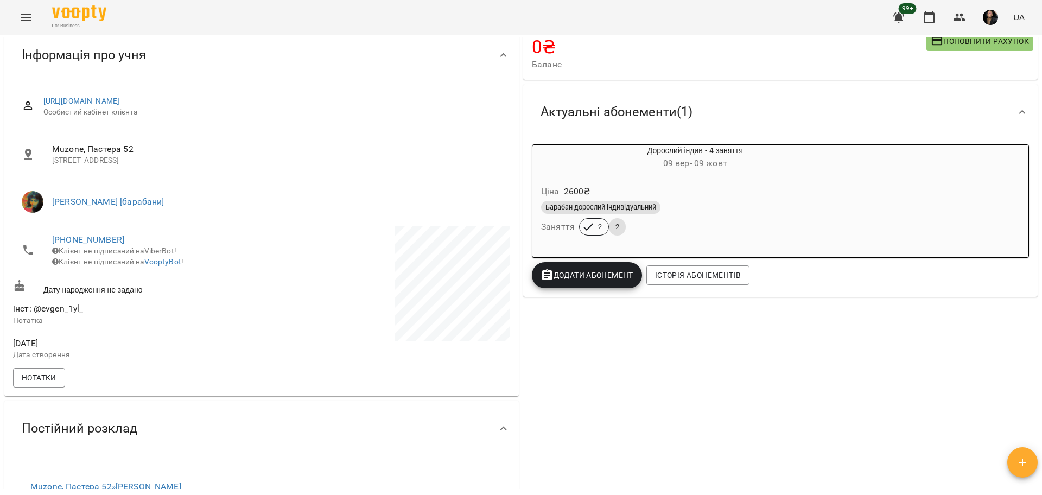
scroll to position [339, 0]
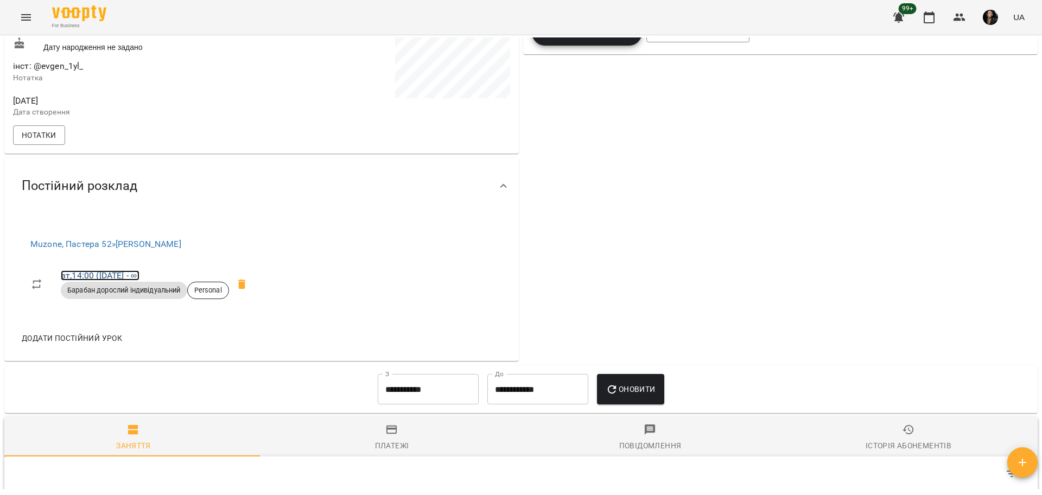
click at [67, 281] on link "вт , 14:00 (10 січ - ∞)" at bounding box center [100, 275] width 79 height 10
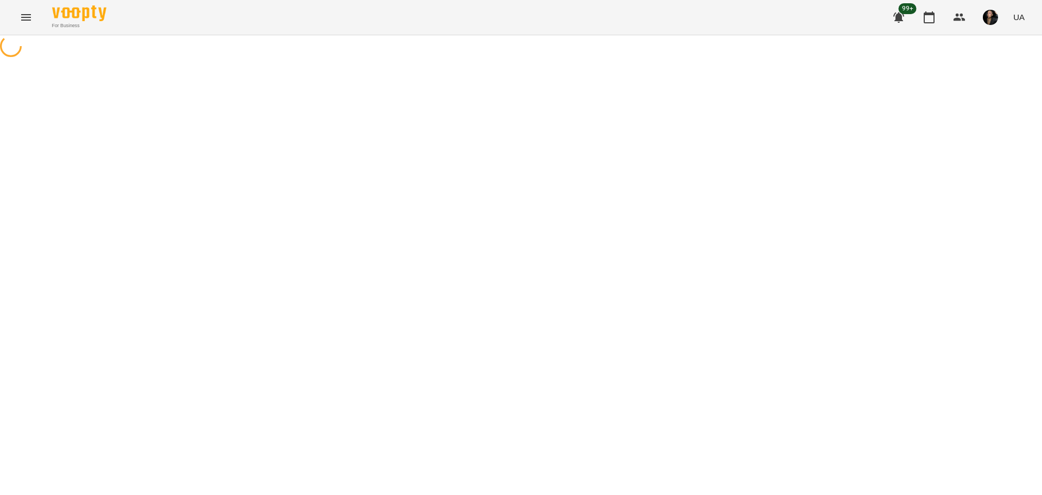
select select "*"
select select "**********"
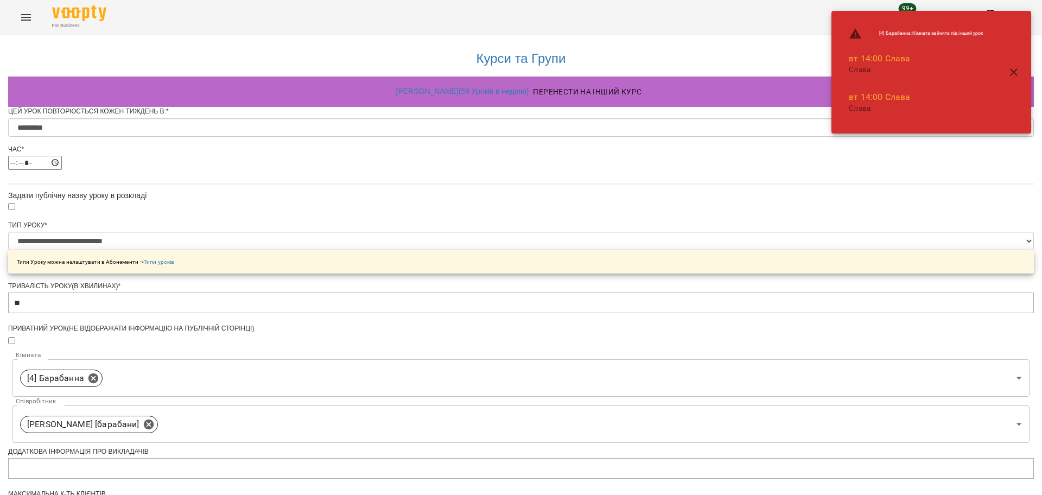
scroll to position [368, 0]
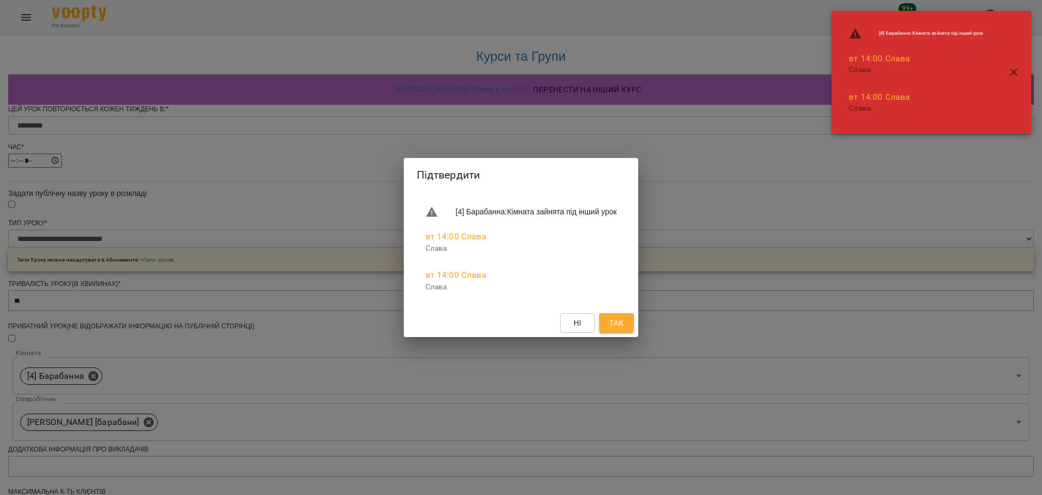
click at [623, 327] on span "Так" at bounding box center [616, 322] width 14 height 13
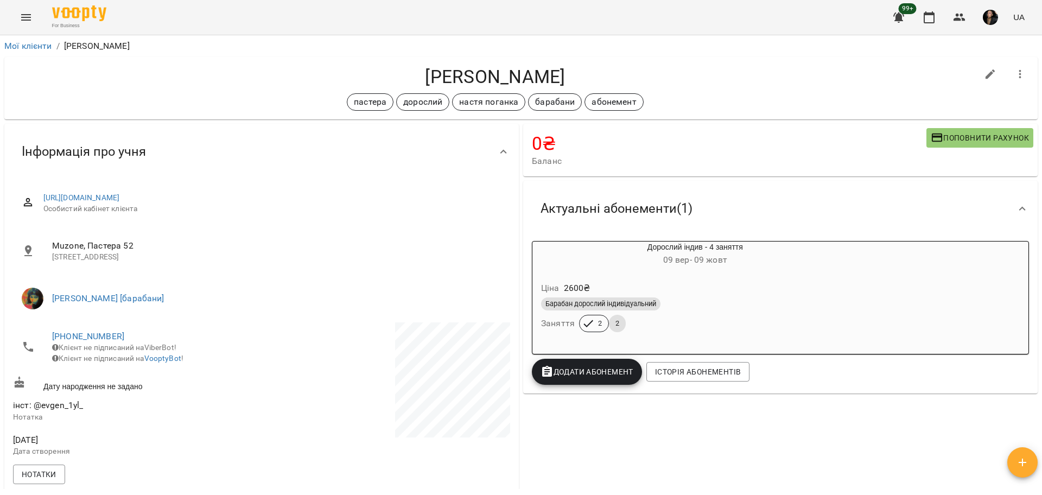
click at [21, 16] on icon "Menu" at bounding box center [26, 17] width 13 height 13
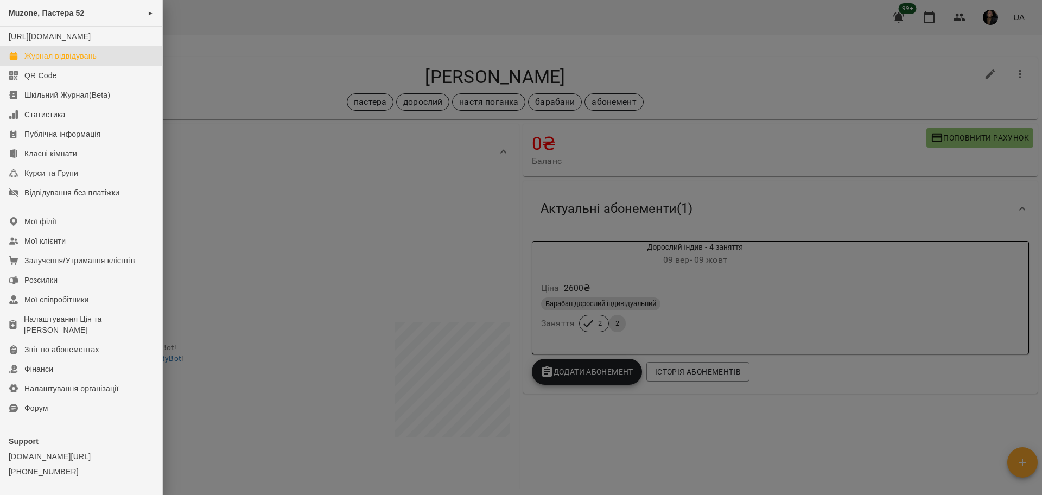
click at [72, 61] on div "Журнал відвідувань" at bounding box center [60, 55] width 72 height 11
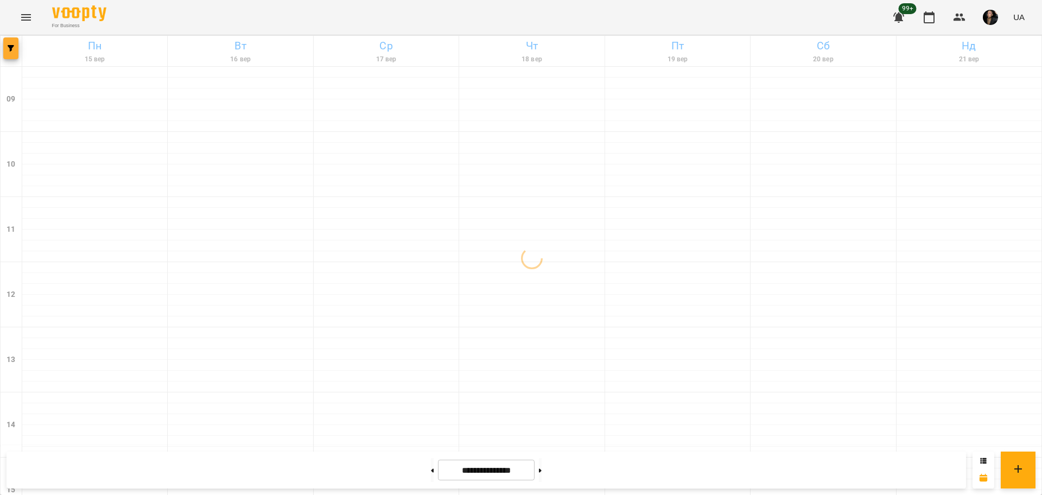
click at [15, 49] on span "button" at bounding box center [10, 48] width 15 height 7
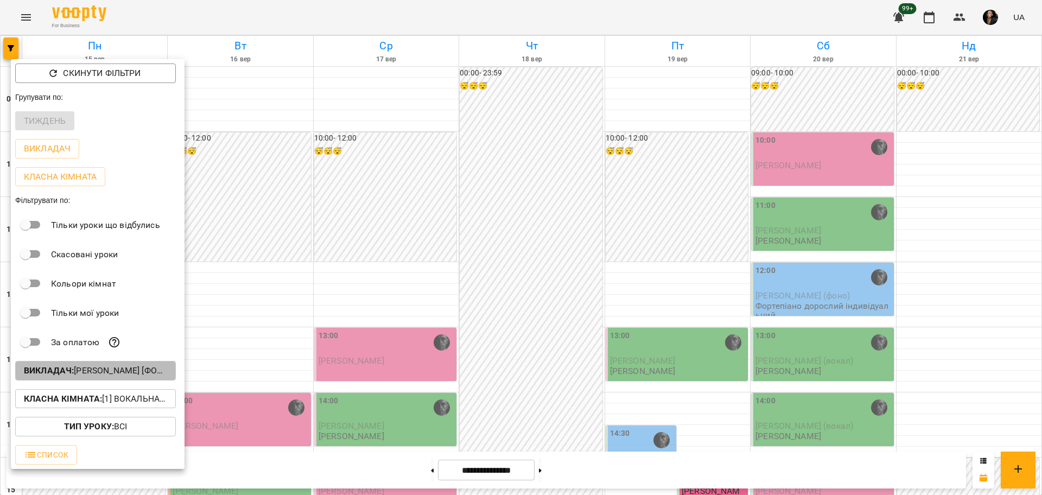
click at [139, 371] on p "Викладач : Олег [фоно/вокал]" at bounding box center [95, 370] width 143 height 13
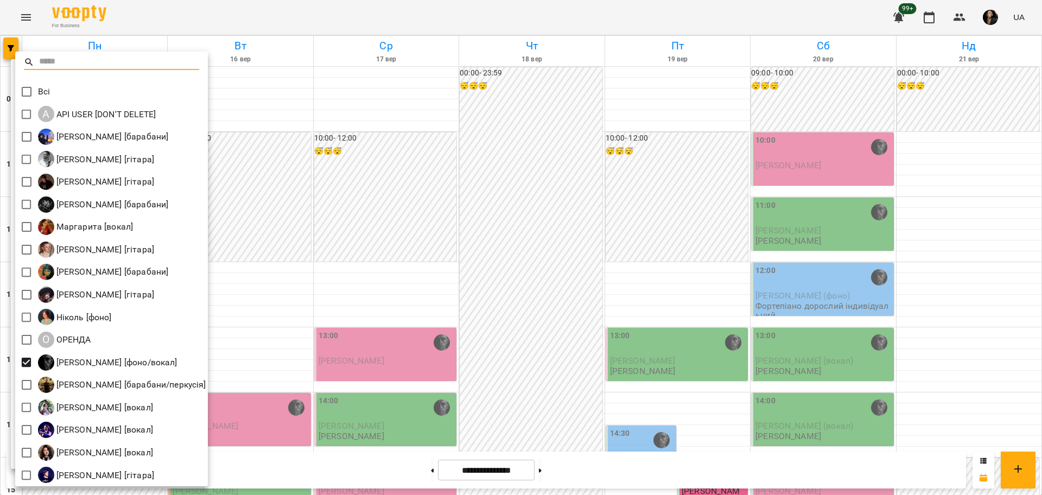
click at [257, 332] on div at bounding box center [521, 247] width 1042 height 495
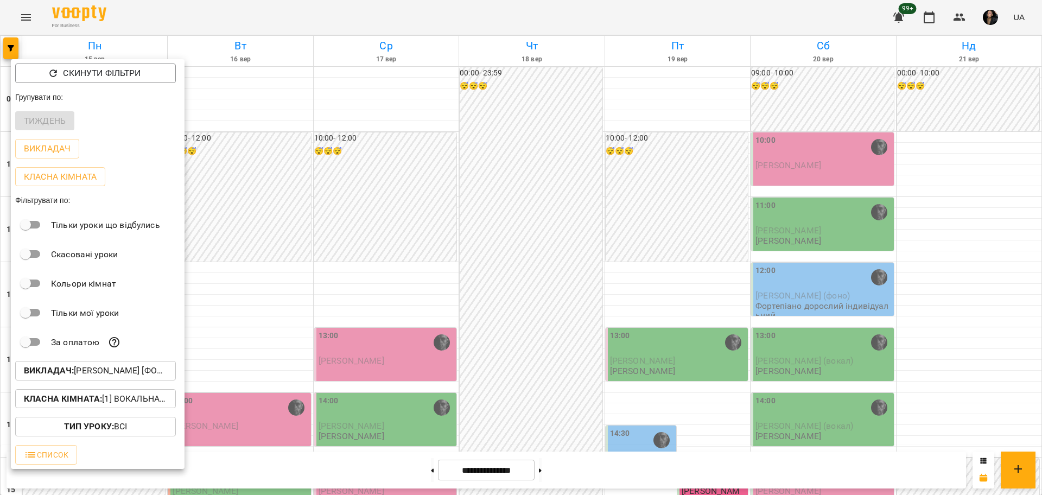
click at [606, 227] on div at bounding box center [521, 247] width 1042 height 495
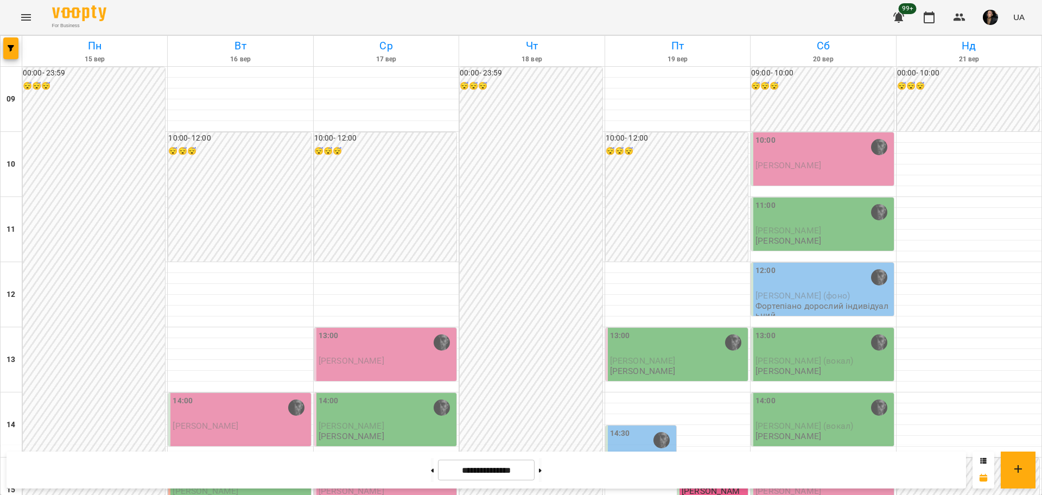
scroll to position [68, 0]
click at [193, 460] on div "15:00" at bounding box center [241, 472] width 136 height 25
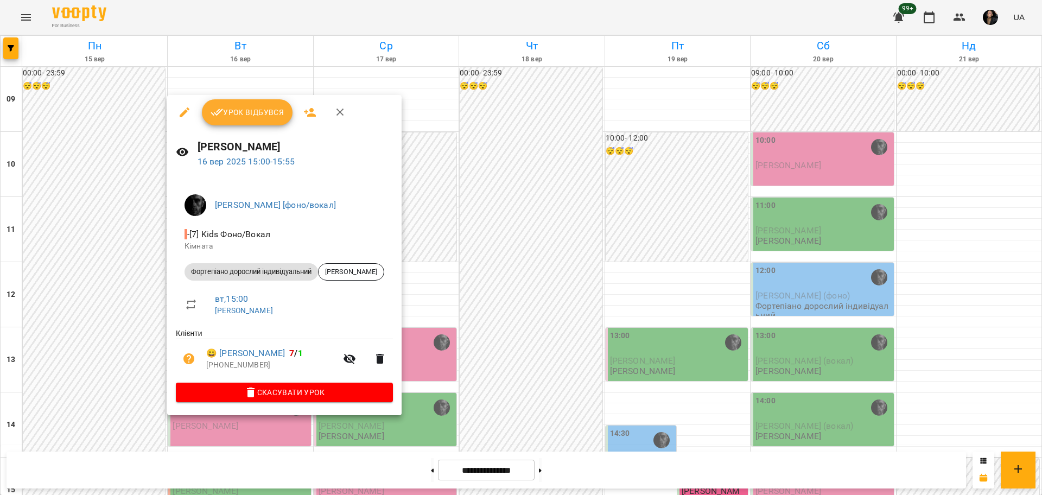
click at [271, 118] on span "Урок відбувся" at bounding box center [248, 112] width 74 height 13
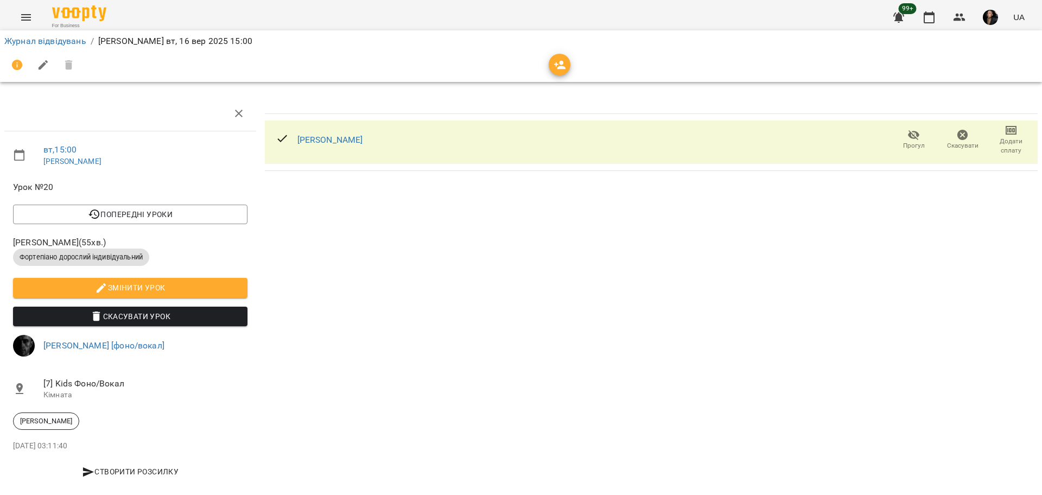
click at [909, 148] on span "Прогул" at bounding box center [914, 145] width 22 height 9
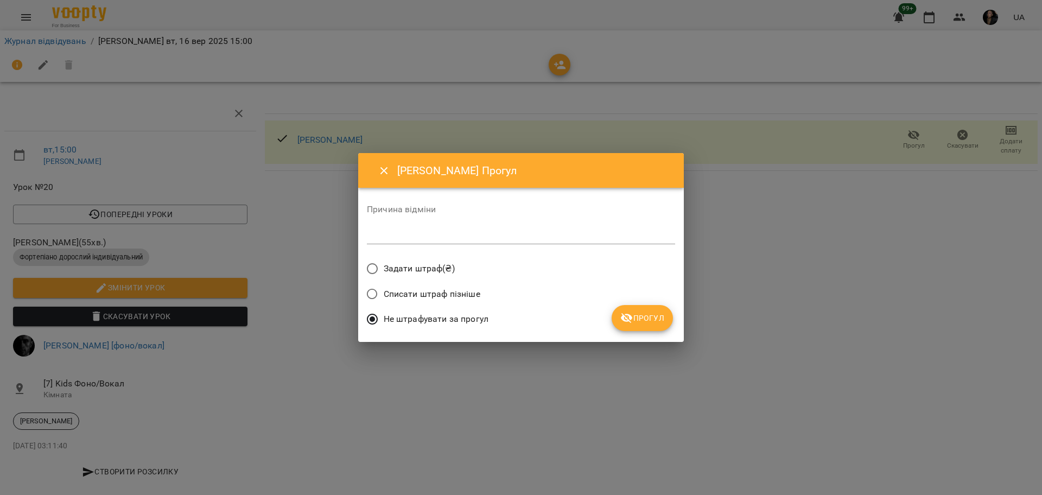
click at [647, 322] on span "Прогул" at bounding box center [642, 317] width 44 height 13
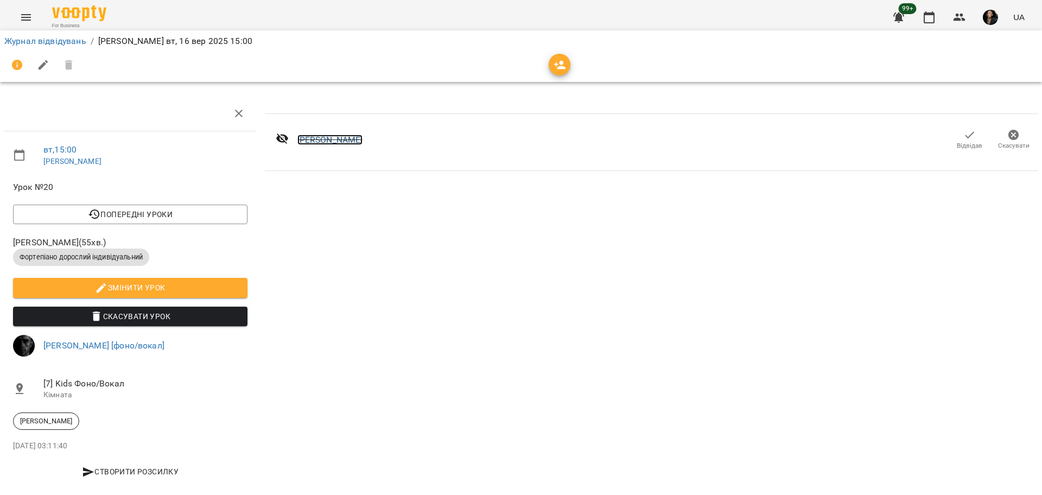
click at [316, 142] on link "Гайков Тимур" at bounding box center [330, 140] width 66 height 10
click at [23, 31] on div "Журнал відвідувань / Олег вт, 16 вер 2025 15:00" at bounding box center [521, 56] width 1046 height 56
click at [41, 42] on link "Журнал відвідувань" at bounding box center [45, 41] width 82 height 10
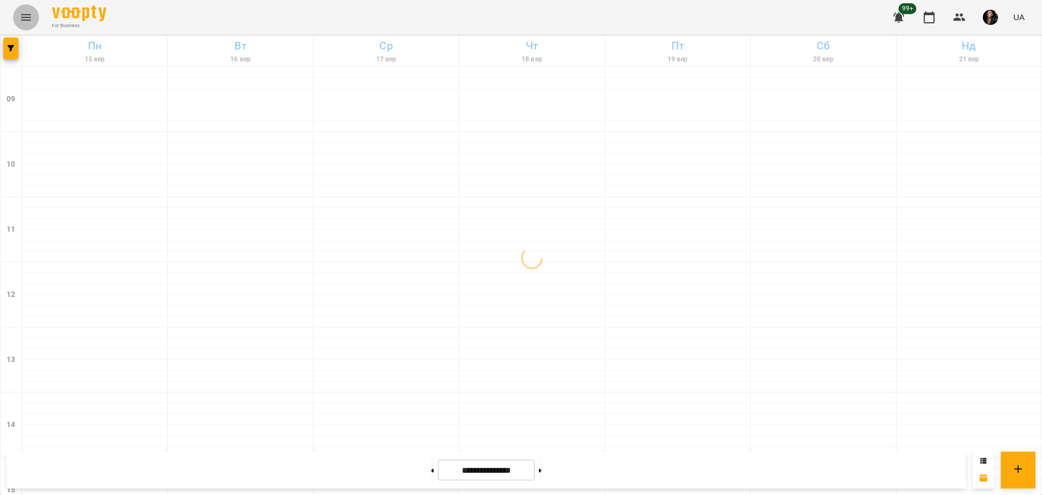
click at [27, 20] on icon "Menu" at bounding box center [26, 17] width 10 height 7
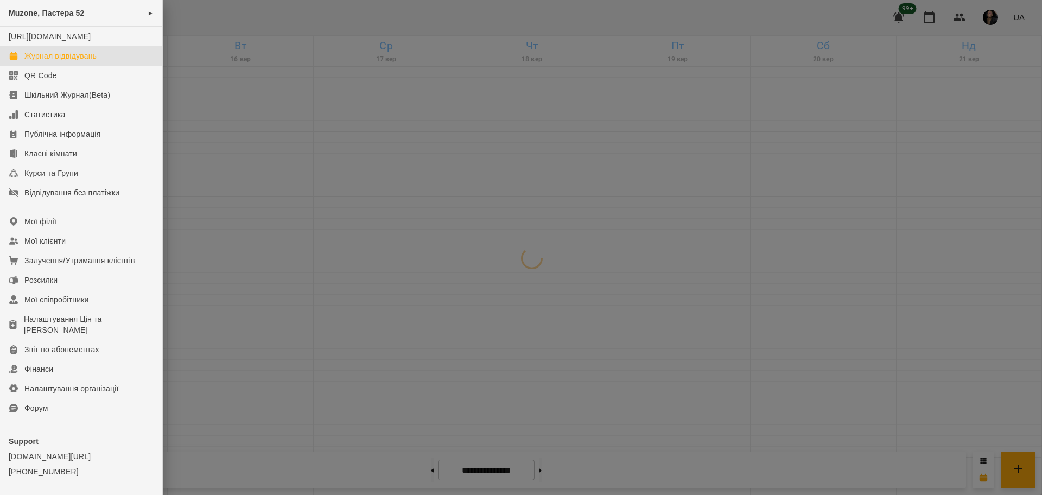
click at [193, 106] on div at bounding box center [521, 247] width 1042 height 495
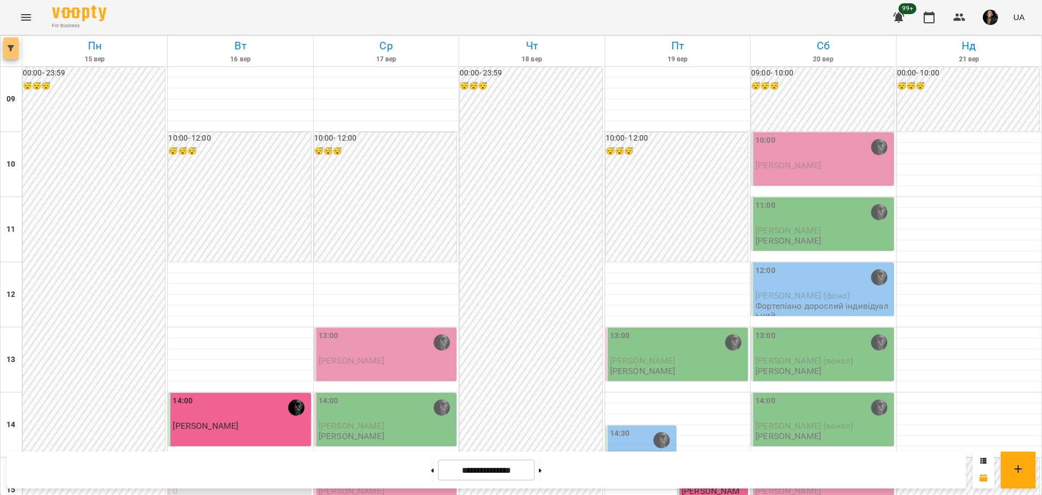
click at [11, 42] on button "button" at bounding box center [10, 48] width 15 height 22
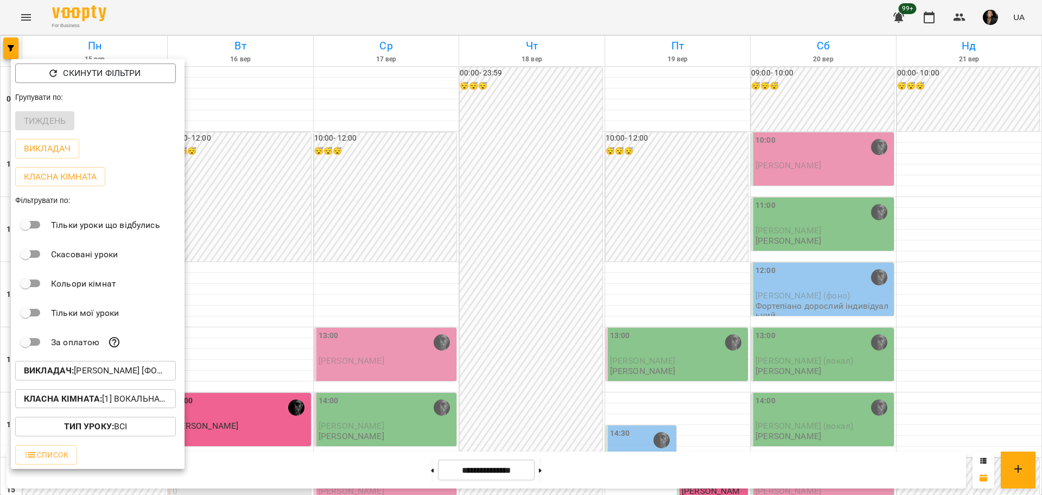
click at [271, 32] on div at bounding box center [521, 247] width 1042 height 495
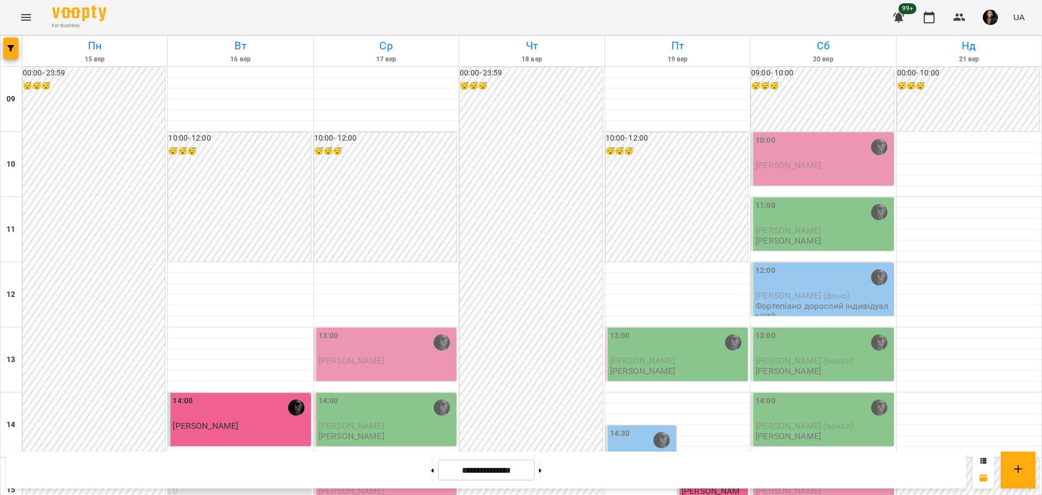
click at [39, 23] on div "For Business 99+ UA" at bounding box center [521, 17] width 1042 height 35
click at [30, 17] on icon "Menu" at bounding box center [26, 17] width 10 height 7
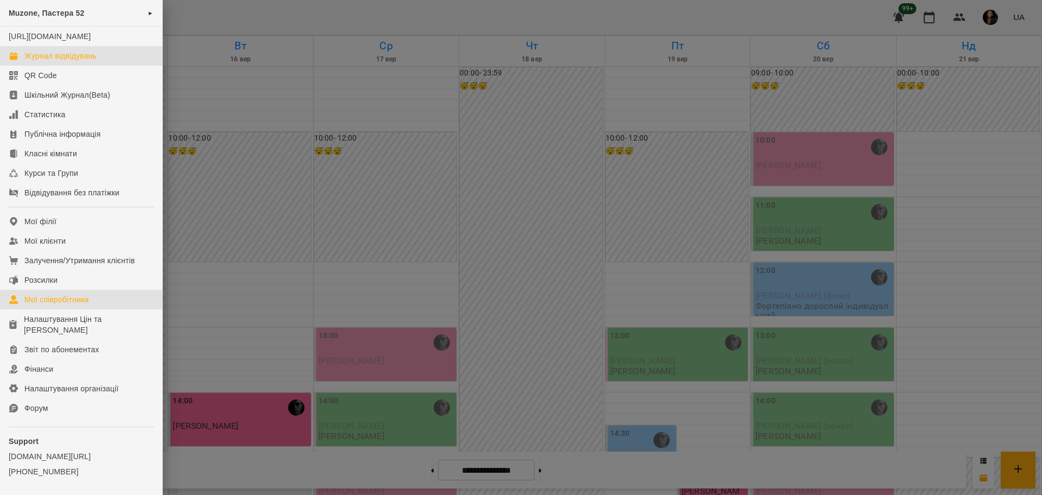
click at [111, 309] on link "Мої співробітники" at bounding box center [81, 300] width 162 height 20
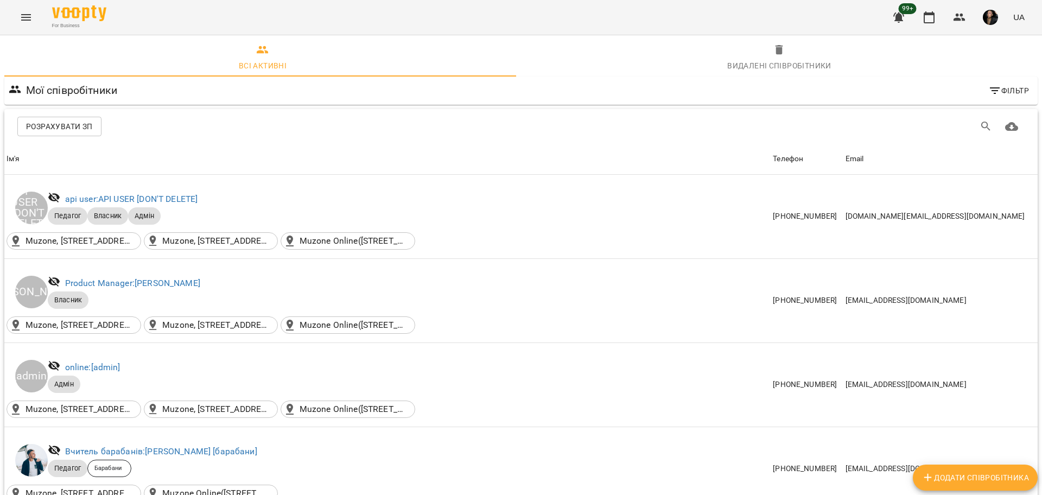
scroll to position [1696, 0]
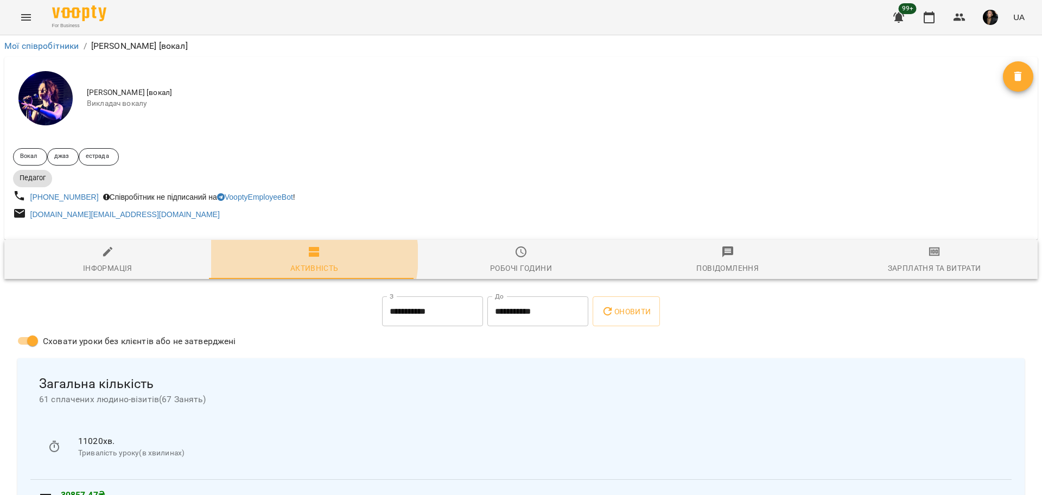
click at [295, 258] on span "Активність" at bounding box center [315, 259] width 194 height 29
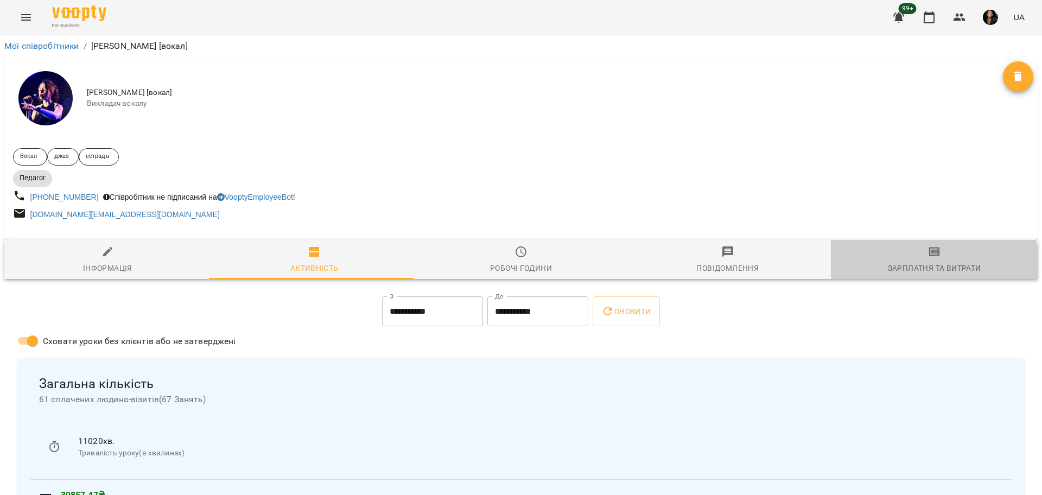
click at [922, 265] on div "Зарплатня та Витрати" at bounding box center [934, 268] width 93 height 13
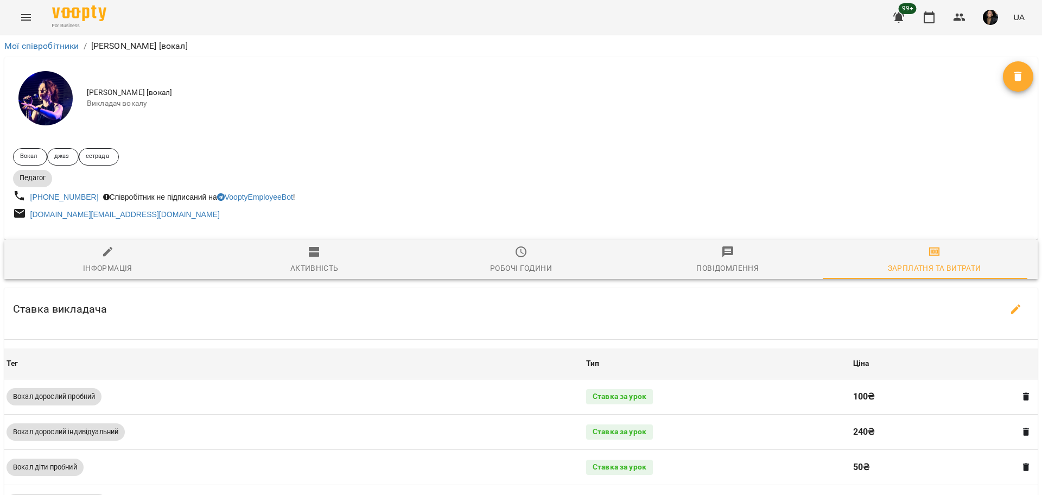
click at [105, 252] on icon "button" at bounding box center [107, 251] width 13 height 13
select select "**"
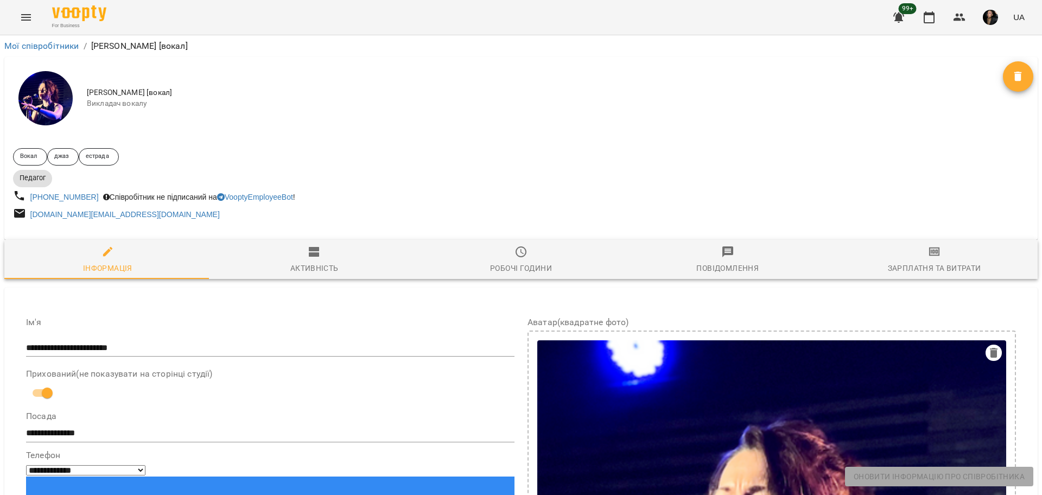
click at [338, 263] on span "Активність" at bounding box center [315, 259] width 194 height 29
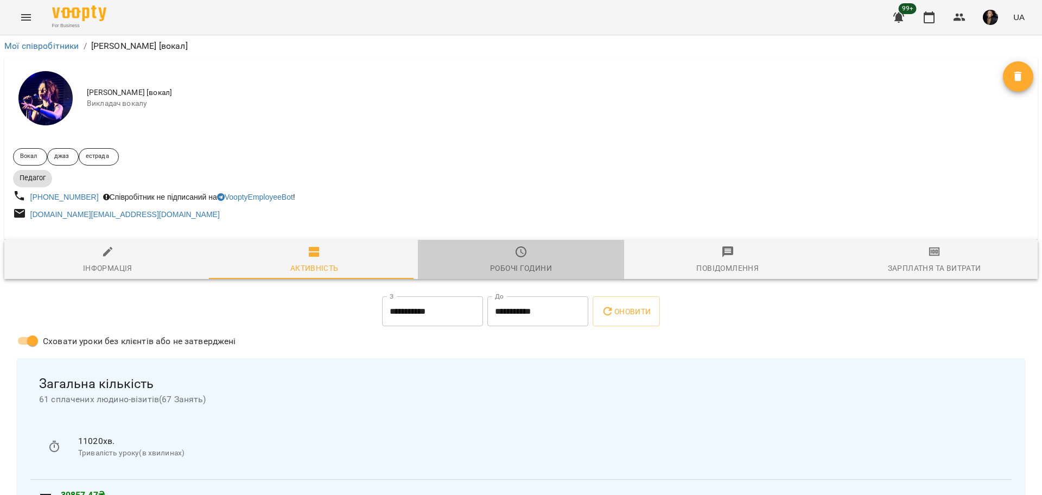
click at [523, 271] on div "Робочі години" at bounding box center [521, 268] width 62 height 13
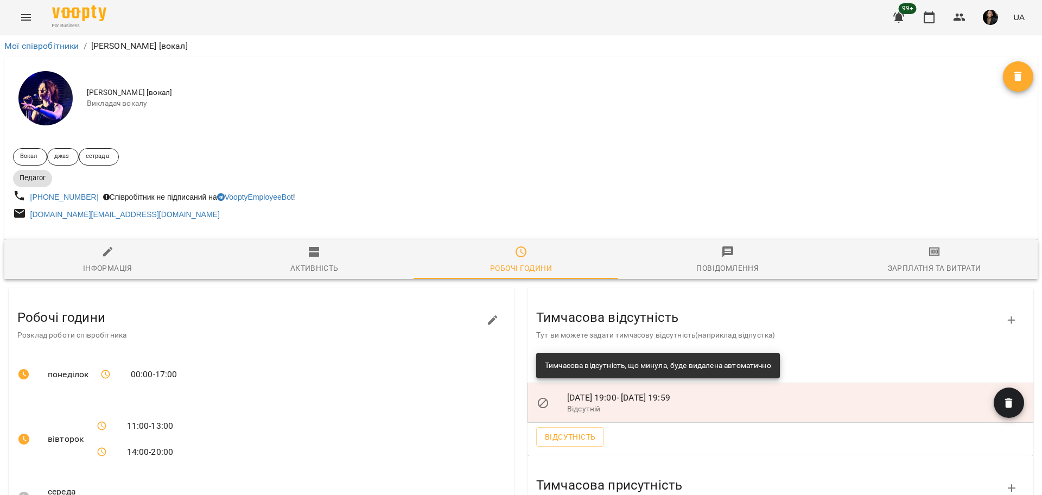
click at [265, 239] on div at bounding box center [520, 235] width 1033 height 9
click at [321, 258] on span "Активність" at bounding box center [315, 259] width 194 height 29
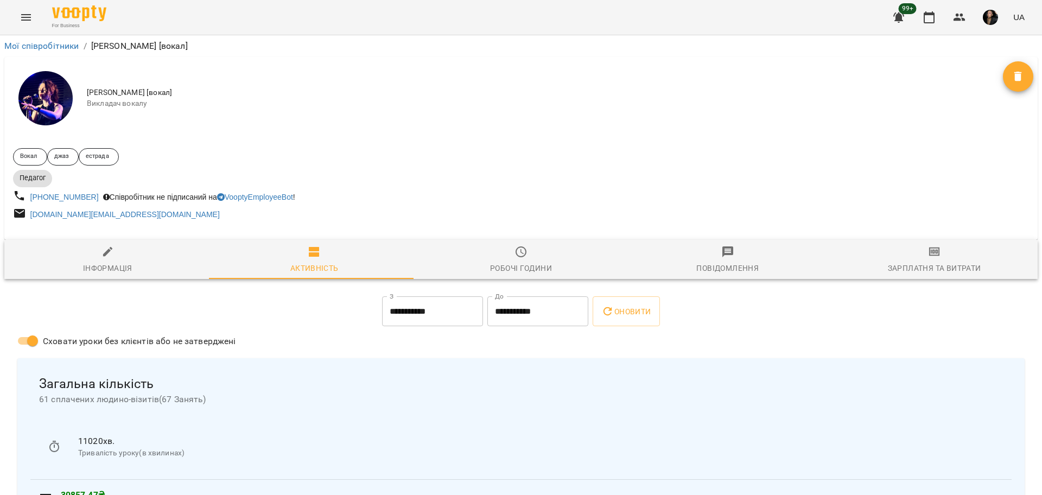
click at [26, 15] on icon "Menu" at bounding box center [26, 17] width 10 height 7
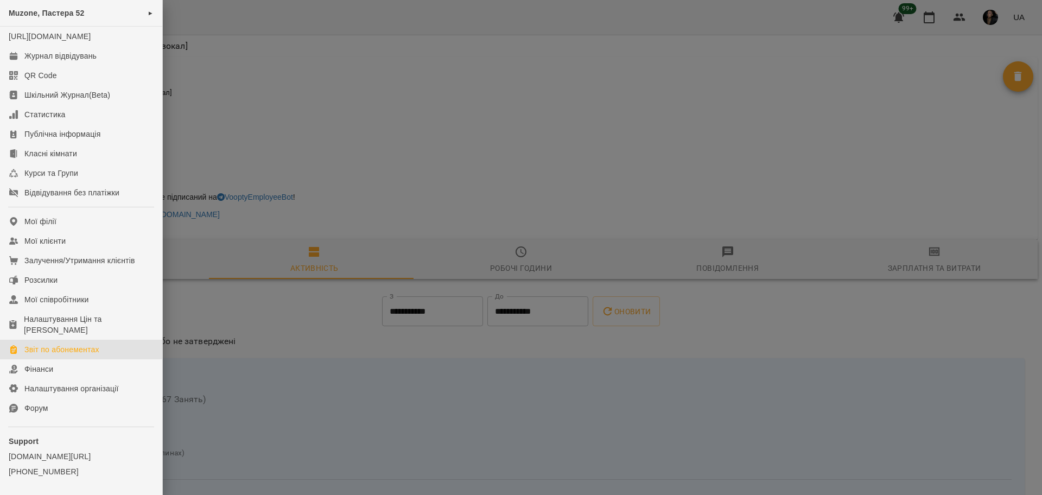
click at [104, 358] on link "Звіт по абонементах" at bounding box center [81, 350] width 162 height 20
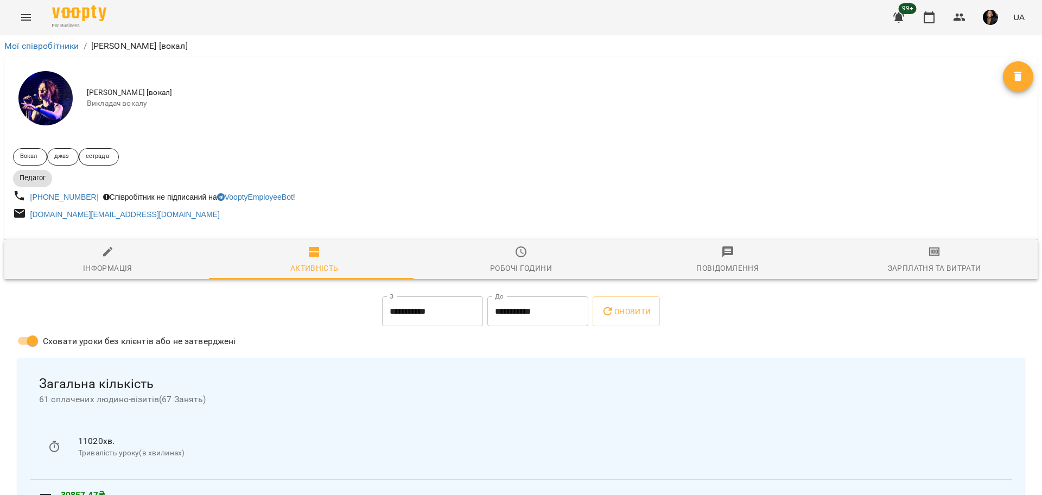
click at [697, 270] on div "Повідомлення" at bounding box center [727, 268] width 62 height 13
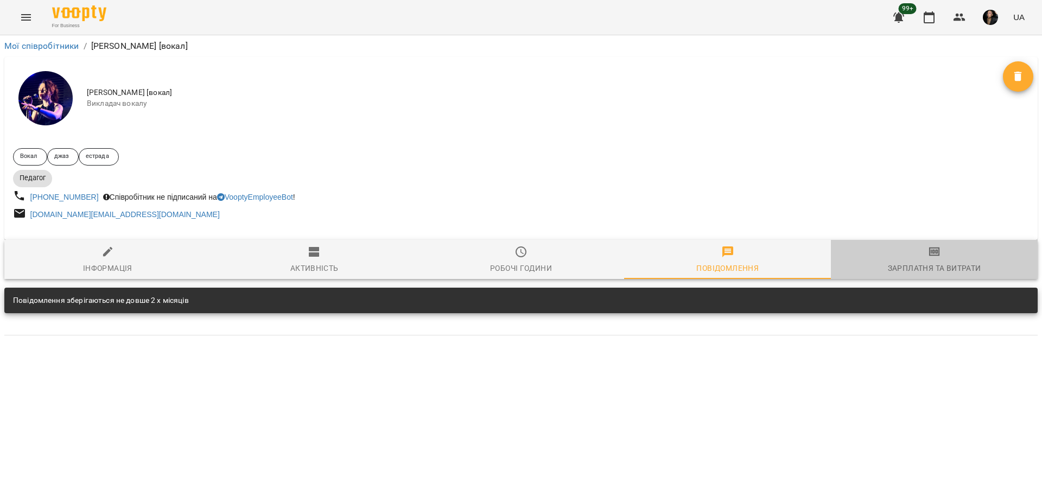
click at [934, 252] on icon "button" at bounding box center [935, 252] width 8 height 4
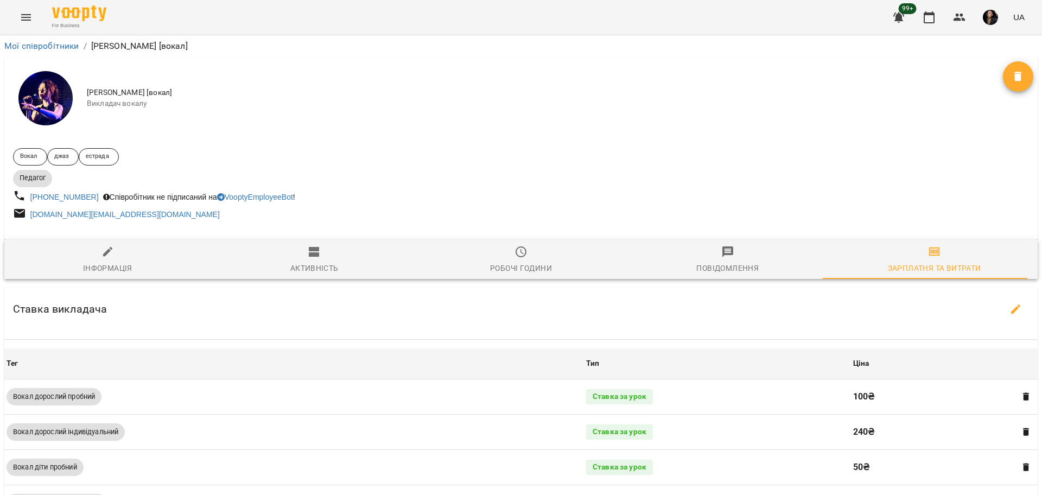
click at [621, 106] on span "Викладач вокалу" at bounding box center [545, 103] width 916 height 11
click at [733, 269] on div "Повідомлення" at bounding box center [727, 268] width 62 height 13
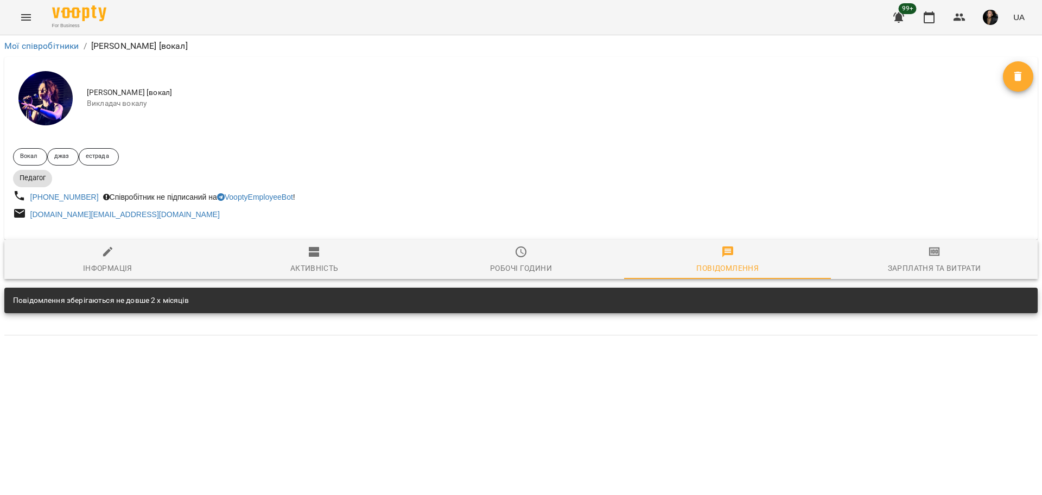
click at [514, 260] on span "Робочі години" at bounding box center [521, 259] width 194 height 29
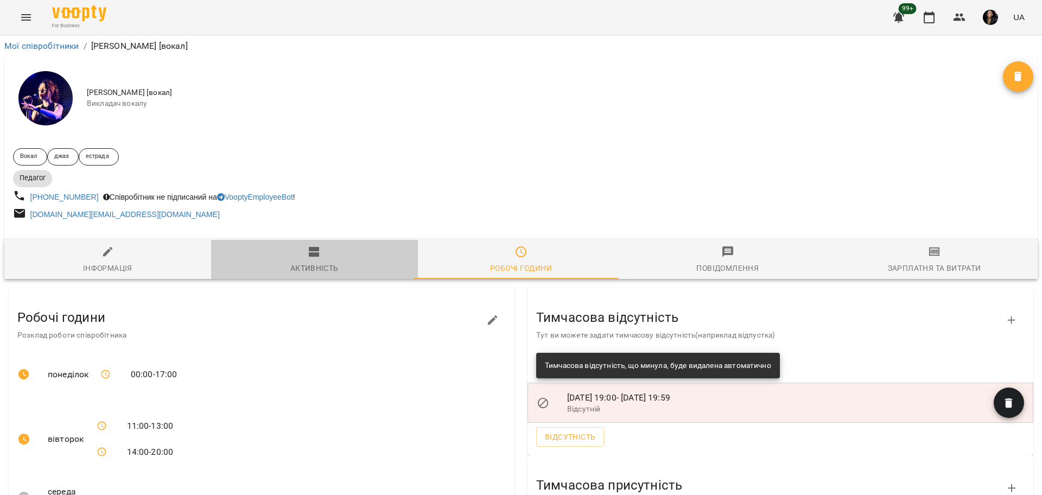
click at [316, 263] on div "Активність" at bounding box center [314, 268] width 48 height 13
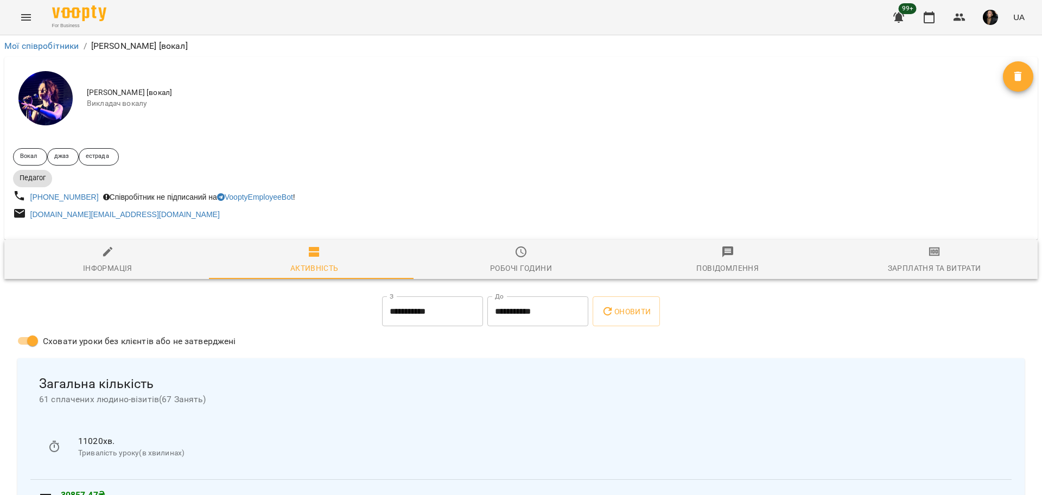
click at [120, 259] on span "Інформація" at bounding box center [108, 259] width 194 height 29
select select "**"
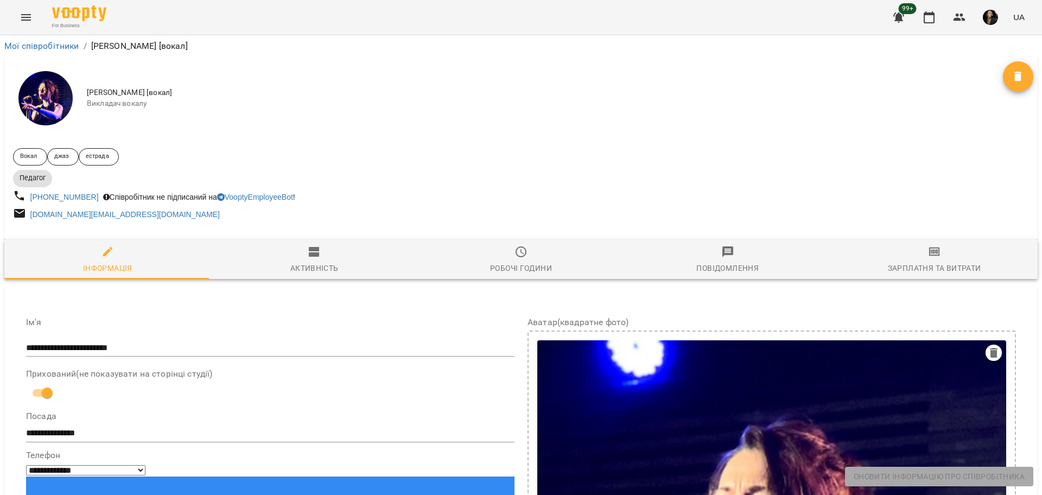
click at [303, 263] on div "Активність" at bounding box center [314, 268] width 48 height 13
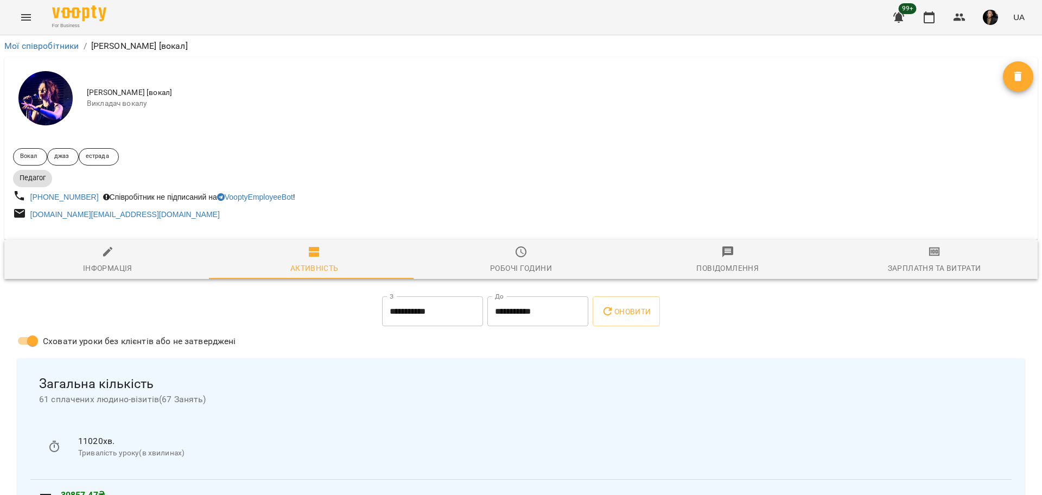
click at [539, 268] on div "Робочі години" at bounding box center [521, 268] width 62 height 13
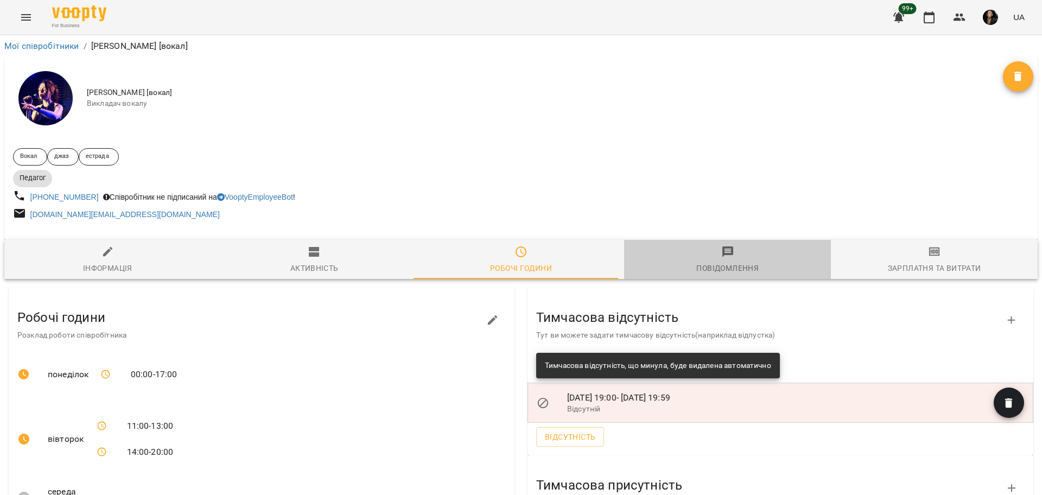
click at [742, 269] on div "Повідомлення" at bounding box center [727, 268] width 62 height 13
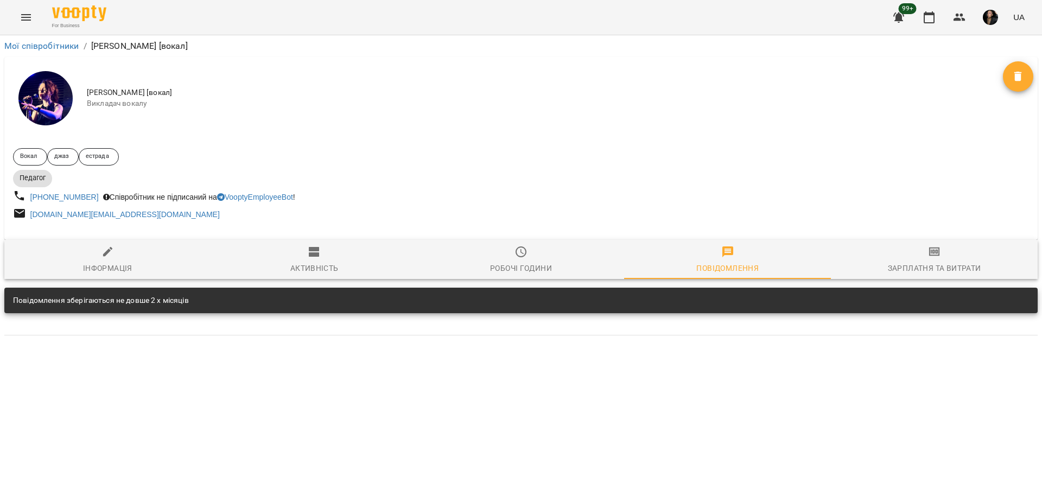
click at [951, 263] on span "Зарплатня та Витрати" at bounding box center [934, 259] width 194 height 29
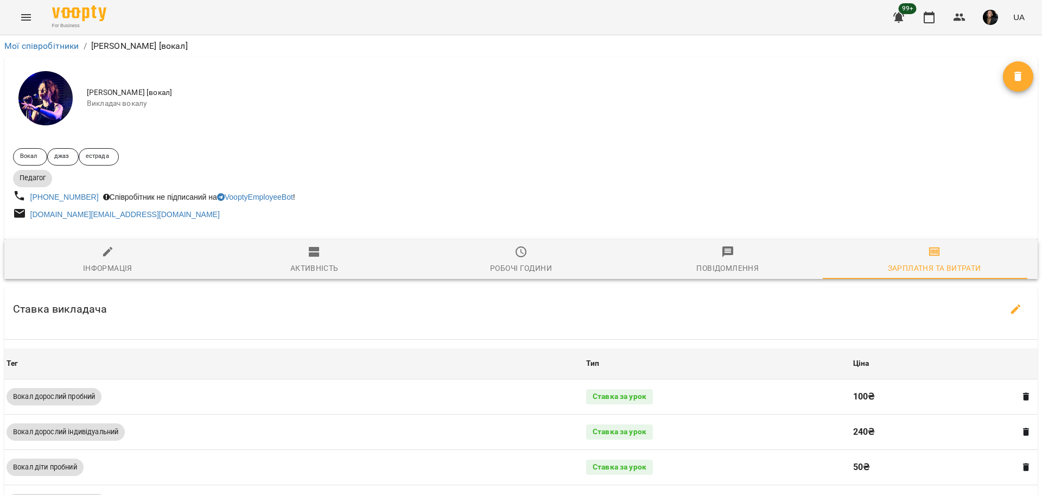
click at [758, 252] on span "Повідомлення" at bounding box center [727, 259] width 194 height 29
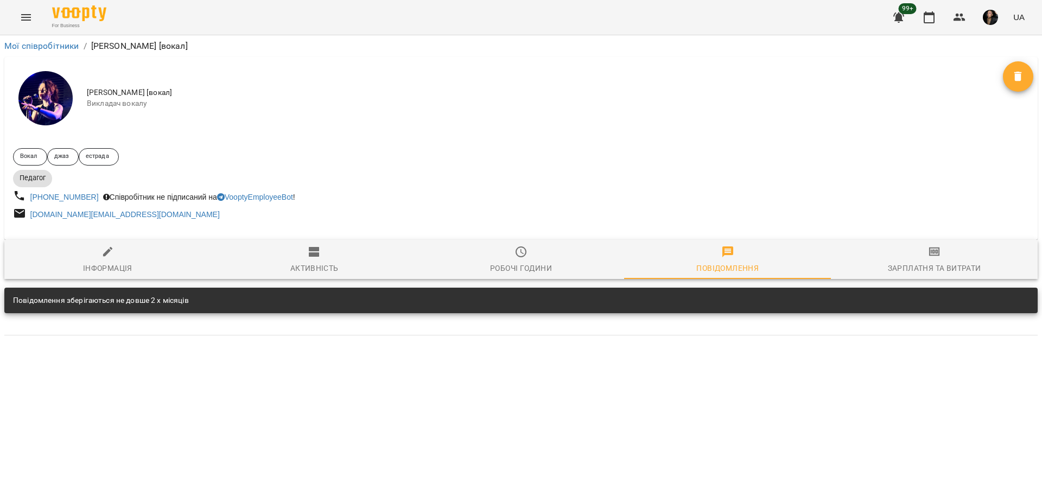
click at [542, 264] on div "Робочі години" at bounding box center [521, 268] width 62 height 13
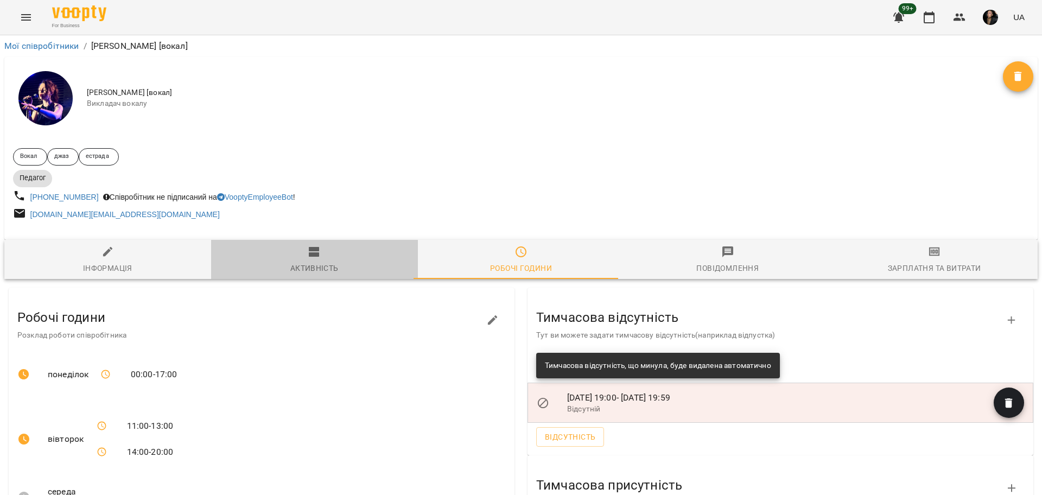
click at [327, 266] on div "Активність" at bounding box center [314, 268] width 48 height 13
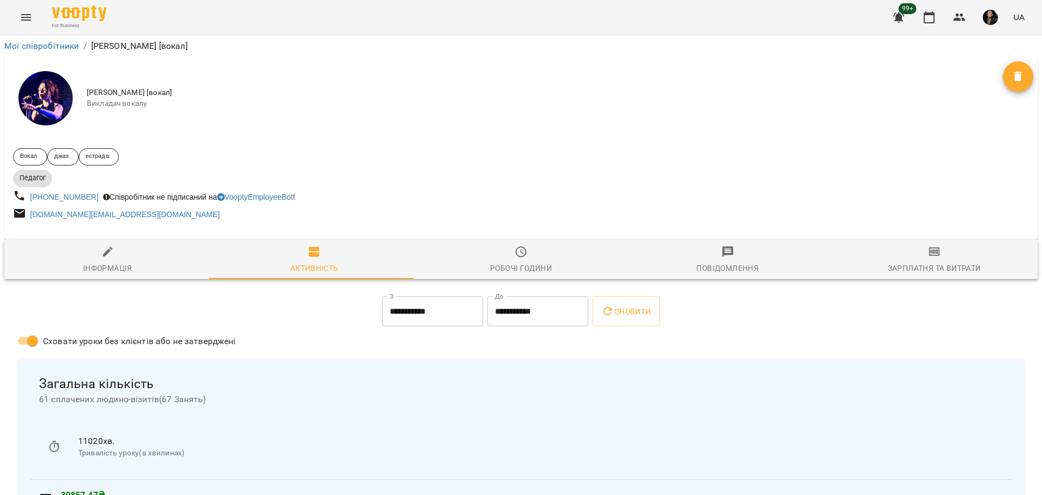
click at [939, 270] on div "Зарплатня та Витрати" at bounding box center [934, 268] width 93 height 13
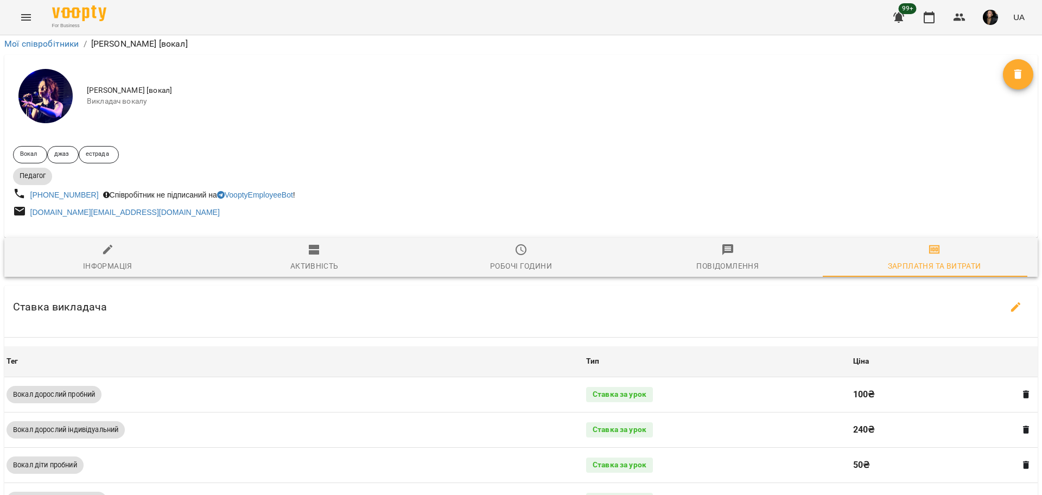
scroll to position [479, 0]
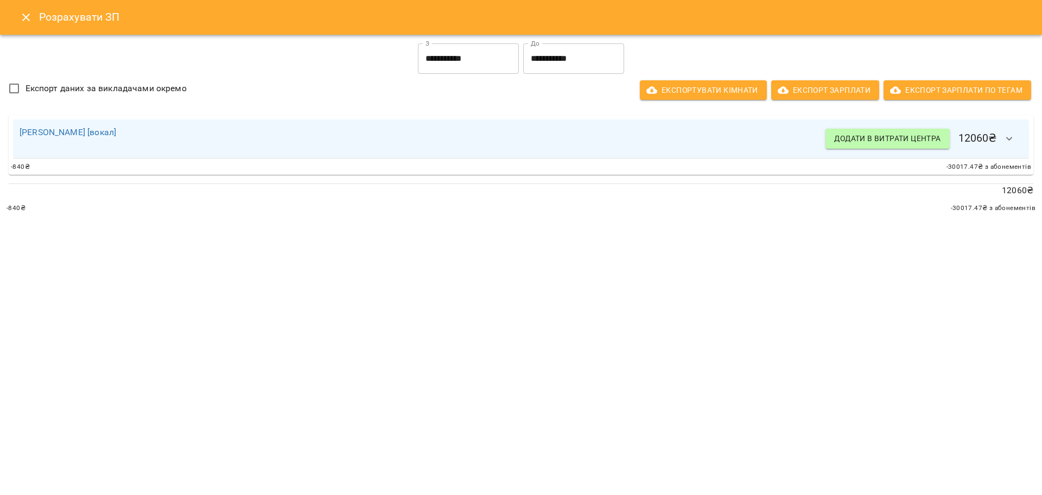
click at [444, 65] on input "**********" at bounding box center [468, 58] width 101 height 30
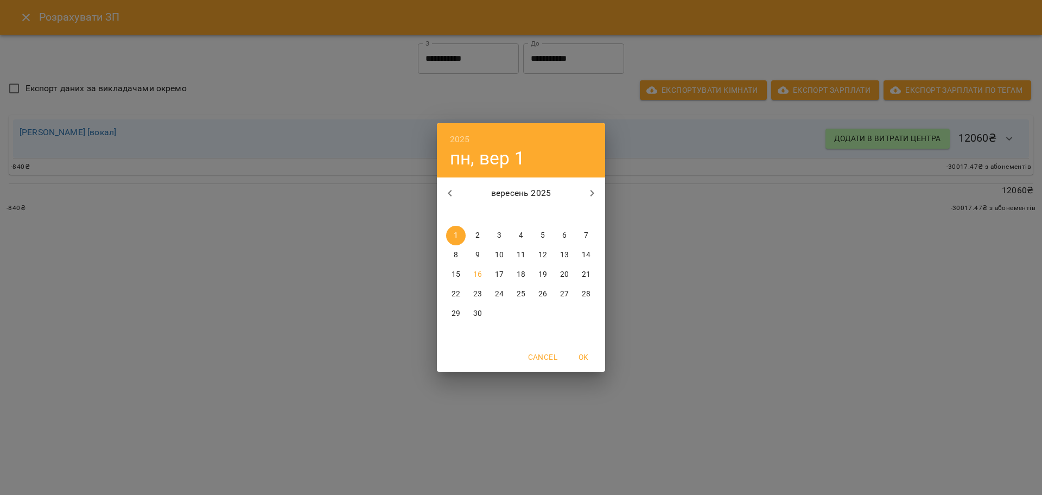
click at [741, 254] on div "2025 пн, вер 1 вересень 2025 пн вт ср чт пт сб нд 1 2 3 4 5 6 7 8 9 10 11 12 13…" at bounding box center [521, 247] width 1042 height 495
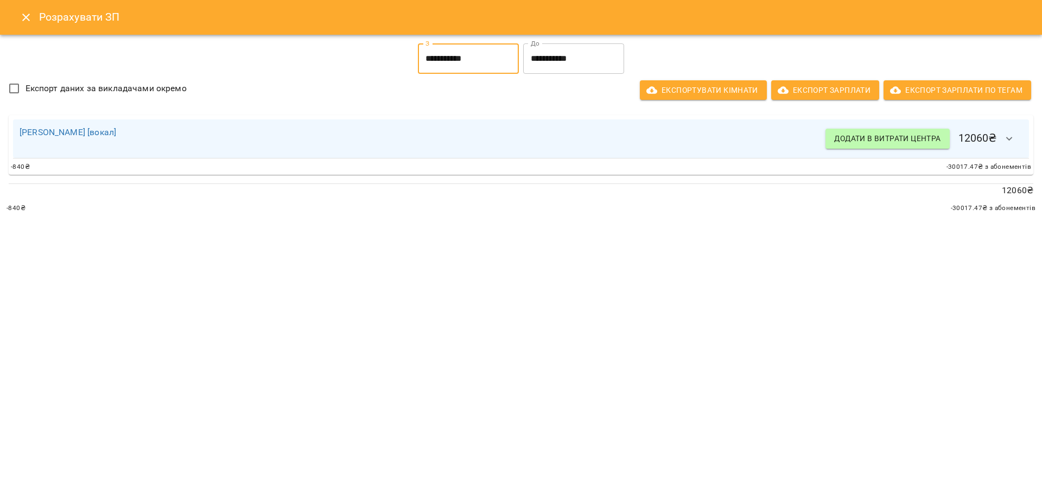
click at [551, 55] on input "**********" at bounding box center [573, 58] width 101 height 30
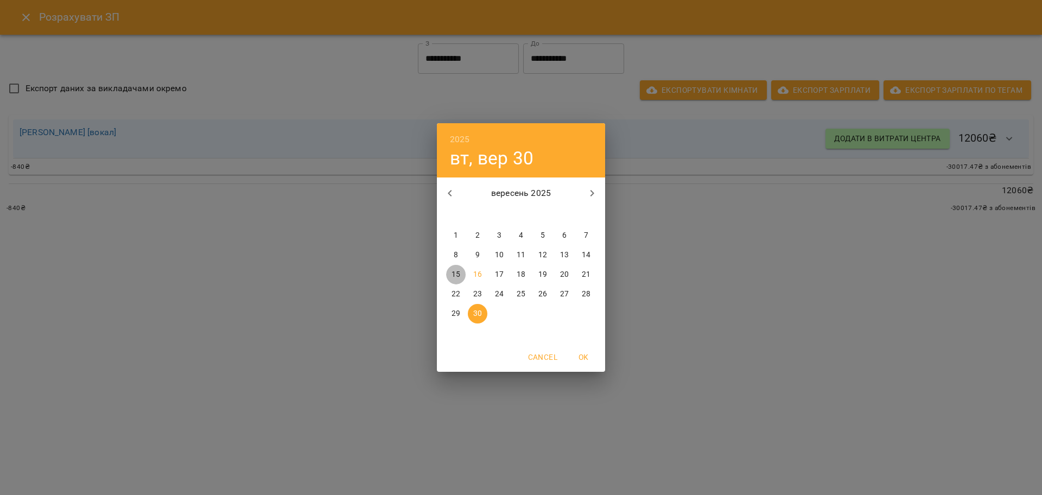
click at [461, 275] on span "15" at bounding box center [456, 274] width 20 height 11
type input "**********"
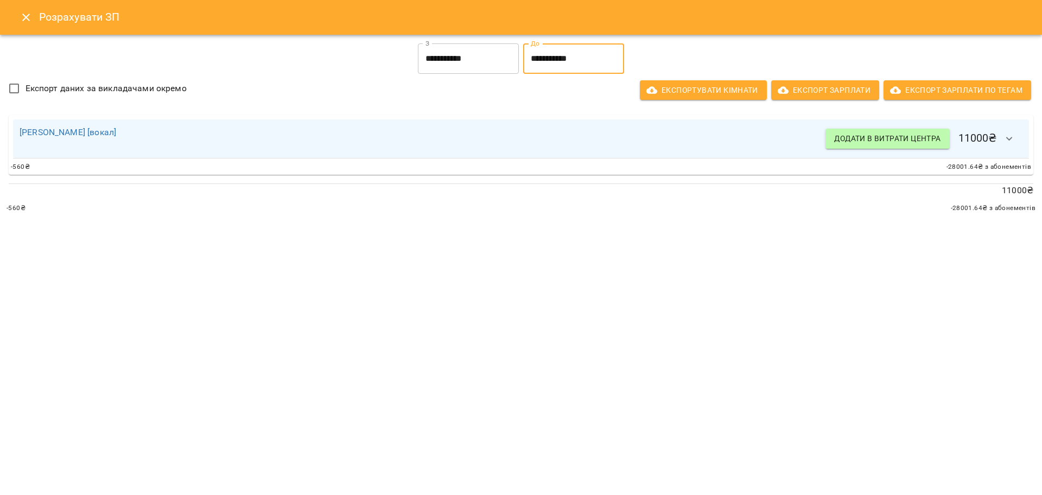
click at [1011, 138] on icon "button" at bounding box center [1009, 139] width 7 height 4
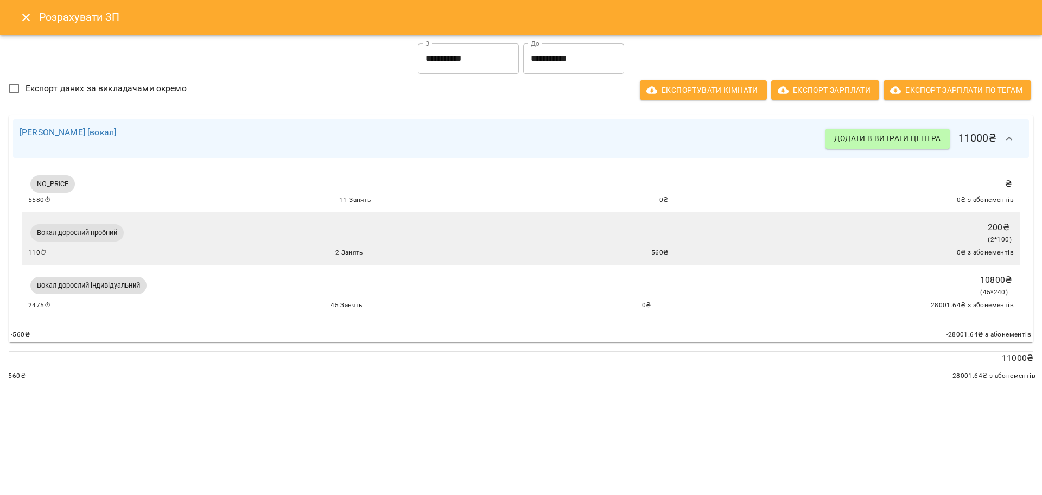
click at [342, 256] on span "2 Занять" at bounding box center [349, 252] width 28 height 11
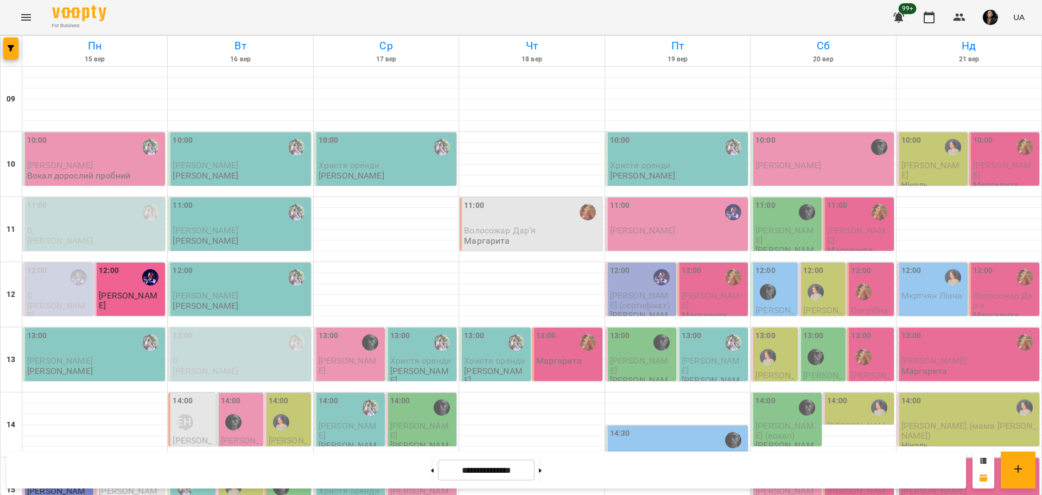
click at [11, 46] on icon "button" at bounding box center [11, 48] width 7 height 7
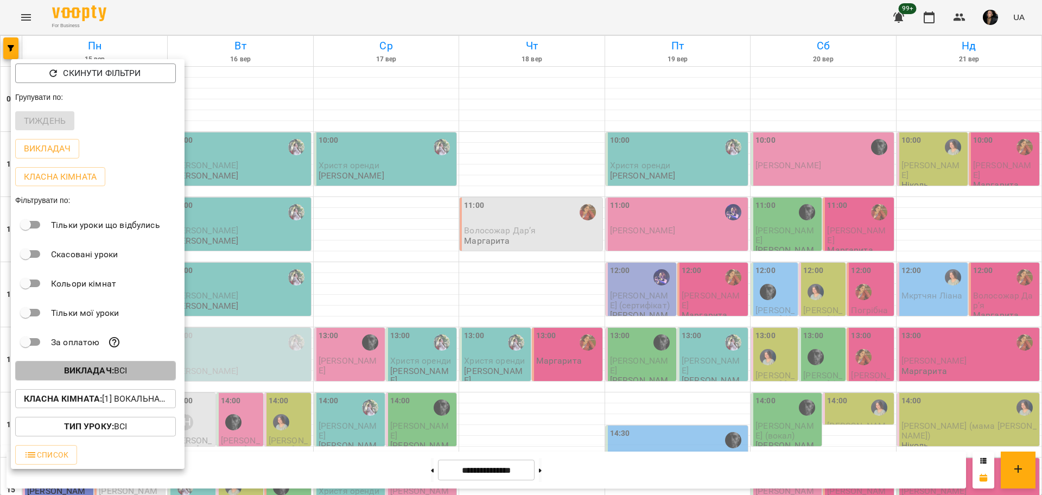
click at [114, 375] on b "Викладач :" at bounding box center [89, 370] width 50 height 10
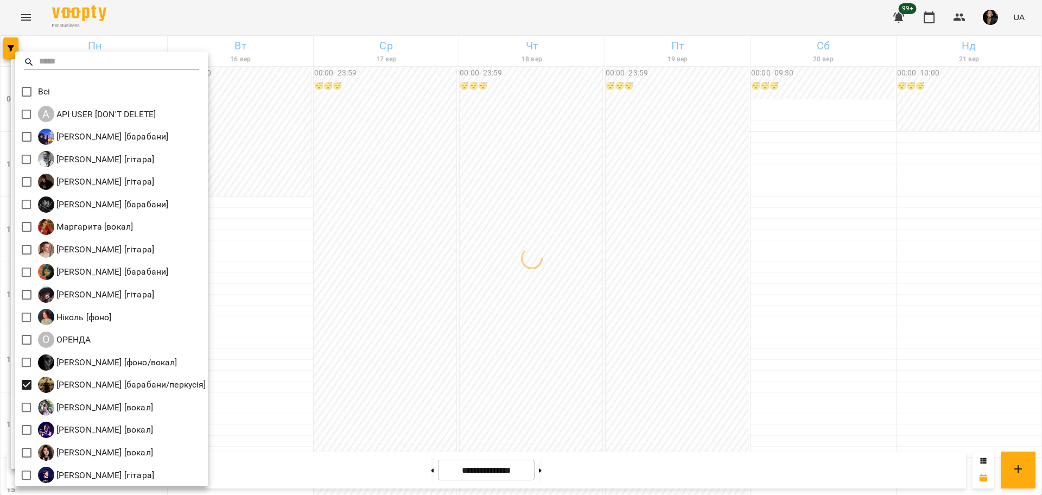
click at [454, 368] on div at bounding box center [521, 247] width 1042 height 495
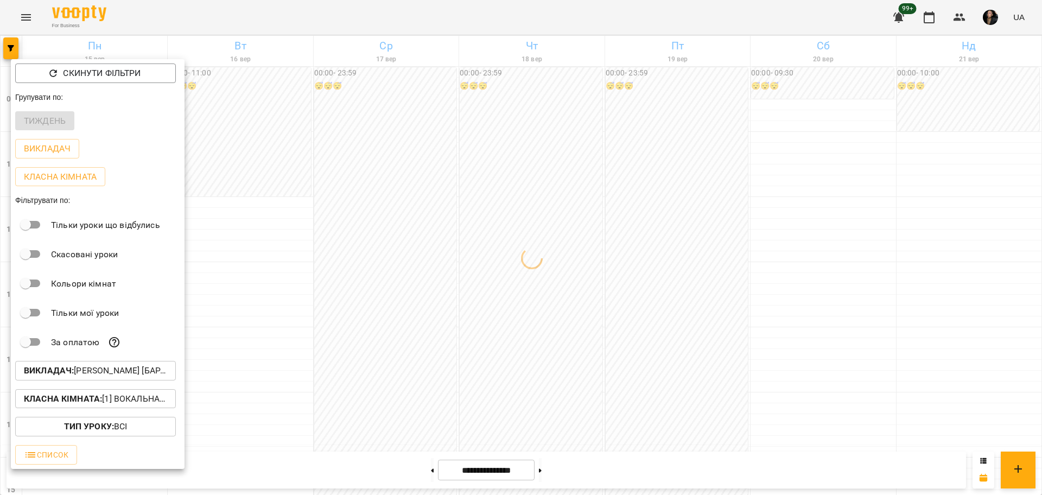
click at [427, 383] on div at bounding box center [521, 247] width 1042 height 495
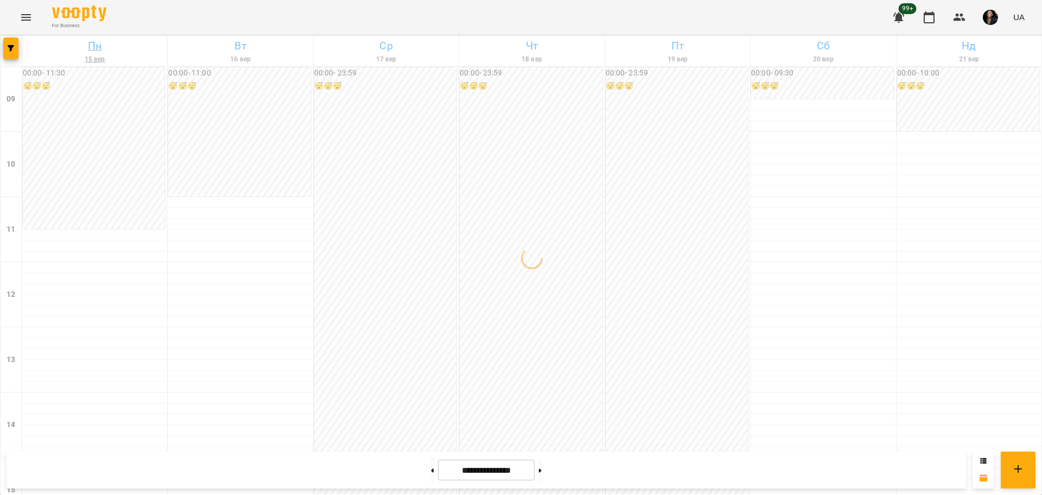
click at [22, 54] on div at bounding box center [12, 51] width 22 height 30
click at [10, 54] on button "button" at bounding box center [10, 48] width 15 height 22
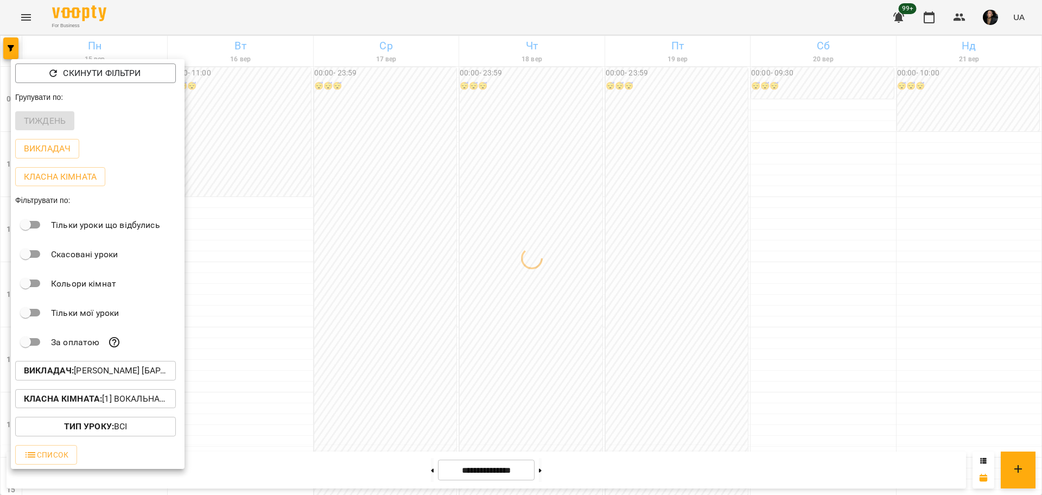
click at [128, 403] on p "Класна кімната : [1] Вокальна велика,[2] Вокальна мала,[7] Kids Фоно/Вокал,Кіно…" at bounding box center [95, 398] width 143 height 13
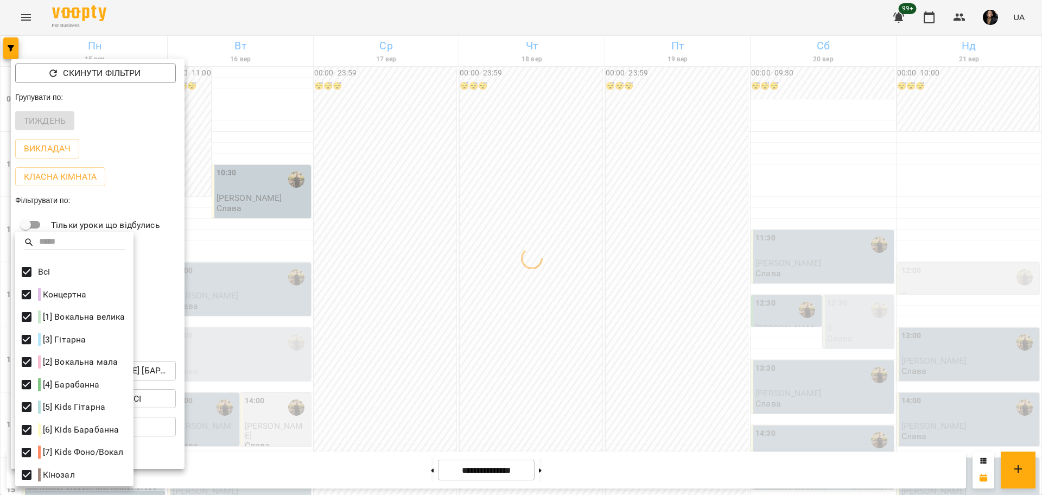
click at [358, 274] on div at bounding box center [521, 247] width 1042 height 495
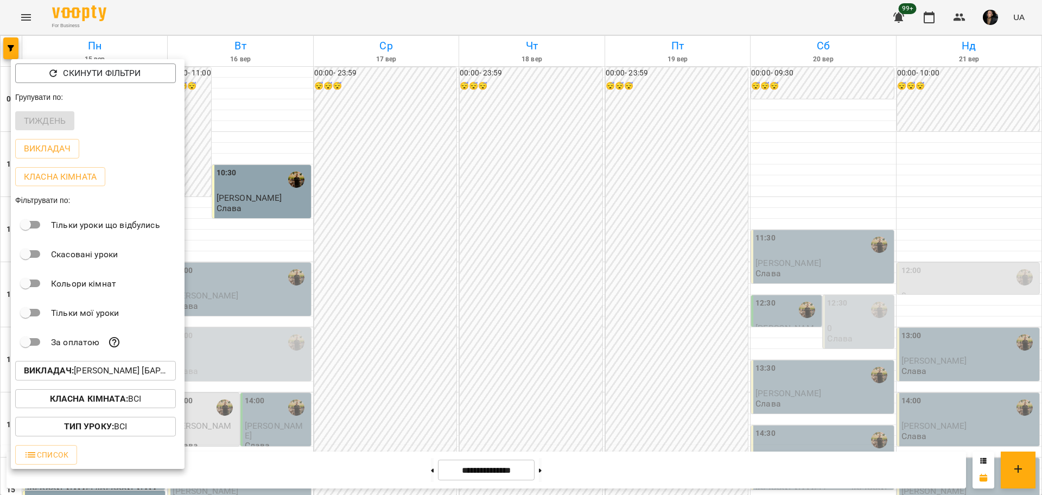
click at [384, 323] on div at bounding box center [521, 247] width 1042 height 495
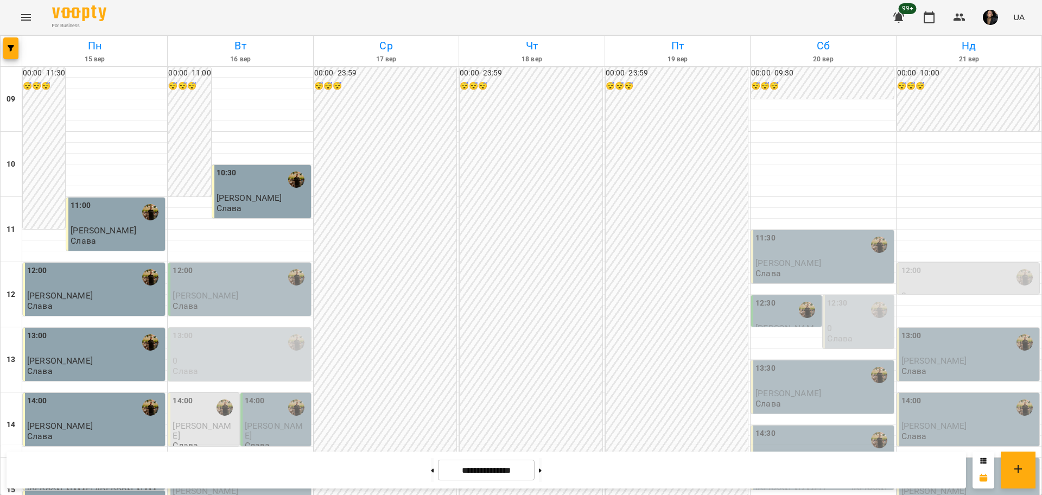
click at [257, 292] on p "[PERSON_NAME]" at bounding box center [241, 295] width 136 height 9
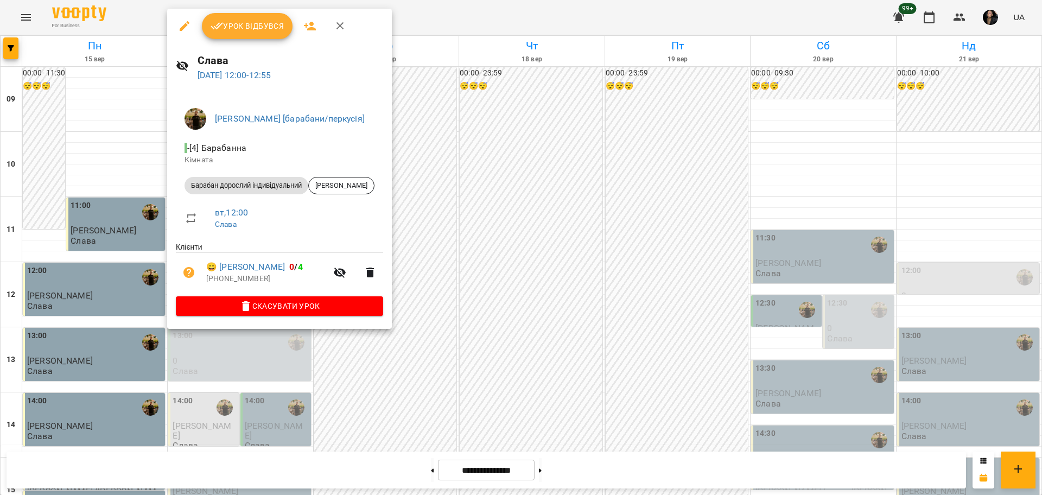
click at [251, 31] on span "Урок відбувся" at bounding box center [248, 26] width 74 height 13
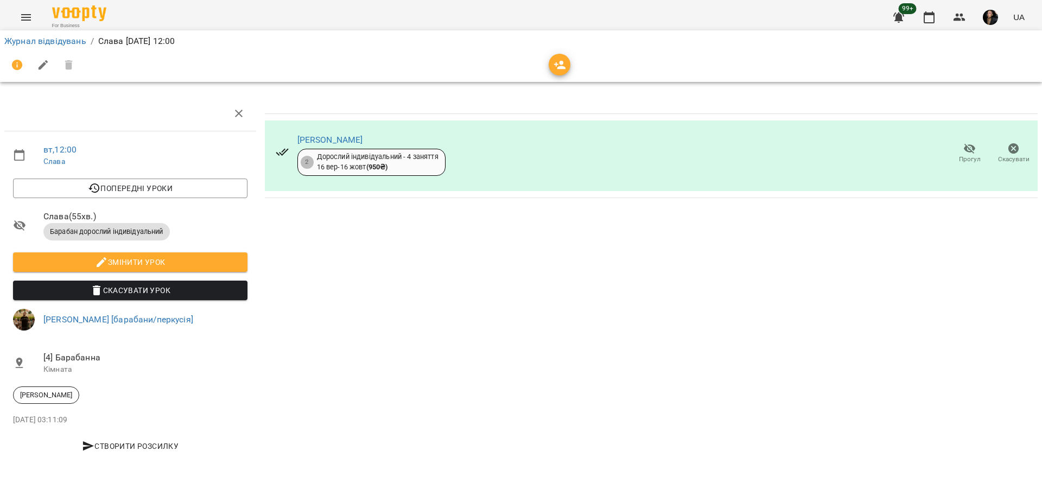
click at [961, 149] on span "Прогул" at bounding box center [969, 153] width 31 height 22
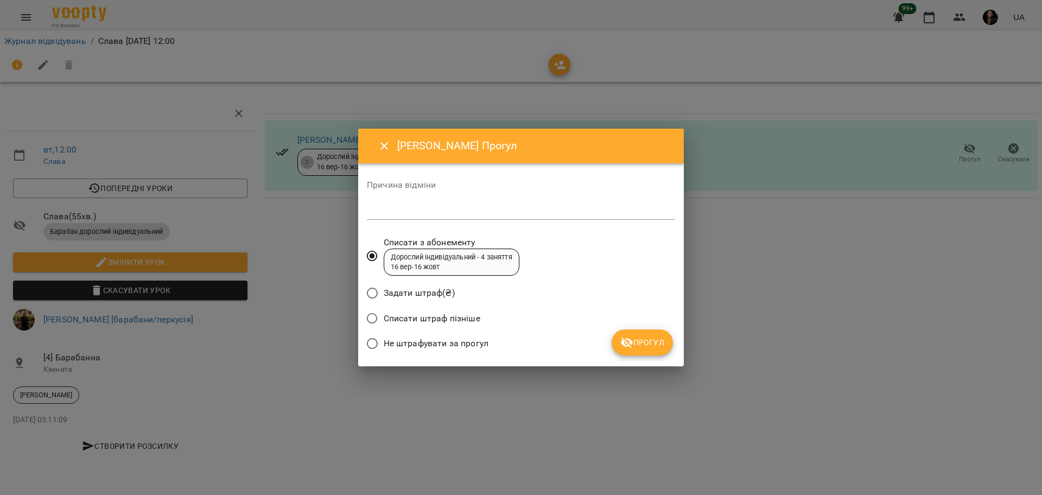
click at [431, 339] on span "Не штрафувати за прогул" at bounding box center [436, 343] width 105 height 13
click at [631, 353] on button "Прогул" at bounding box center [642, 342] width 61 height 26
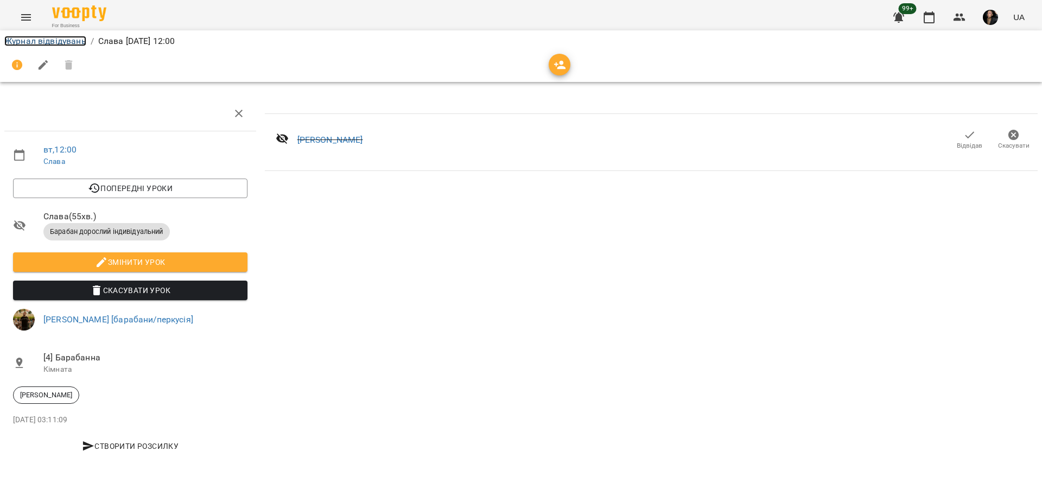
click at [24, 39] on link "Журнал відвідувань" at bounding box center [45, 41] width 82 height 10
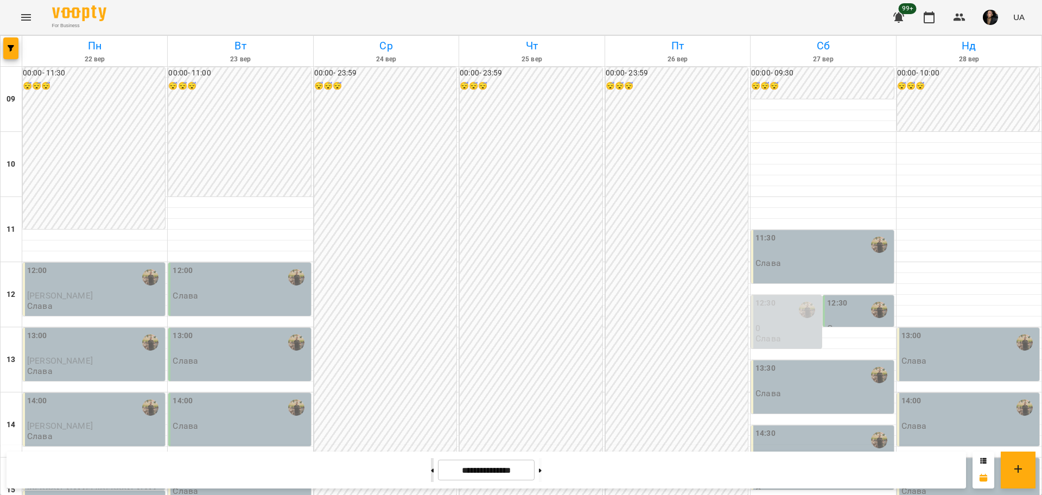
click at [431, 468] on button at bounding box center [432, 470] width 3 height 24
type input "**********"
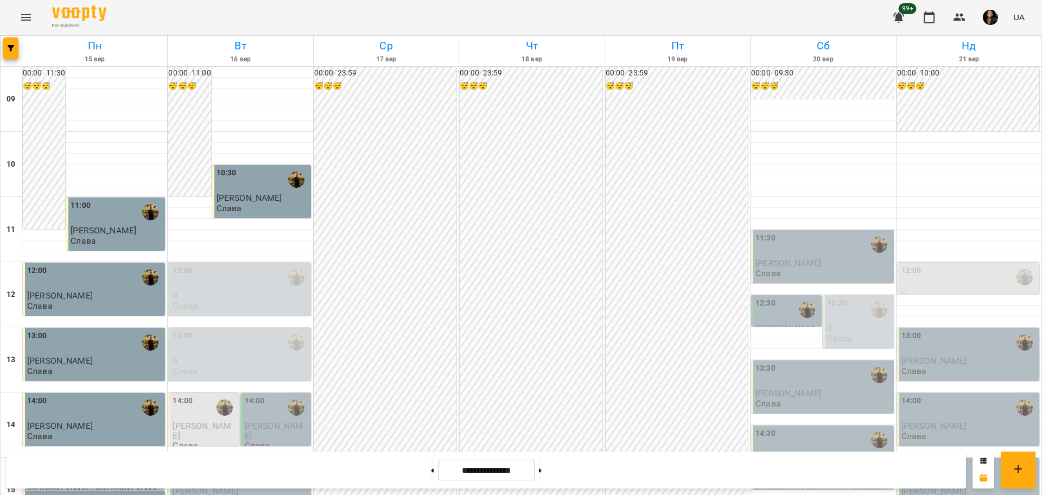
scroll to position [339, 0]
click at [966, 21] on button "button" at bounding box center [959, 17] width 26 height 26
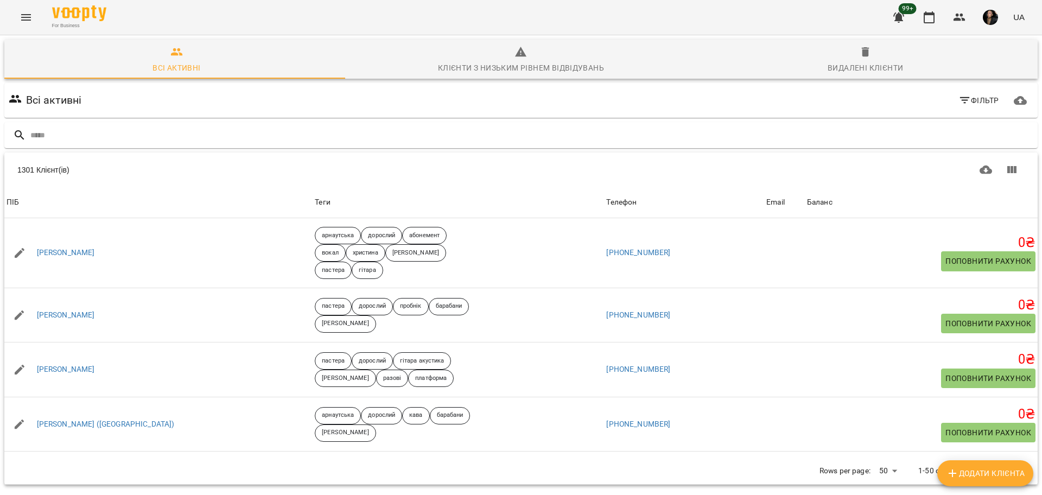
click at [986, 473] on span "Додати клієнта" at bounding box center [985, 473] width 79 height 13
select select "**"
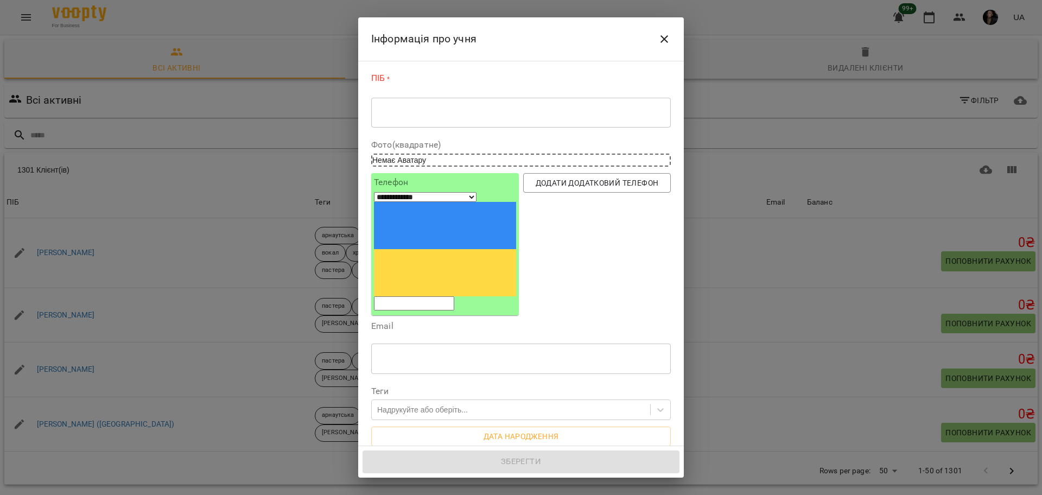
click at [540, 104] on div "* ​" at bounding box center [521, 112] width 300 height 30
paste textarea "********"
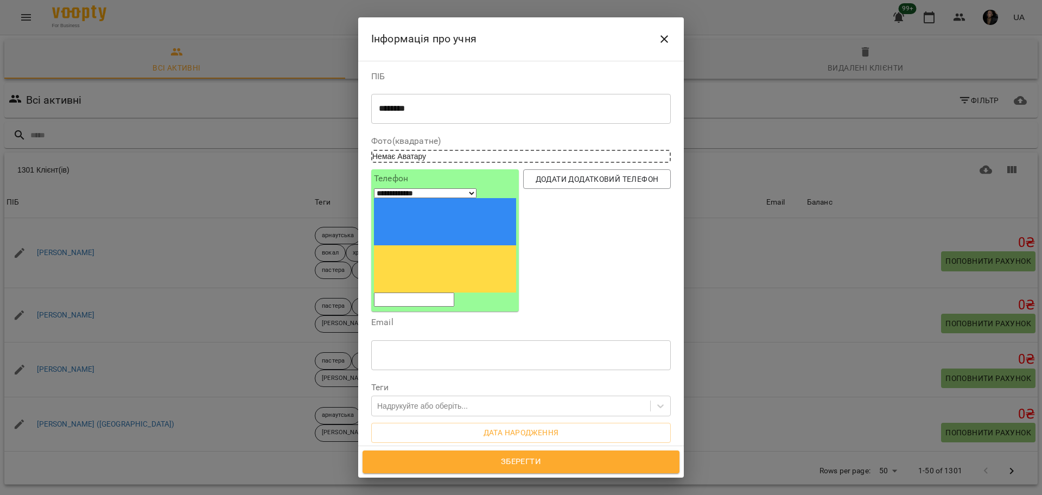
drag, startPoint x: 431, startPoint y: 124, endPoint x: 469, endPoint y: 112, distance: 39.7
click at [469, 112] on div "ПІБ ******** * ​" at bounding box center [521, 100] width 300 height 56
click at [469, 112] on textarea "********" at bounding box center [516, 109] width 274 height 10
type textarea "**********"
click at [454, 292] on input "tel" at bounding box center [414, 299] width 80 height 14
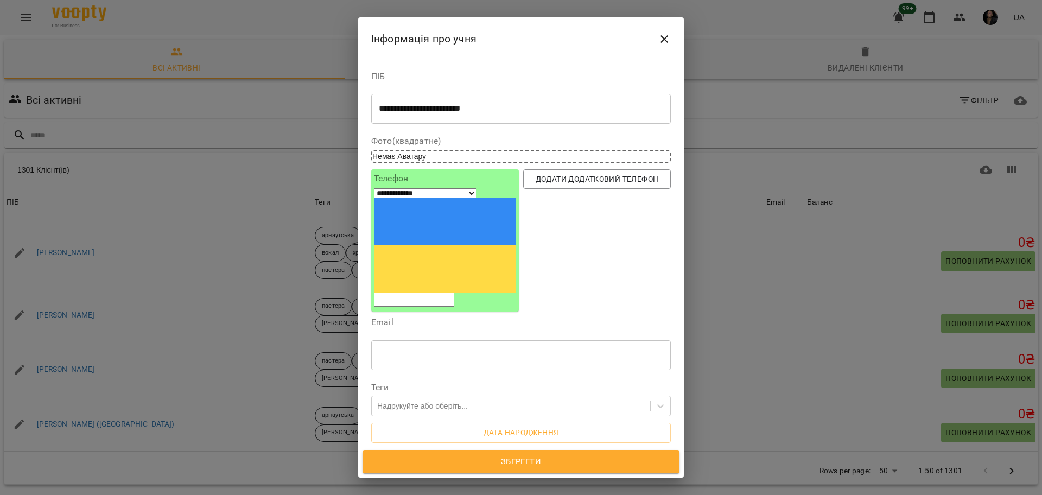
paste input "tel"
click at [454, 292] on input "tel" at bounding box center [414, 299] width 80 height 14
paste input "tel"
click at [454, 292] on input "tel" at bounding box center [414, 299] width 80 height 14
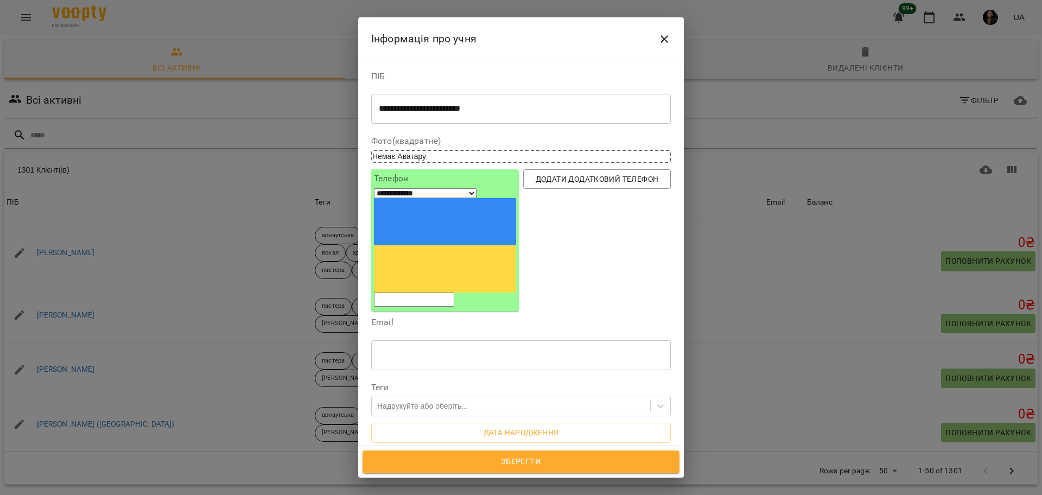
drag, startPoint x: 458, startPoint y: 193, endPoint x: 170, endPoint y: -59, distance: 382.6
click at [170, 0] on html "For Business 99+ UA Всі активні Клієнти з низьким рівнем відвідувань Видалені к…" at bounding box center [521, 282] width 1042 height 565
paste input "**********"
click at [413, 292] on input "**********" at bounding box center [414, 299] width 80 height 14
type input "**********"
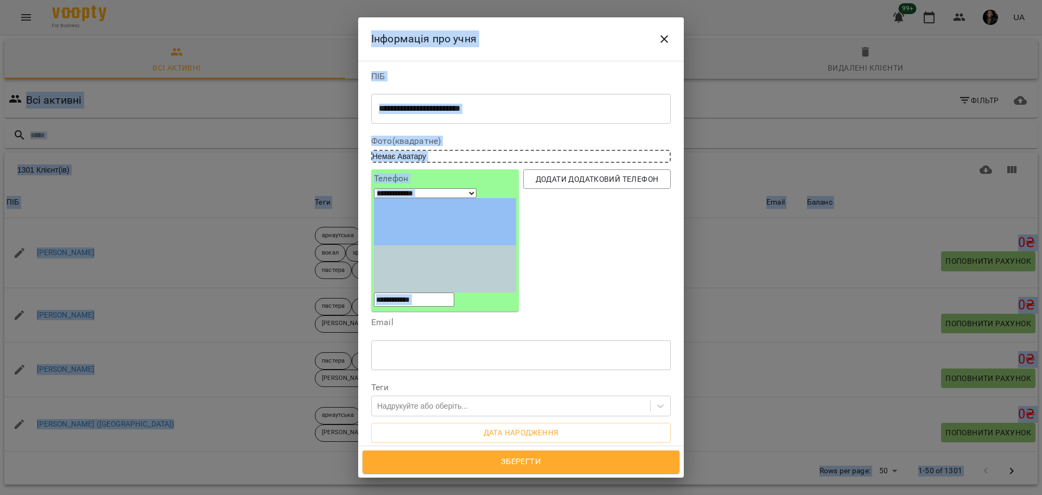
drag, startPoint x: 258, startPoint y: 10, endPoint x: 217, endPoint y: -59, distance: 80.5
click at [217, 0] on html "For Business 99+ UA Всі активні Клієнти з низьким рівнем відвідувань Видалені к…" at bounding box center [521, 282] width 1042 height 565
click at [486, 89] on div "**********" at bounding box center [521, 100] width 300 height 56
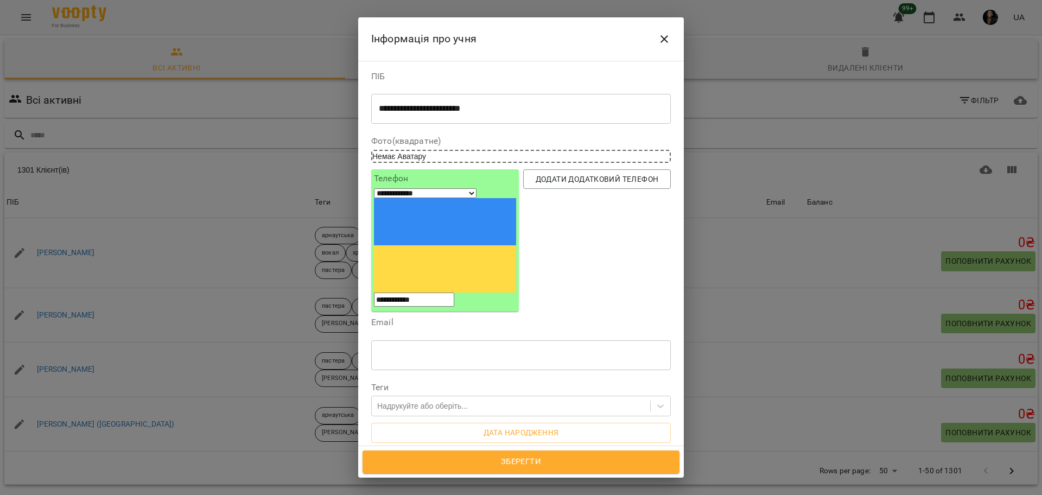
click at [425, 470] on div "* ​" at bounding box center [521, 485] width 300 height 30
click at [420, 400] on div "Надрукуйте або оберіть..." at bounding box center [422, 405] width 91 height 11
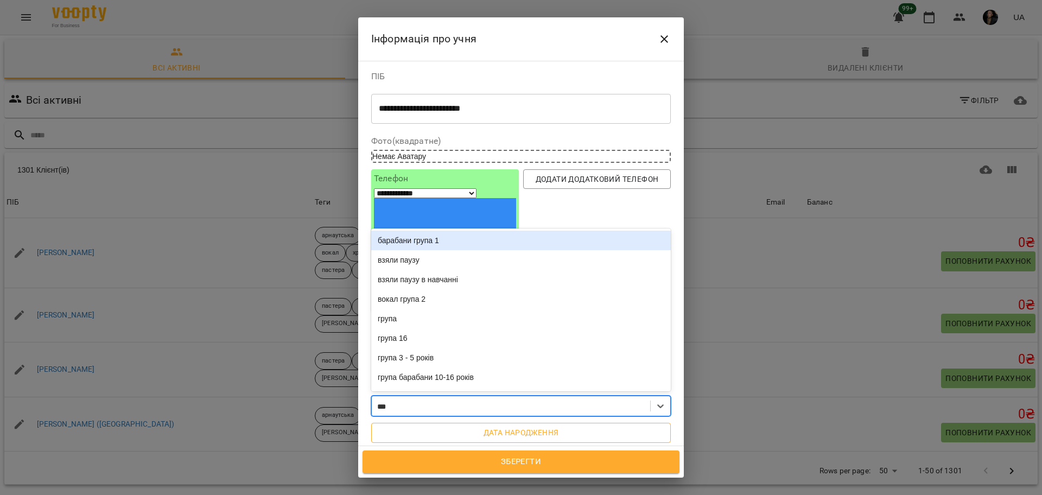
type input "****"
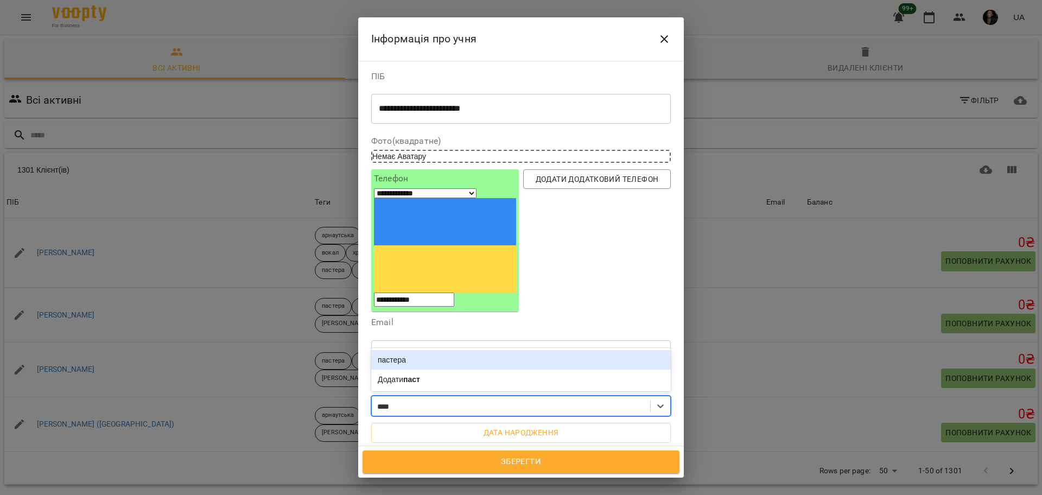
click at [427, 350] on div "пастера" at bounding box center [521, 360] width 300 height 20
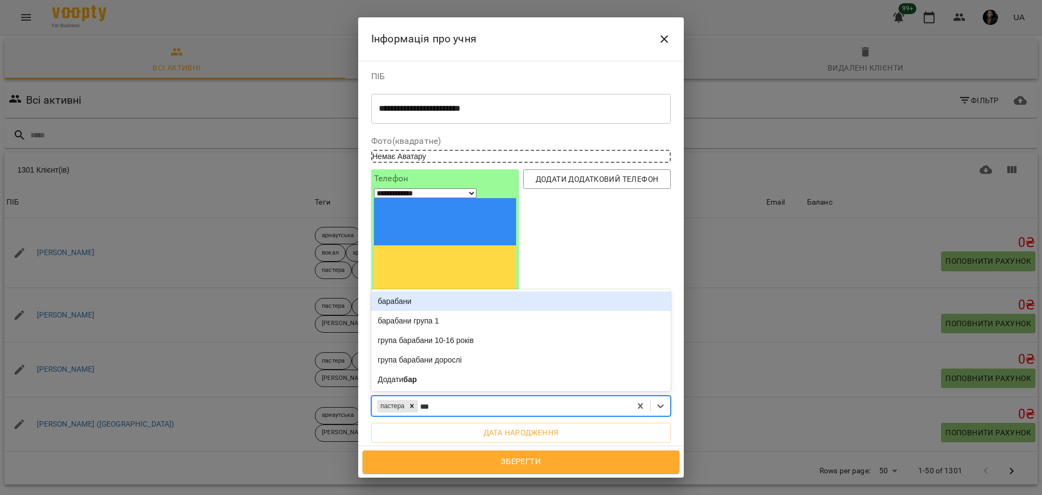
type input "****"
click at [399, 291] on div "барабани" at bounding box center [521, 301] width 300 height 20
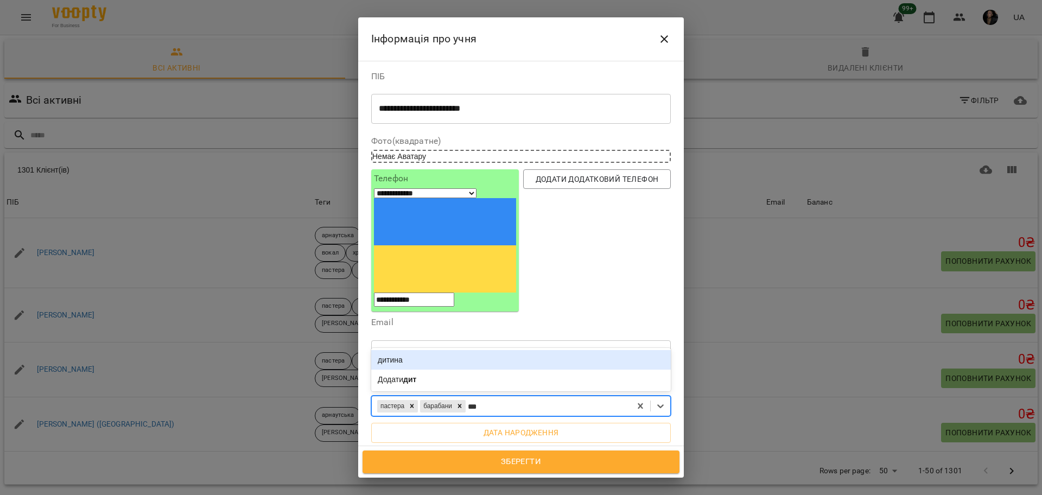
type input "****"
click at [418, 350] on div "дитина" at bounding box center [521, 360] width 300 height 20
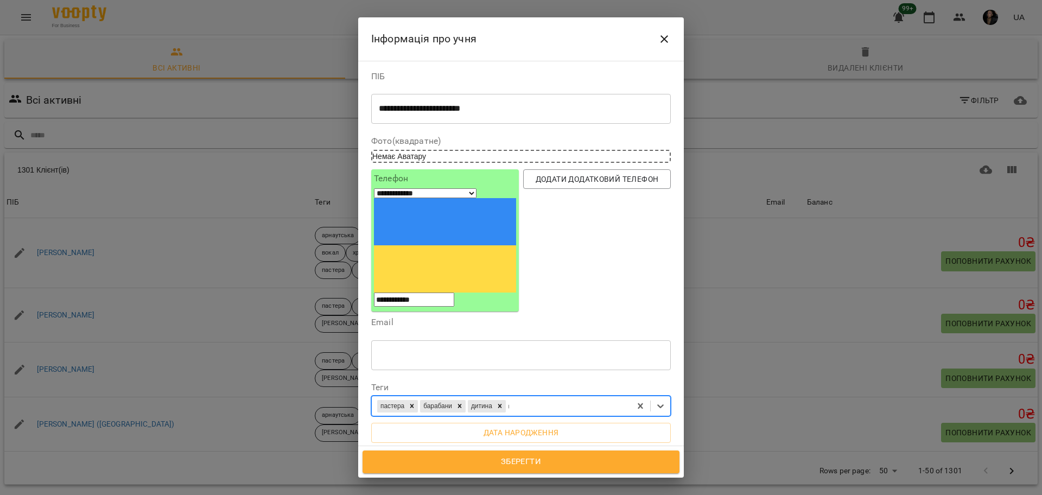
type input "***"
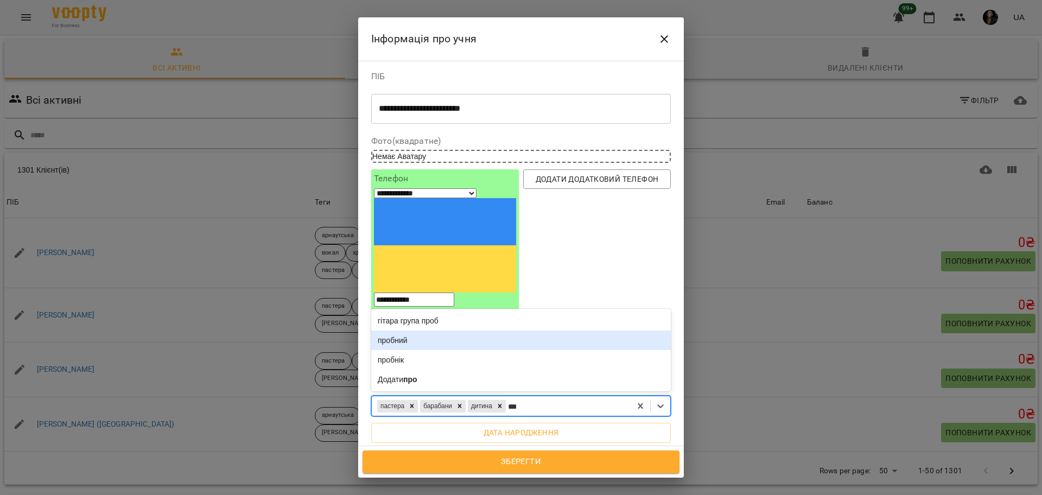
click at [426, 330] on div "пробний" at bounding box center [521, 340] width 300 height 20
type input "****"
click at [426, 330] on div "[PERSON_NAME]" at bounding box center [521, 340] width 300 height 20
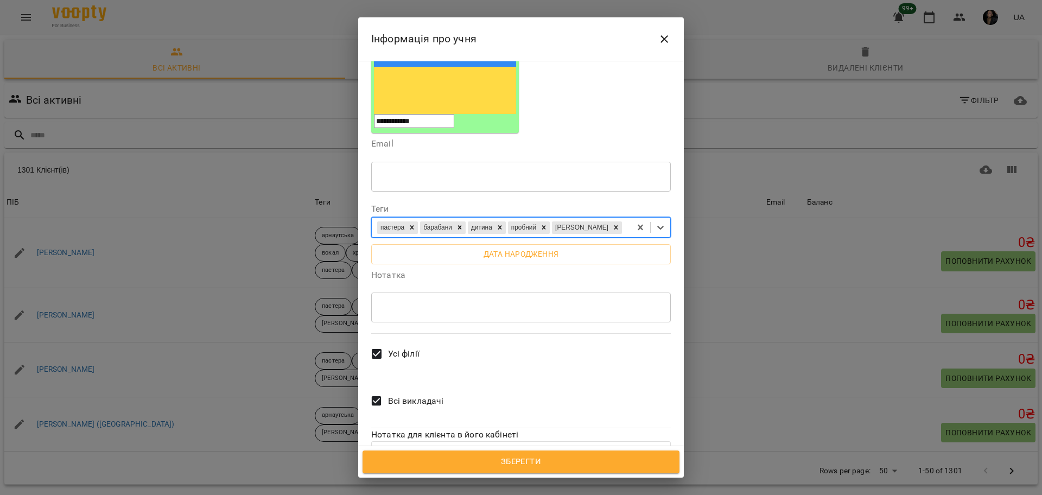
click at [405, 347] on span "Усі філії" at bounding box center [403, 353] width 31 height 13
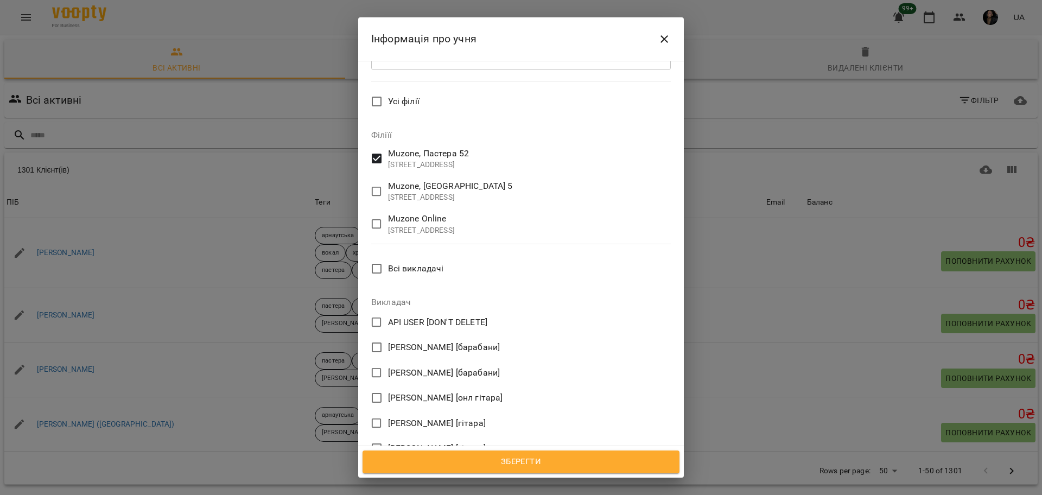
scroll to position [434, 0]
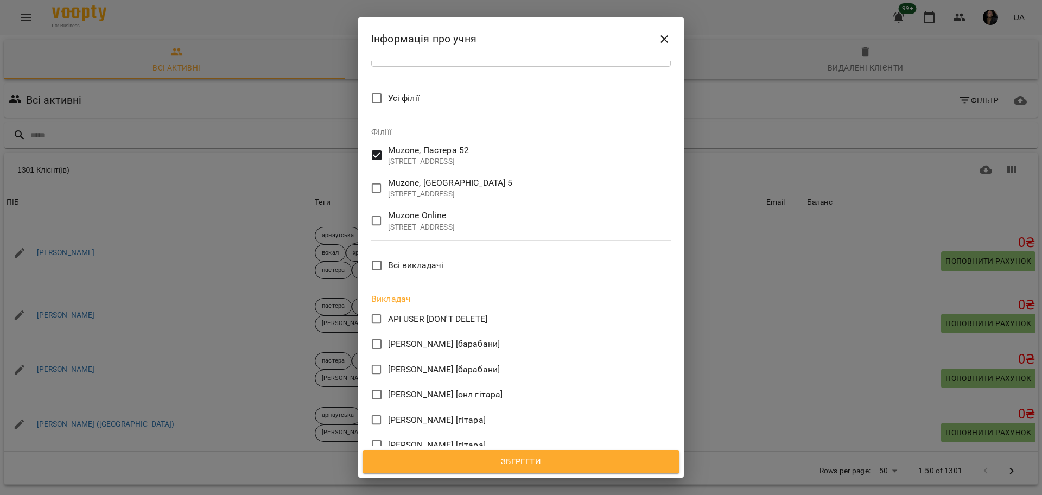
click at [514, 456] on span "Зберегти" at bounding box center [520, 462] width 293 height 14
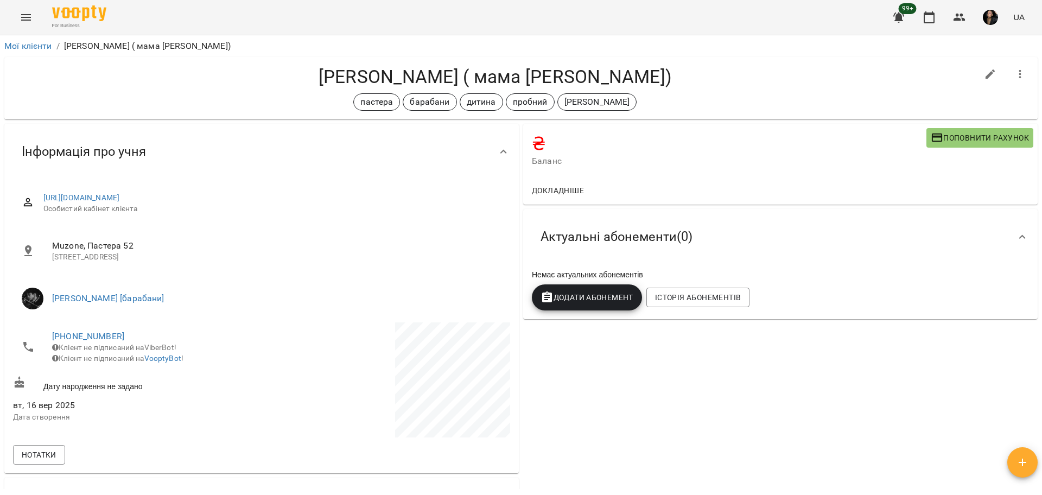
click at [956, 139] on span "Поповнити рахунок" at bounding box center [980, 137] width 98 height 13
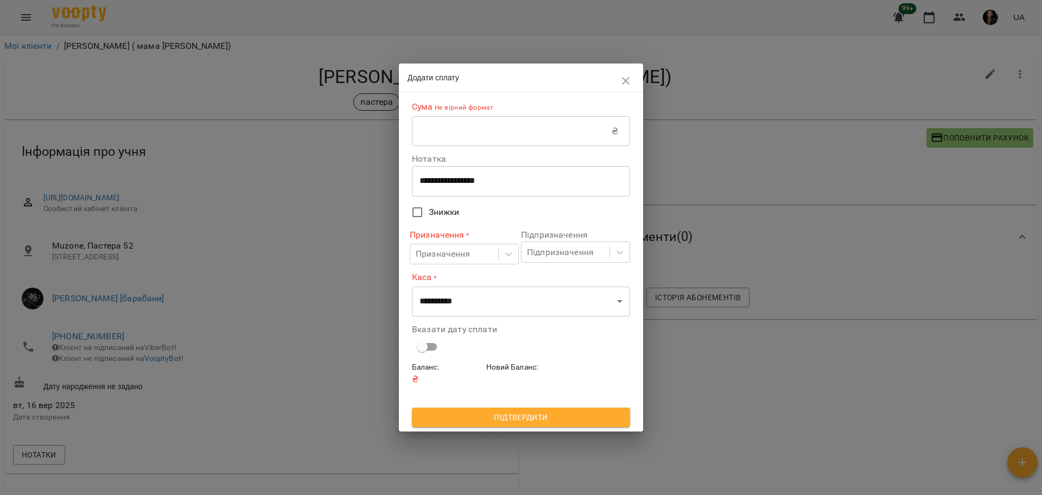
click at [527, 138] on input "text" at bounding box center [512, 131] width 200 height 30
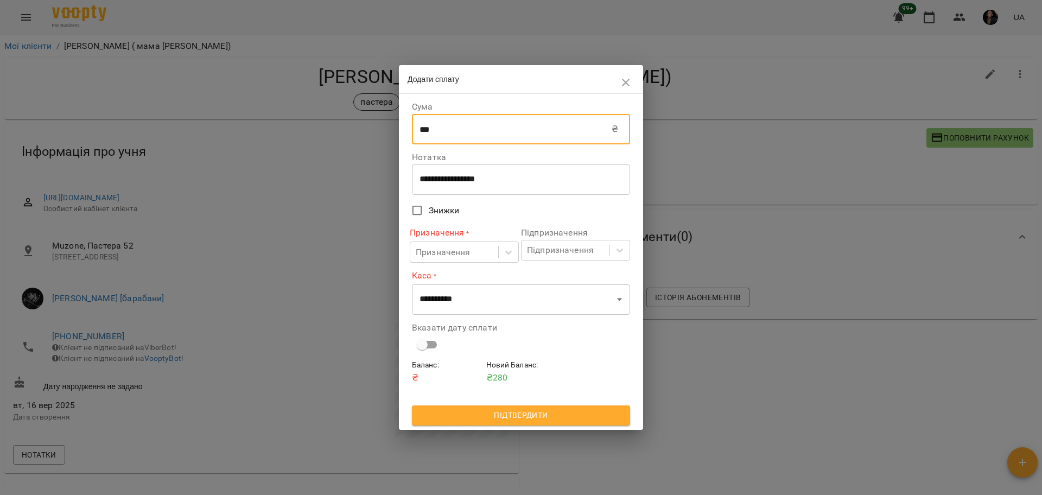
type input "***"
drag, startPoint x: 435, startPoint y: 174, endPoint x: 470, endPoint y: 180, distance: 35.2
click at [435, 174] on div "**********" at bounding box center [521, 179] width 218 height 30
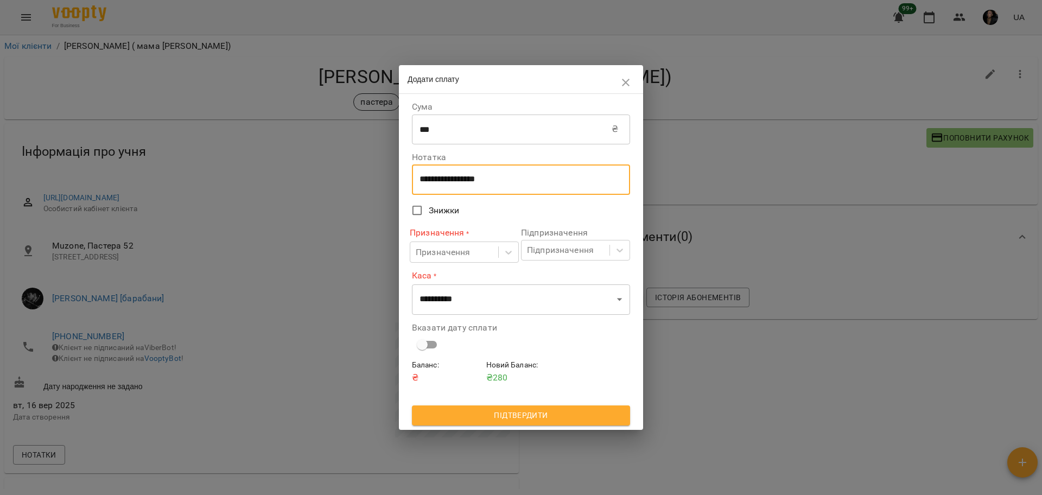
drag, startPoint x: 518, startPoint y: 181, endPoint x: 379, endPoint y: 181, distance: 138.9
click at [379, 181] on div "**********" at bounding box center [521, 247] width 1042 height 495
type textarea "****"
click at [448, 243] on div "Призначення" at bounding box center [454, 252] width 88 height 20
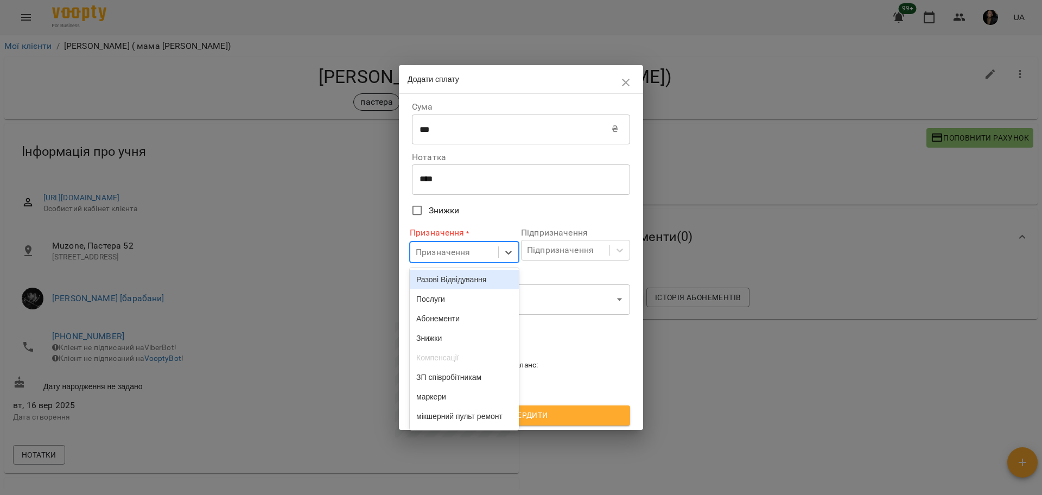
click at [453, 287] on div "Разові Відвідування" at bounding box center [464, 280] width 109 height 20
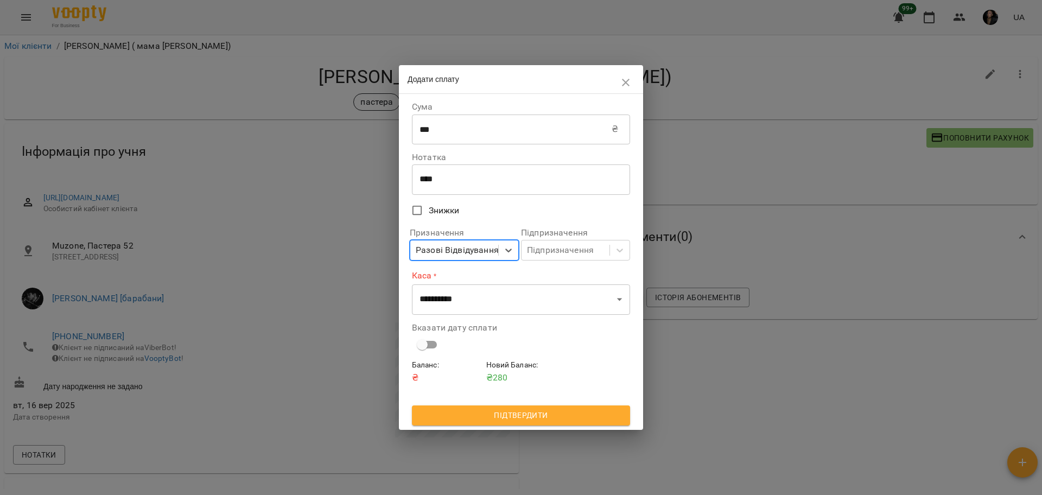
click at [632, 255] on div "Підпризначення Підпризначення" at bounding box center [575, 244] width 113 height 45
click at [618, 259] on div at bounding box center [620, 250] width 20 height 20
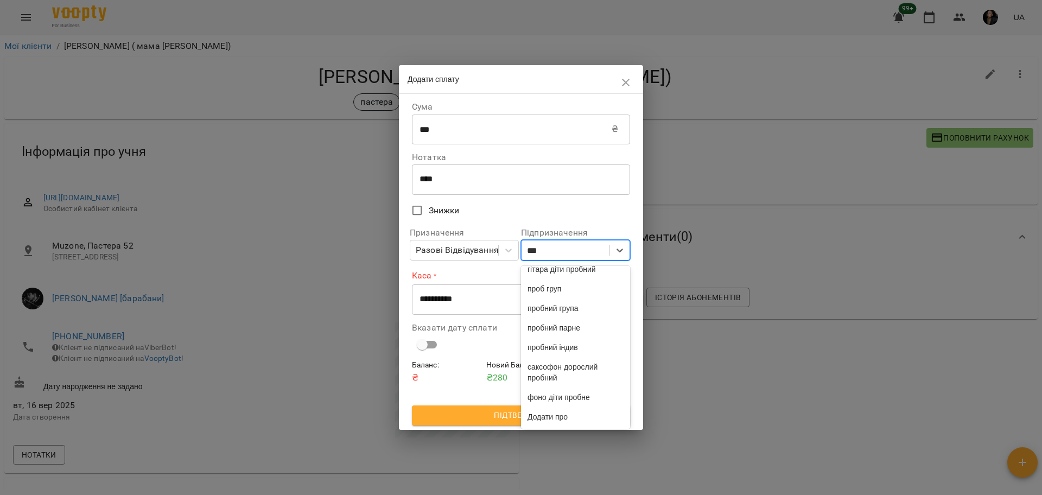
scroll to position [600, 0]
type input "****"
click at [571, 337] on div "пробний індив" at bounding box center [575, 347] width 109 height 20
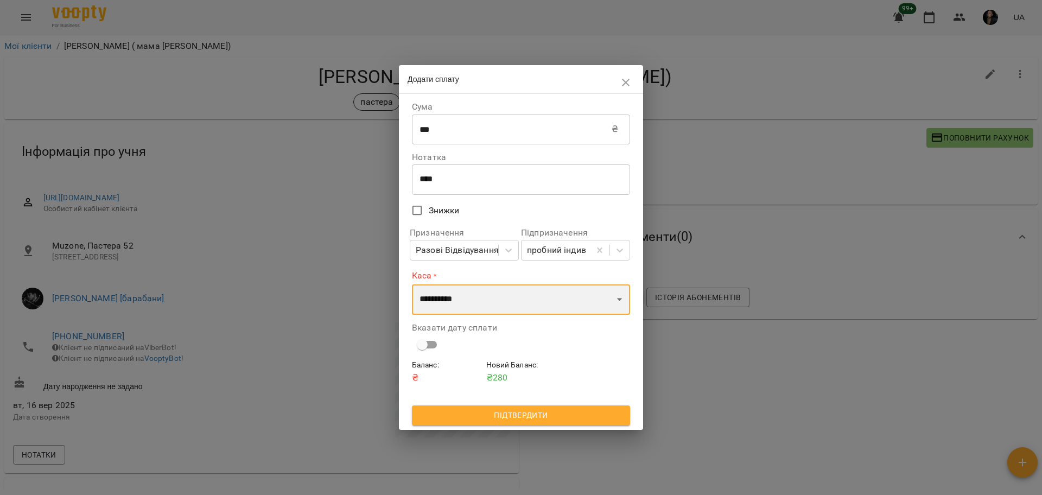
click at [438, 292] on select "**********" at bounding box center [521, 299] width 218 height 30
select select "****"
click at [412, 284] on select "**********" at bounding box center [521, 299] width 218 height 30
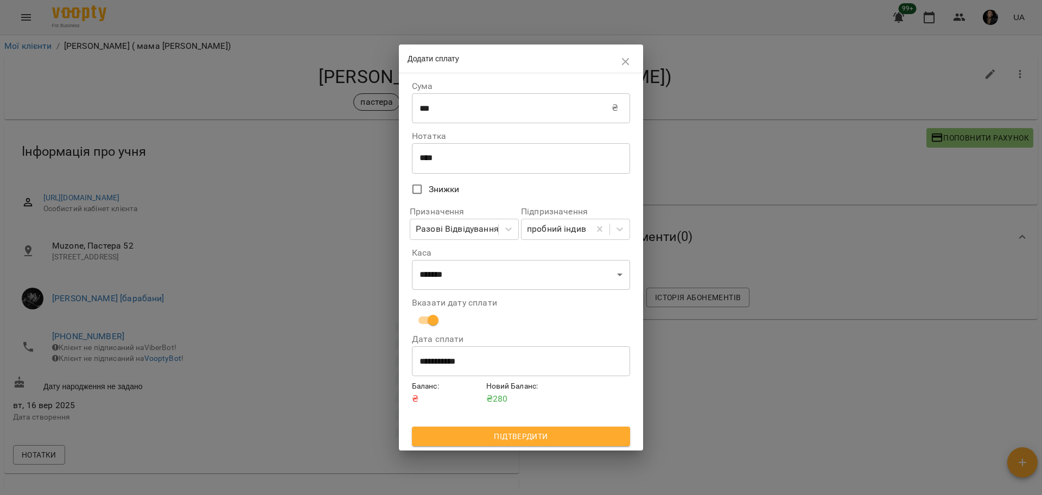
click at [565, 448] on div "**********" at bounding box center [521, 261] width 222 height 373
click at [574, 446] on button "Підтвердити" at bounding box center [521, 436] width 218 height 20
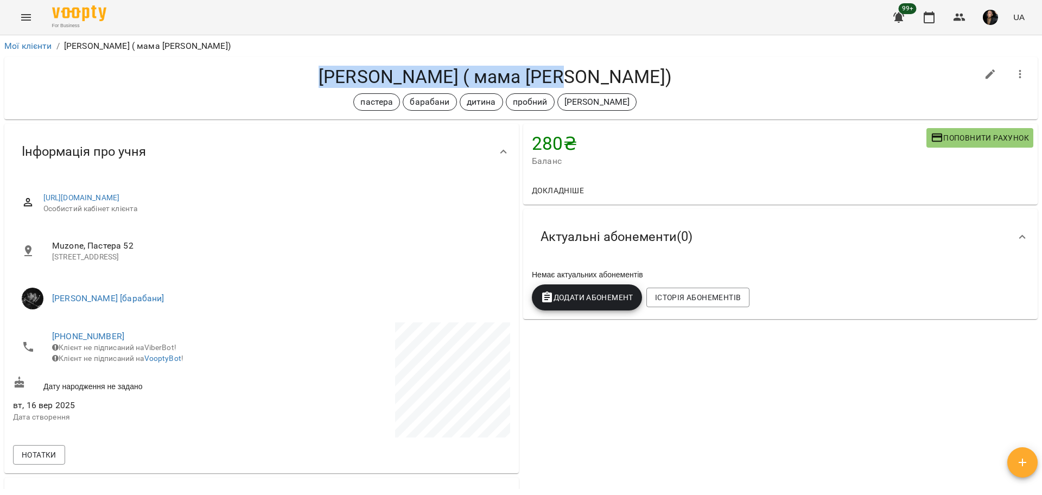
drag, startPoint x: 323, startPoint y: 84, endPoint x: 637, endPoint y: 67, distance: 314.1
click at [637, 67] on h4 "Флик Ева ( мама Катерина)" at bounding box center [495, 77] width 964 height 22
copy h4 "Флик Ева ( мама Катерина)"
click at [27, 19] on icon "Menu" at bounding box center [26, 17] width 13 height 13
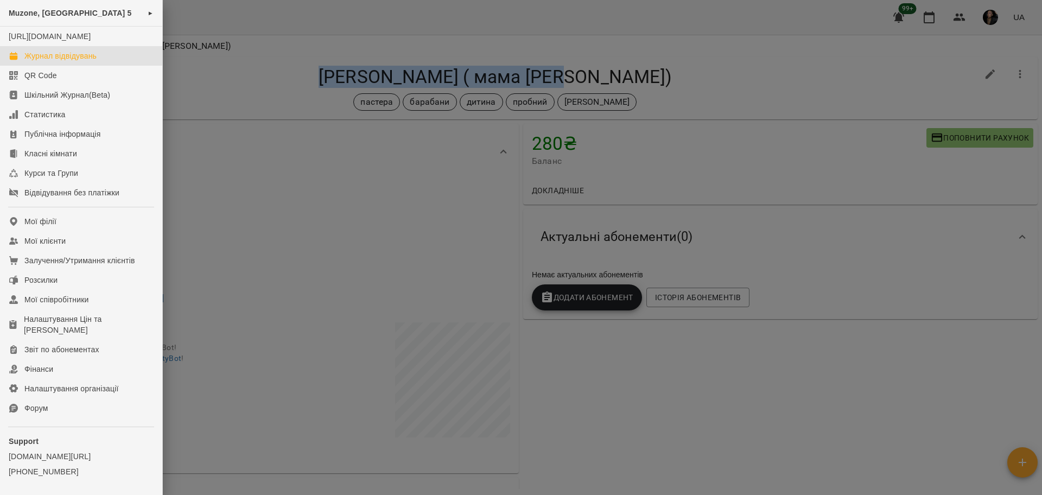
click at [44, 59] on link "Журнал відвідувань" at bounding box center [81, 56] width 162 height 20
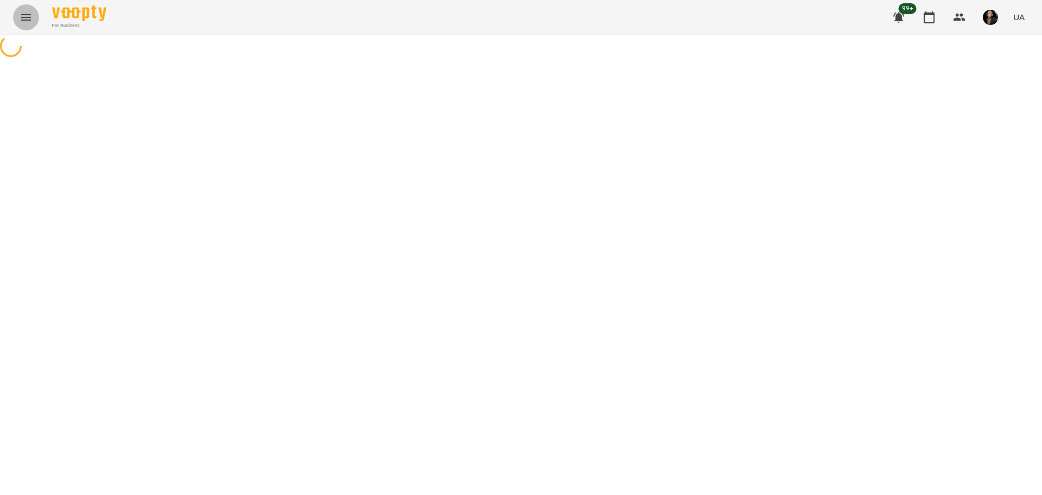
click at [29, 13] on icon "Menu" at bounding box center [26, 17] width 13 height 13
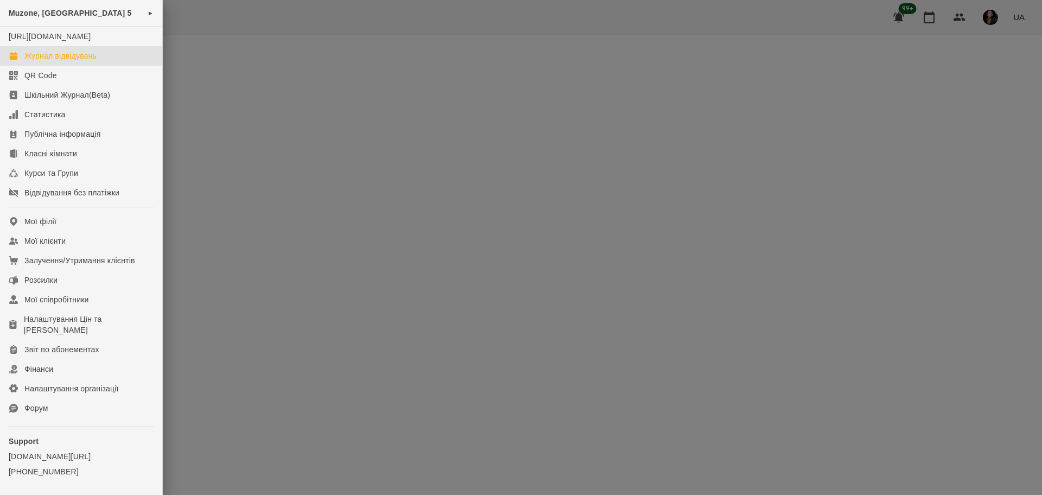
click at [107, 15] on span "Muzone, [GEOGRAPHIC_DATA] 5" at bounding box center [70, 13] width 123 height 9
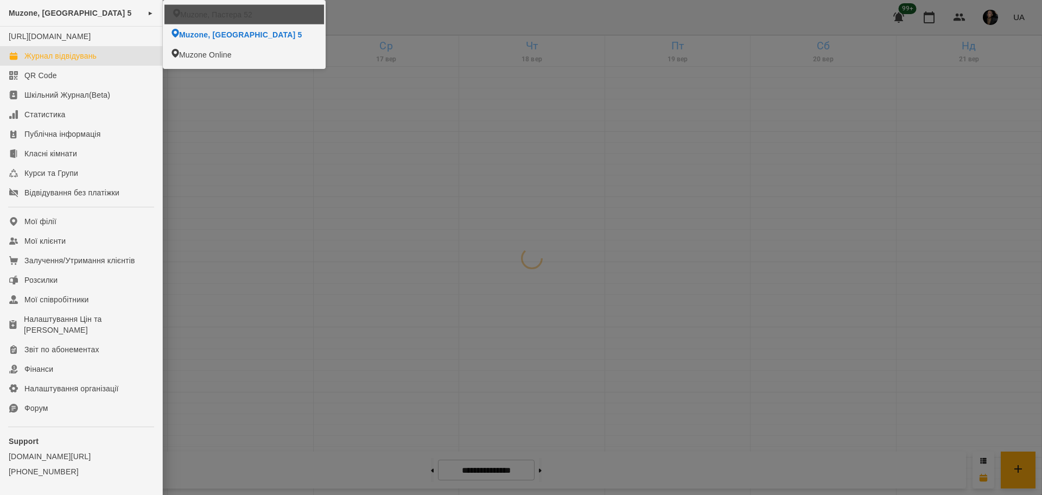
click at [219, 20] on span "Muzone, Пастера 52" at bounding box center [216, 14] width 72 height 11
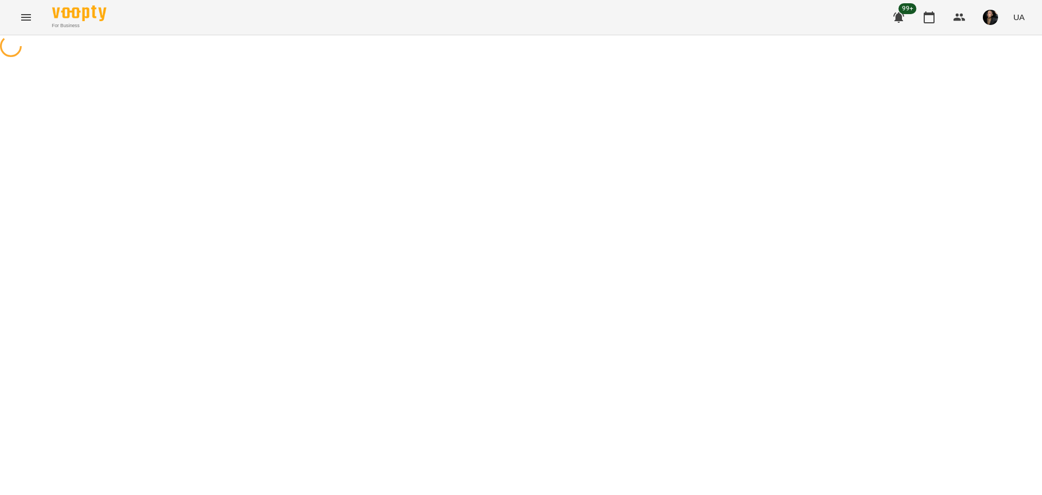
click at [15, 44] on icon at bounding box center [11, 46] width 28 height 28
click at [15, 56] on icon at bounding box center [11, 46] width 22 height 22
click at [15, 47] on icon at bounding box center [11, 46] width 26 height 26
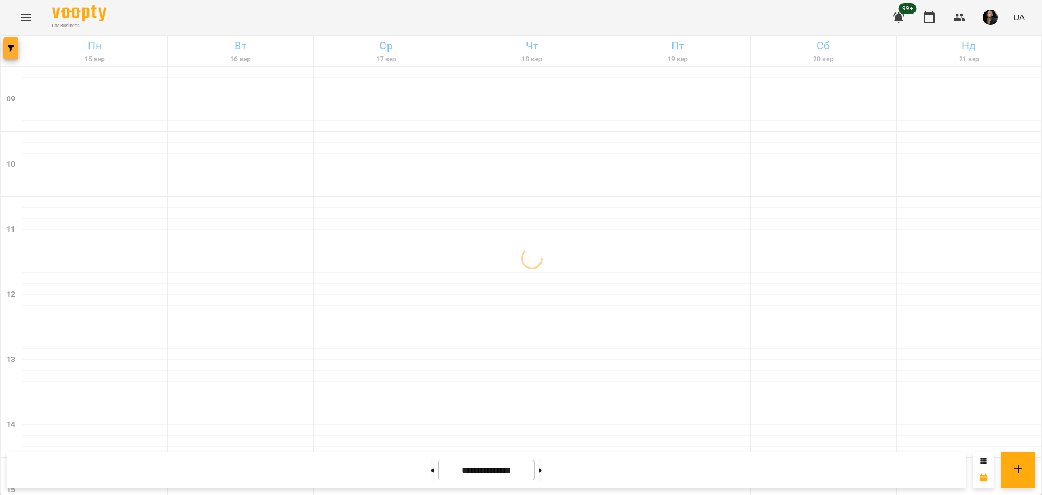
click at [14, 47] on icon "button" at bounding box center [11, 48] width 7 height 7
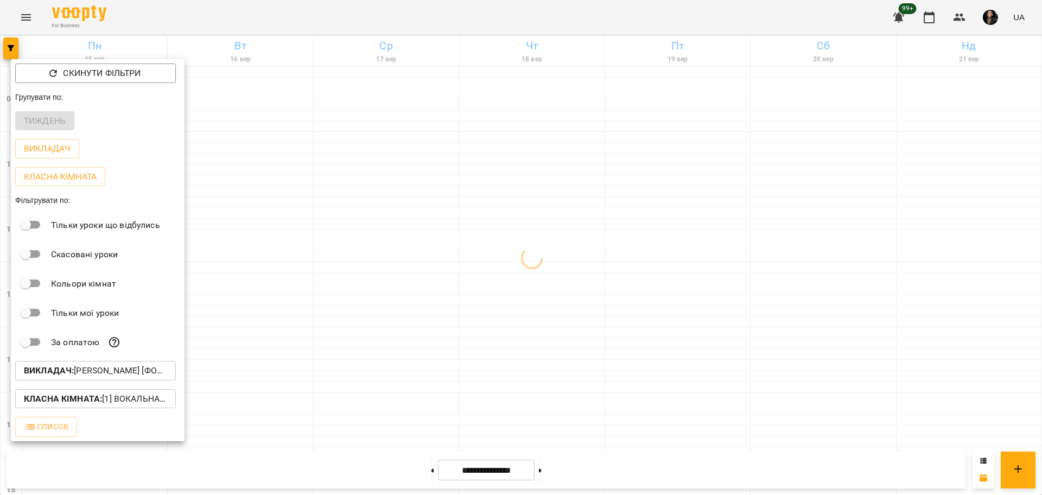
click at [139, 375] on p "Викладач : [PERSON_NAME] [фоно/вокал]" at bounding box center [95, 370] width 143 height 13
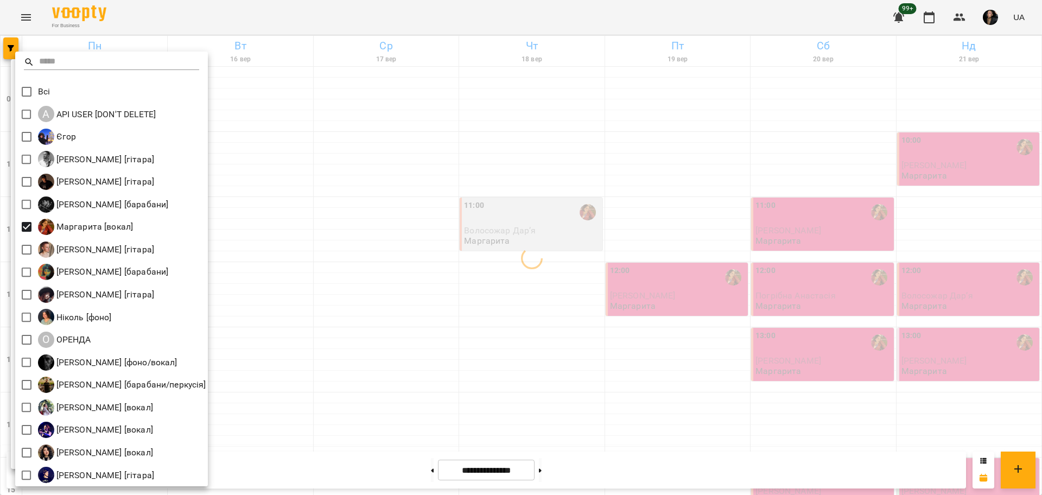
click at [347, 273] on div at bounding box center [521, 247] width 1042 height 495
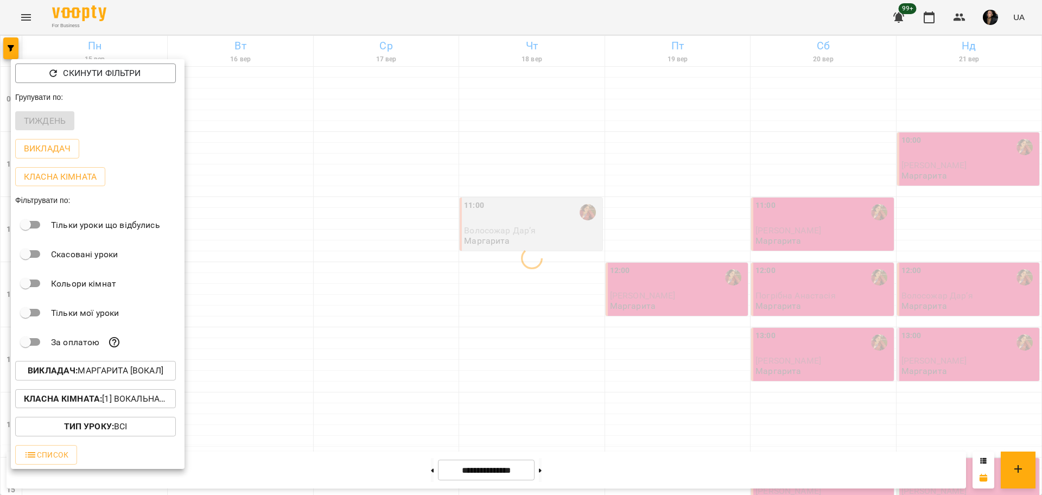
click at [130, 398] on p "Класна кімната : [1] Вокальна велика,[2] Вокальна мала,[7] Kids Фоно/Вокал,Кіно…" at bounding box center [95, 398] width 143 height 13
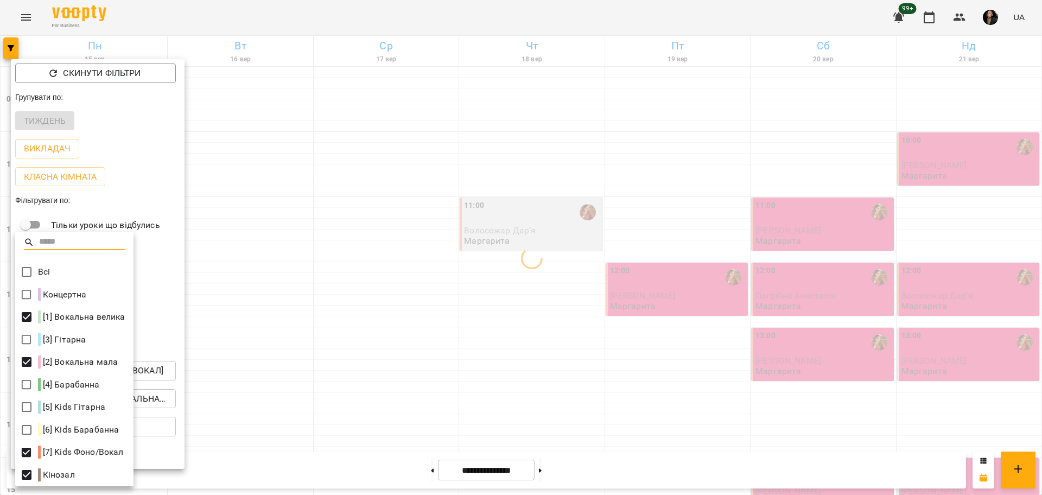
click at [300, 292] on div at bounding box center [521, 247] width 1042 height 495
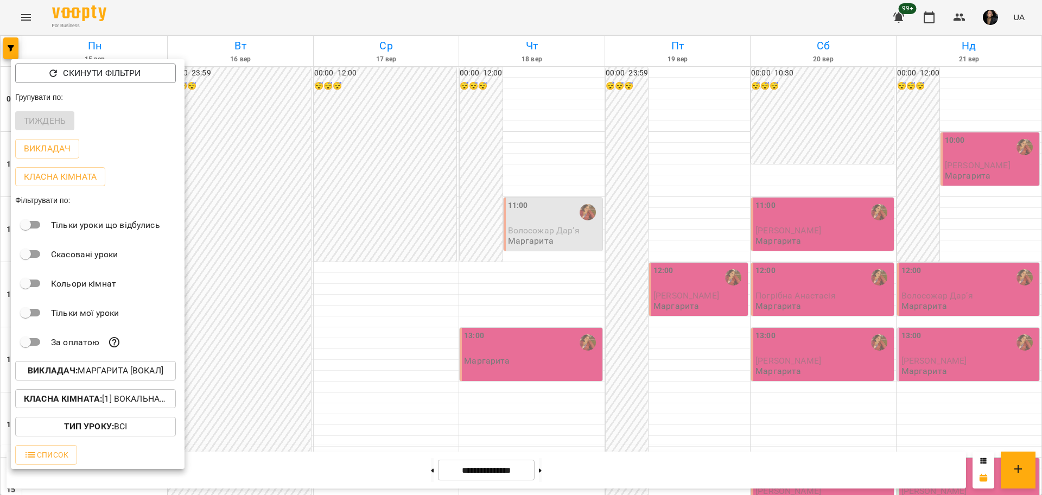
click at [398, 196] on div at bounding box center [521, 247] width 1042 height 495
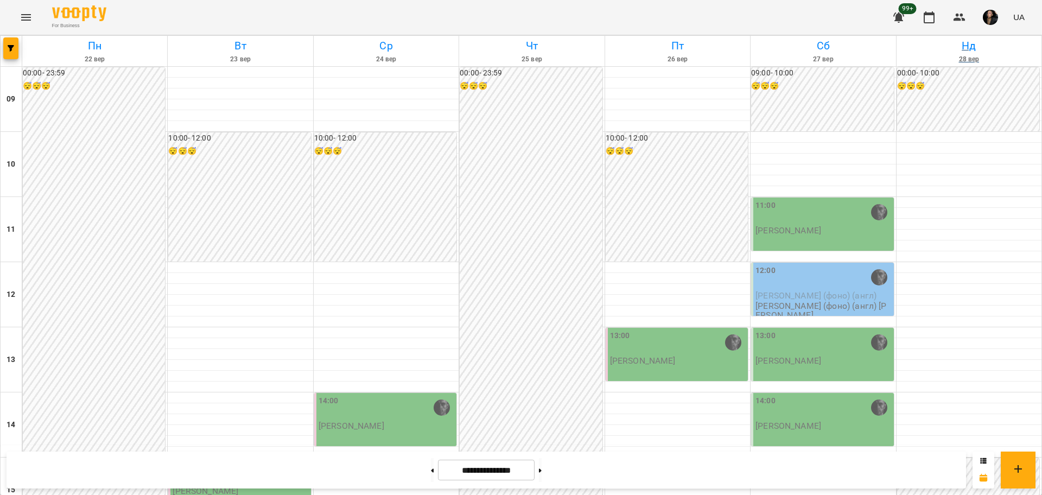
scroll to position [399, 0]
click at [963, 18] on icon "button" at bounding box center [959, 18] width 12 height 8
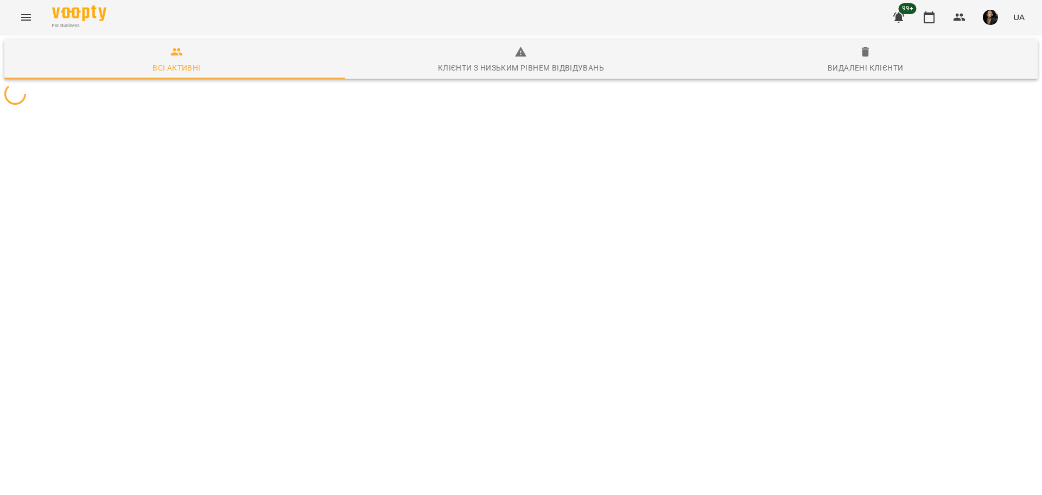
click at [396, 107] on div at bounding box center [520, 94] width 1037 height 26
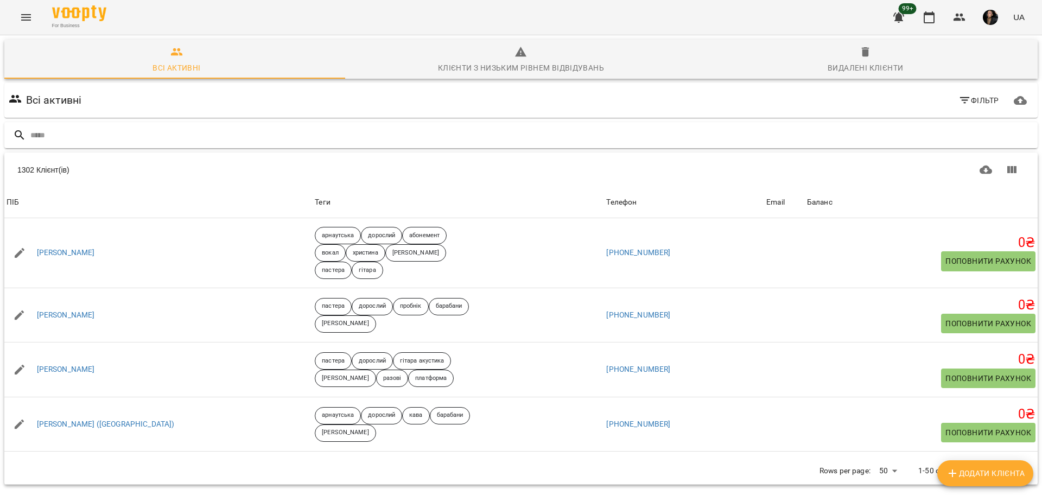
click at [417, 130] on input "text" at bounding box center [531, 135] width 1003 height 18
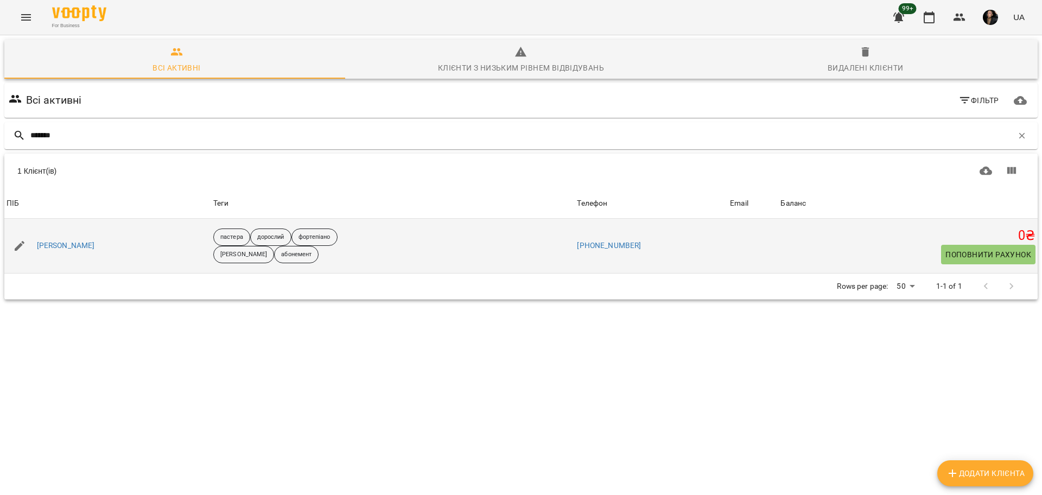
type input "******"
click at [61, 238] on div "[PERSON_NAME]" at bounding box center [66, 245] width 62 height 15
click at [76, 243] on link "[PERSON_NAME]" at bounding box center [66, 245] width 58 height 11
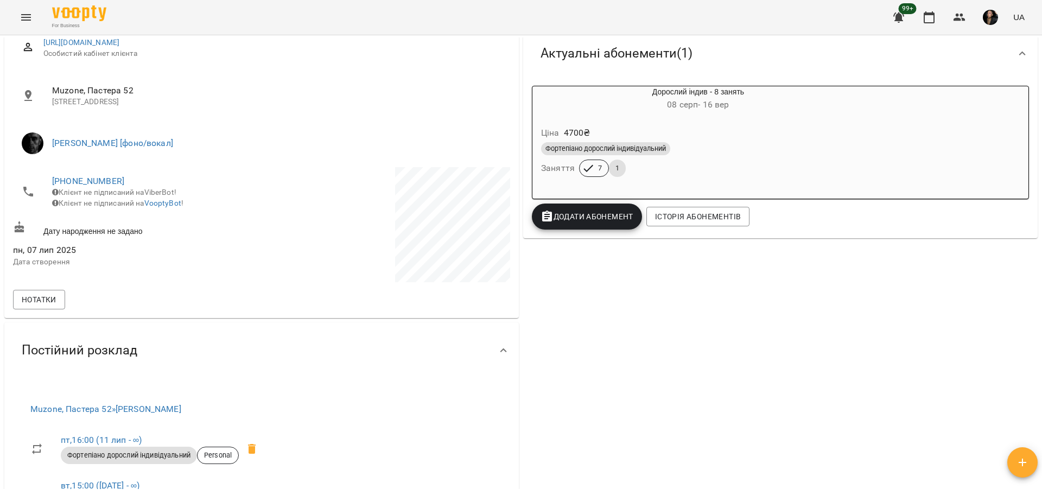
scroll to position [136, 0]
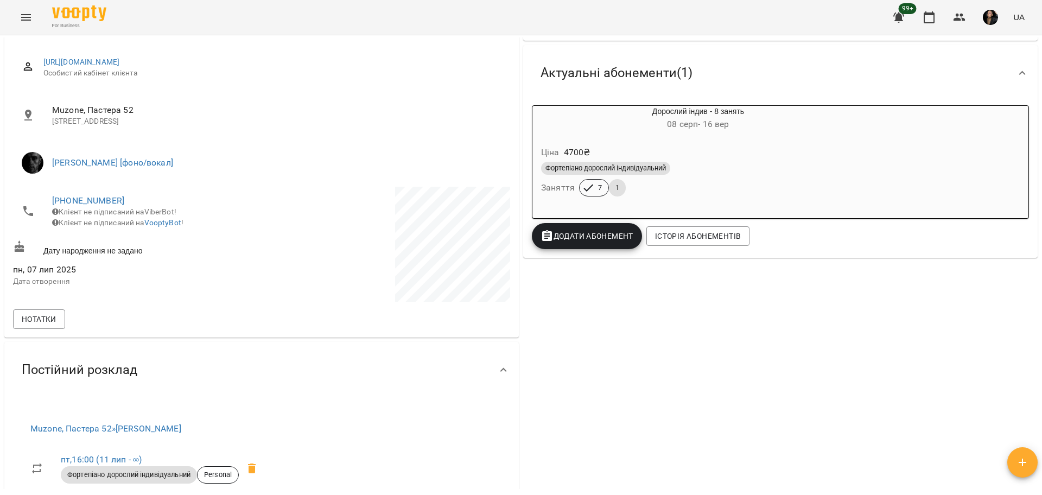
click at [34, 20] on button "Menu" at bounding box center [26, 17] width 26 height 26
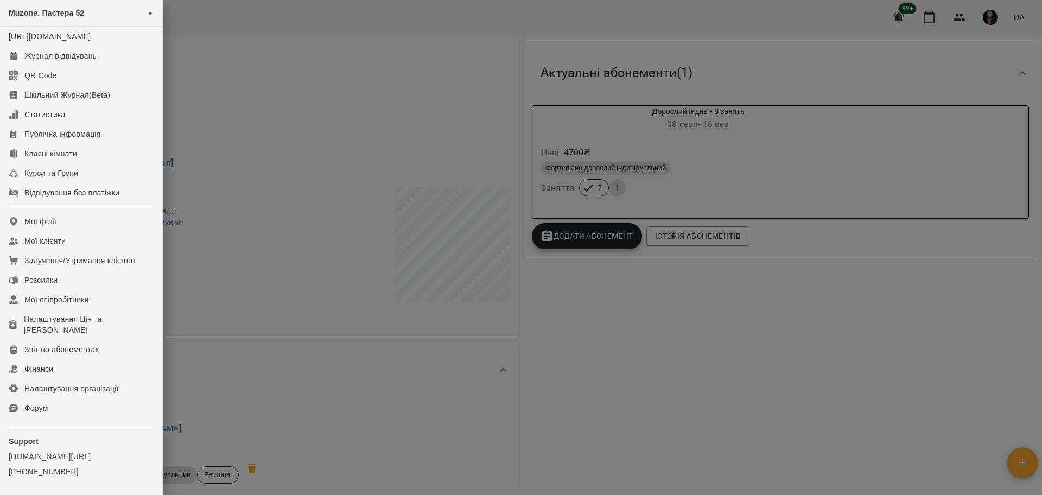
click at [747, 400] on div at bounding box center [521, 247] width 1042 height 495
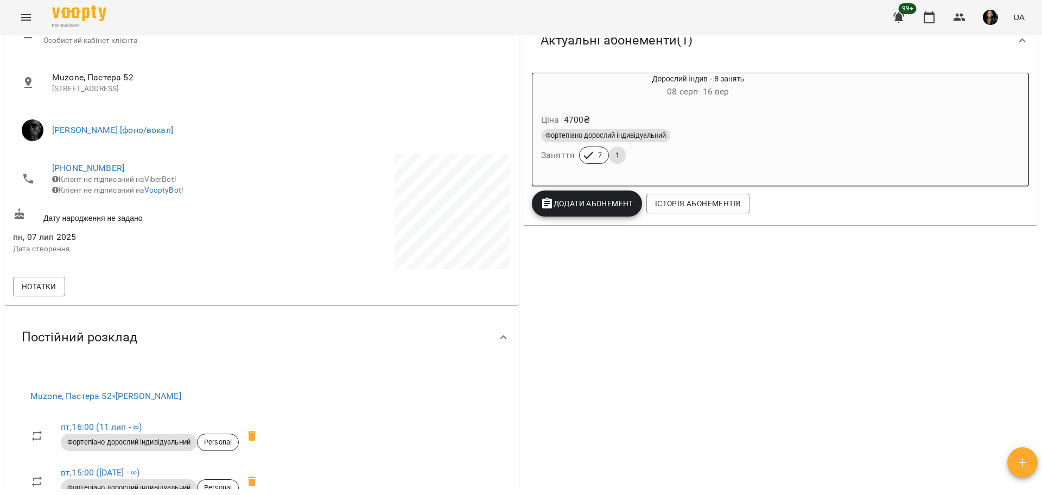
scroll to position [68, 0]
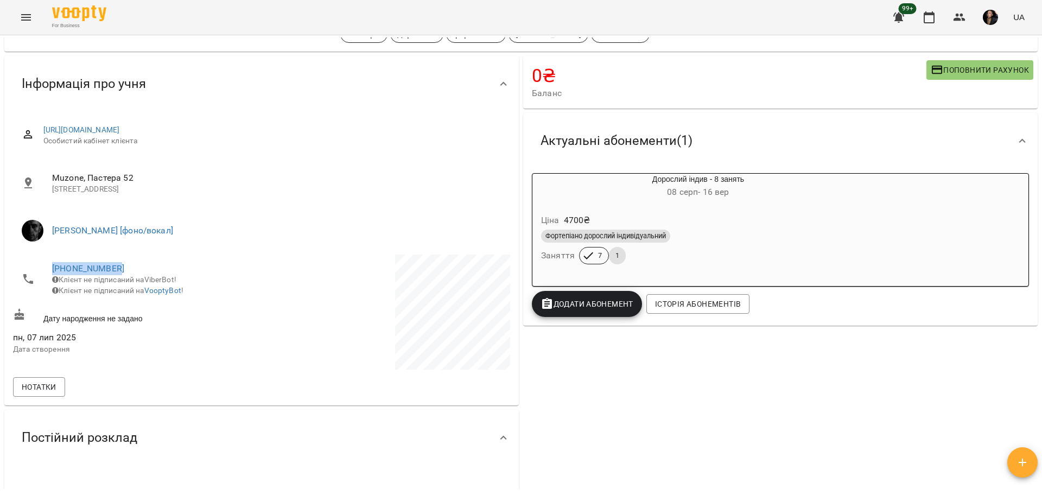
drag, startPoint x: 37, startPoint y: 268, endPoint x: 147, endPoint y: 263, distance: 109.7
click at [147, 263] on li "[PHONE_NUMBER] Клієнт не підписаний на ViberBot! Клієнт не підписаний на Voopty…" at bounding box center [136, 278] width 246 height 49
copy link "[PHONE_NUMBER]"
drag, startPoint x: 594, startPoint y: 407, endPoint x: 589, endPoint y: 416, distance: 9.5
click at [594, 407] on div "0 ₴ Баланс Поповнити рахунок 9120 ₴ Разові Відвідування 9120 ₴ індив 8у 0 ₴ Фор…" at bounding box center [780, 357] width 519 height 607
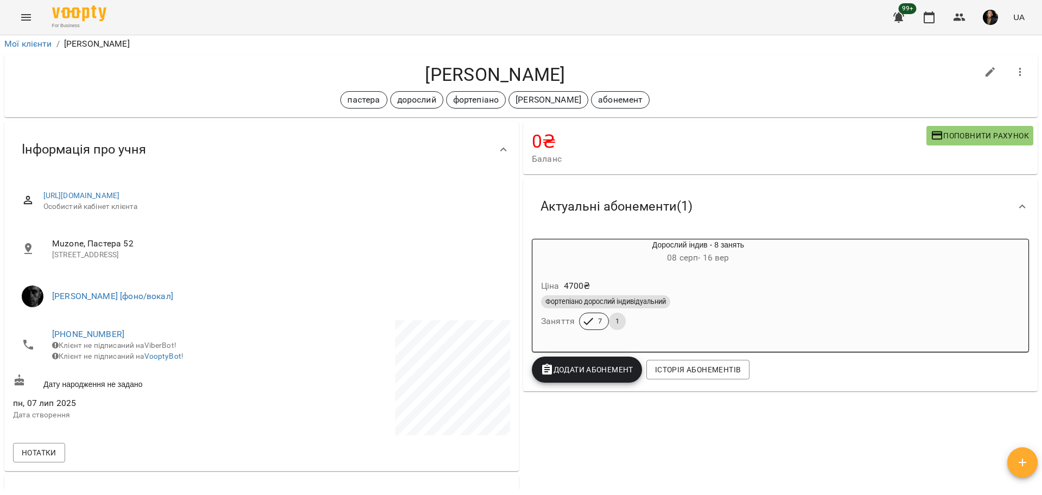
scroll to position [0, 0]
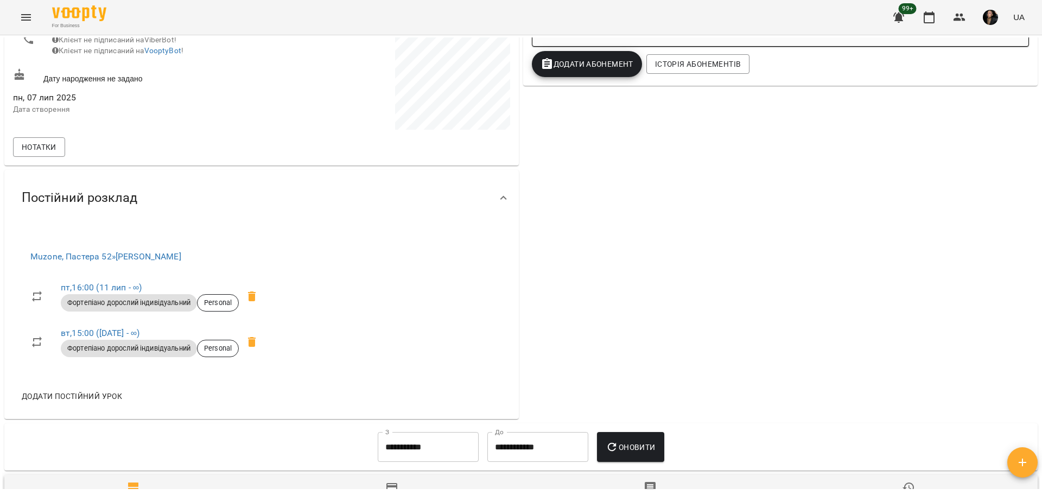
scroll to position [339, 0]
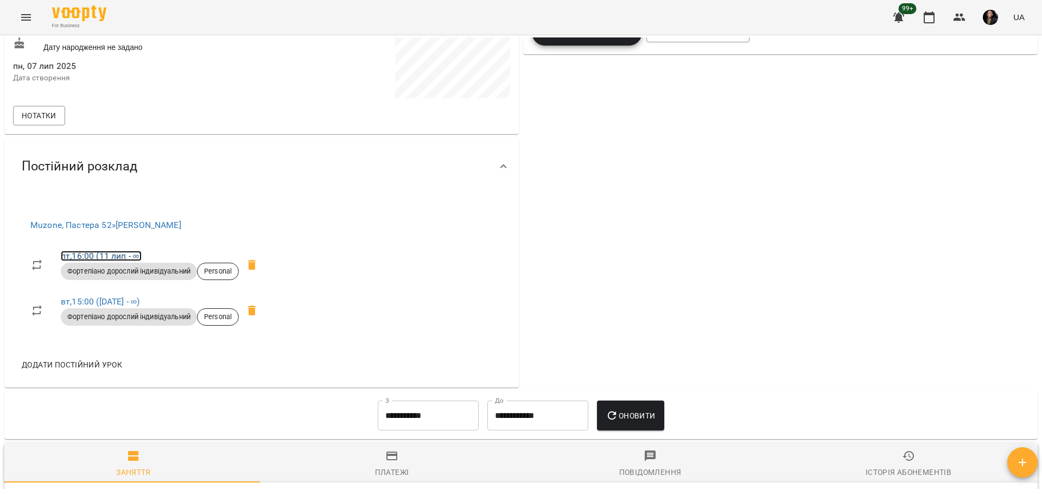
click at [124, 257] on link "пт , 16:00 ([DATE] - ∞)" at bounding box center [101, 256] width 81 height 10
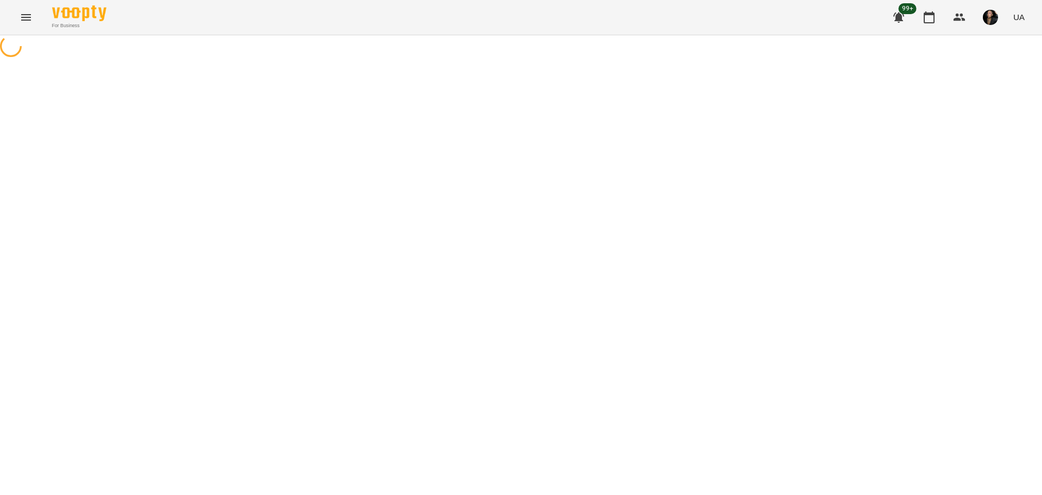
select select "*"
select select "**********"
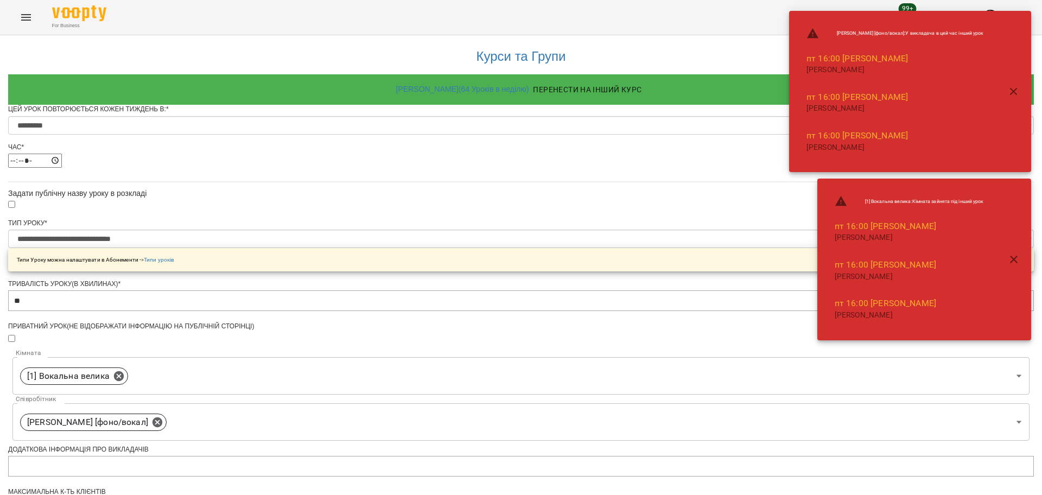
scroll to position [368, 0]
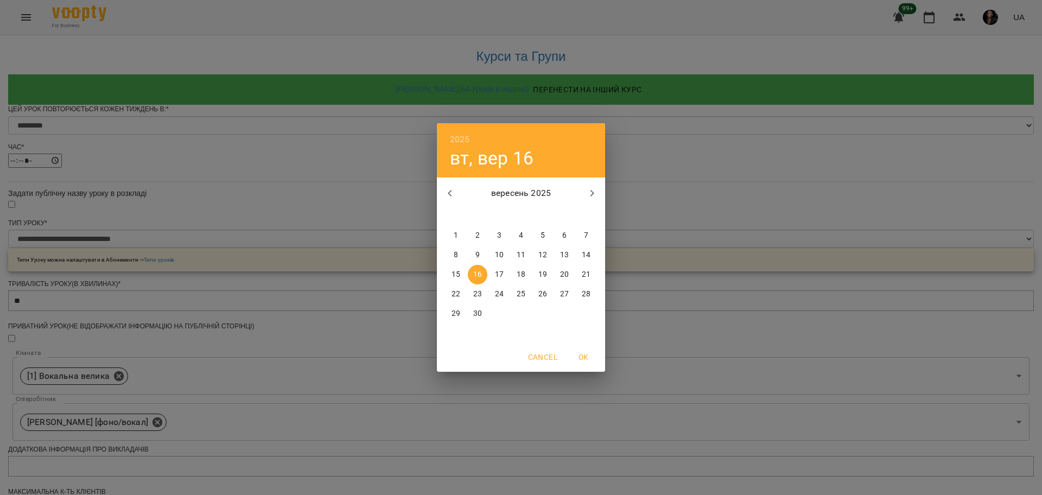
click at [462, 270] on span "15" at bounding box center [456, 274] width 20 height 11
type input "**********"
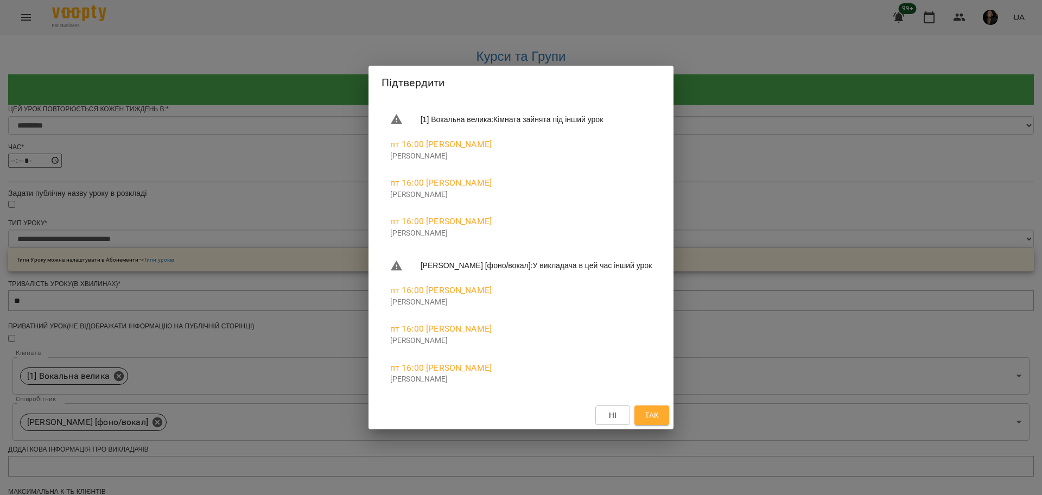
click at [645, 409] on span "Так" at bounding box center [652, 415] width 14 height 13
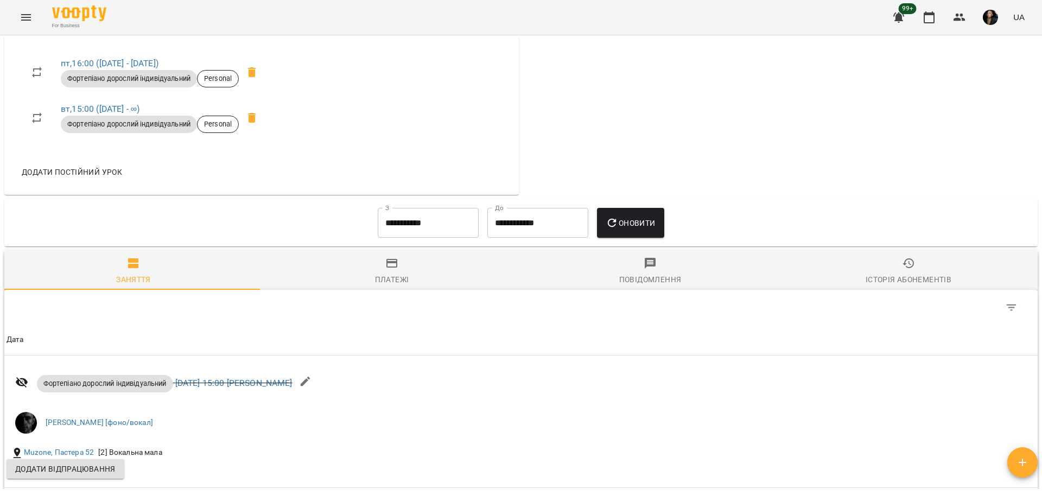
scroll to position [543, 0]
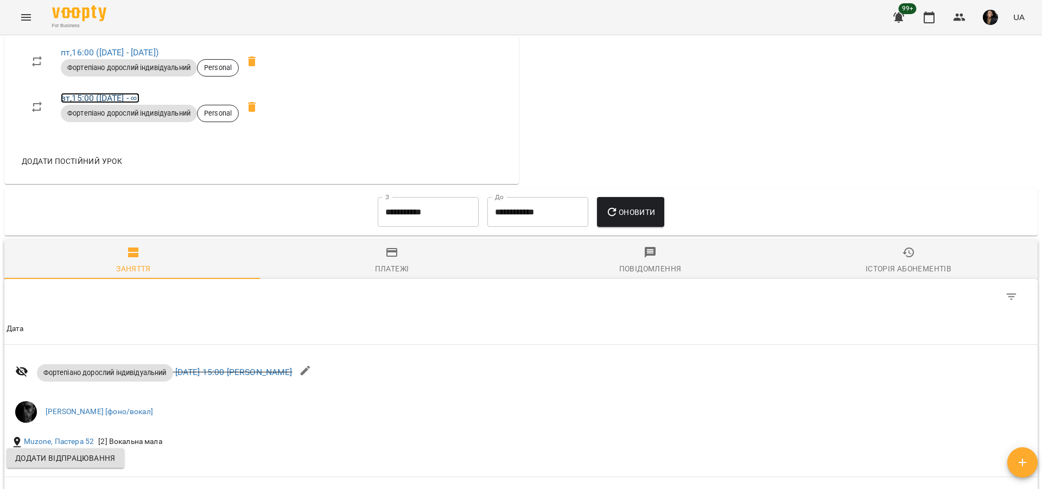
drag, startPoint x: 101, startPoint y: 97, endPoint x: 133, endPoint y: 109, distance: 34.2
click at [101, 97] on link "вт , 15:00 ([DATE] - ∞)" at bounding box center [100, 98] width 79 height 10
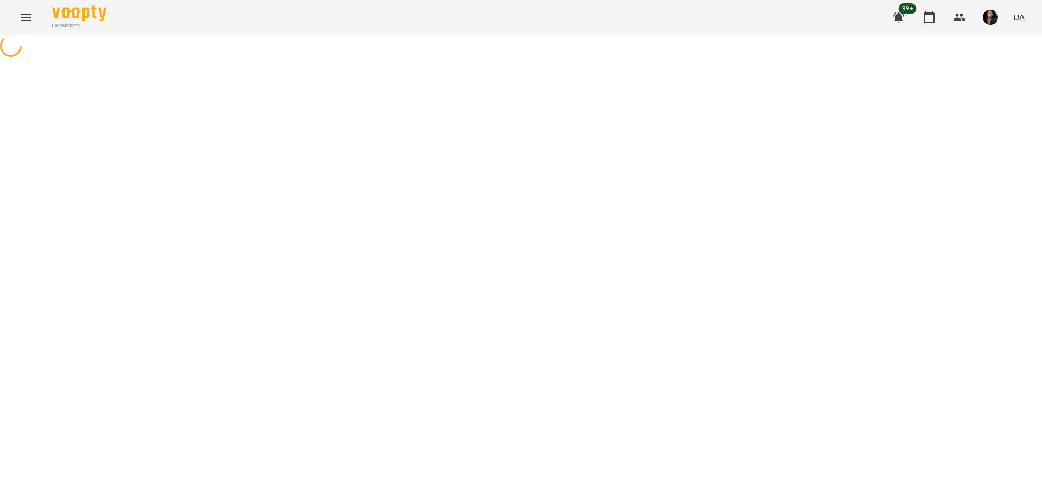
select select "*"
select select "**********"
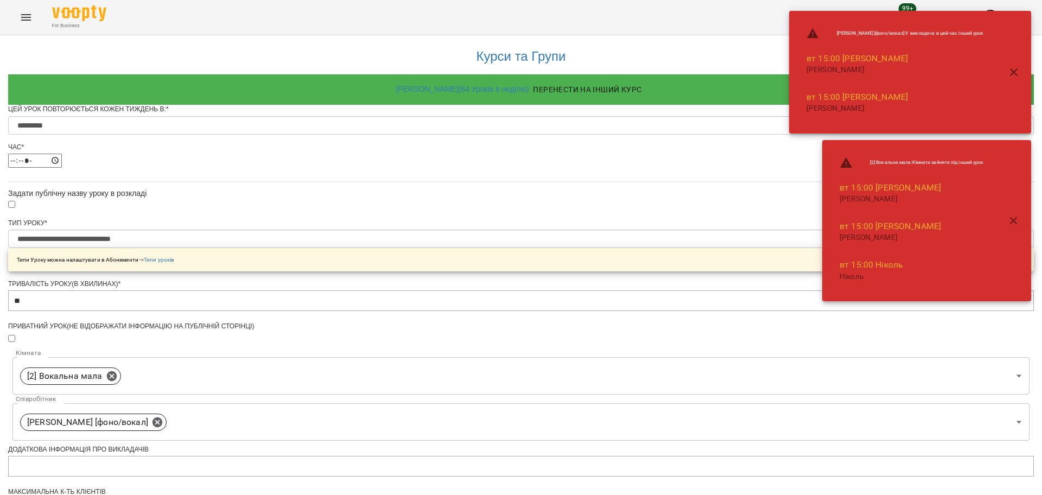
scroll to position [368, 0]
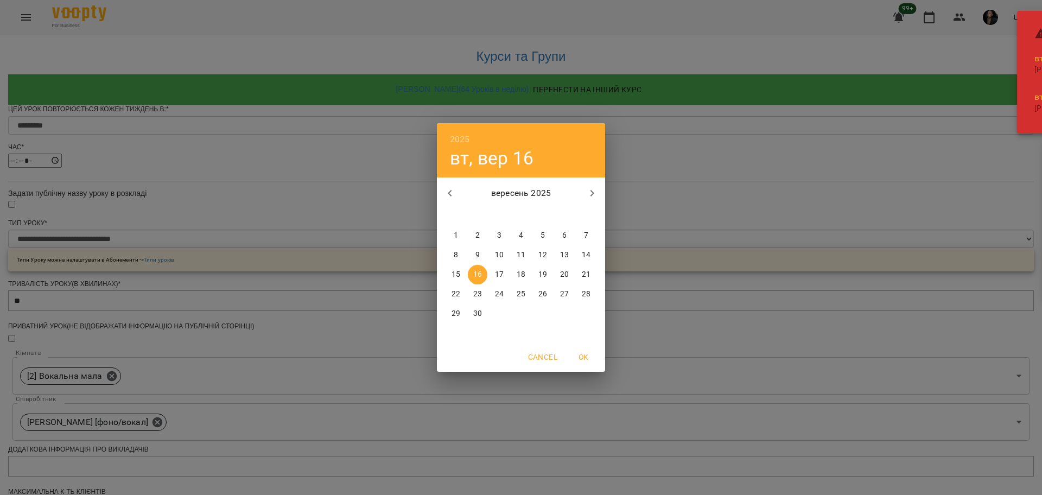
click at [466, 269] on div "15" at bounding box center [456, 275] width 22 height 20
type input "**********"
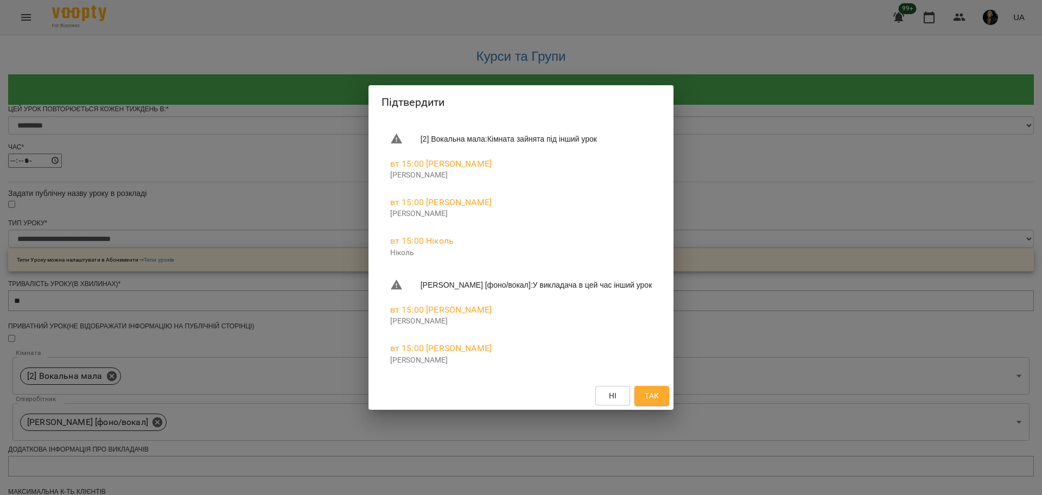
click at [652, 393] on span "Так" at bounding box center [652, 395] width 14 height 13
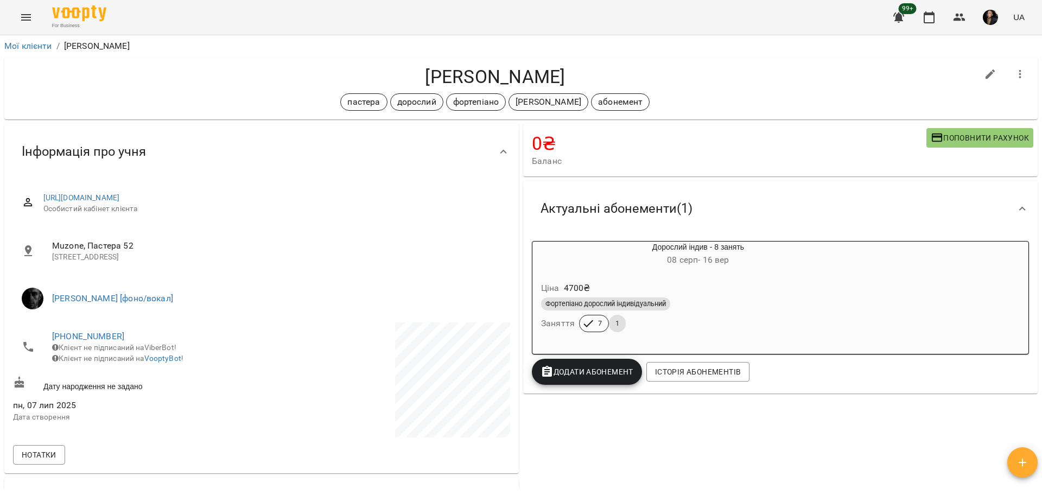
drag, startPoint x: 341, startPoint y: 50, endPoint x: 605, endPoint y: 56, distance: 264.3
click at [605, 56] on div "Мої клієнти / [PERSON_NAME] [PERSON_NAME] пастера дорослий фортепіано [PERSON_N…" at bounding box center [520, 262] width 1037 height 451
copy div "[PERSON_NAME] [PERSON_NAME]"
click at [953, 11] on icon "button" at bounding box center [959, 17] width 13 height 13
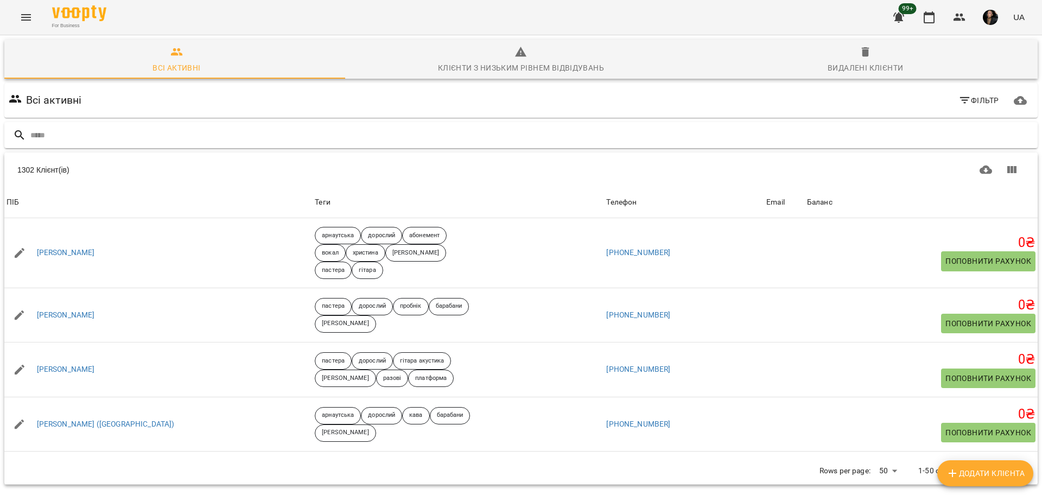
click at [436, 137] on input "text" at bounding box center [531, 135] width 1003 height 18
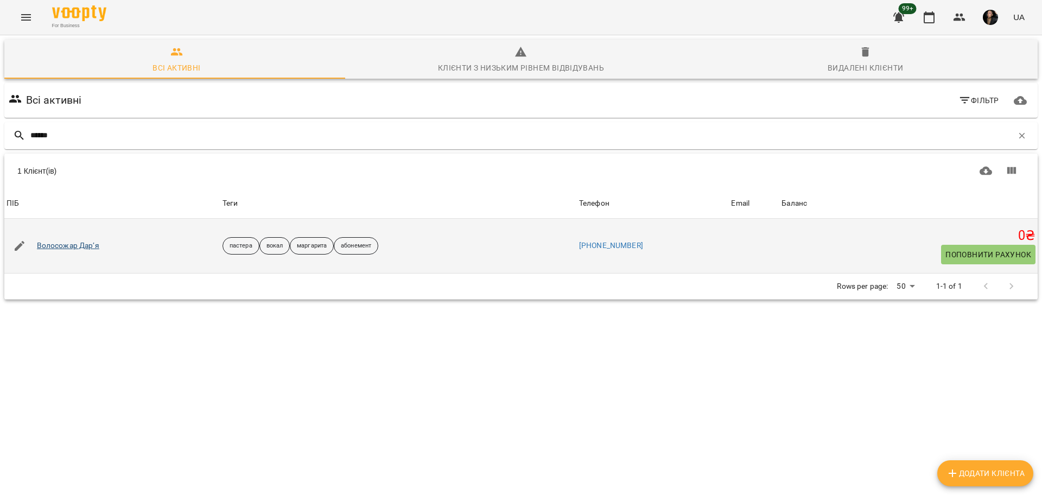
type input "******"
click at [81, 243] on link "Волосожар Дарʼя" at bounding box center [68, 245] width 62 height 11
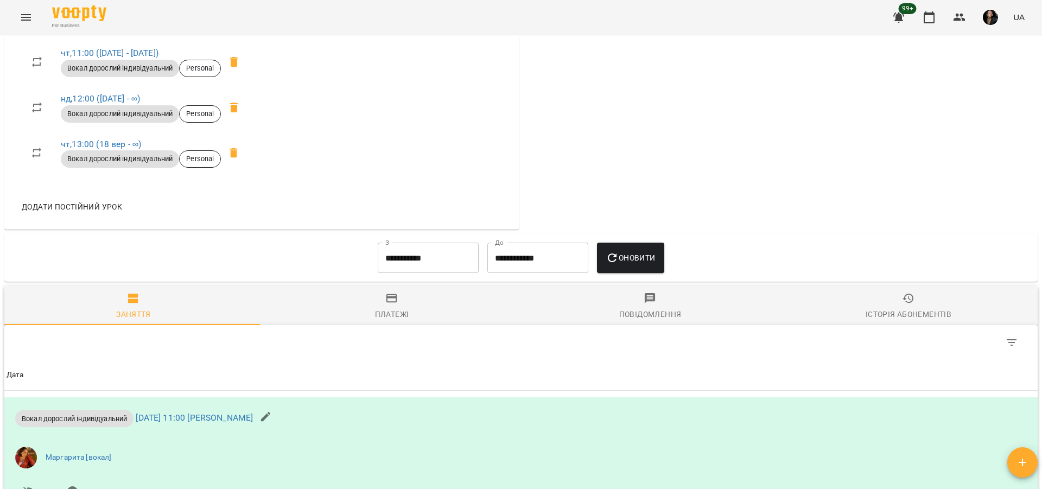
scroll to position [543, 0]
click at [65, 142] on link "чт , 13:00 (18 вер - ∞)" at bounding box center [101, 143] width 80 height 10
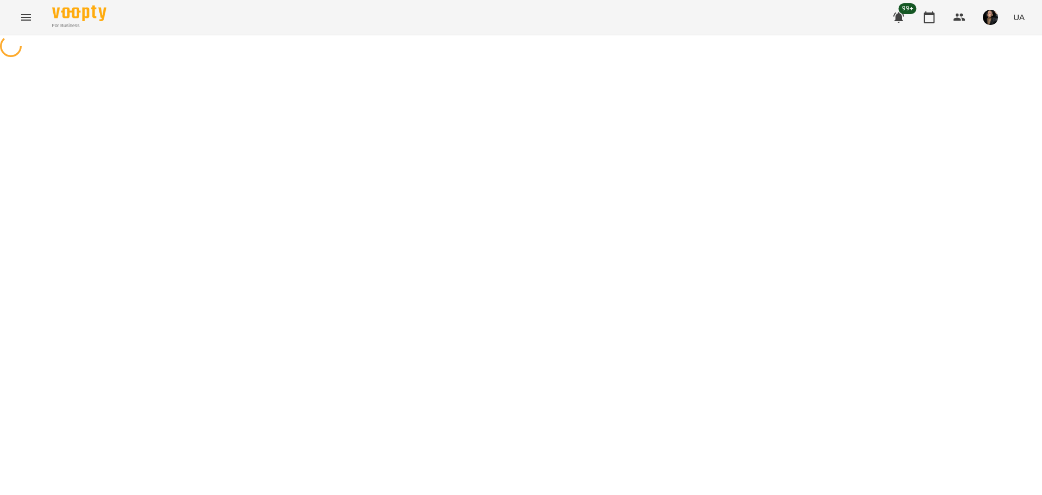
select select "*"
select select "**********"
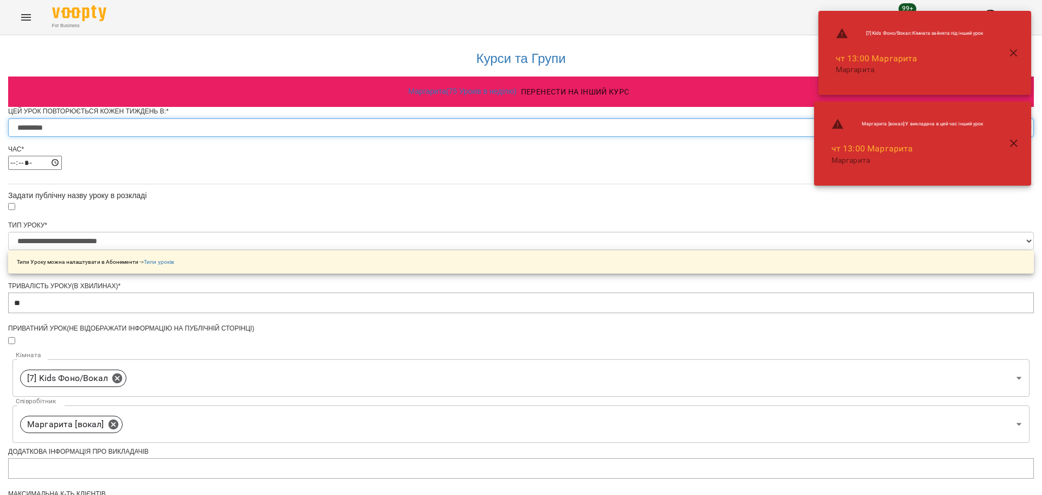
click at [401, 137] on select "********* ******** ****** ****** ******** ****** ******" at bounding box center [521, 127] width 1026 height 18
select select "*"
click at [385, 137] on select "********* ******** ****** ****** ******** ****** ******" at bounding box center [521, 127] width 1026 height 18
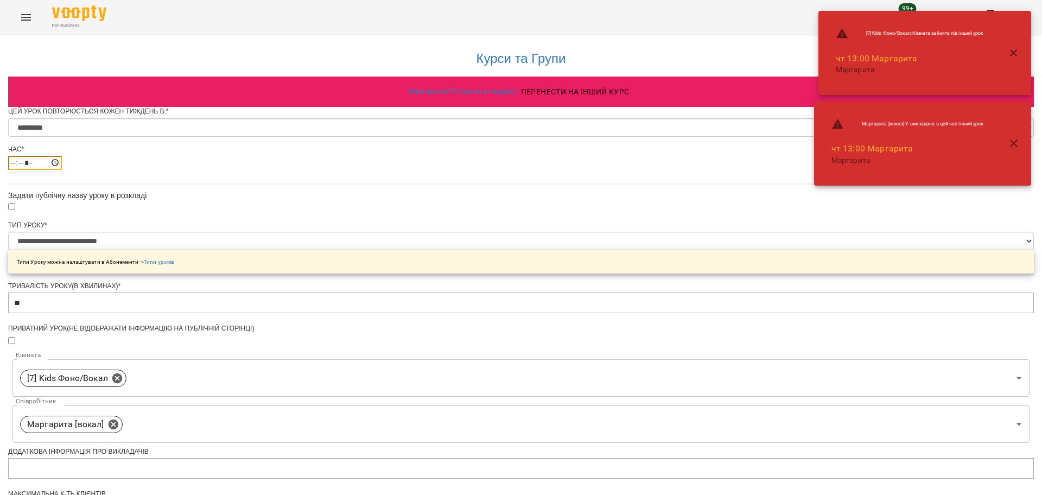
click at [62, 170] on input "*****" at bounding box center [35, 163] width 54 height 14
type input "*****"
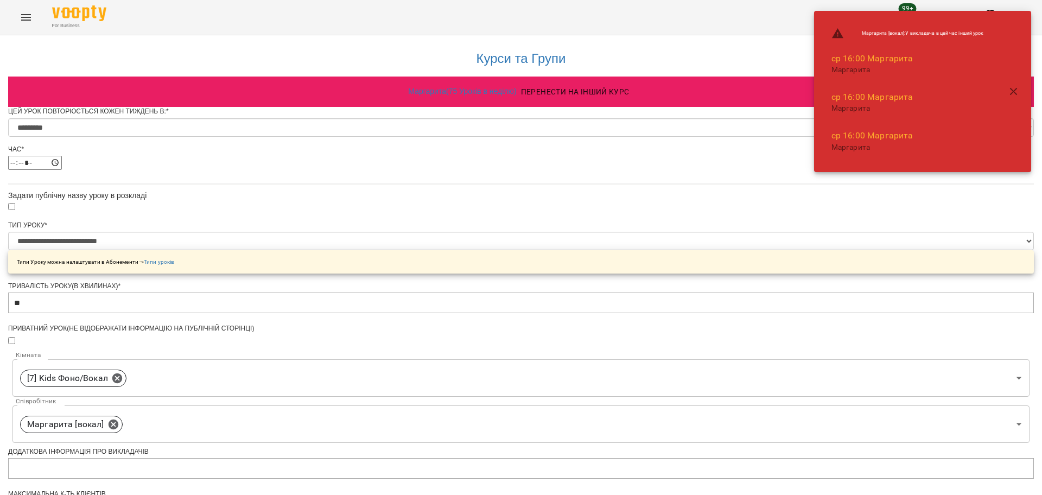
click at [695, 253] on div "**********" at bounding box center [521, 414] width 1026 height 759
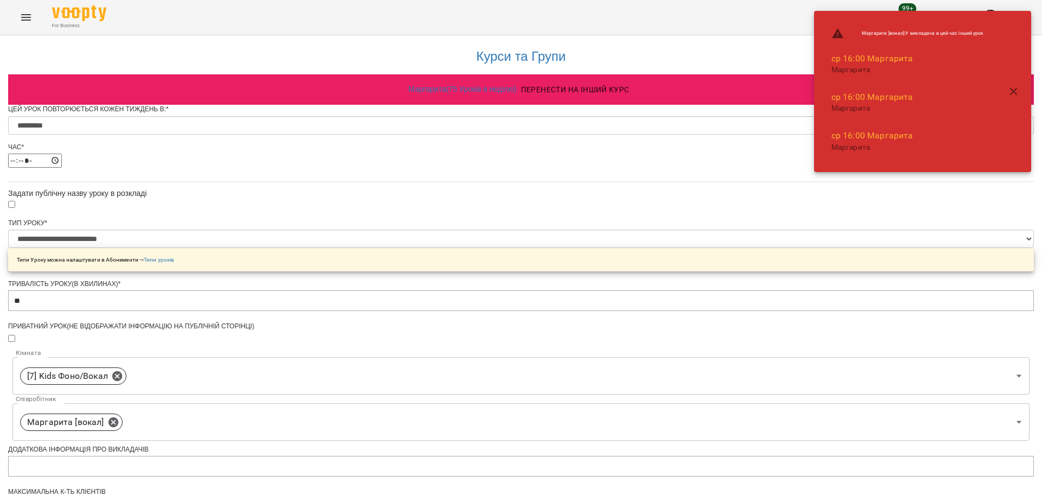
scroll to position [390, 0]
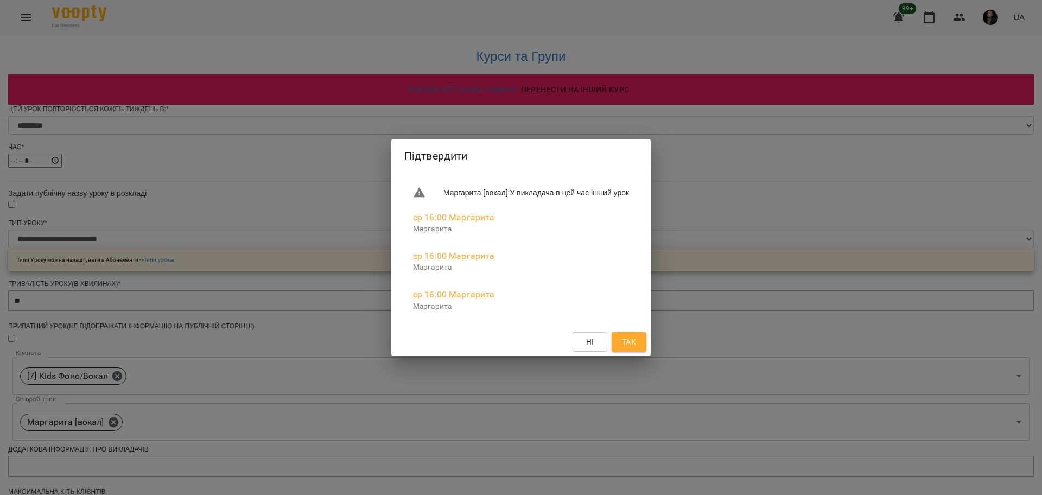
click at [636, 339] on span "Так" at bounding box center [629, 341] width 14 height 13
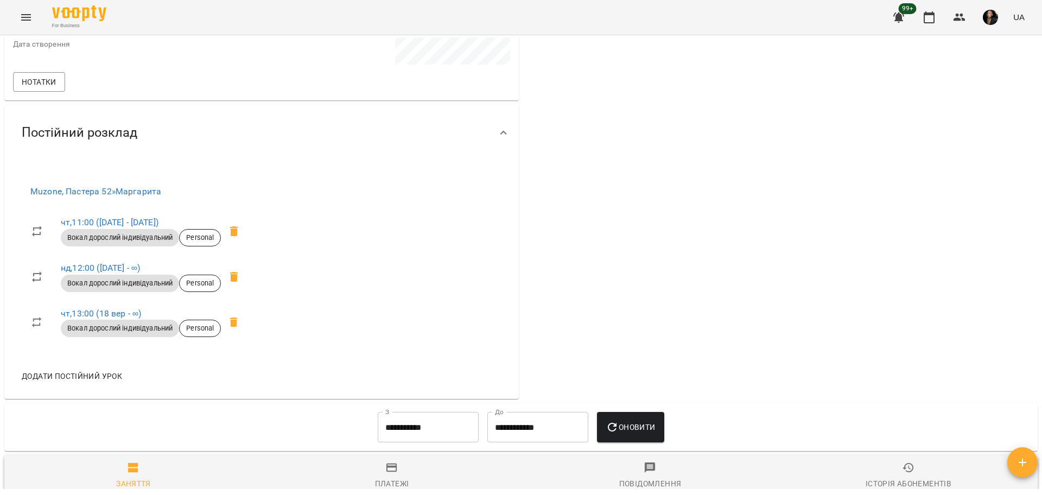
scroll to position [407, 0]
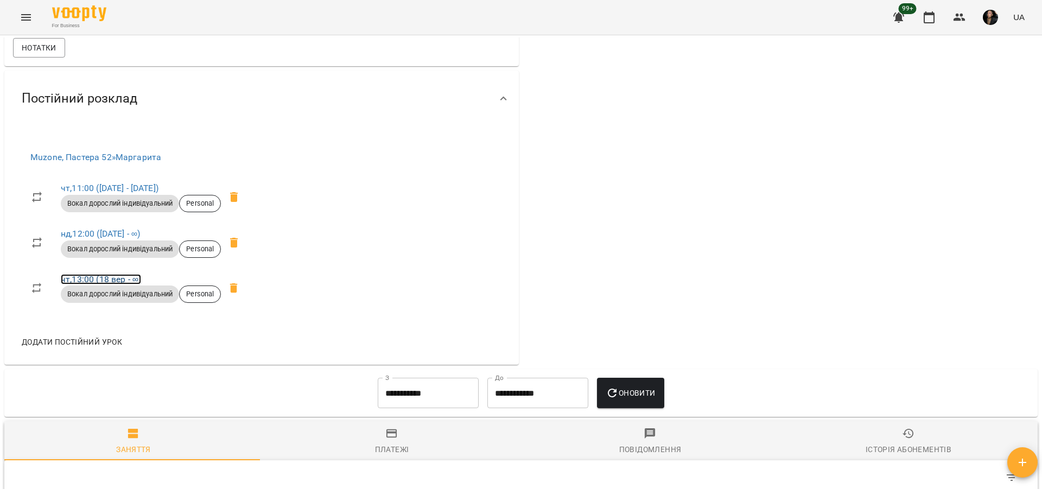
click at [72, 279] on link "чт , 13:00 (18 вер - ∞)" at bounding box center [101, 279] width 80 height 10
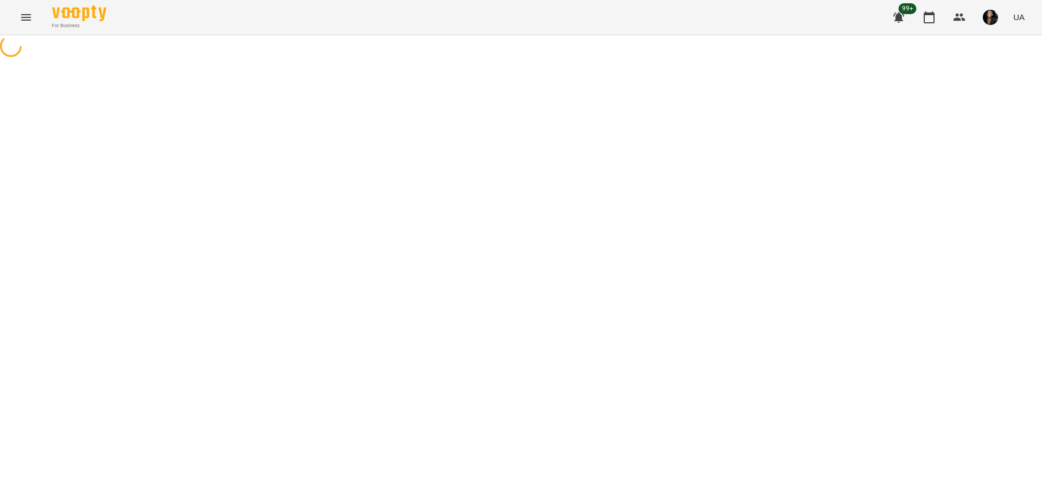
select select "*"
select select "**********"
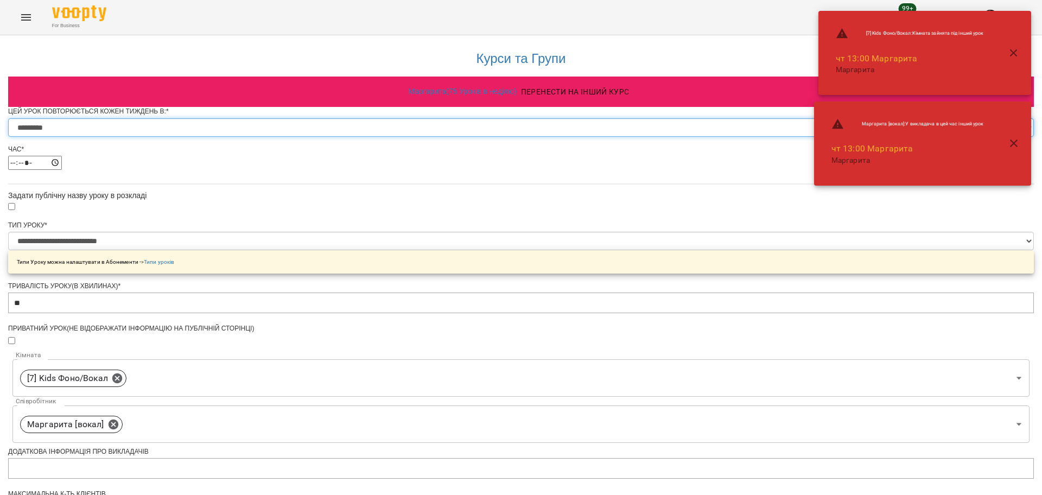
click at [402, 137] on select "********* ******** ****** ****** ******** ****** ******" at bounding box center [521, 127] width 1026 height 18
select select "*"
click at [385, 137] on select "********* ******** ****** ****** ******** ****** ******" at bounding box center [521, 127] width 1026 height 18
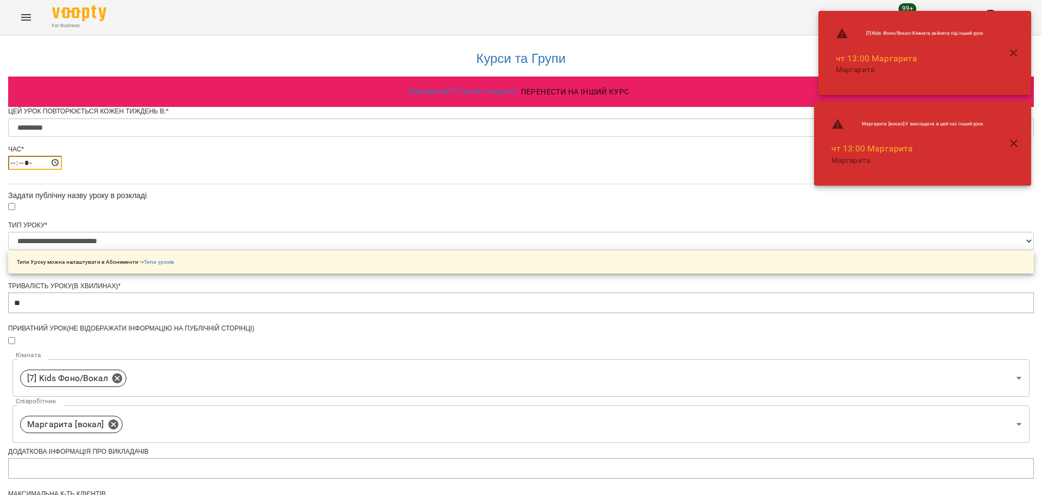
click at [62, 170] on input "*****" at bounding box center [35, 163] width 54 height 14
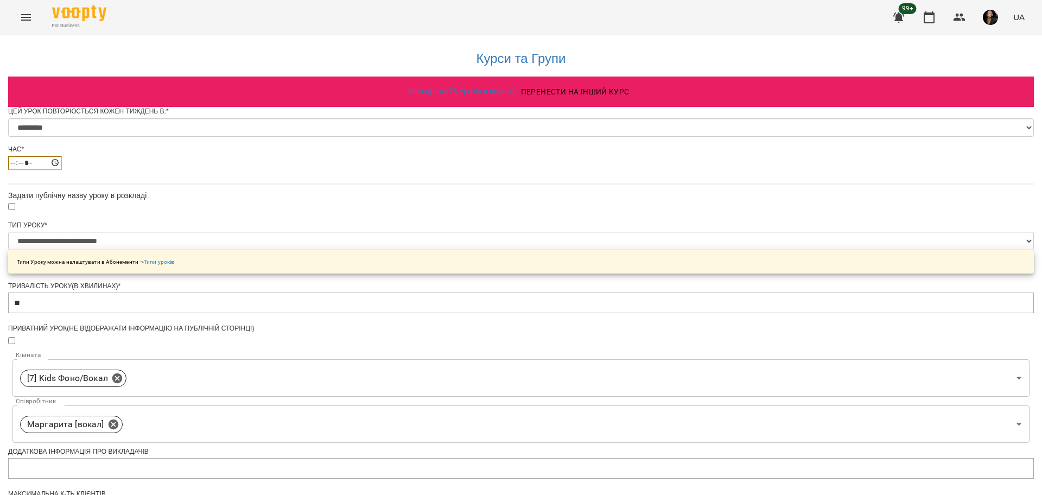
type input "*****"
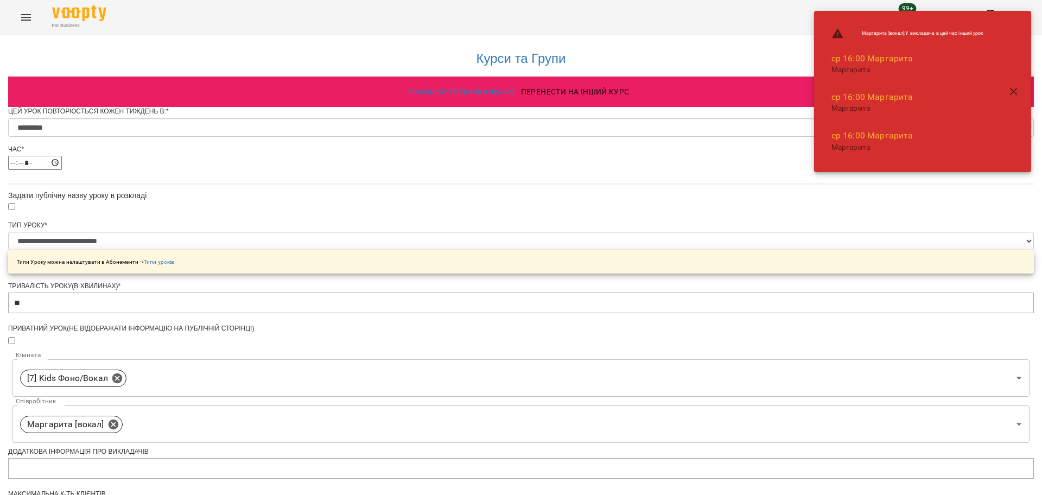
click at [781, 288] on div "**********" at bounding box center [521, 414] width 1026 height 759
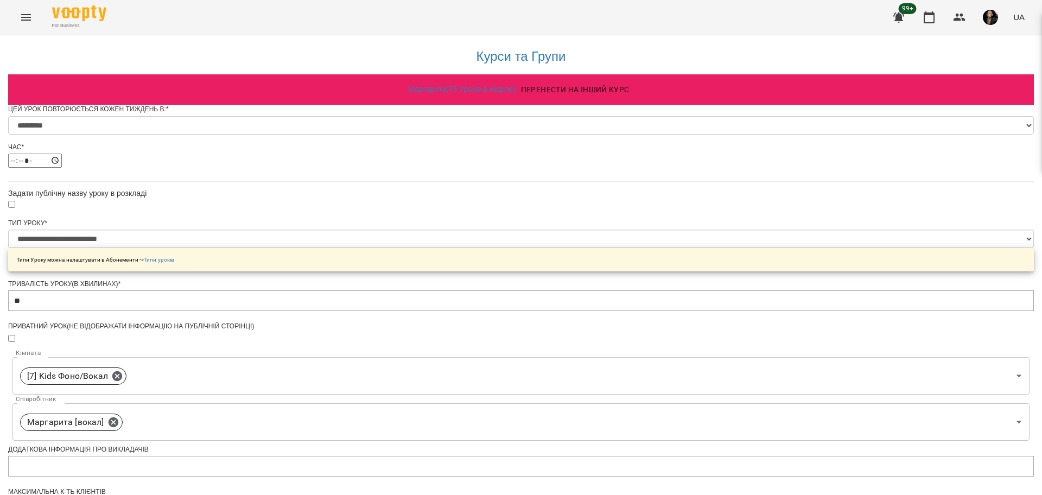
scroll to position [390, 0]
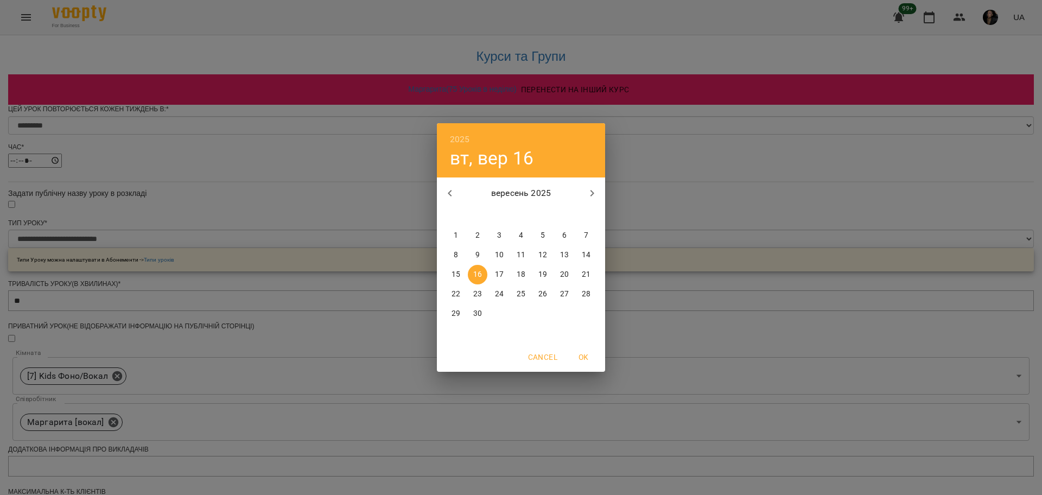
click at [501, 273] on p "17" at bounding box center [499, 274] width 9 height 11
type input "**********"
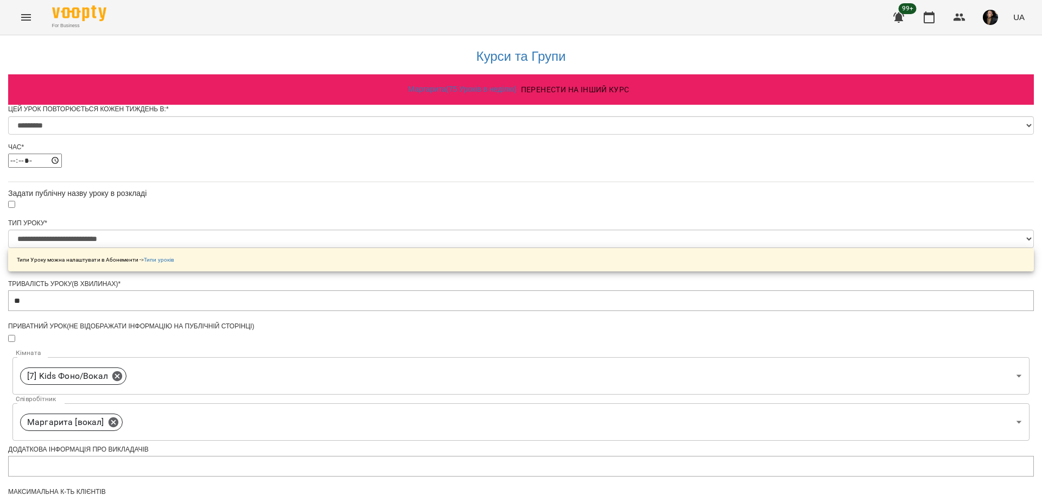
click at [690, 266] on div "**********" at bounding box center [521, 412] width 1026 height 759
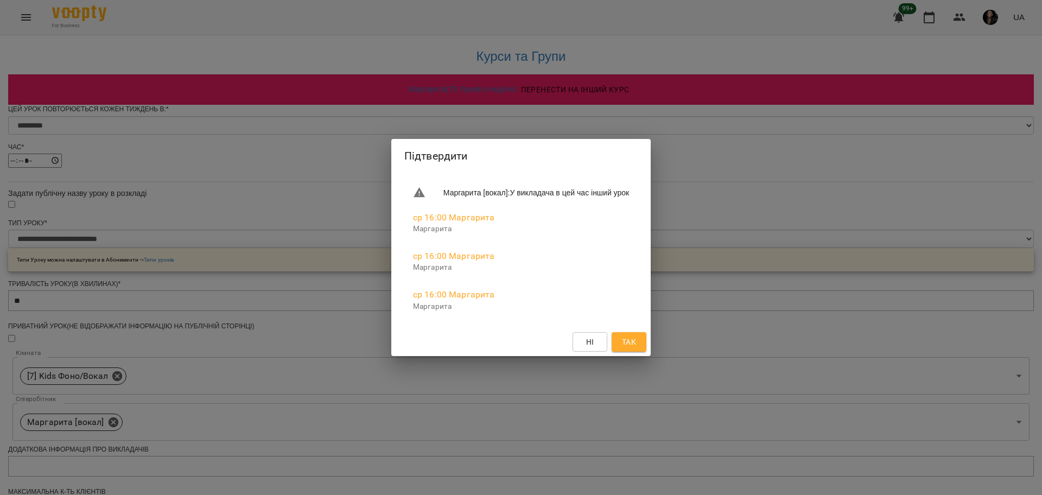
click at [598, 345] on span "Ні" at bounding box center [589, 341] width 17 height 13
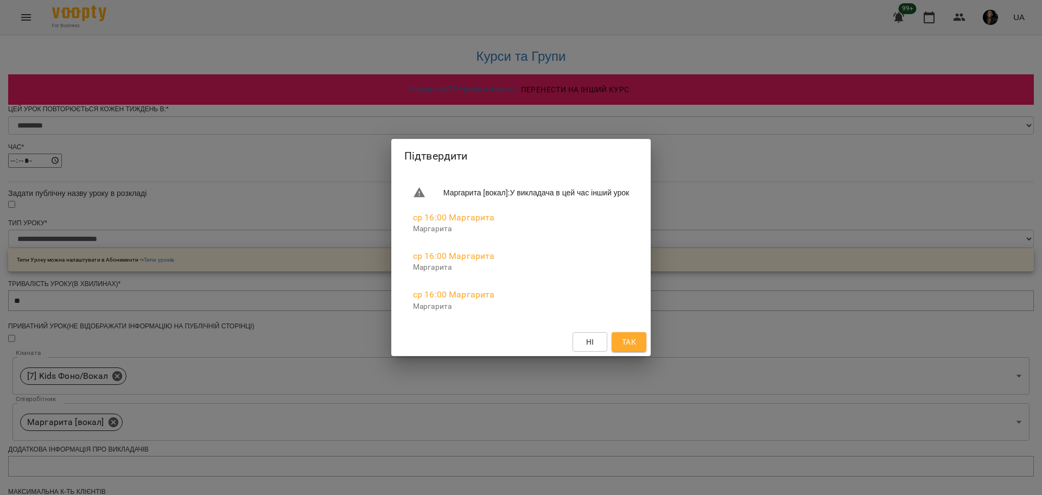
click at [634, 341] on button "Так" at bounding box center [629, 342] width 35 height 20
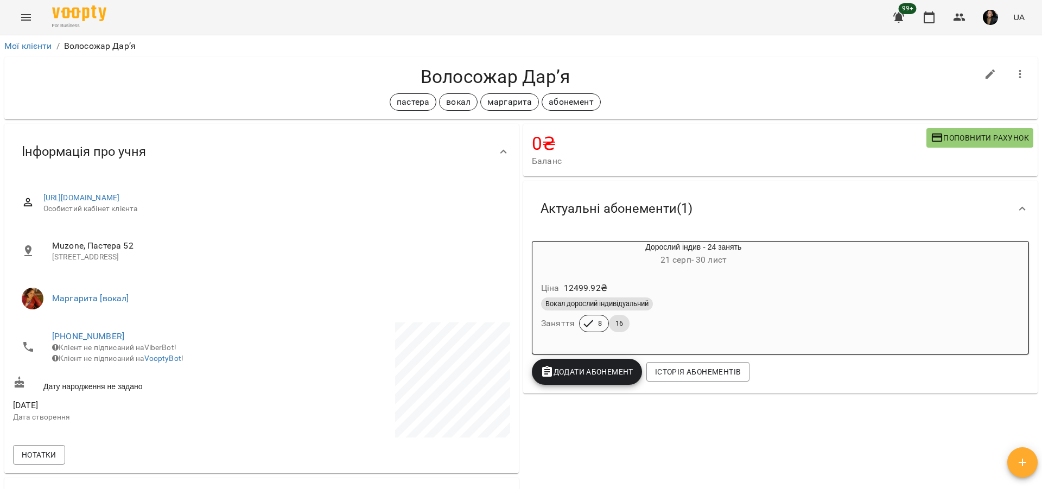
click at [677, 323] on div "Вокал дорослий індивідуальний Заняття 8 16" at bounding box center [693, 314] width 309 height 39
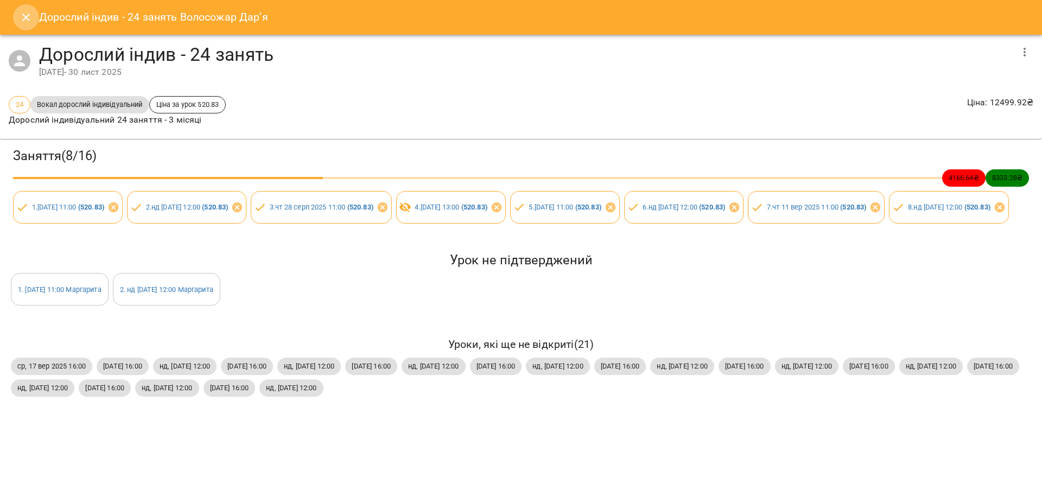
click at [18, 18] on button "Close" at bounding box center [26, 17] width 26 height 26
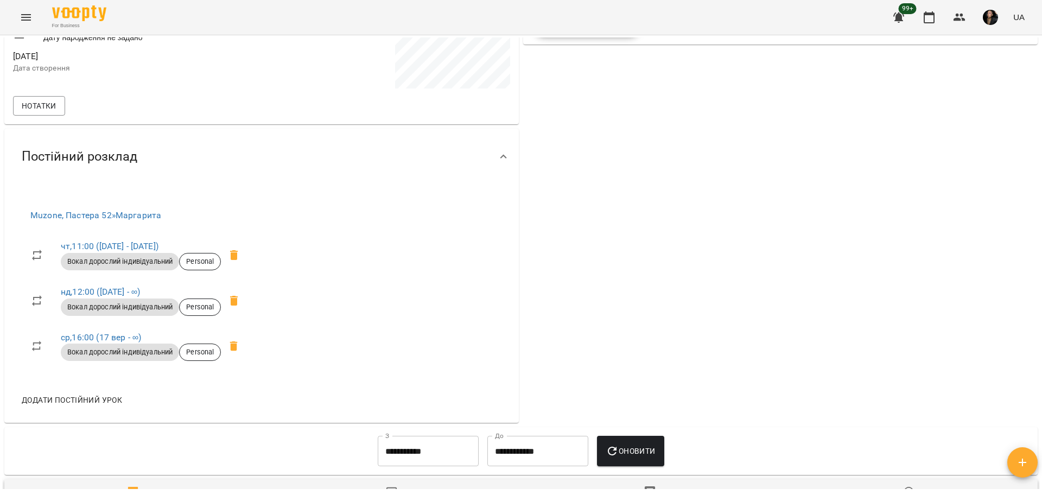
scroll to position [475, 0]
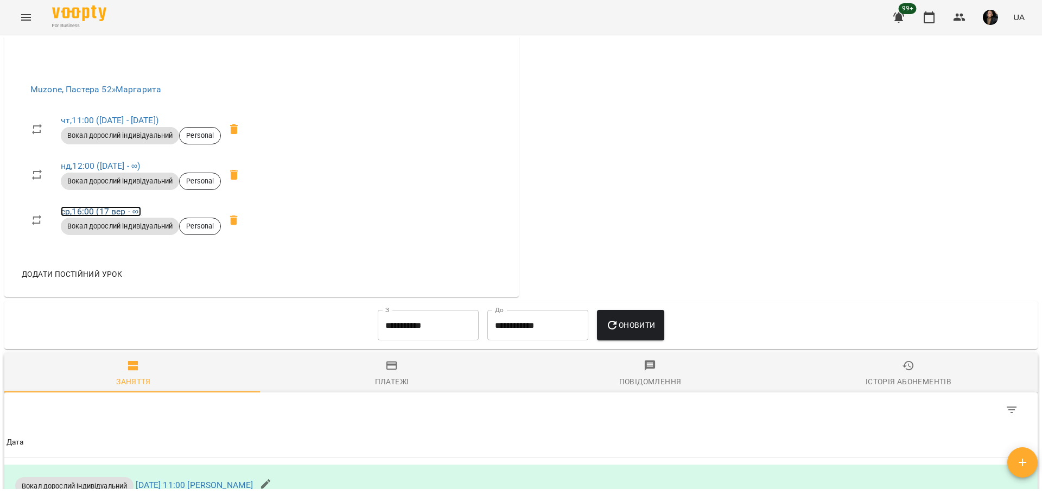
click at [69, 213] on link "ср , 16:00 (17 вер - ∞)" at bounding box center [101, 211] width 80 height 10
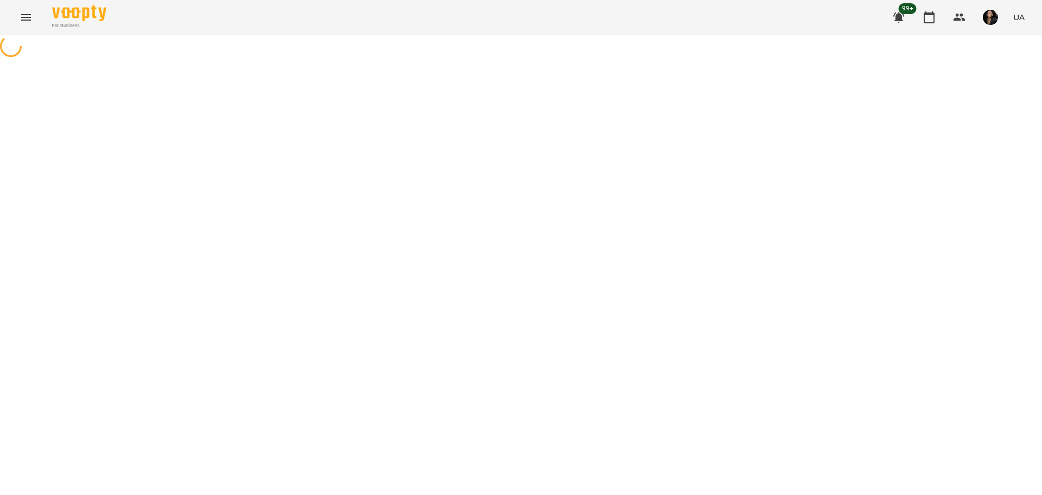
select select "*"
select select "**********"
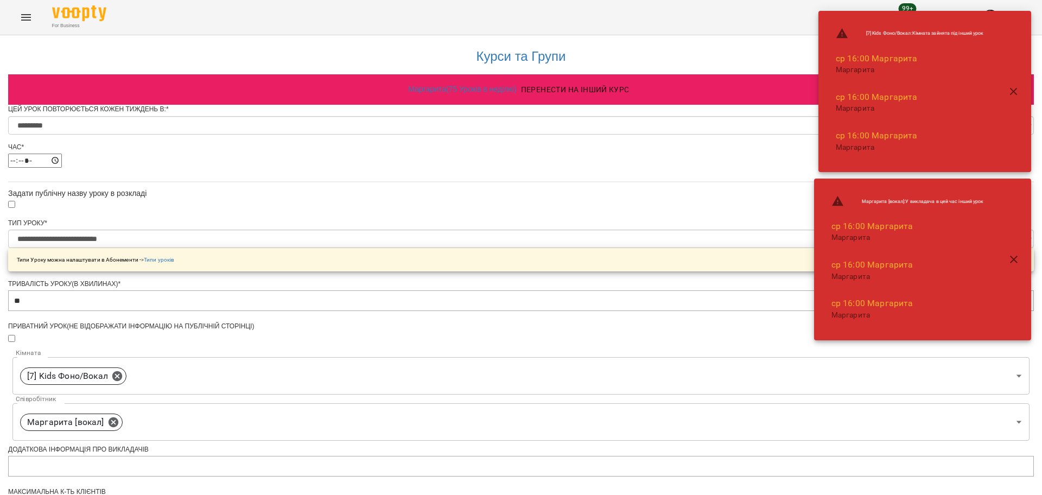
scroll to position [339, 0]
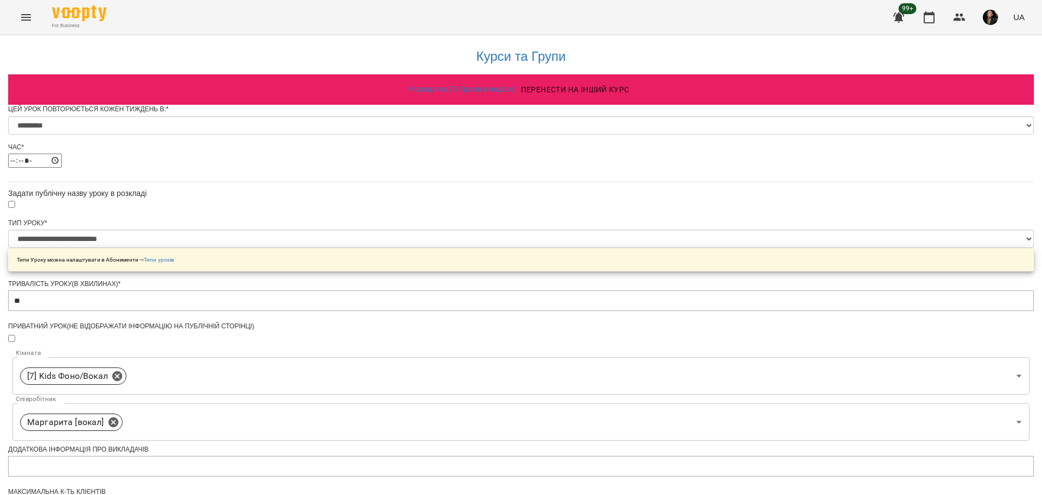
click at [791, 363] on div "**********" at bounding box center [521, 412] width 1026 height 759
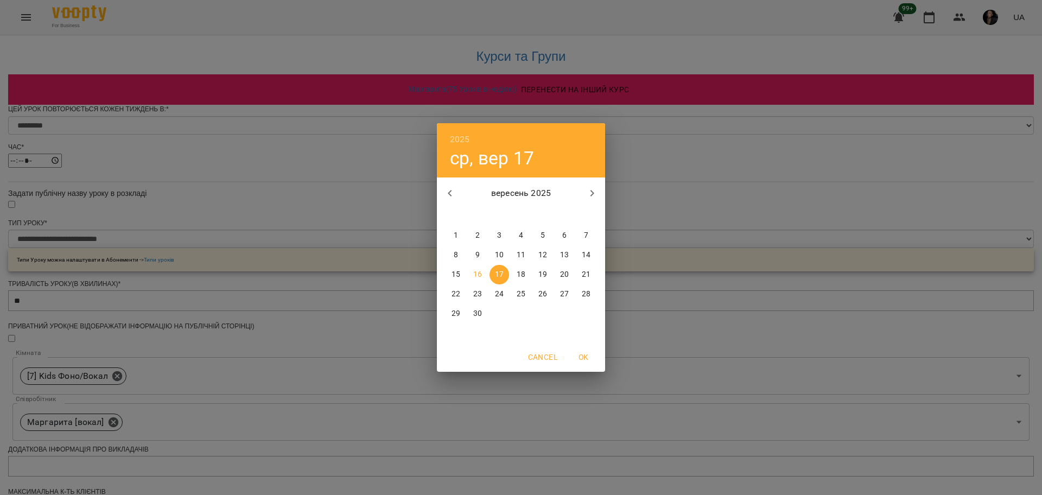
click at [756, 275] on div "2025 ср, вер 17 вересень 2025 пн вт ср чт пт сб нд 1 2 3 4 5 6 7 8 9 10 11 12 1…" at bounding box center [521, 247] width 1042 height 495
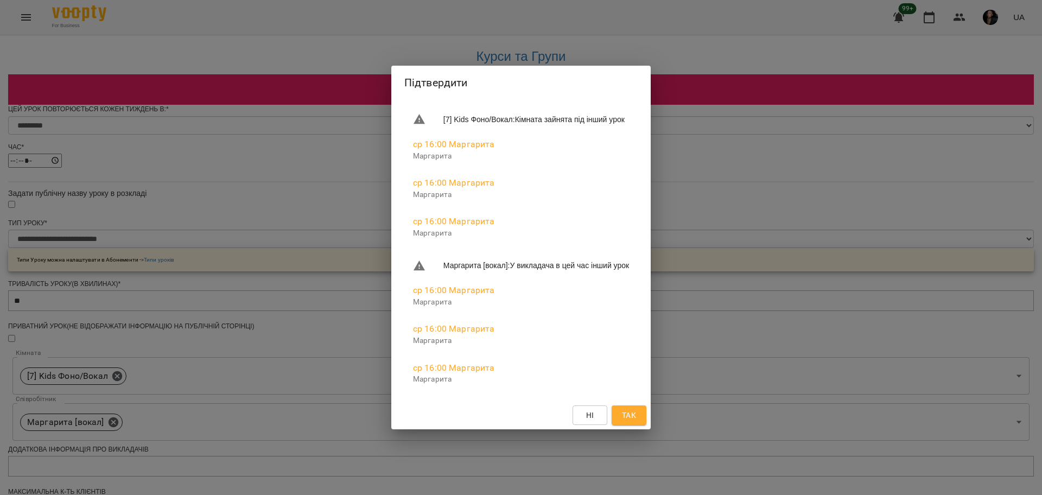
click at [646, 419] on button "Так" at bounding box center [629, 415] width 35 height 20
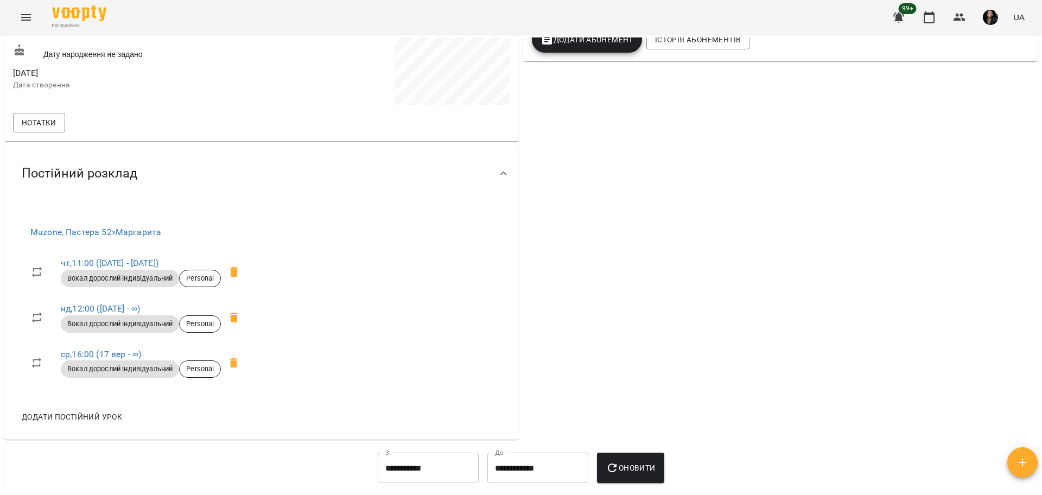
scroll to position [339, 0]
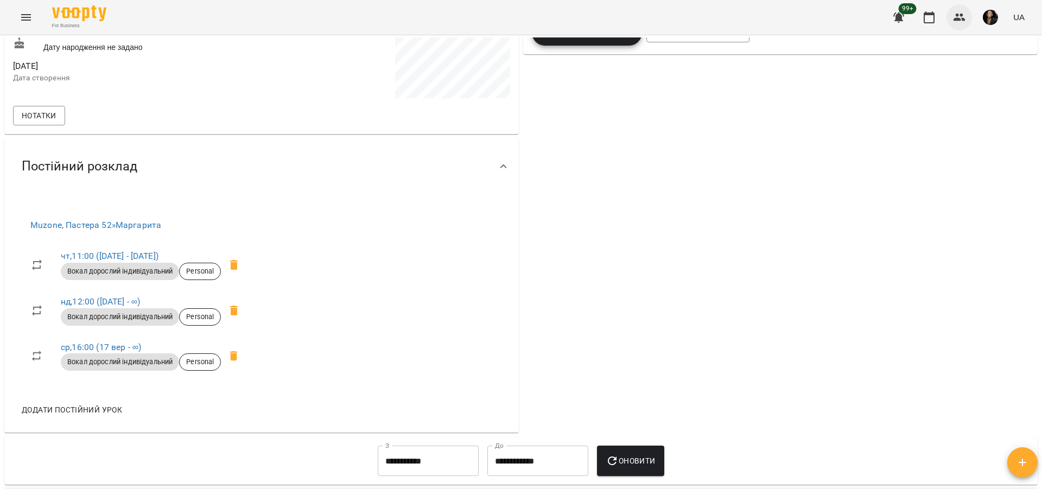
click at [956, 18] on icon "button" at bounding box center [959, 17] width 13 height 13
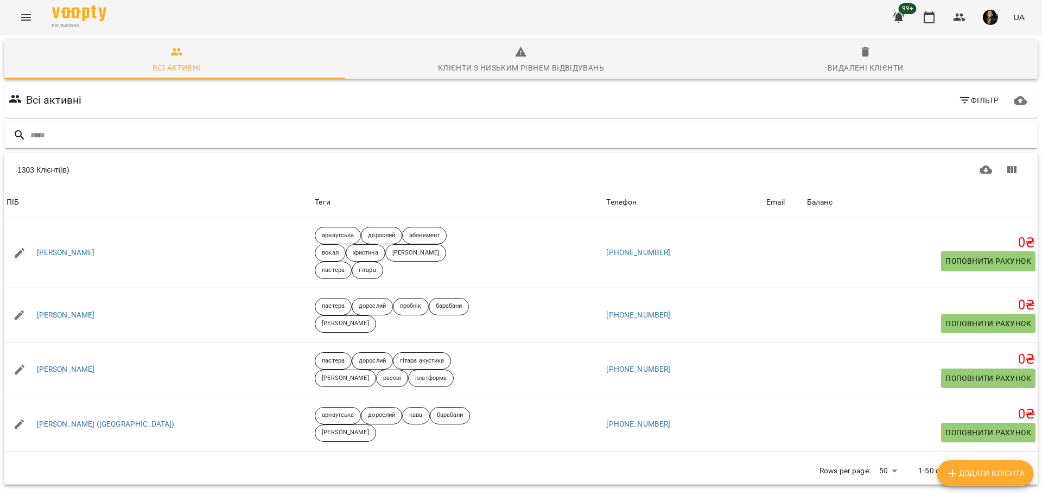
click at [182, 132] on input "text" at bounding box center [531, 135] width 1003 height 18
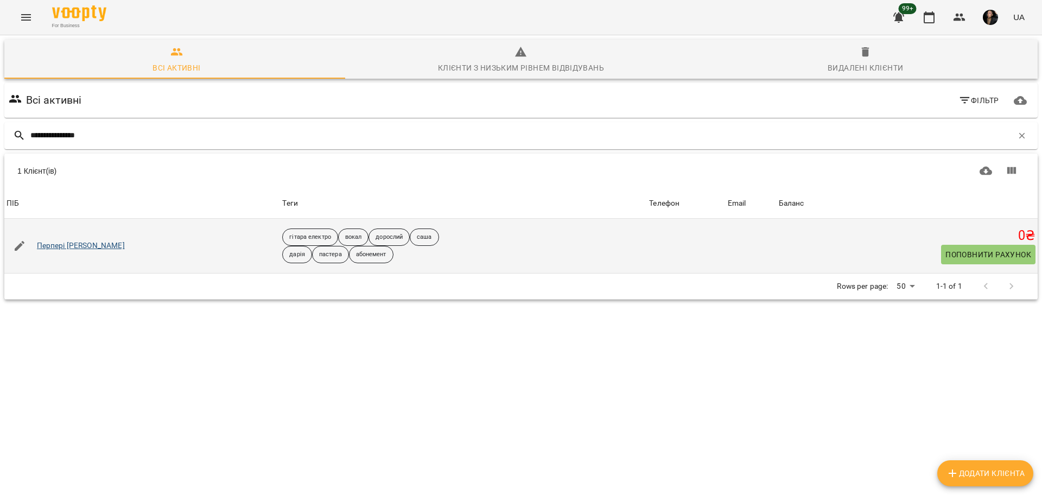
type input "**********"
click at [75, 247] on link "Перпері Елеонора" at bounding box center [81, 245] width 88 height 11
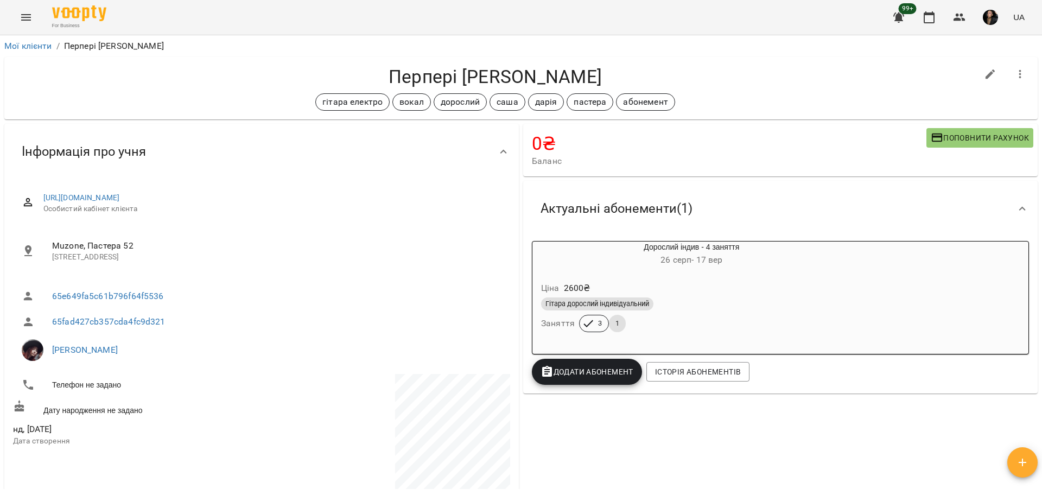
click at [943, 144] on button "Поповнити рахунок" at bounding box center [979, 138] width 107 height 20
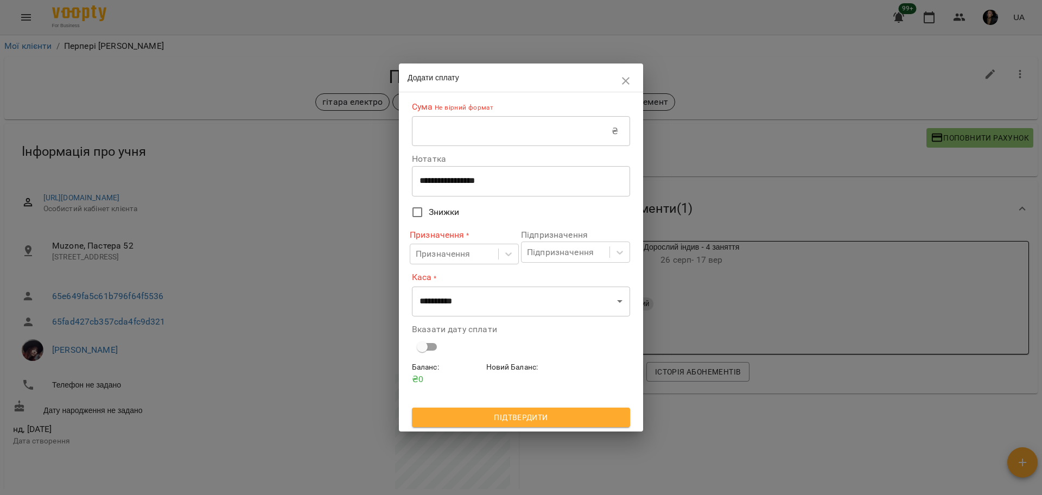
click at [498, 130] on input "text" at bounding box center [512, 131] width 200 height 30
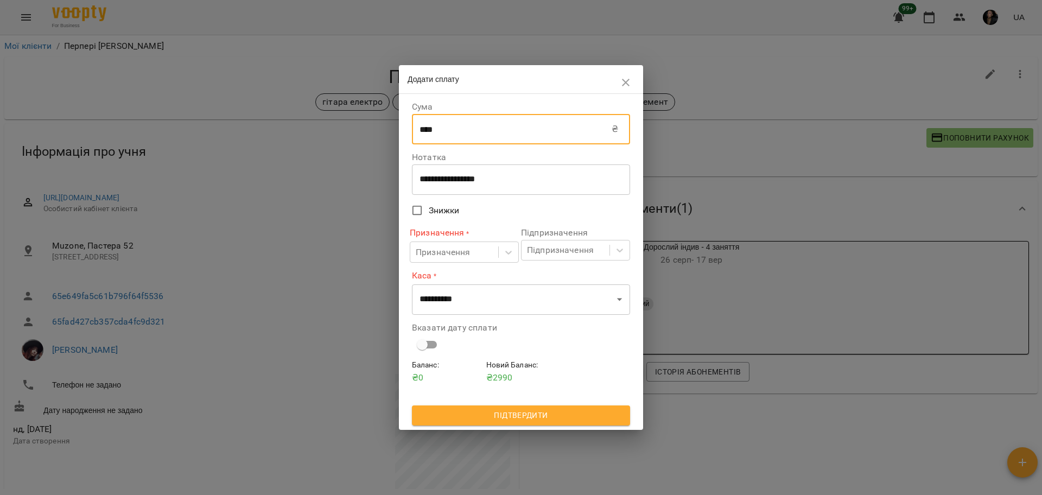
type input "****"
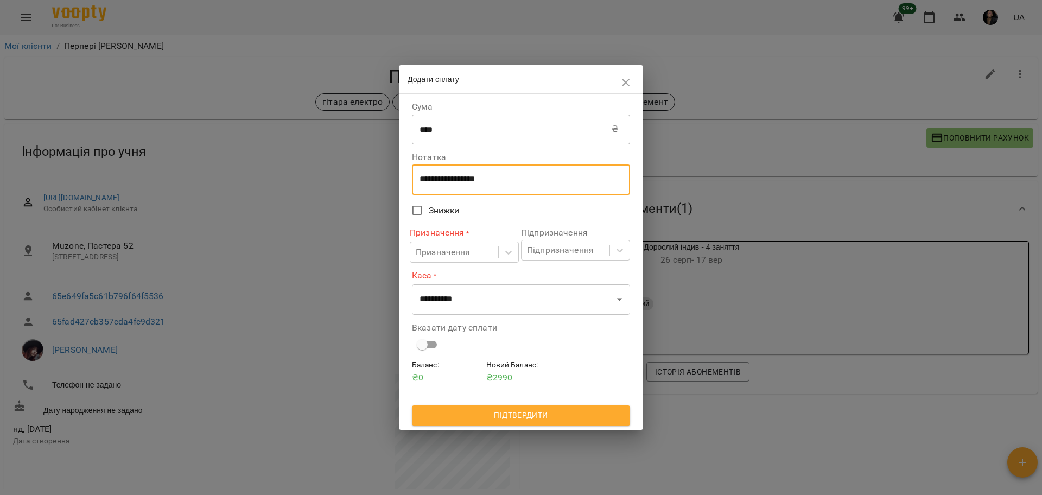
drag, startPoint x: 421, startPoint y: 176, endPoint x: 401, endPoint y: 176, distance: 19.5
click at [401, 176] on div "**********" at bounding box center [521, 261] width 244 height 335
type textarea "****"
click at [418, 246] on div "Призначення" at bounding box center [443, 252] width 55 height 13
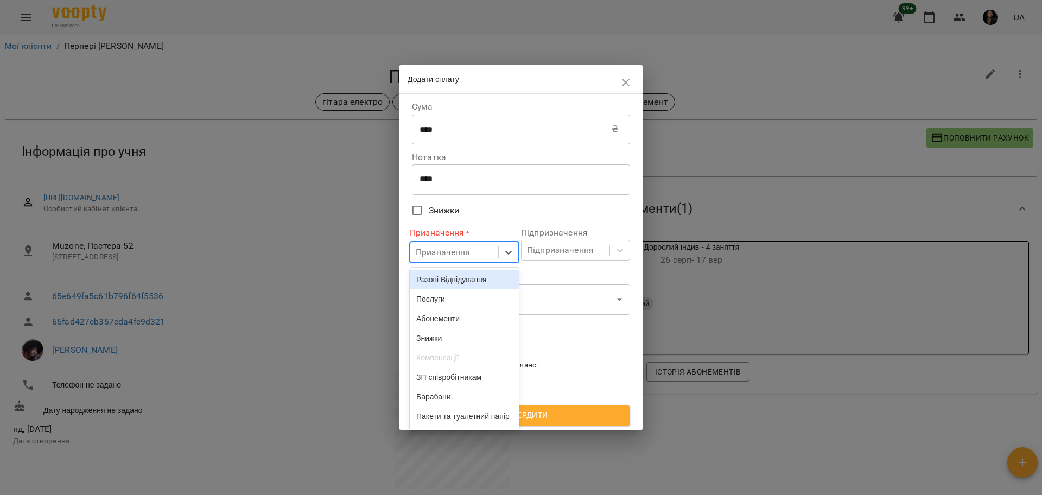
click at [436, 273] on div "Разові Відвідування" at bounding box center [464, 280] width 109 height 20
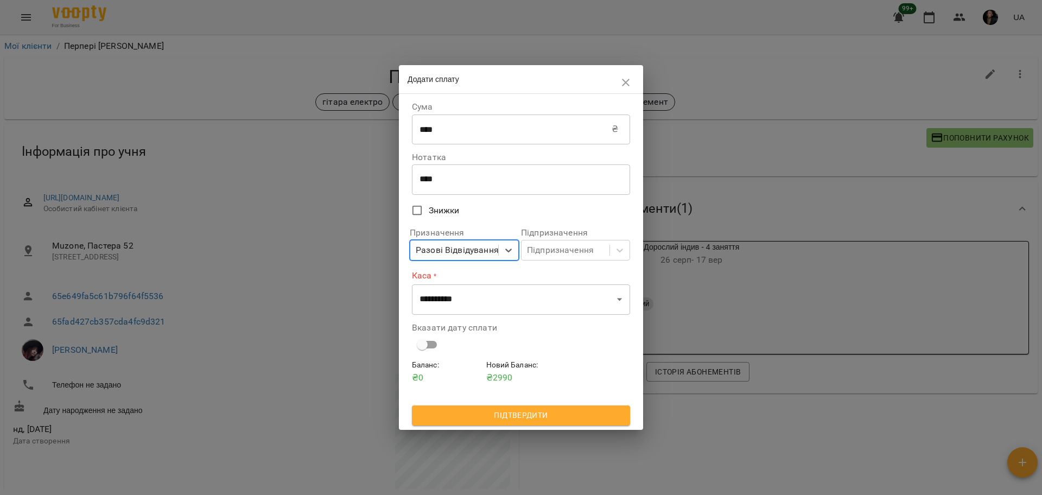
click at [630, 260] on div "Підпризначення Підпризначення" at bounding box center [575, 244] width 113 height 45
click at [610, 252] on div at bounding box center [620, 250] width 20 height 20
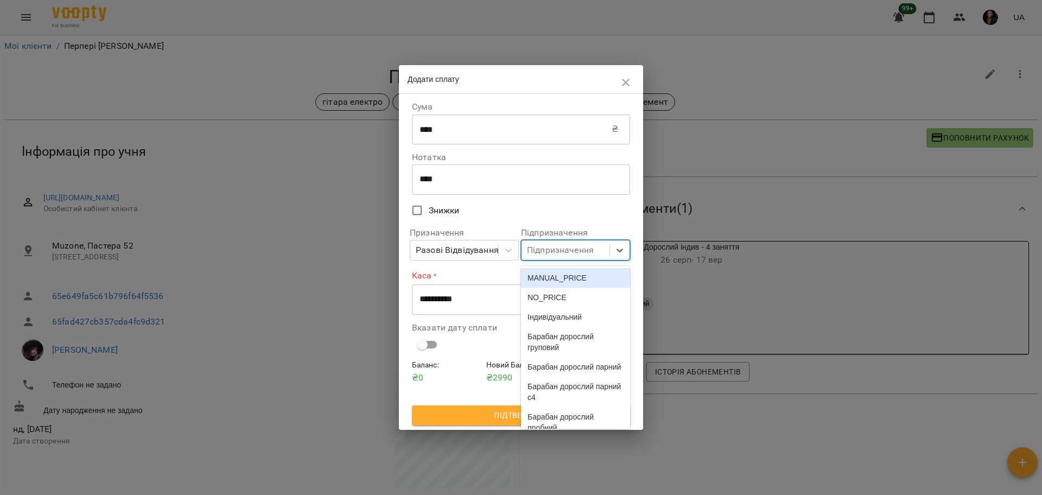
scroll to position [2876, 0]
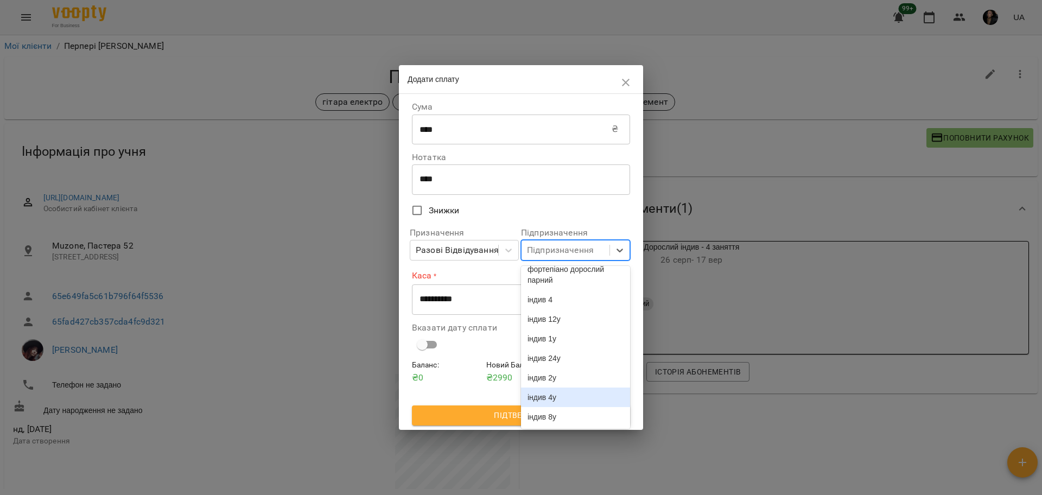
click at [583, 391] on div "індив 4у" at bounding box center [575, 397] width 109 height 20
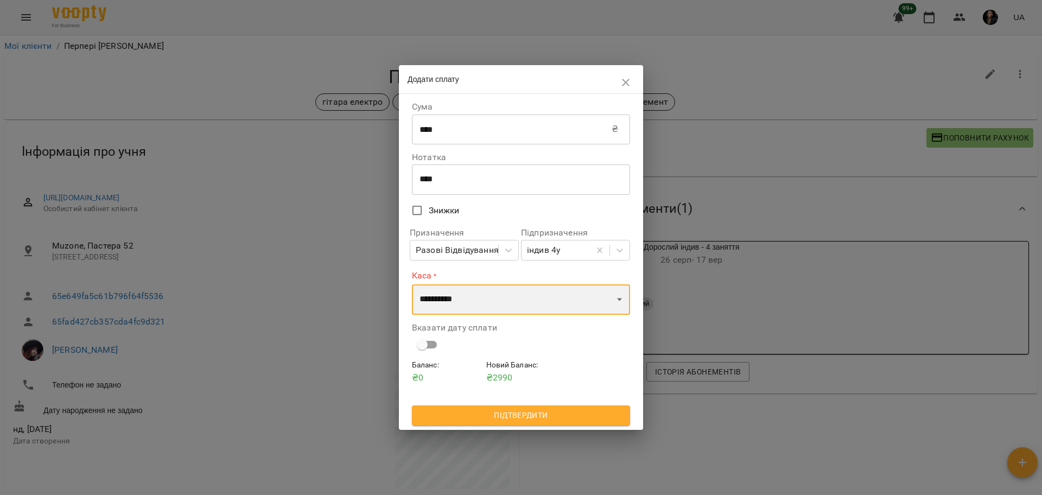
click at [512, 302] on select "**********" at bounding box center [521, 299] width 218 height 30
select select "****"
click at [412, 284] on select "**********" at bounding box center [521, 299] width 218 height 30
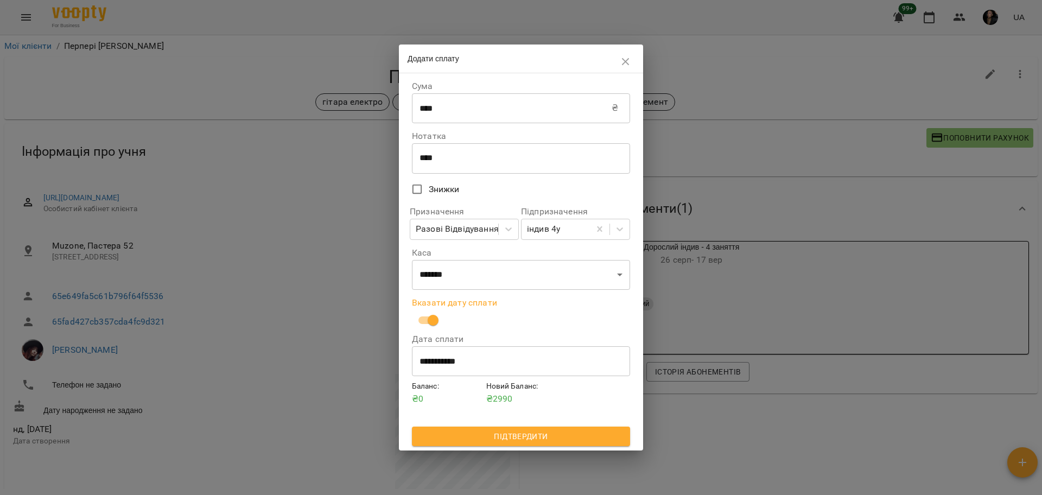
click at [568, 444] on button "Підтвердити" at bounding box center [521, 436] width 218 height 20
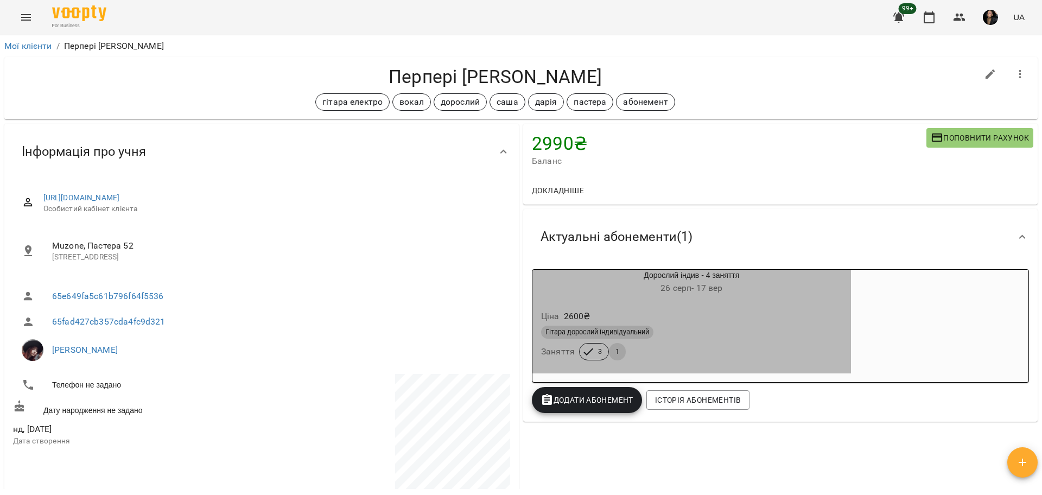
click at [721, 350] on div "Гітара дорослий індивідуальний Заняття 3 1" at bounding box center [691, 342] width 305 height 39
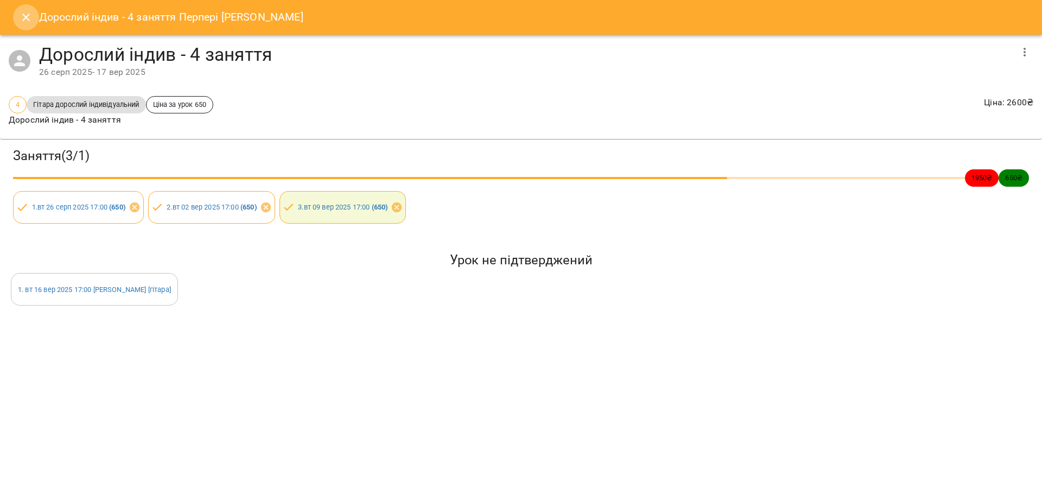
click at [22, 19] on icon "Close" at bounding box center [26, 17] width 13 height 13
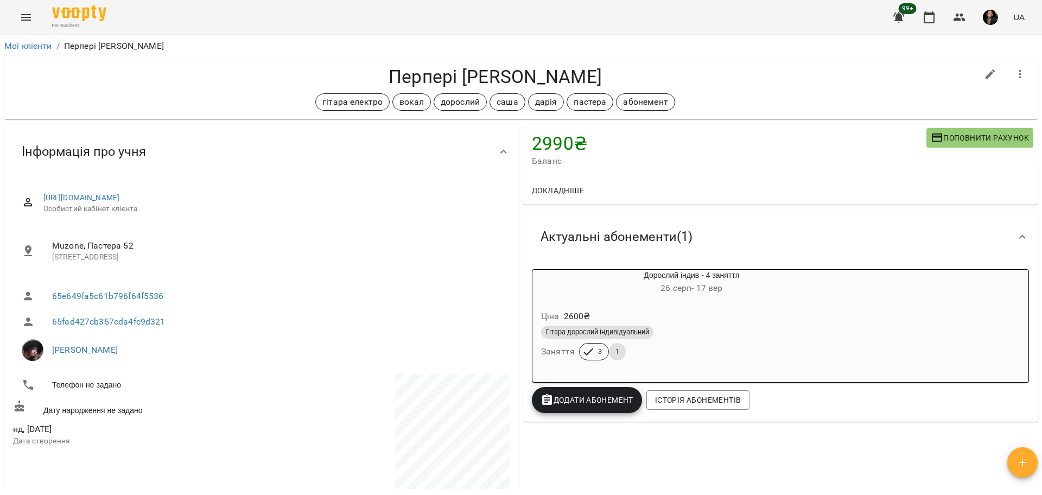
click at [570, 409] on button "Додати Абонемент" at bounding box center [587, 400] width 110 height 26
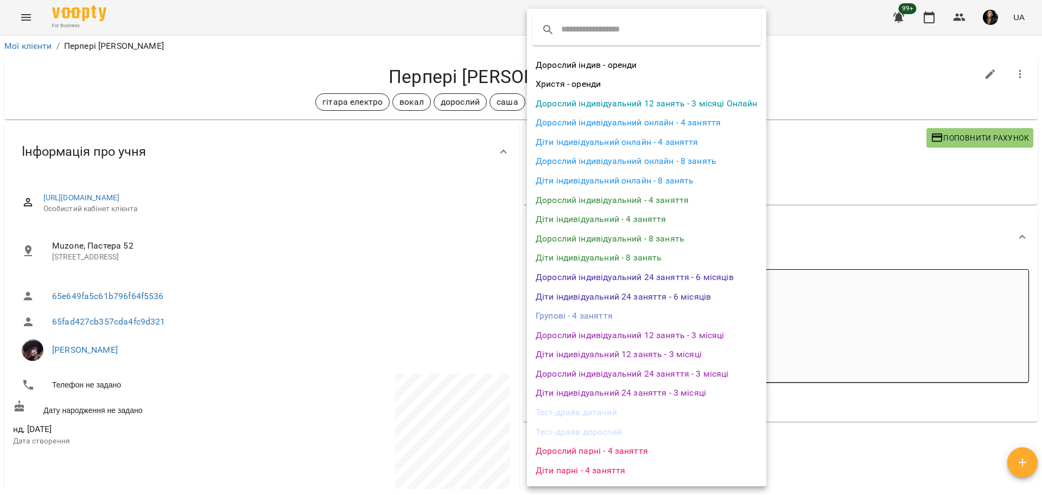
click at [625, 205] on li "Дорослий індивідуальний - 4 заняття" at bounding box center [646, 200] width 239 height 20
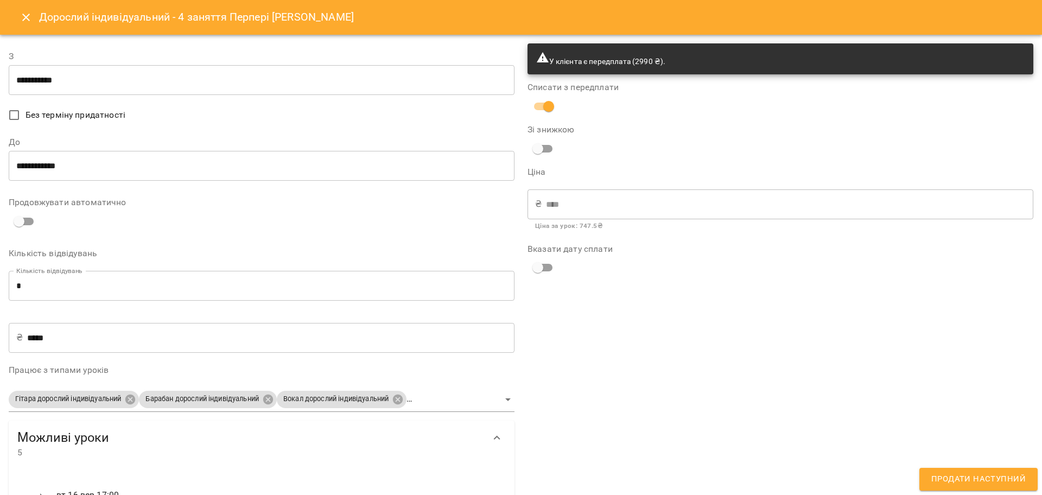
type input "**********"
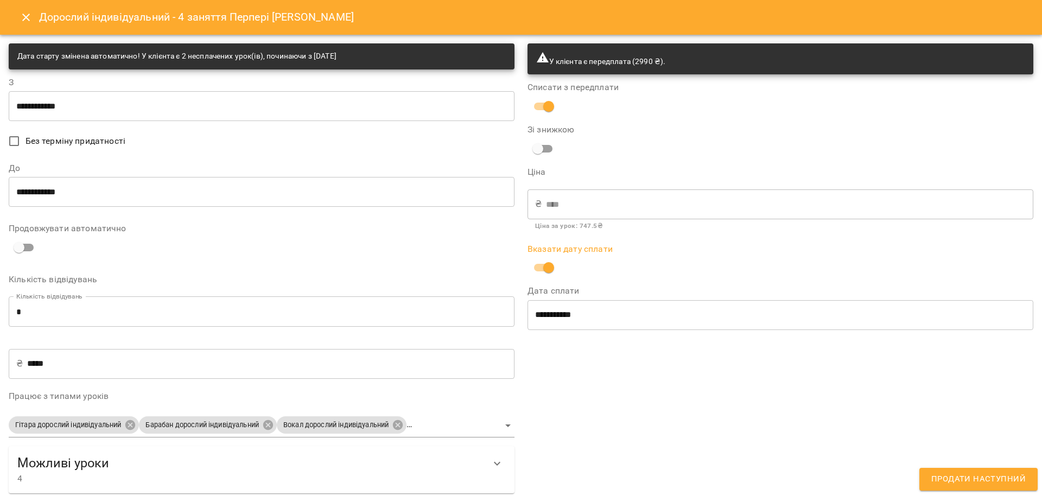
click at [18, 94] on input "**********" at bounding box center [262, 106] width 506 height 30
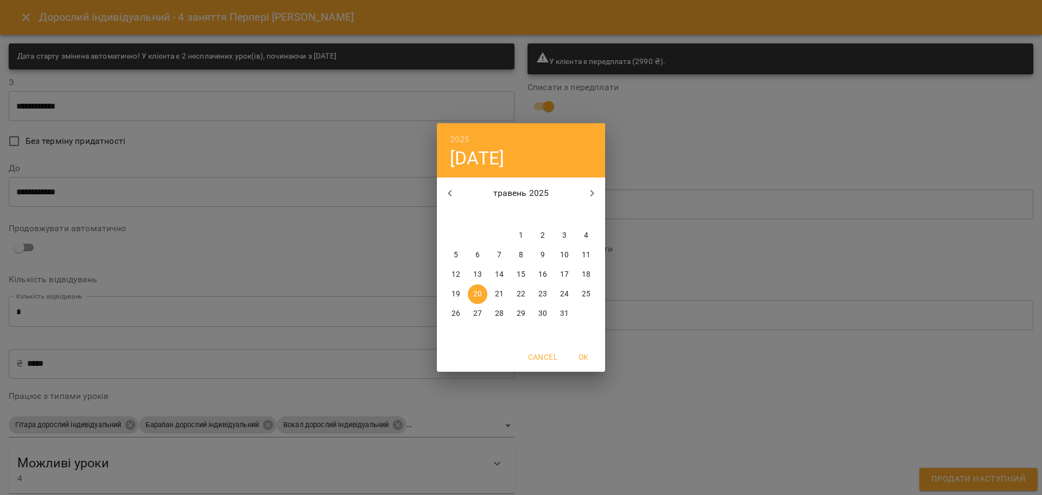
click at [671, 399] on div "2025 вт, трав 20 травень 2025 пн вт ср чт пт сб нд 28 29 30 1 2 3 4 5 6 7 8 9 1…" at bounding box center [521, 247] width 1042 height 495
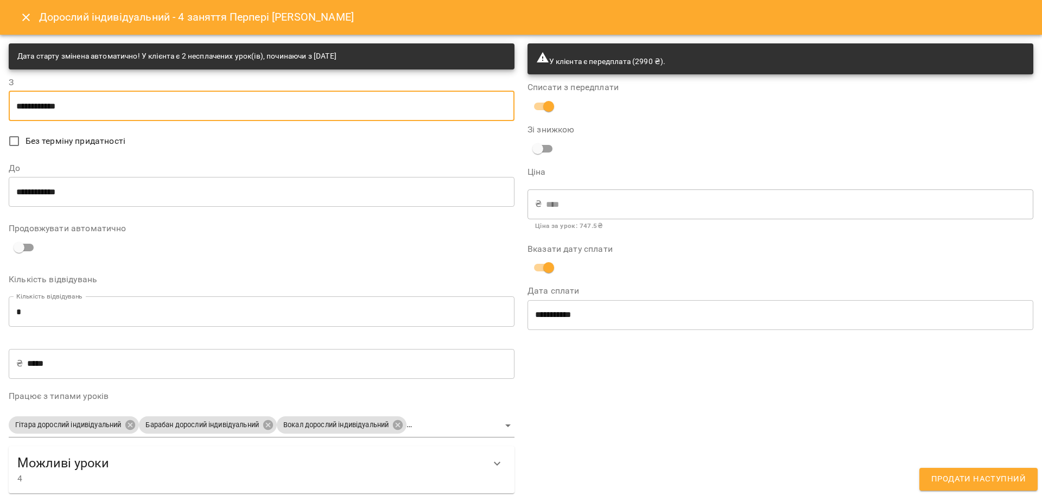
click at [59, 198] on input "**********" at bounding box center [262, 191] width 506 height 30
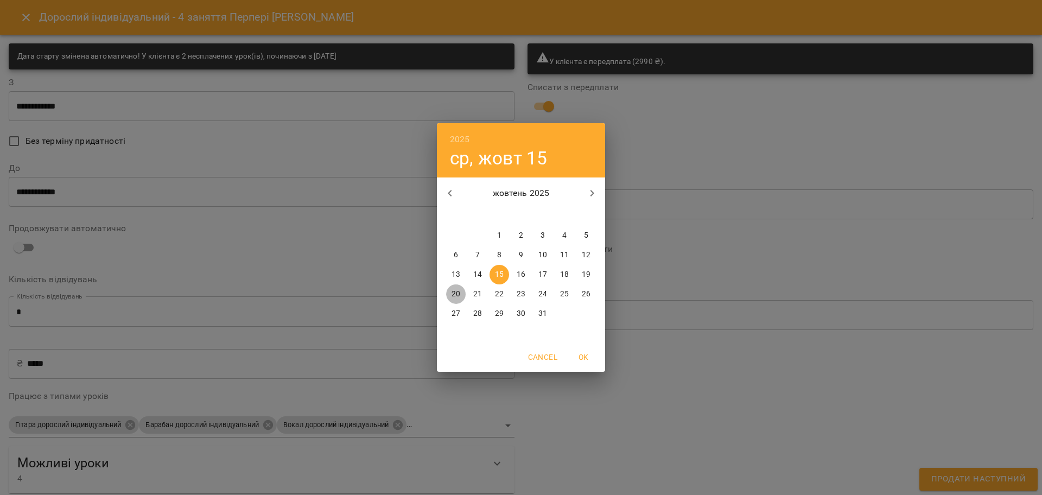
click at [457, 299] on p "20" at bounding box center [455, 294] width 9 height 11
type input "**********"
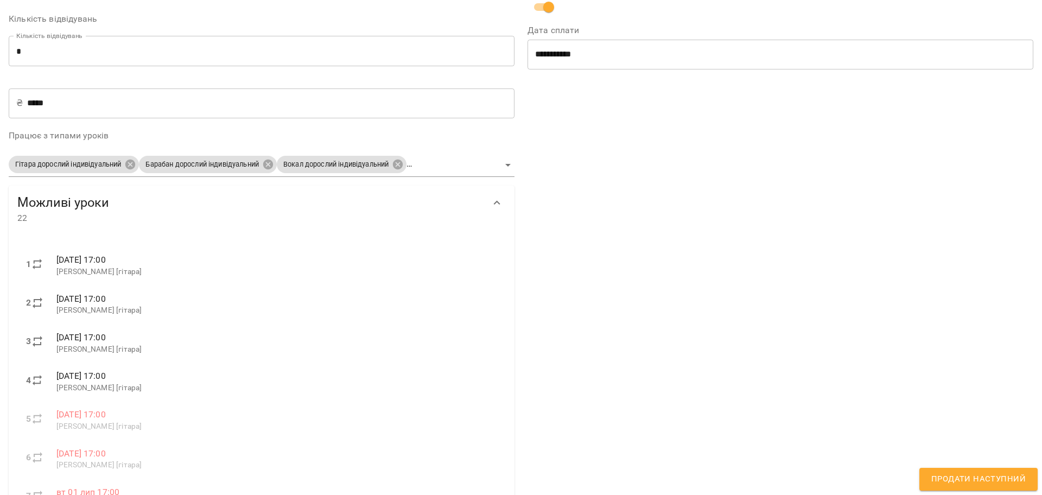
scroll to position [271, 0]
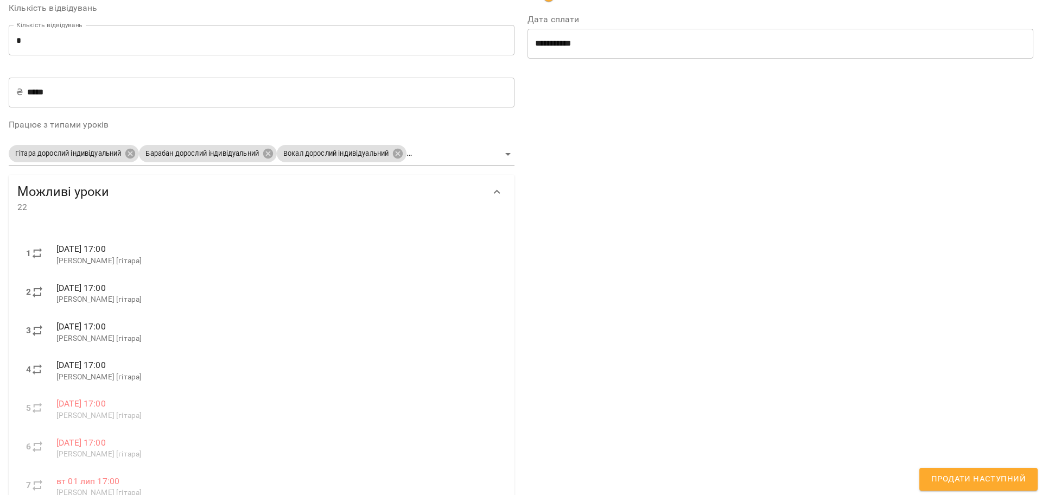
click at [994, 476] on span "Продати наступний" at bounding box center [978, 479] width 94 height 14
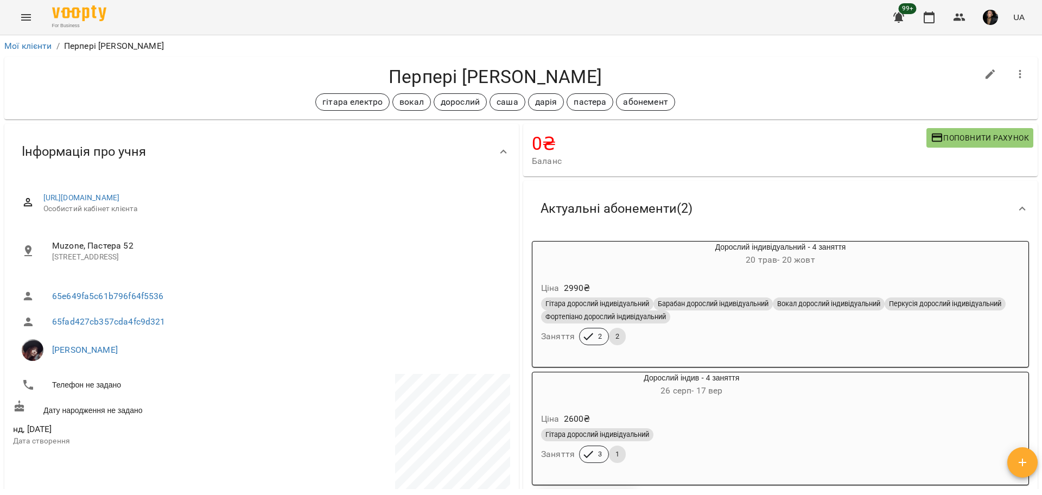
click at [866, 340] on div "Гітара дорослий індивідуальний Барабан дорослий індивідуальний Вокал дорослий і…" at bounding box center [780, 321] width 483 height 52
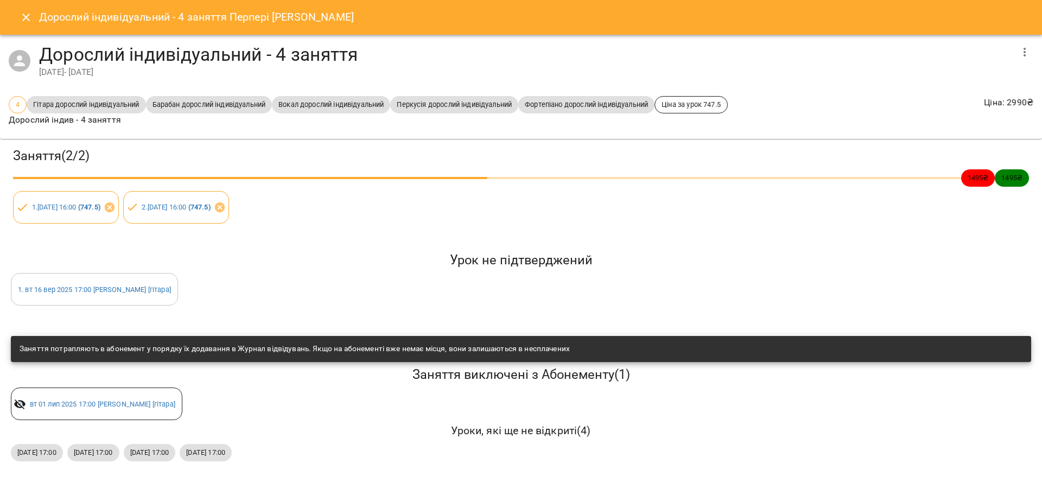
click at [1009, 56] on h4 "Дорослий індивідуальний - 4 заняття" at bounding box center [525, 54] width 972 height 22
click at [1022, 48] on icon "button" at bounding box center [1024, 52] width 13 height 13
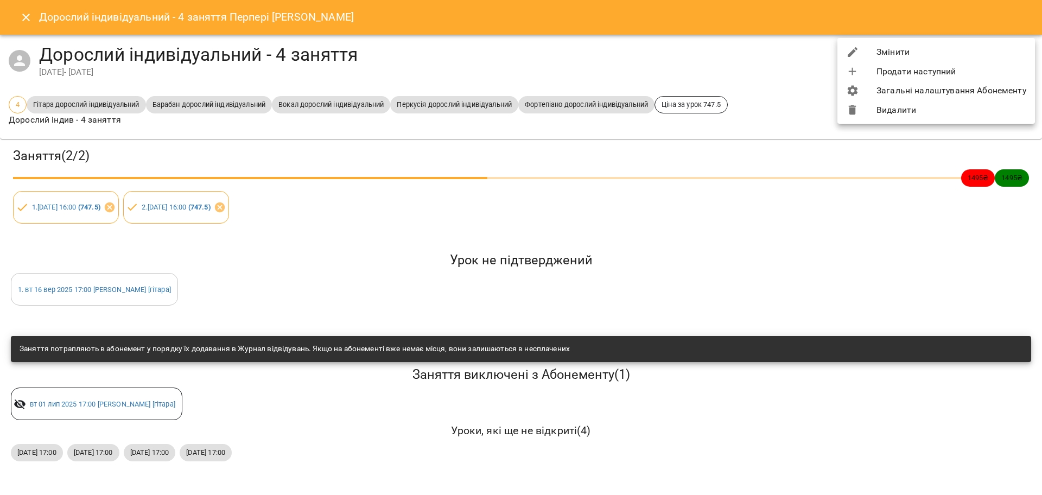
click at [987, 58] on li "Змінити" at bounding box center [936, 52] width 198 height 20
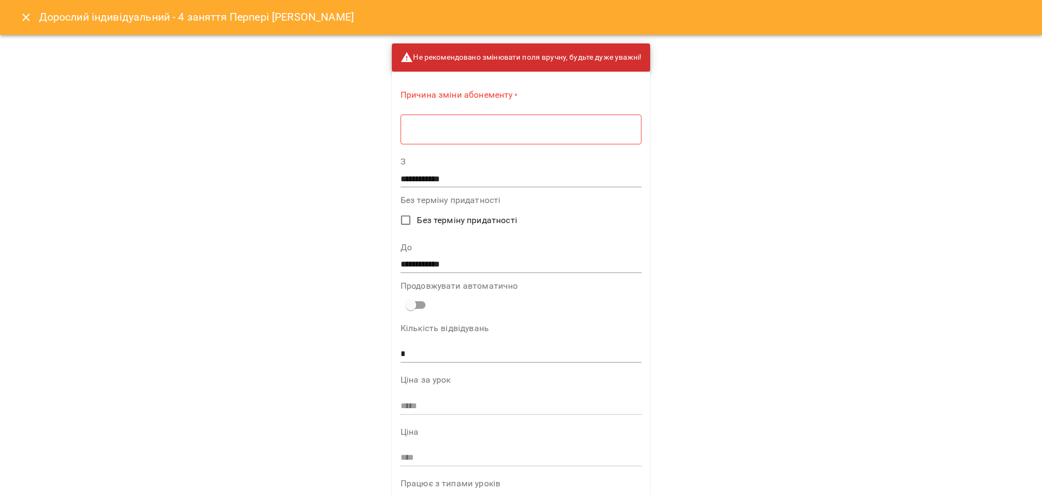
click at [424, 180] on input "**********" at bounding box center [520, 178] width 241 height 17
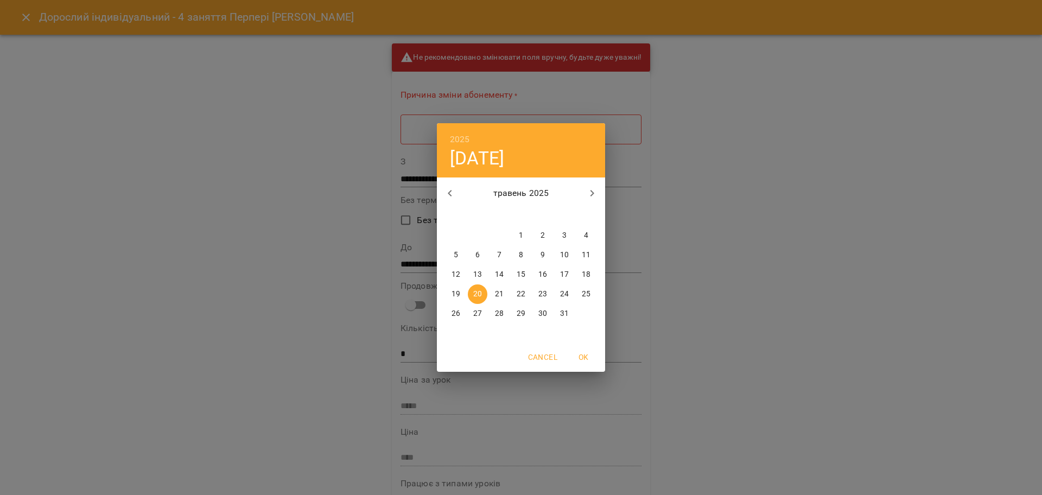
click at [594, 192] on icon "button" at bounding box center [591, 193] width 13 height 13
click at [593, 192] on icon "button" at bounding box center [591, 193] width 13 height 13
drag, startPoint x: 460, startPoint y: 295, endPoint x: 491, endPoint y: 292, distance: 30.5
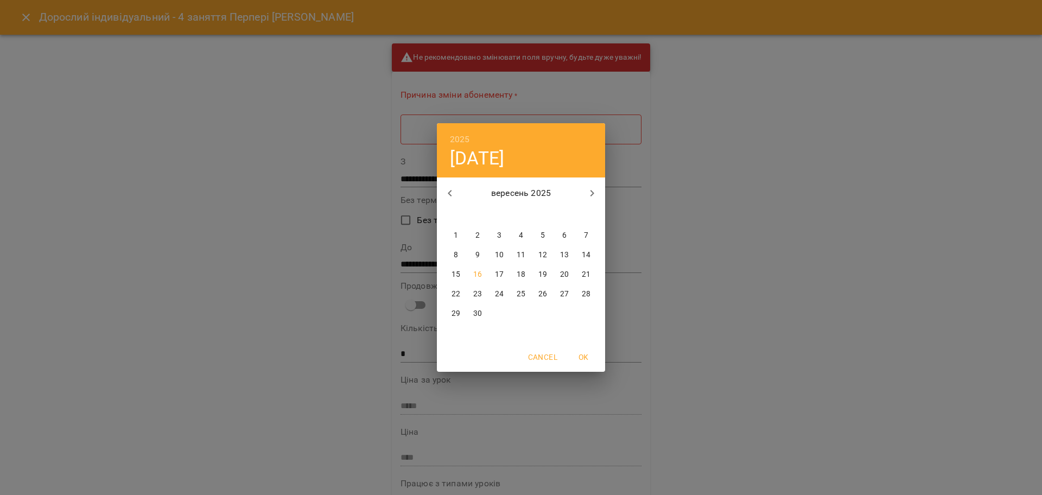
click at [491, 292] on div "22 23 24 25 26 27 28" at bounding box center [521, 294] width 168 height 20
click at [486, 294] on span "23" at bounding box center [478, 294] width 20 height 11
type input "**********"
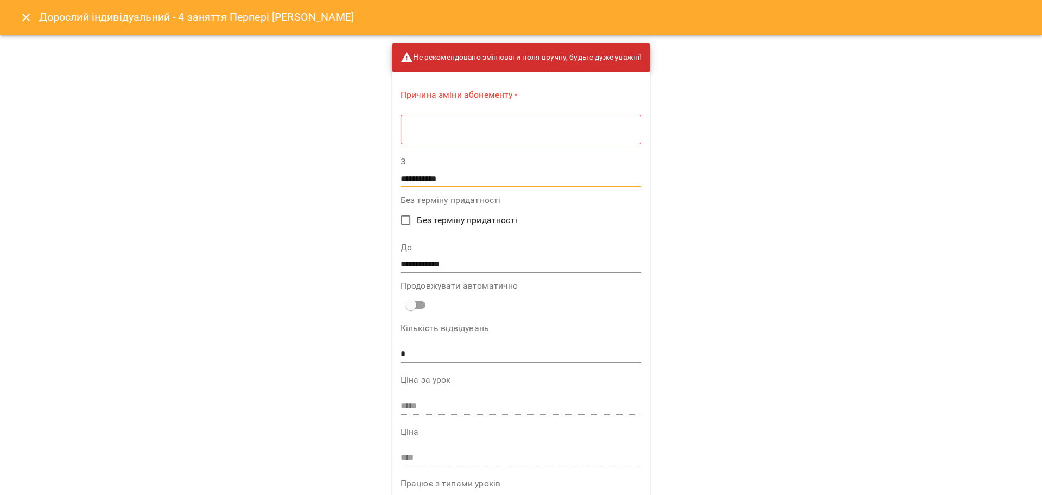
click at [430, 250] on label "До" at bounding box center [520, 247] width 241 height 9
click at [443, 258] on input "**********" at bounding box center [520, 264] width 241 height 17
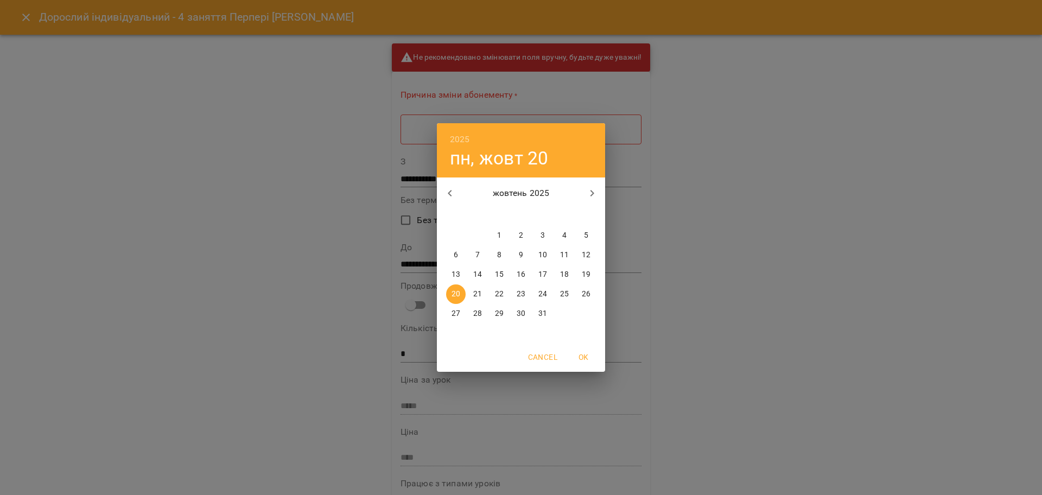
click at [587, 185] on button "button" at bounding box center [592, 193] width 26 height 26
click at [458, 194] on button "button" at bounding box center [450, 193] width 26 height 26
click at [592, 186] on button "button" at bounding box center [592, 193] width 26 height 26
click at [445, 192] on icon "button" at bounding box center [449, 193] width 13 height 13
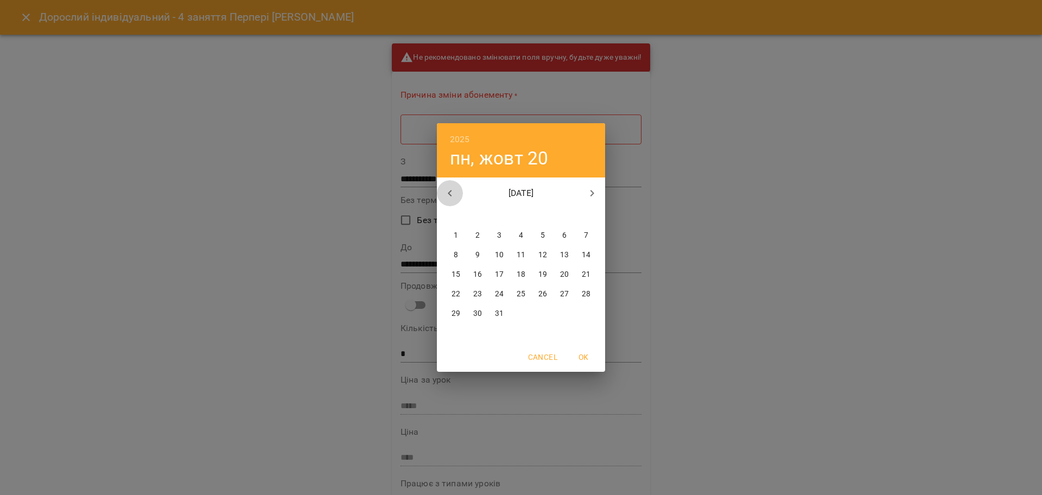
click at [445, 192] on icon "button" at bounding box center [449, 193] width 13 height 13
click at [442, 195] on button "button" at bounding box center [450, 193] width 26 height 26
click at [588, 194] on icon "button" at bounding box center [591, 193] width 13 height 13
click at [521, 297] on p "23" at bounding box center [521, 294] width 9 height 11
type input "**********"
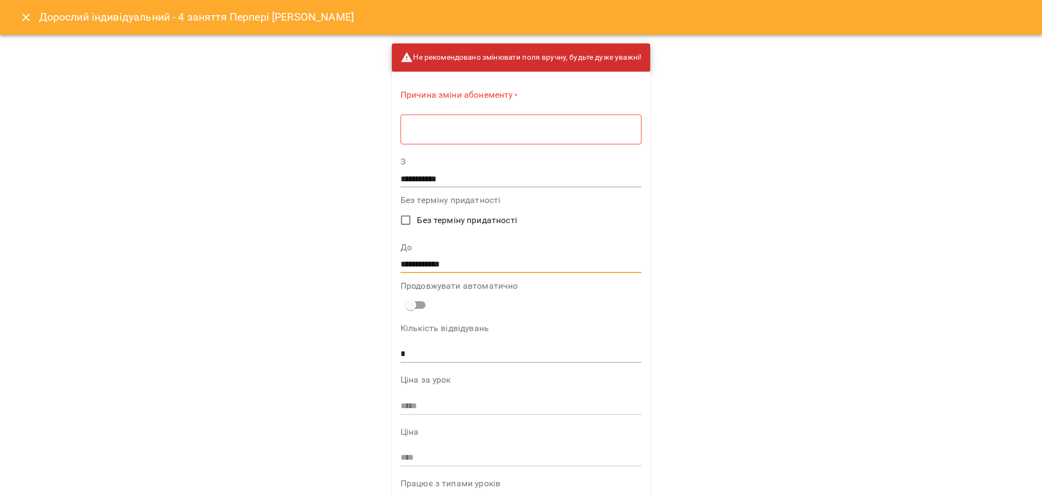
click at [785, 268] on div "**********" at bounding box center [521, 247] width 1042 height 495
click at [507, 132] on textarea at bounding box center [521, 129] width 226 height 10
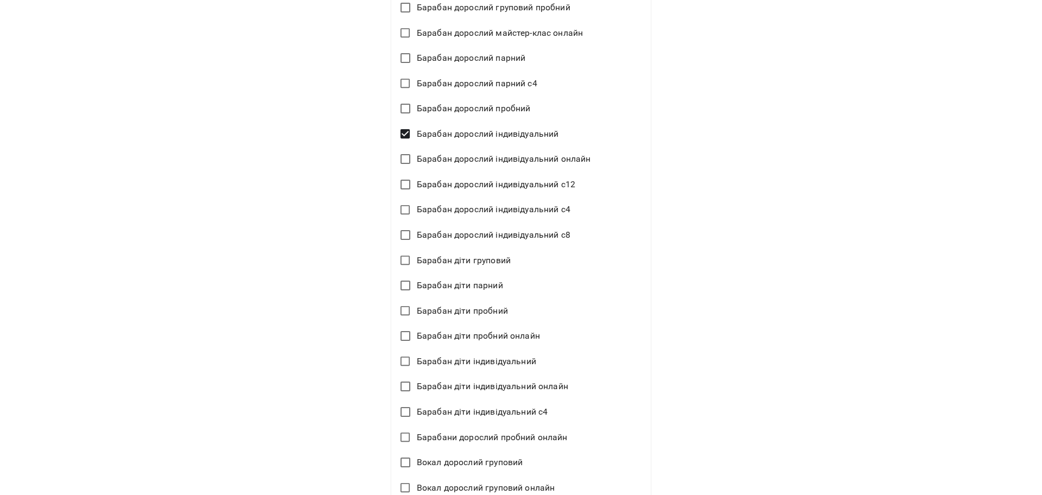
type textarea "***"
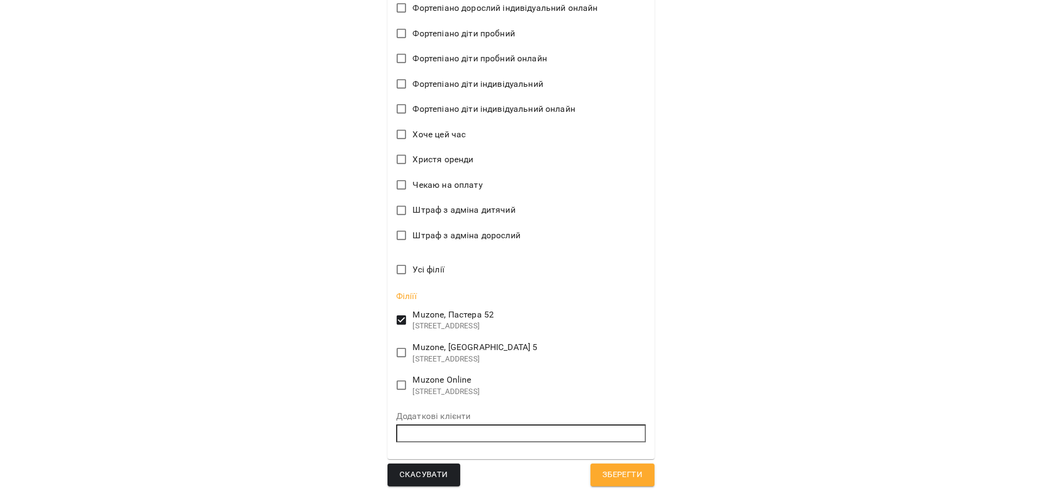
scroll to position [2563, 0]
click at [613, 468] on span "Зберегти" at bounding box center [622, 475] width 40 height 14
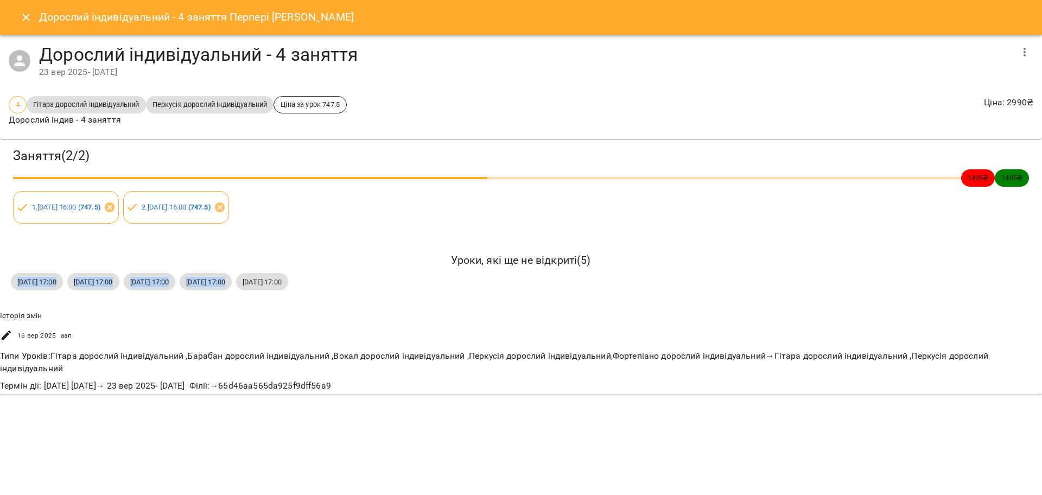
drag, startPoint x: 10, startPoint y: 282, endPoint x: 367, endPoint y: 289, distance: 357.6
click at [367, 289] on div "вт, 23 вер 2025 17:00 вт, 30 вер 2025 17:00 вт, 07 жовт 2025 17:00 вт, 14 жовт …" at bounding box center [521, 282] width 1024 height 22
copy div "вт, 23 вер 2025 17:00 вт, 30 вер 2025 17:00 вт, 07 жовт 2025 17:00 вт, 14 жовт …"
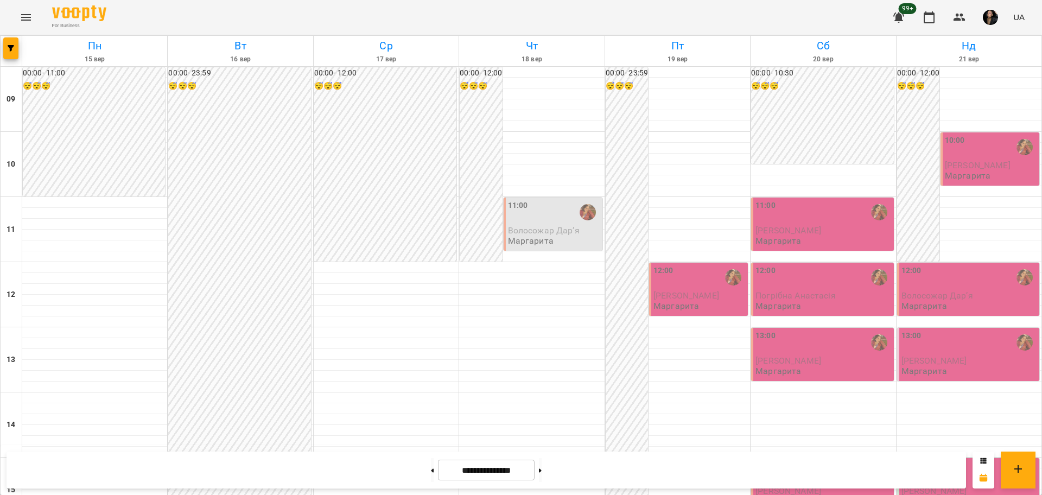
scroll to position [407, 0]
click at [542, 471] on button at bounding box center [540, 470] width 3 height 24
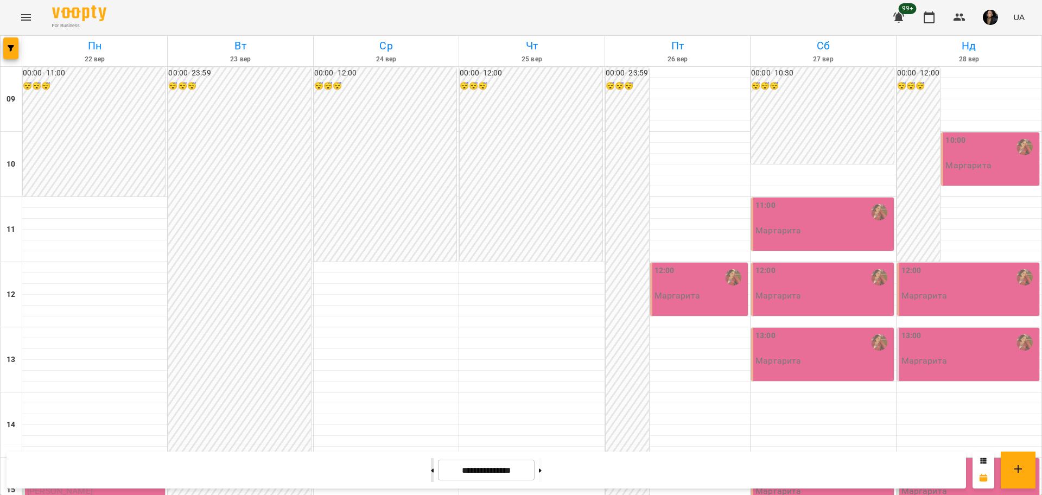
click at [431, 475] on button at bounding box center [432, 470] width 3 height 24
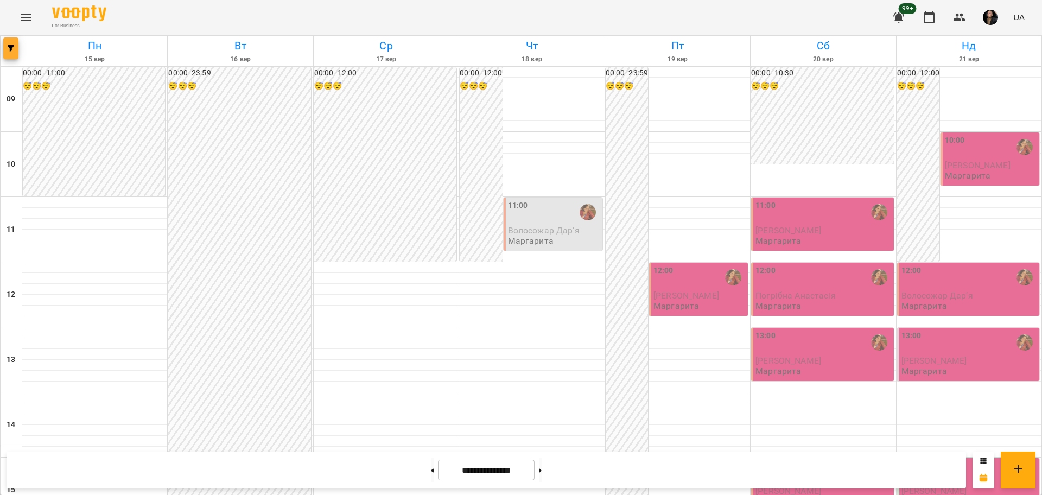
click at [5, 58] on button "button" at bounding box center [10, 48] width 15 height 22
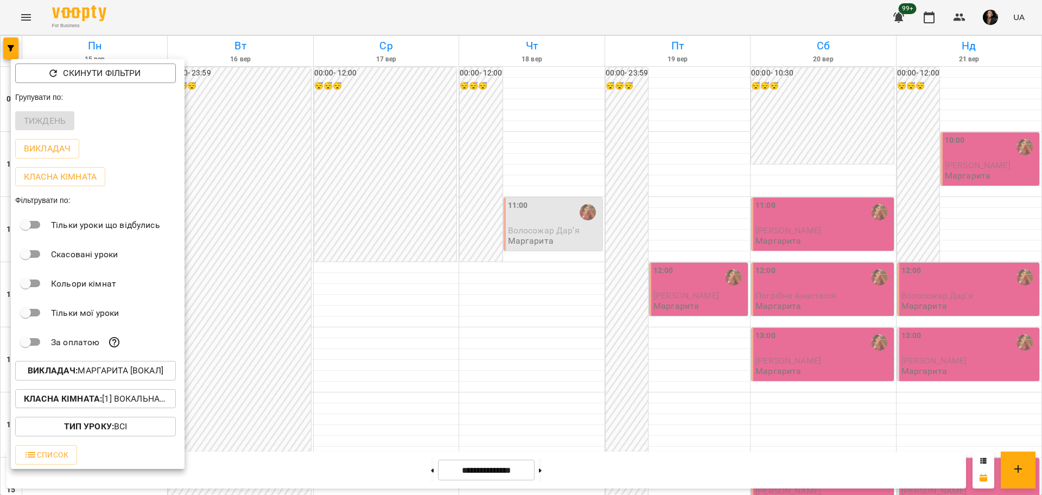
click at [455, 168] on div at bounding box center [521, 247] width 1042 height 495
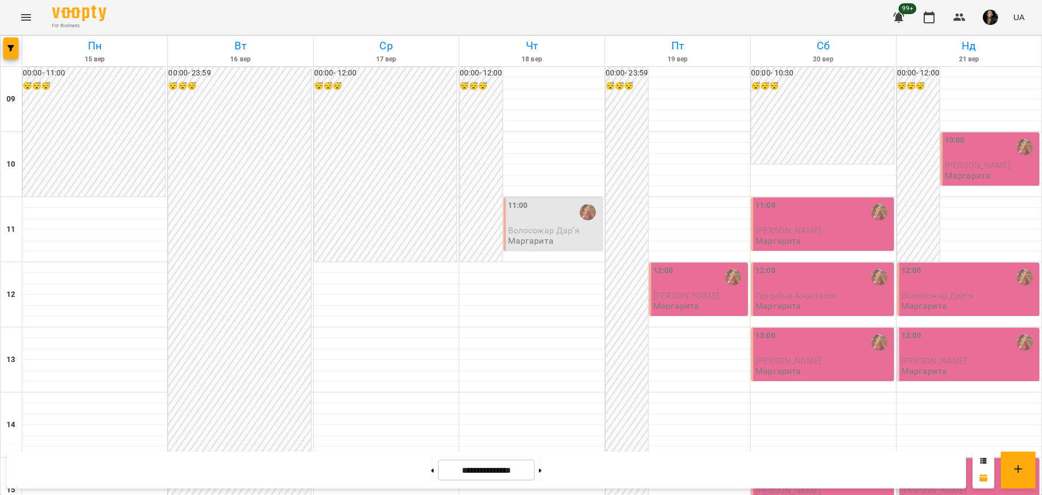
scroll to position [68, 0]
click at [542, 474] on button at bounding box center [540, 470] width 3 height 24
type input "**********"
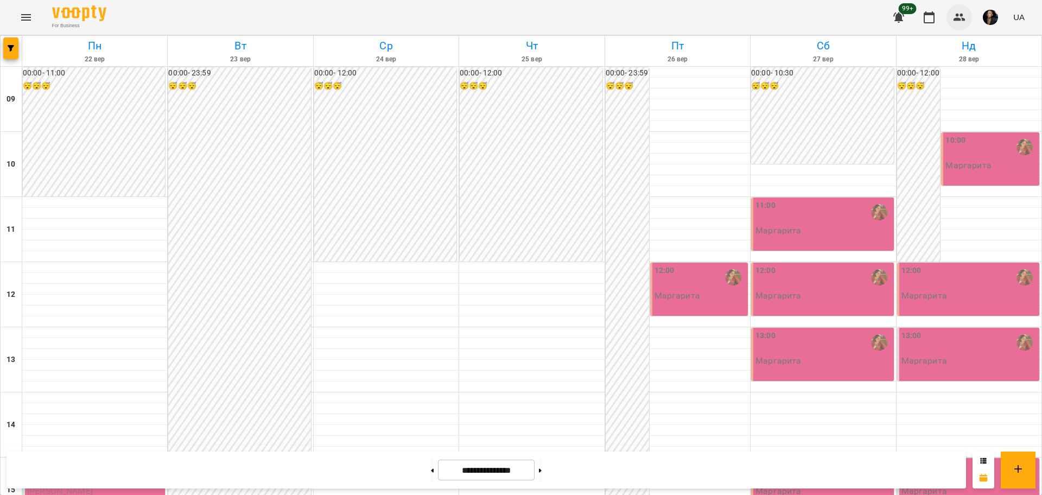
click at [963, 12] on icon "button" at bounding box center [959, 17] width 13 height 13
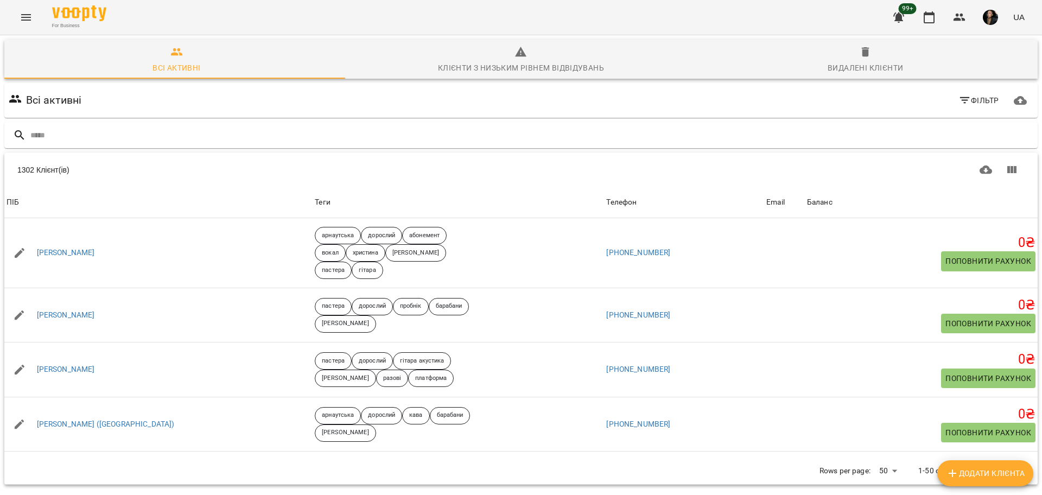
click at [1007, 477] on span "Додати клієнта" at bounding box center [985, 473] width 79 height 13
select select "**"
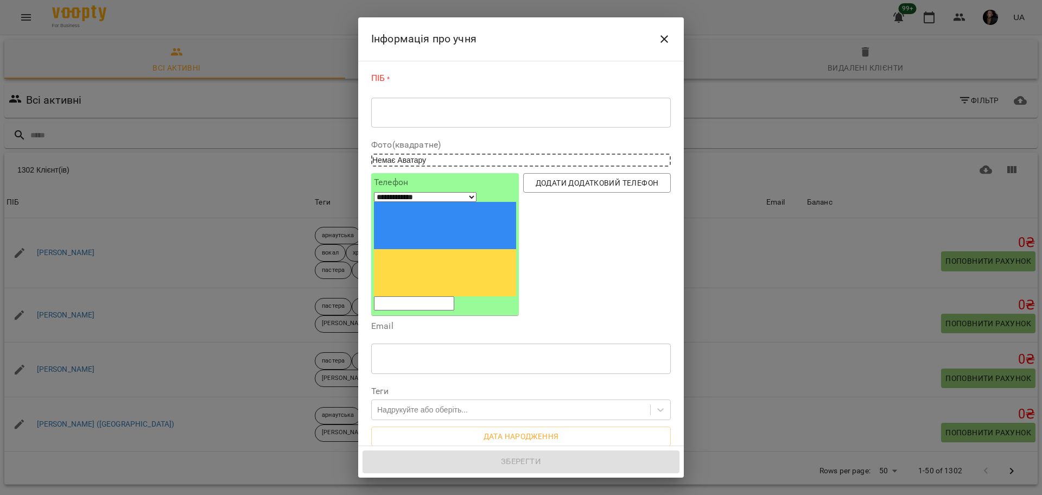
click at [504, 108] on textarea at bounding box center [521, 112] width 284 height 10
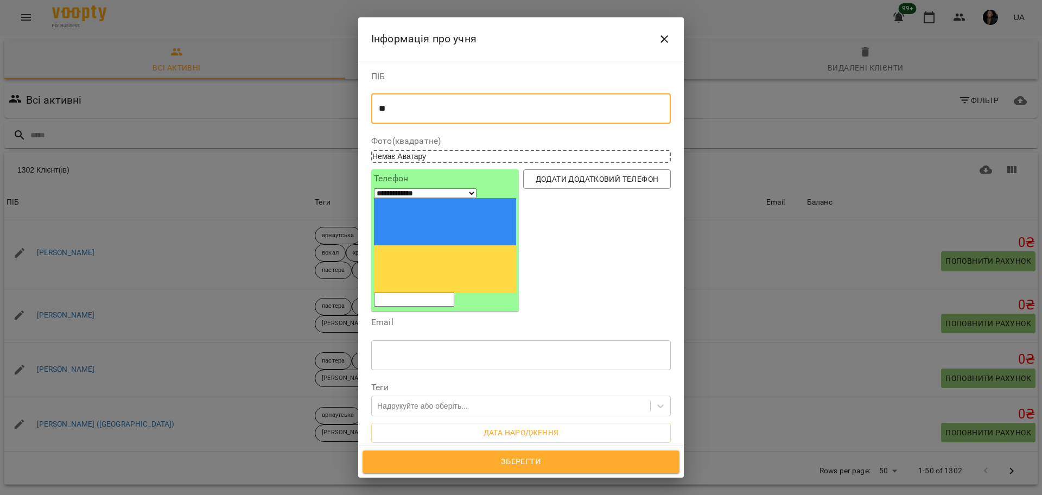
type textarea "*"
type textarea "**********"
click at [402, 292] on input "tel" at bounding box center [414, 299] width 80 height 14
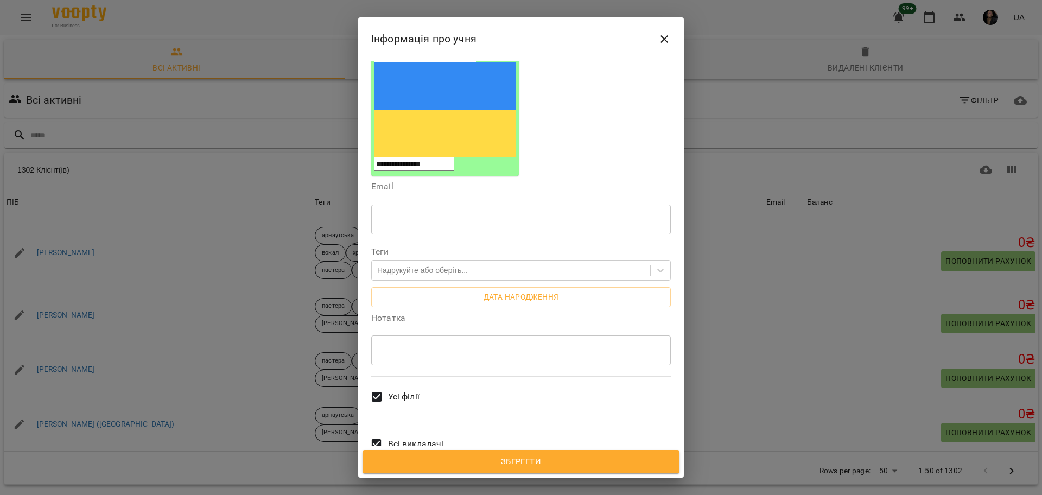
type input "**********"
click at [402, 390] on span "Усі філії" at bounding box center [403, 396] width 31 height 13
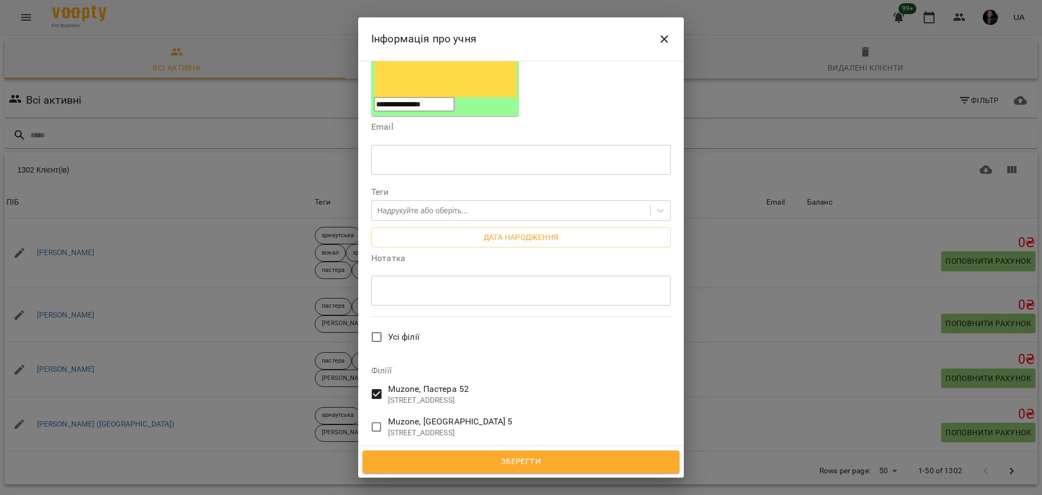
scroll to position [148, 0]
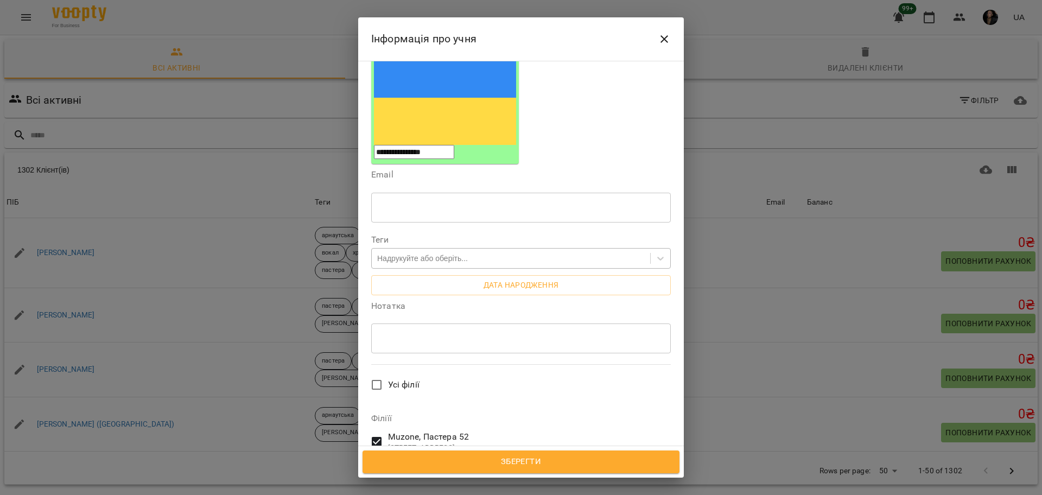
click at [415, 253] on div "Надрукуйте або оберіть..." at bounding box center [422, 258] width 91 height 11
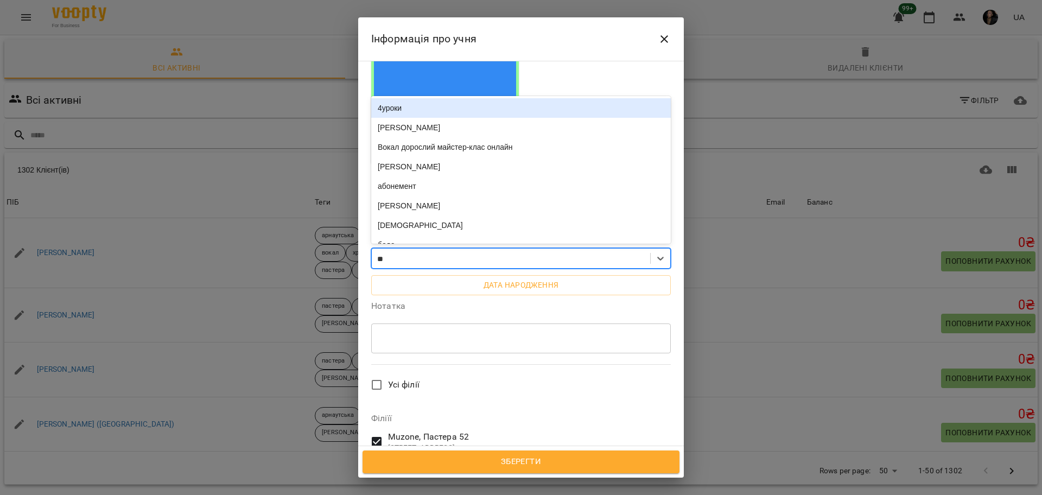
type input "***"
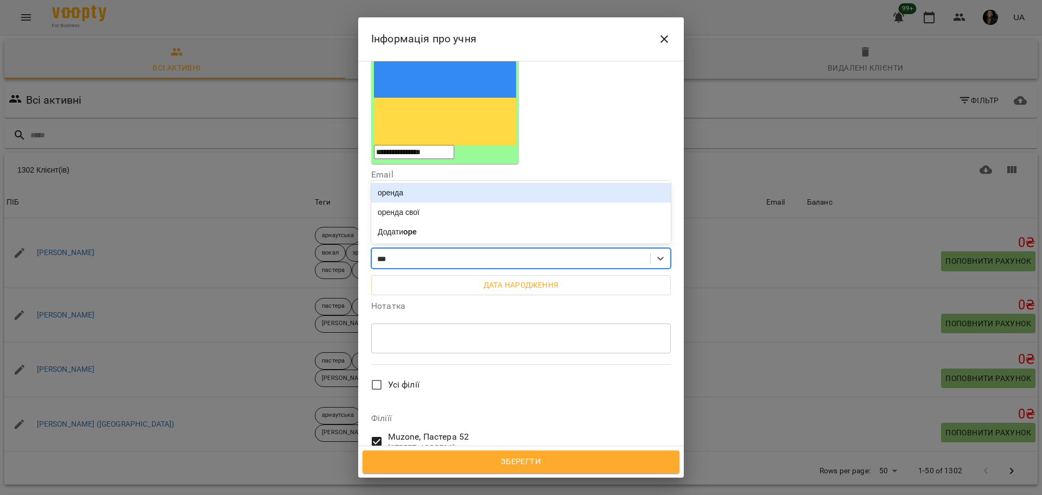
click at [421, 183] on div "оренда" at bounding box center [521, 193] width 300 height 20
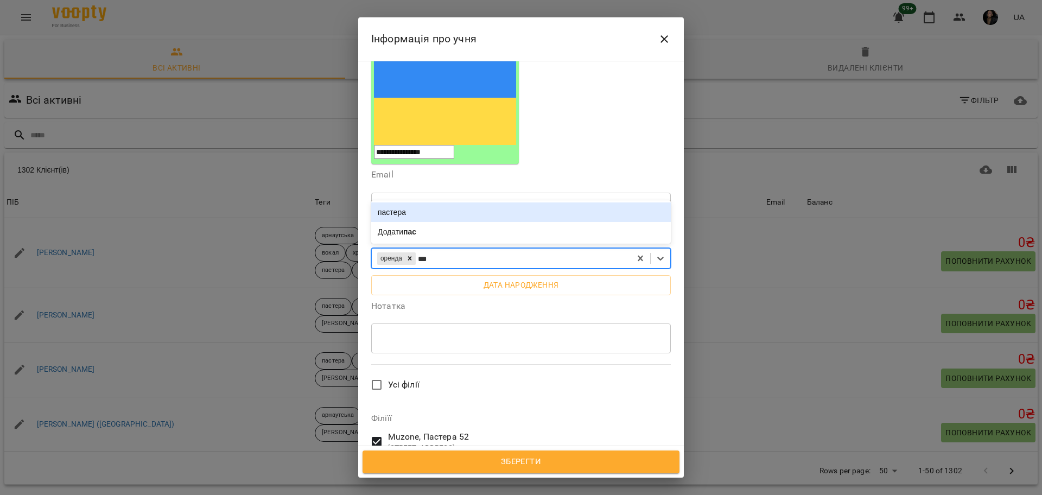
type input "****"
click at [416, 202] on div "пастера" at bounding box center [521, 212] width 300 height 20
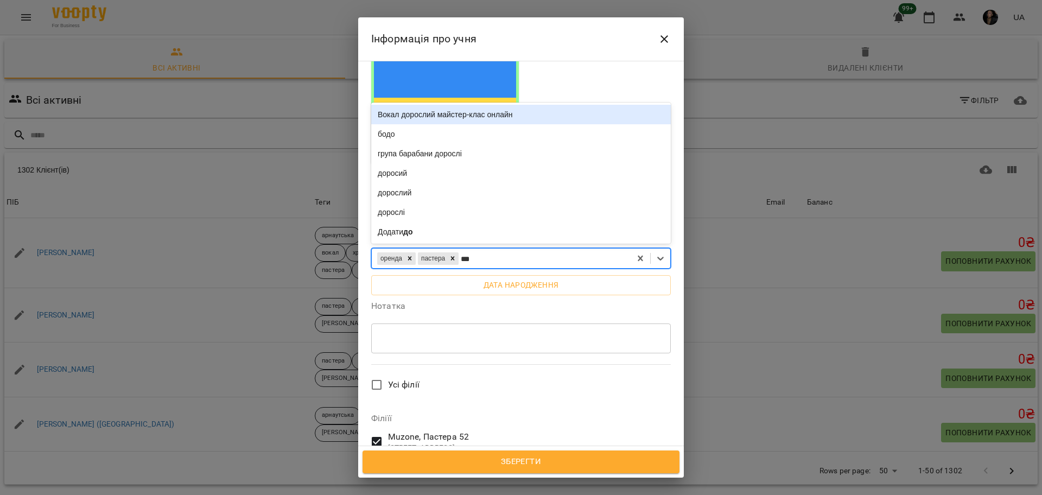
type input "****"
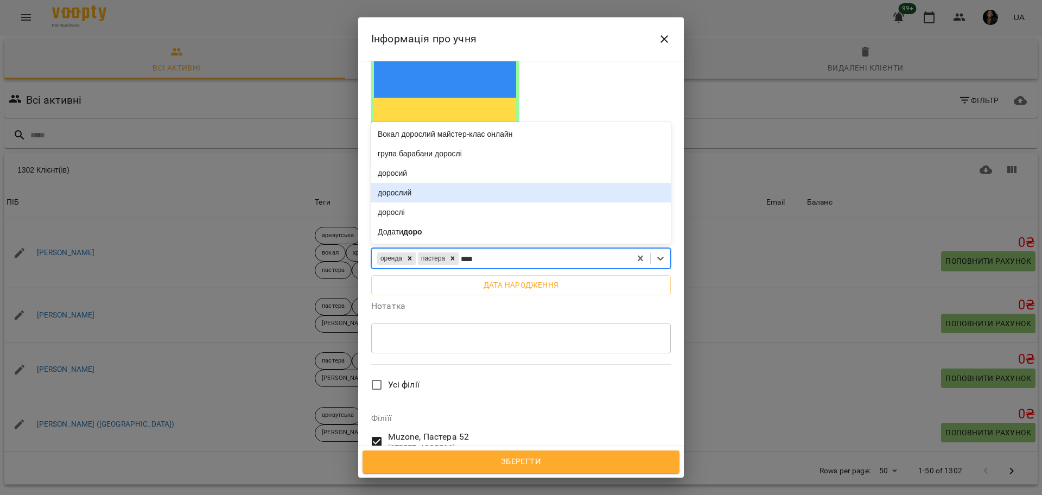
click at [419, 183] on div "дорослий" at bounding box center [521, 193] width 300 height 20
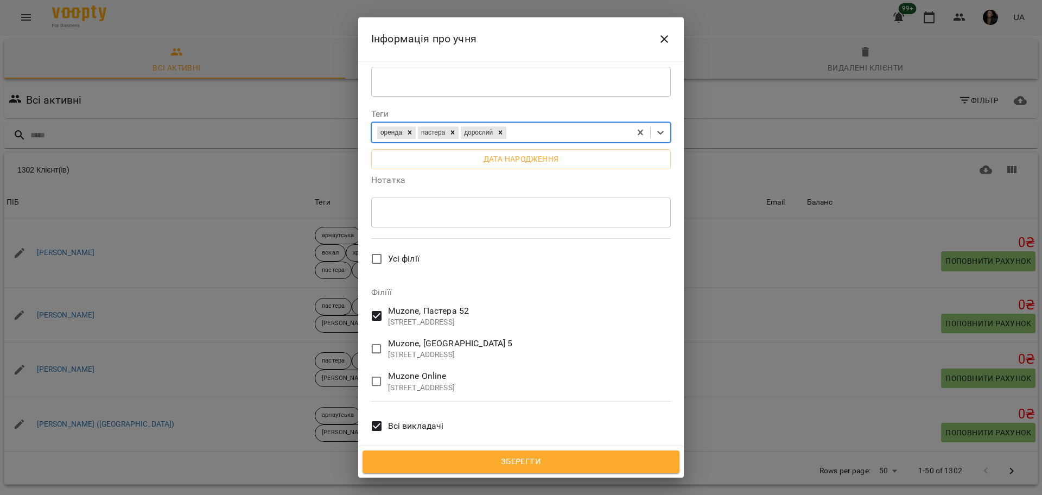
scroll to position [283, 0]
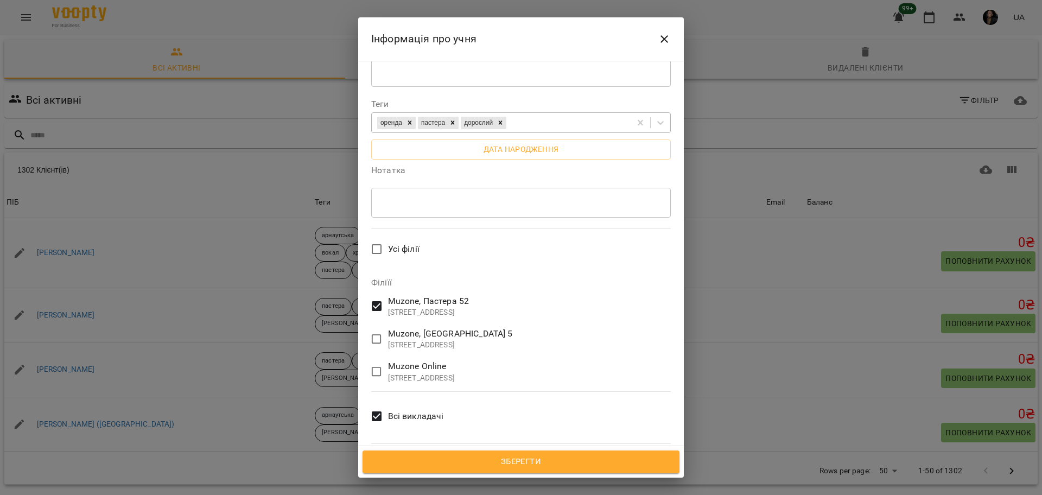
click at [490, 444] on div "**********" at bounding box center [521, 254] width 326 height 386
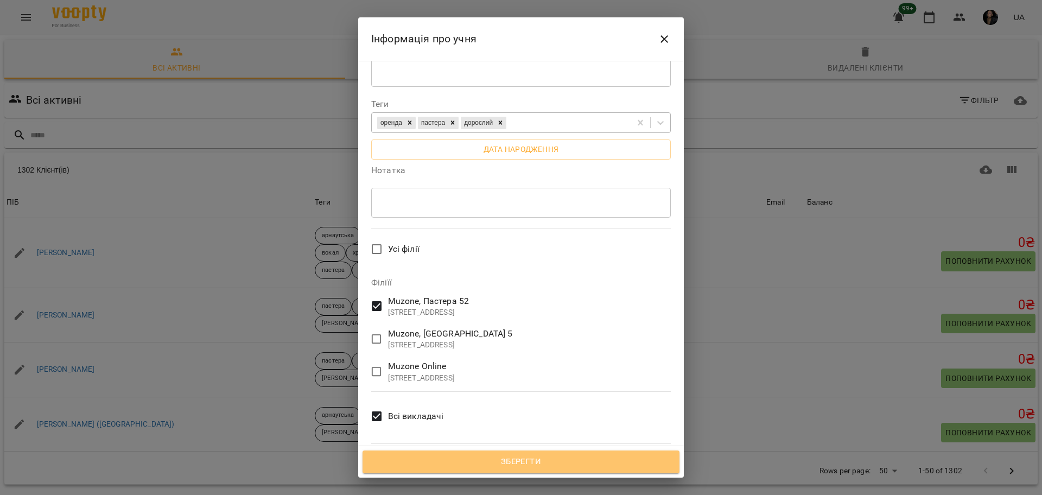
click at [518, 464] on span "Зберегти" at bounding box center [520, 462] width 293 height 14
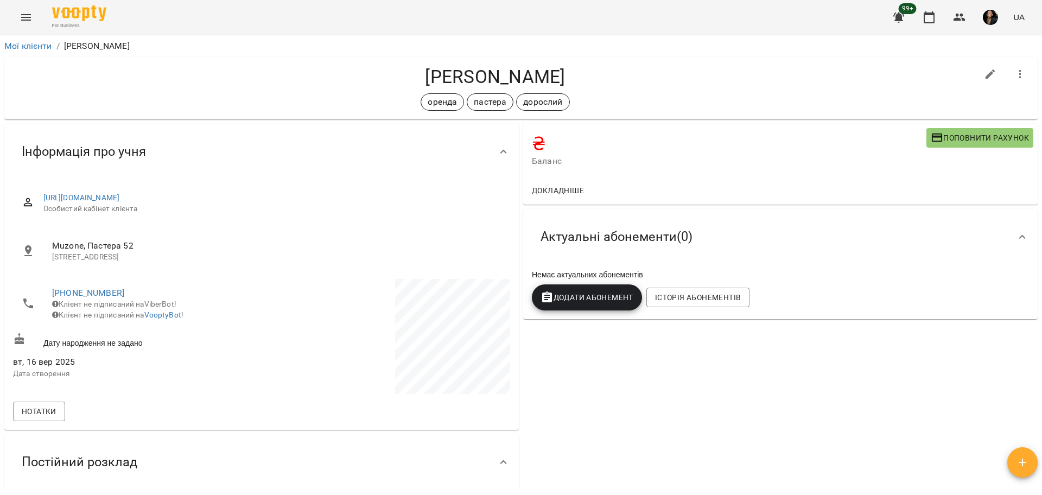
click at [26, 15] on icon "Menu" at bounding box center [26, 17] width 13 height 13
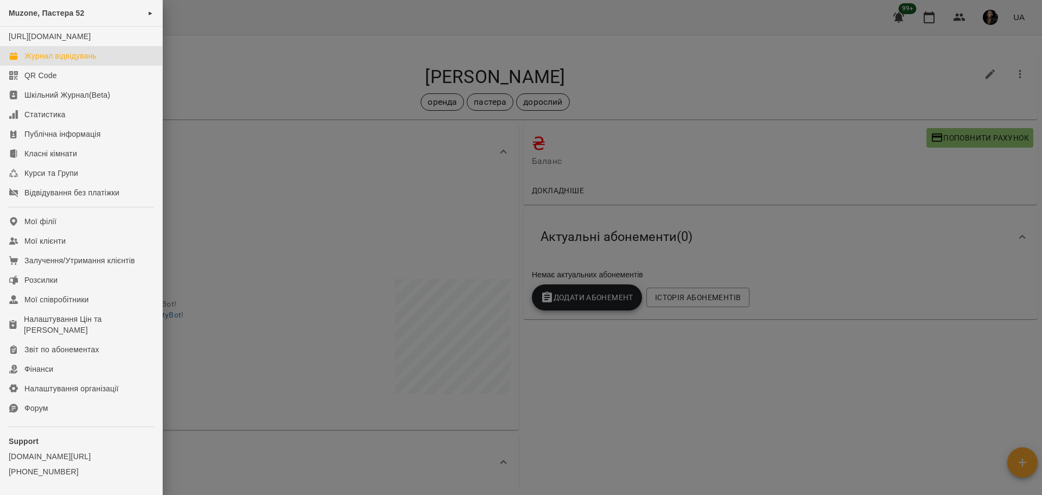
click at [94, 61] on div "Журнал відвідувань" at bounding box center [60, 55] width 72 height 11
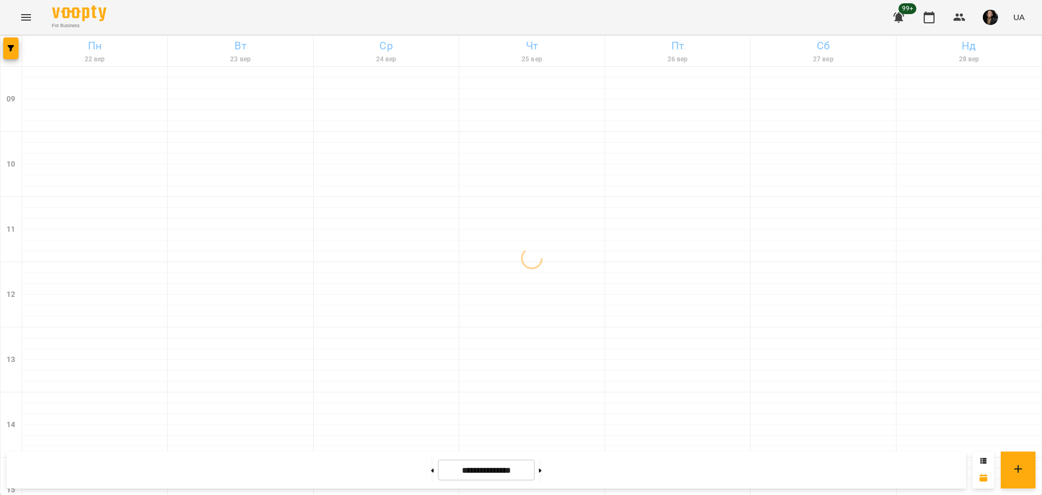
click at [16, 51] on span "button" at bounding box center [10, 48] width 15 height 7
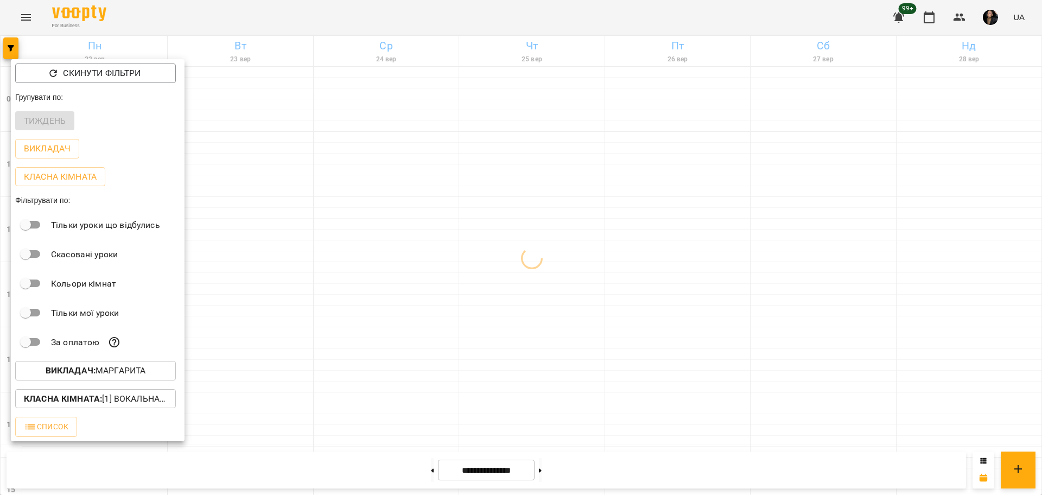
click at [131, 366] on button "Викладач : [PERSON_NAME]" at bounding box center [95, 371] width 161 height 20
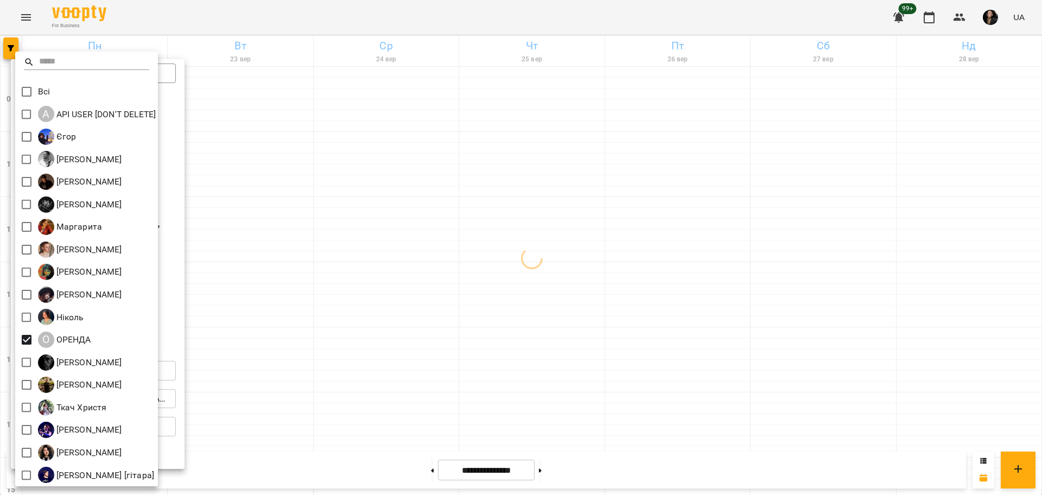
click at [397, 321] on div at bounding box center [521, 247] width 1042 height 495
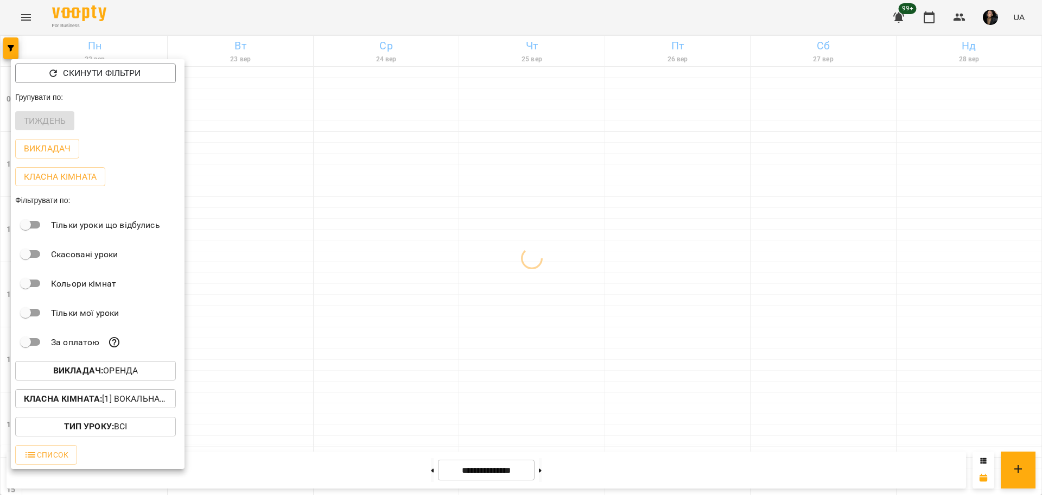
click at [365, 349] on div at bounding box center [521, 247] width 1042 height 495
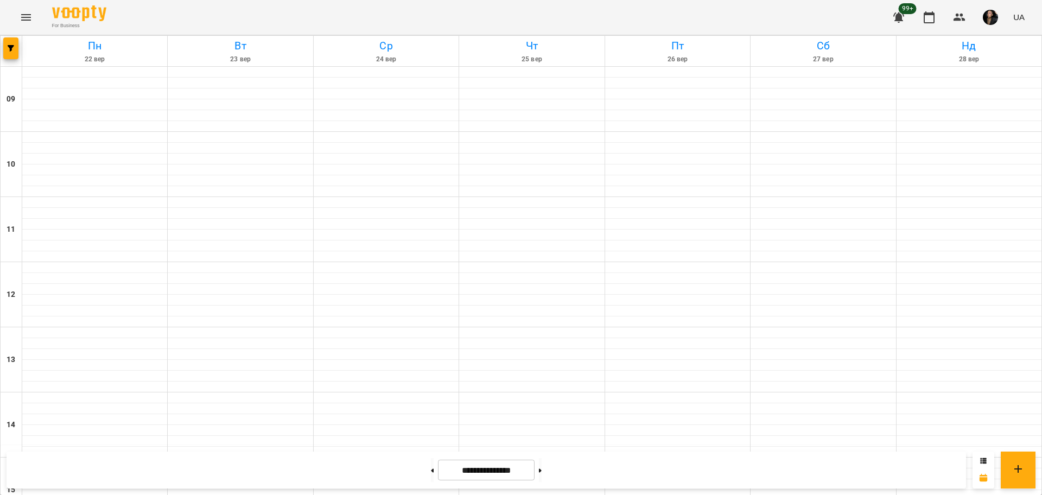
click at [426, 462] on div at bounding box center [431, 470] width 11 height 24
click at [431, 472] on icon at bounding box center [432, 470] width 3 height 4
type input "**********"
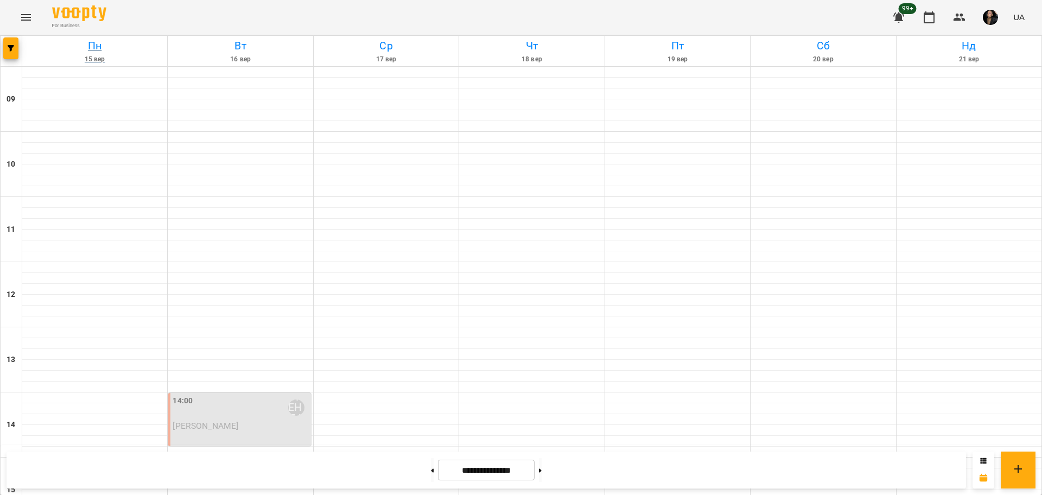
click at [24, 44] on h6 "Пн" at bounding box center [95, 45] width 142 height 17
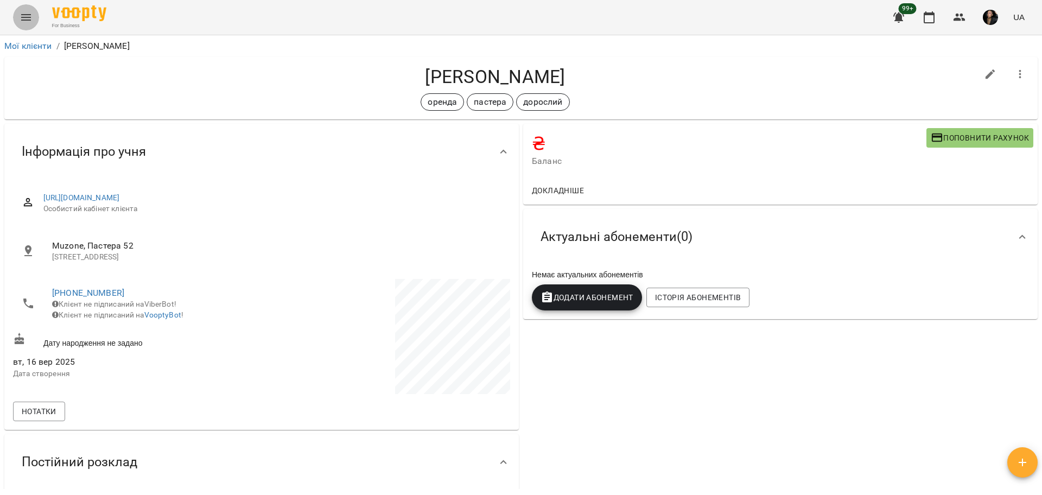
click at [18, 23] on button "Menu" at bounding box center [26, 17] width 26 height 26
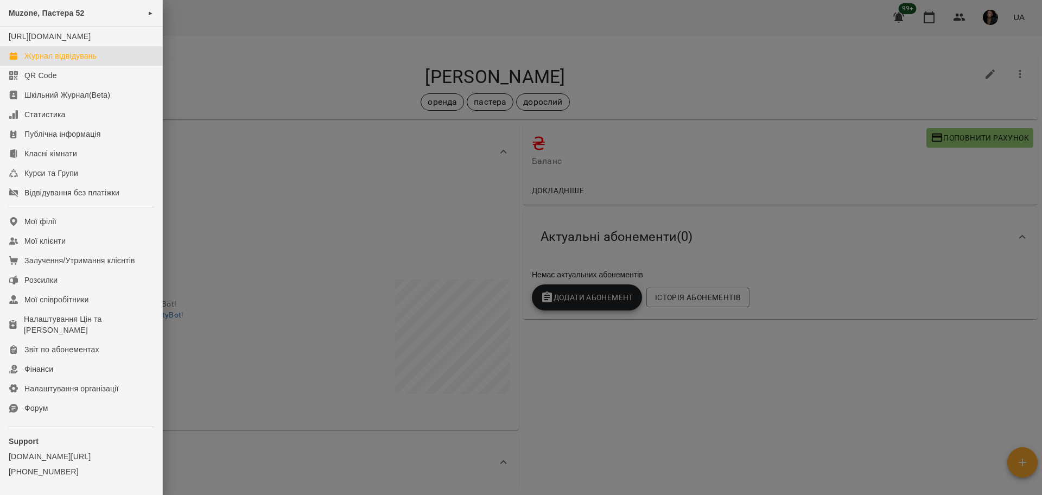
click at [47, 60] on link "Журнал відвідувань" at bounding box center [81, 56] width 162 height 20
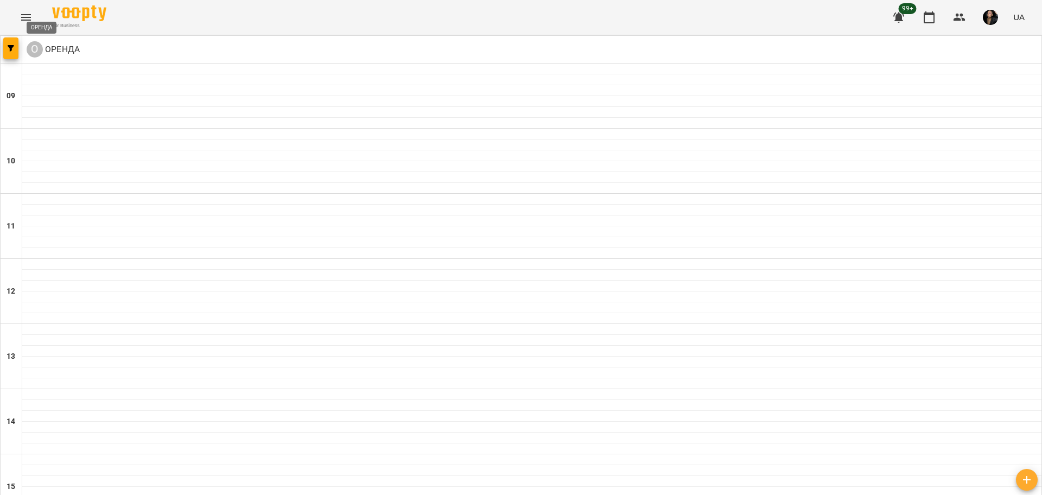
click at [16, 9] on button "Menu" at bounding box center [26, 17] width 26 height 26
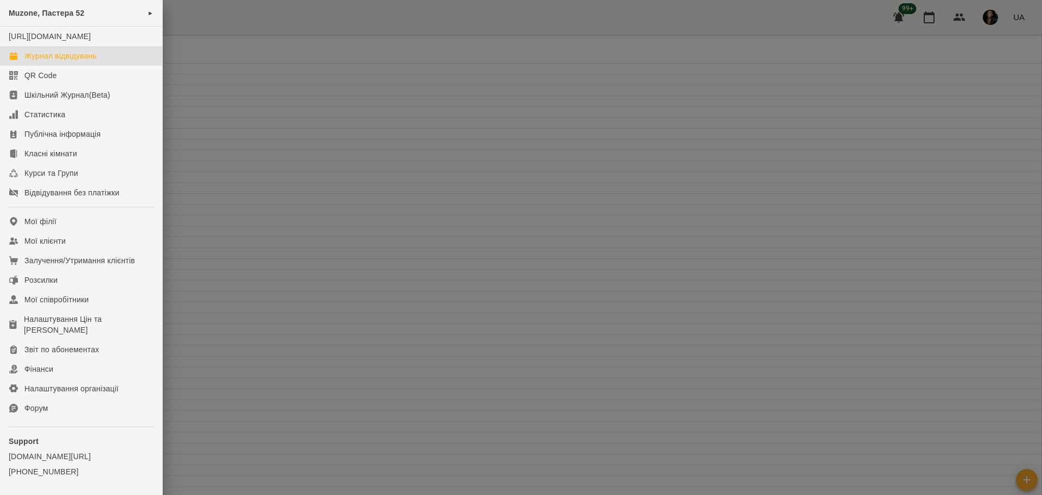
click at [284, 50] on div at bounding box center [521, 247] width 1042 height 495
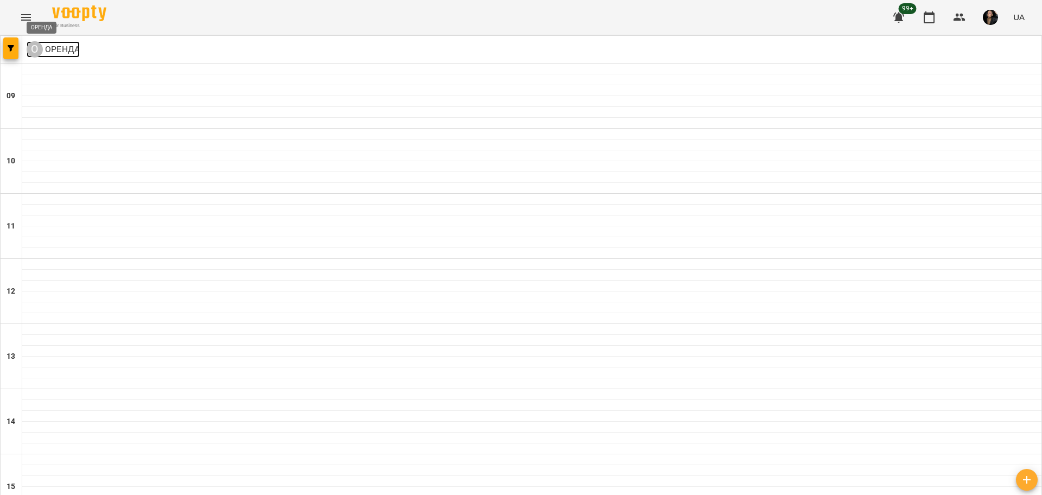
click at [29, 50] on div "О" at bounding box center [35, 49] width 16 height 16
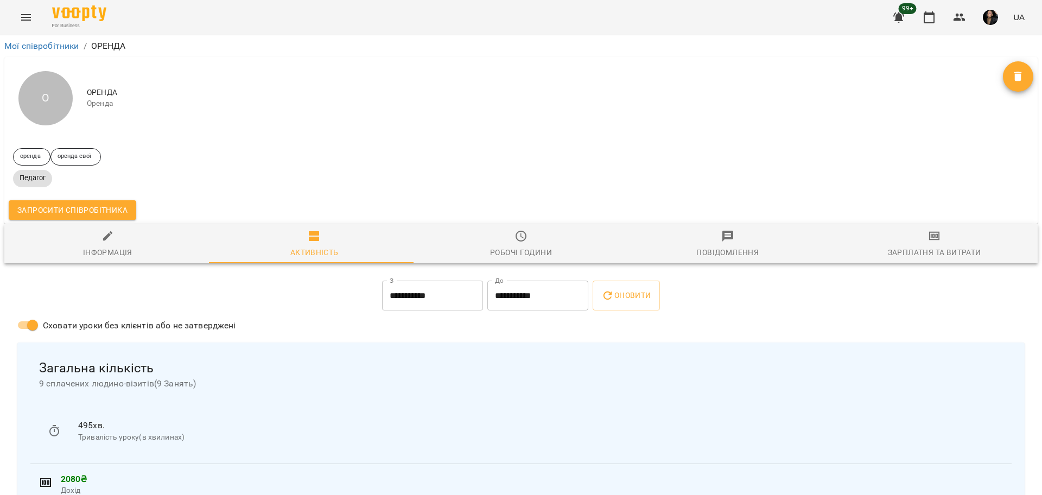
click at [16, 9] on button "Menu" at bounding box center [26, 17] width 26 height 26
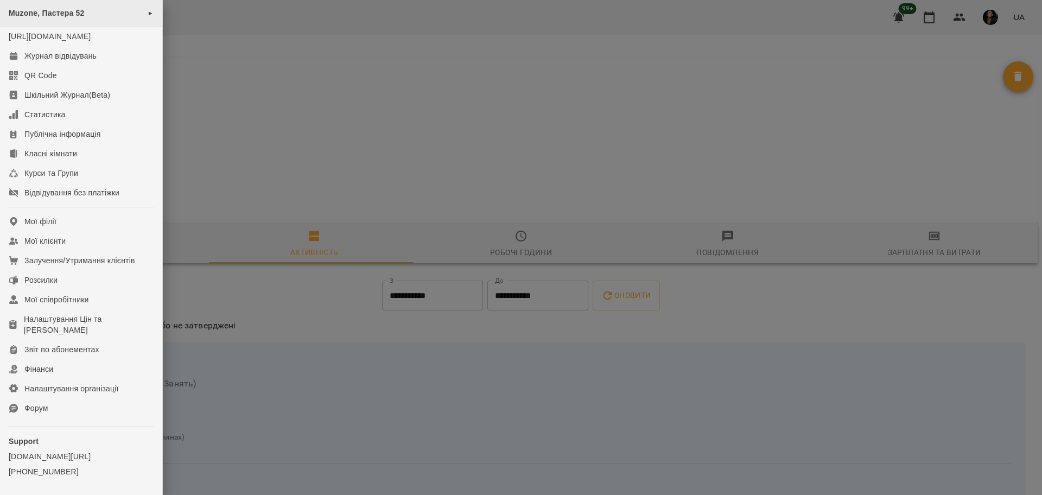
click at [150, 17] on div "Muzone, Пастера 52 ►" at bounding box center [81, 13] width 162 height 27
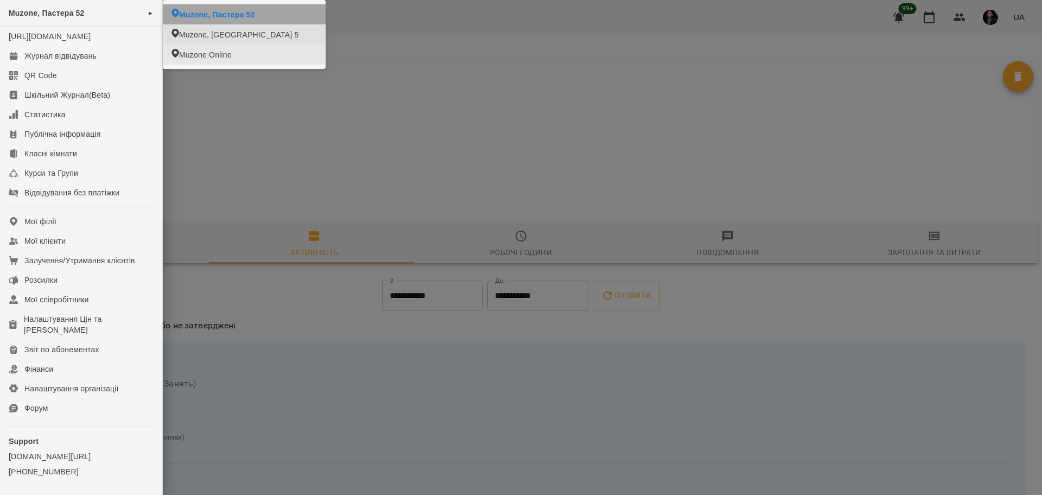
drag, startPoint x: 237, startPoint y: 142, endPoint x: 215, endPoint y: 136, distance: 22.5
click at [238, 142] on div at bounding box center [521, 247] width 1042 height 495
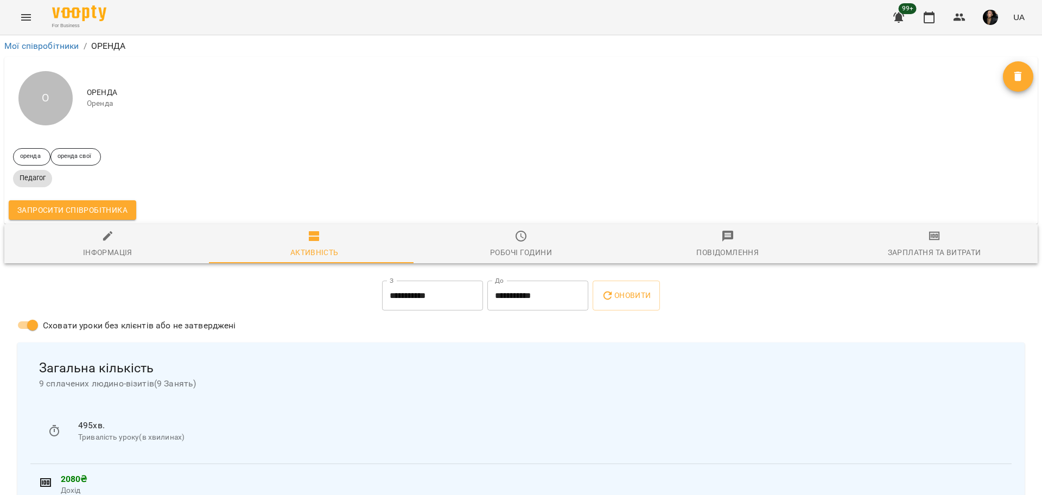
click at [26, 24] on button "Menu" at bounding box center [26, 17] width 26 height 26
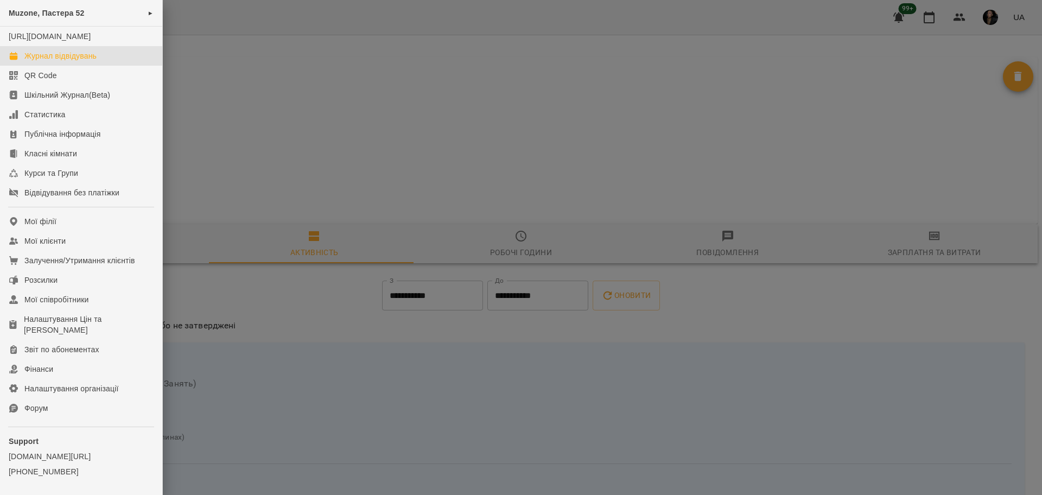
click at [62, 61] on div "Журнал відвідувань" at bounding box center [60, 55] width 72 height 11
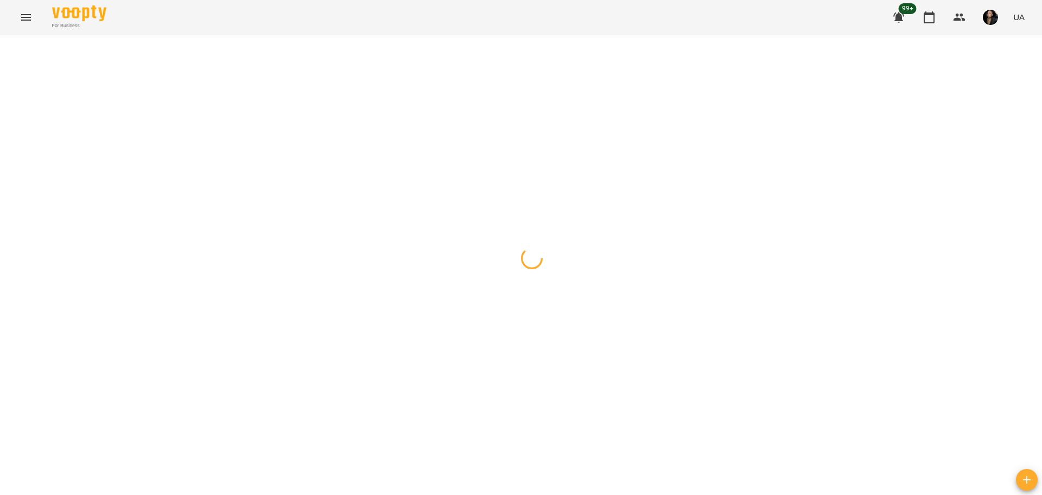
click at [10, 54] on button "button" at bounding box center [10, 48] width 15 height 22
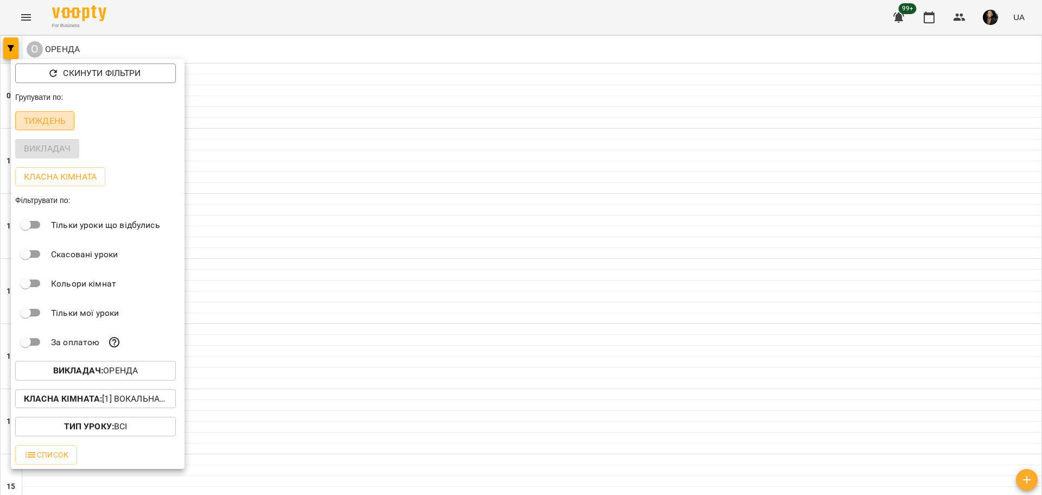
click at [37, 123] on p "Тиждень" at bounding box center [45, 120] width 42 height 13
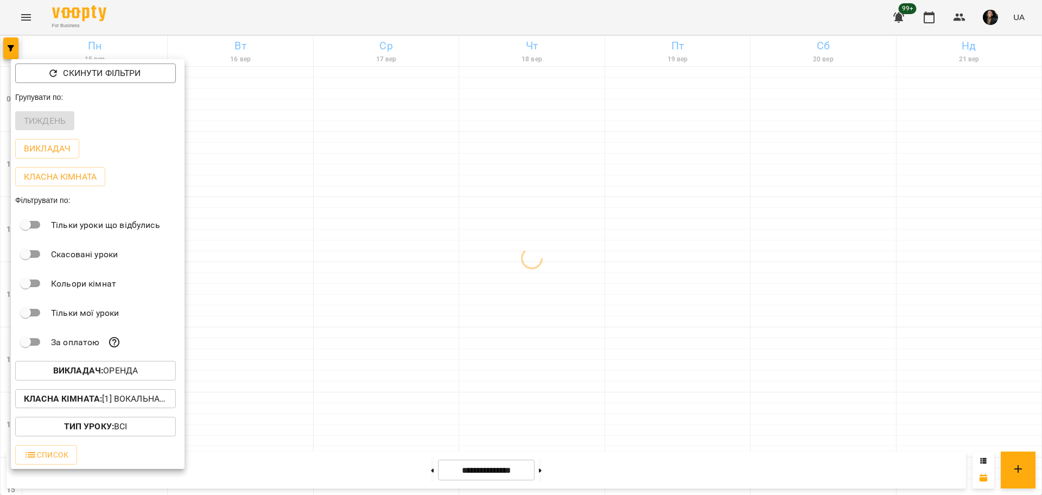
click at [311, 222] on div at bounding box center [521, 247] width 1042 height 495
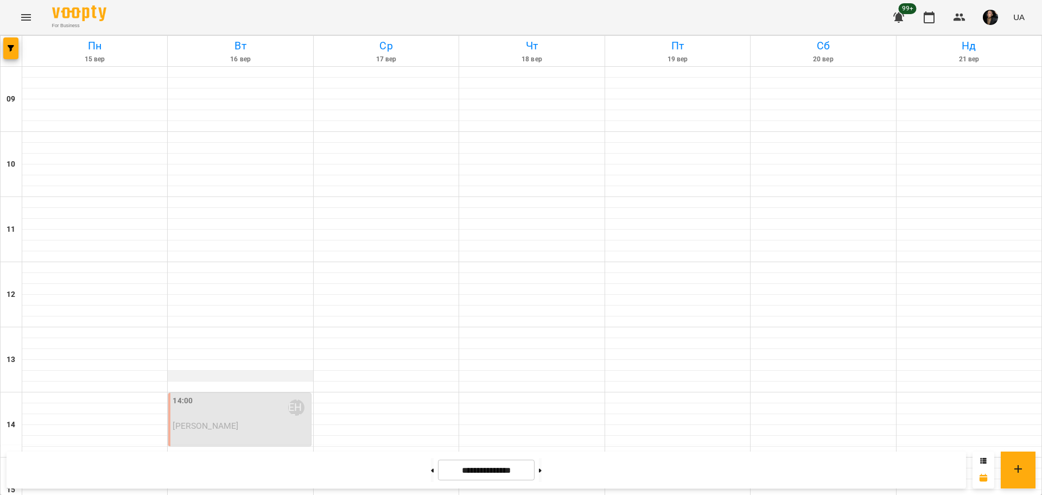
scroll to position [203, 0]
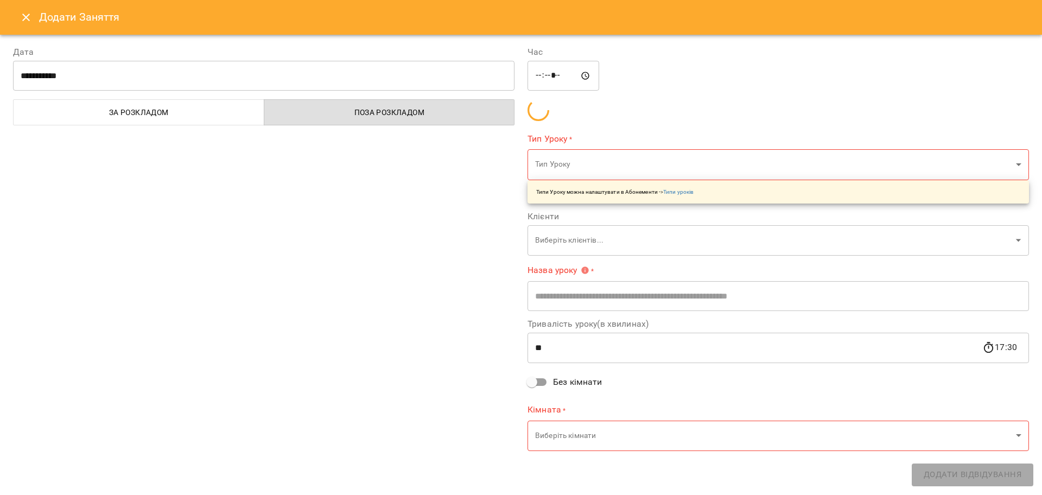
type input "**********"
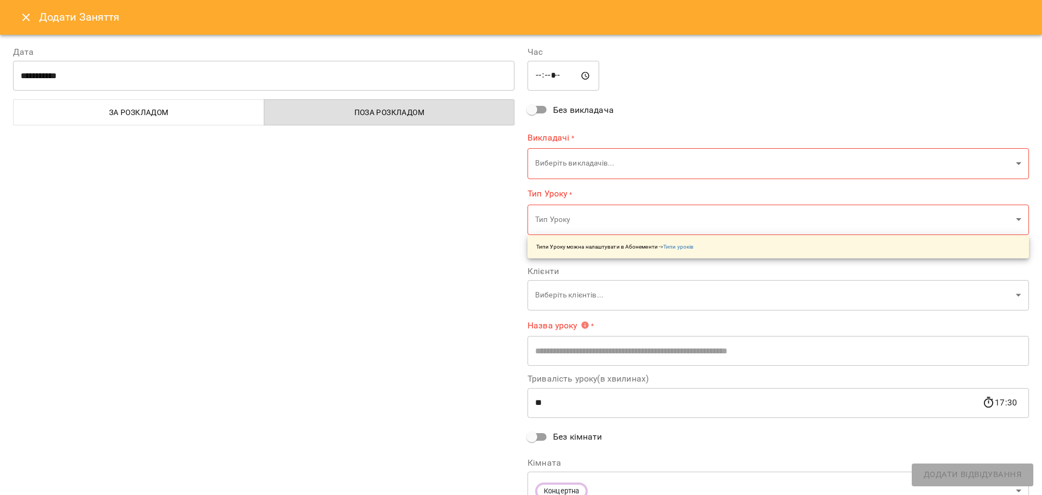
click at [546, 78] on input "*****" at bounding box center [563, 76] width 72 height 30
type input "*****"
click at [559, 165] on body "**********" at bounding box center [521, 481] width 1042 height 962
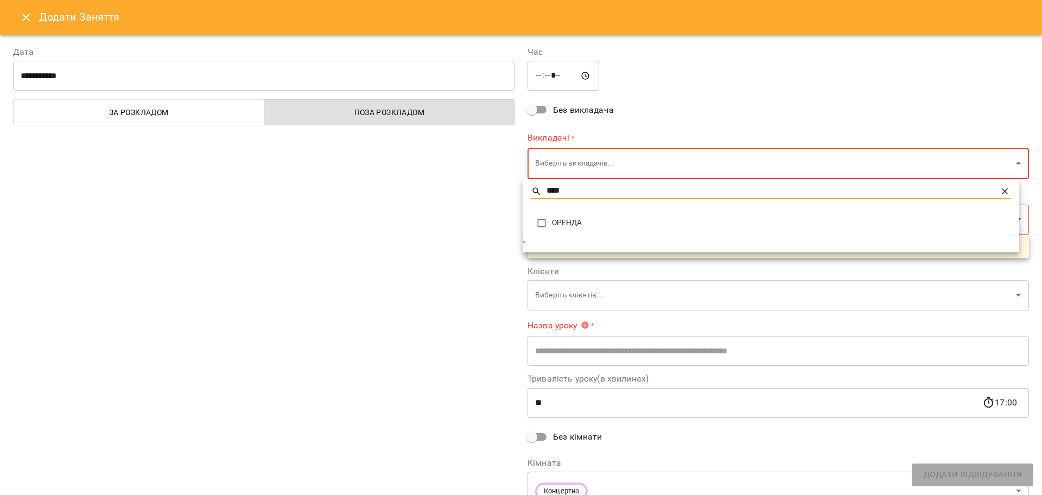
type input "****"
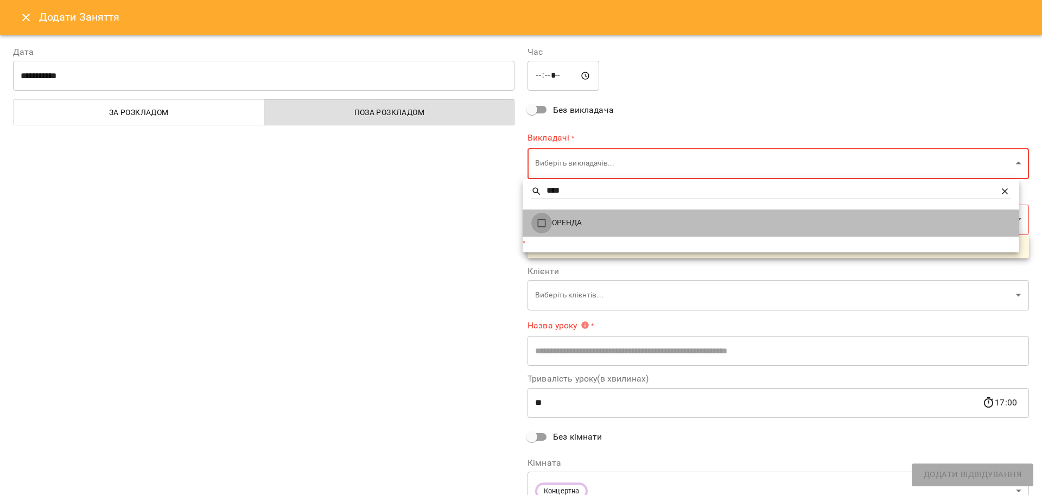
type input "******"
type input "**********"
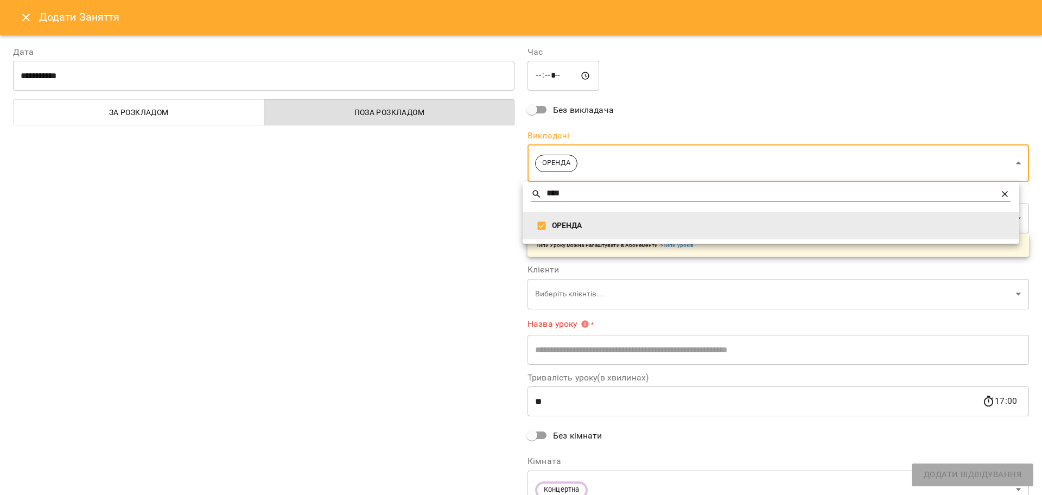
click at [459, 215] on div at bounding box center [521, 247] width 1042 height 495
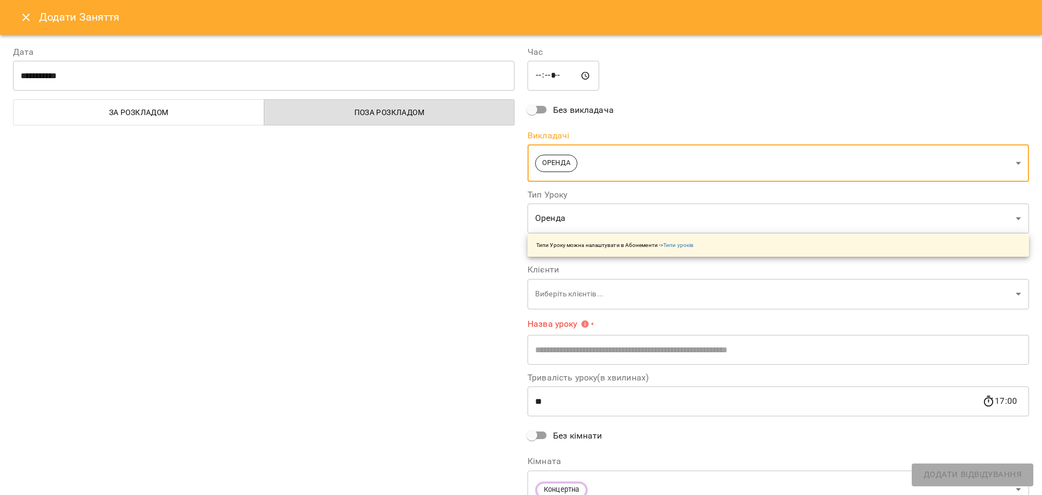
click at [552, 296] on body "**********" at bounding box center [521, 481] width 1042 height 962
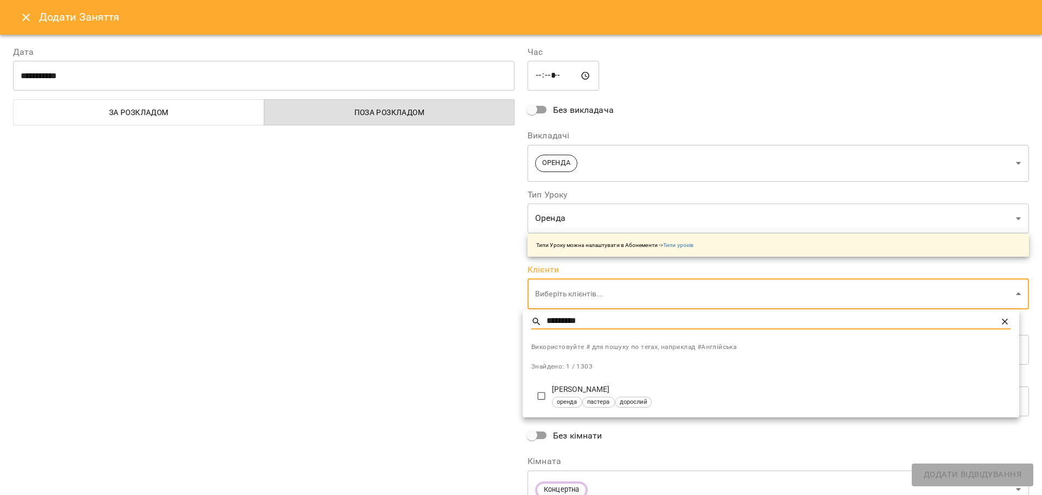
type input "*********"
type input "**********"
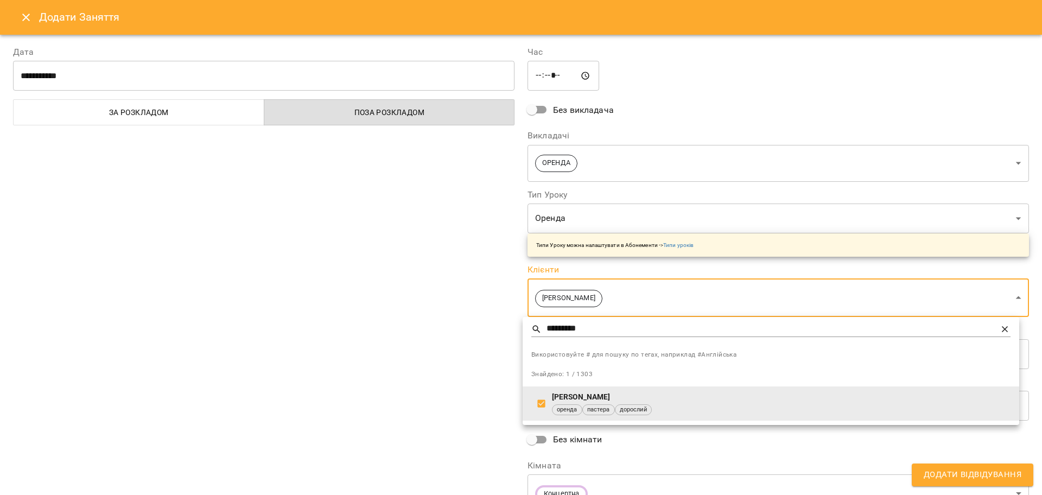
click at [416, 344] on div at bounding box center [521, 247] width 1042 height 495
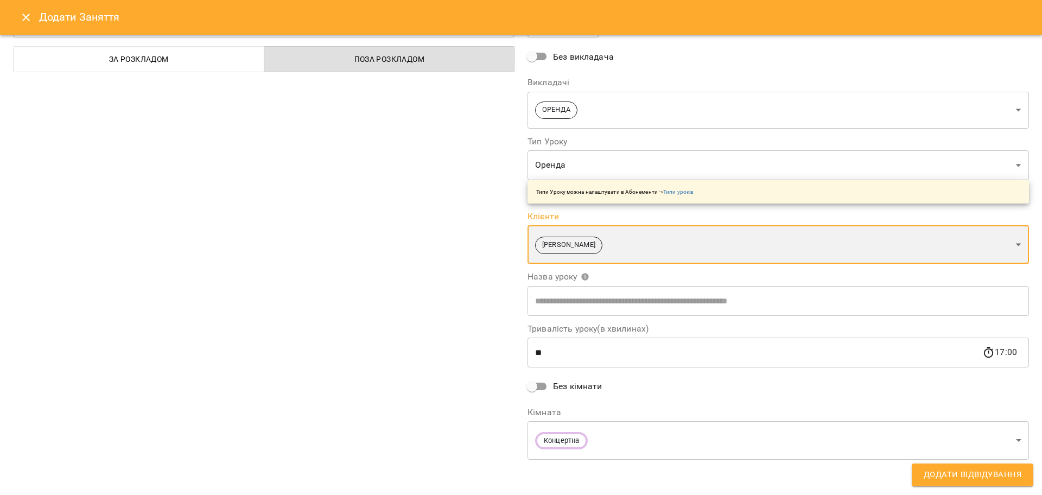
scroll to position [55, 0]
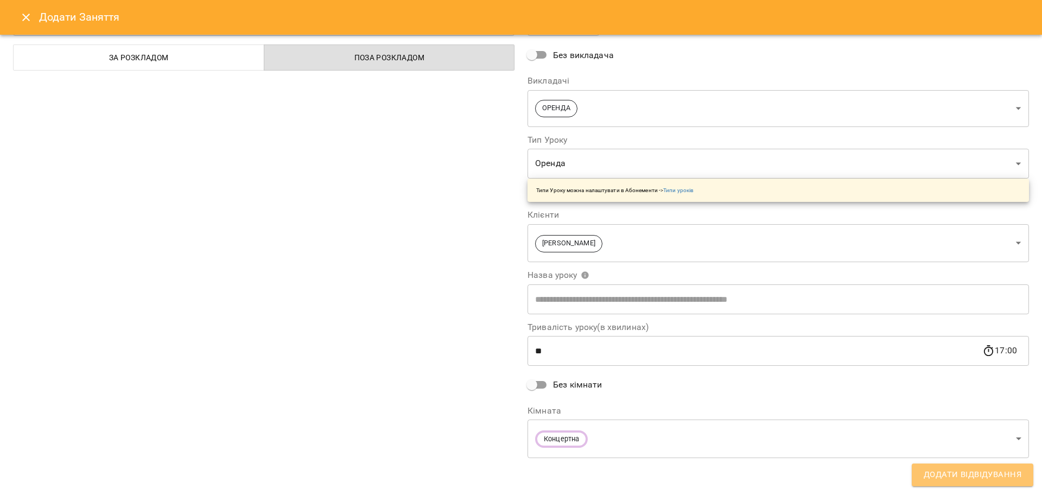
click at [951, 479] on span "Додати Відвідування" at bounding box center [972, 475] width 98 height 14
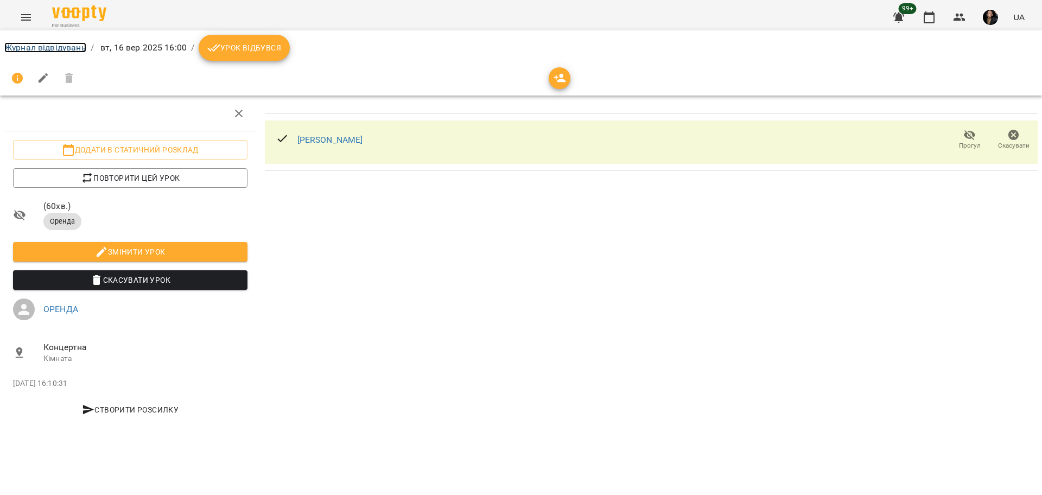
click at [35, 43] on link "Журнал відвідувань" at bounding box center [45, 47] width 82 height 10
